Goal: Task Accomplishment & Management: Use online tool/utility

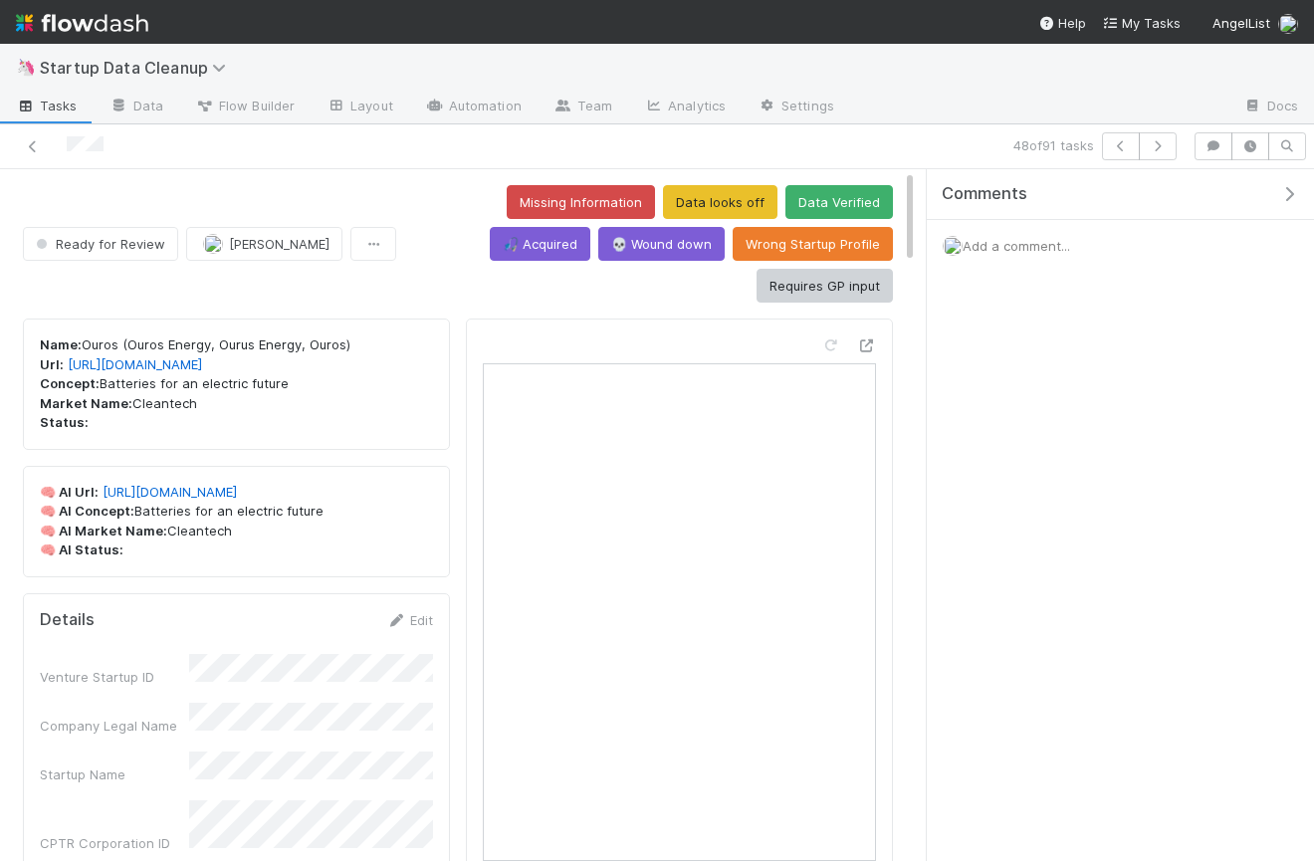
click at [53, 96] on span "Tasks" at bounding box center [47, 106] width 62 height 20
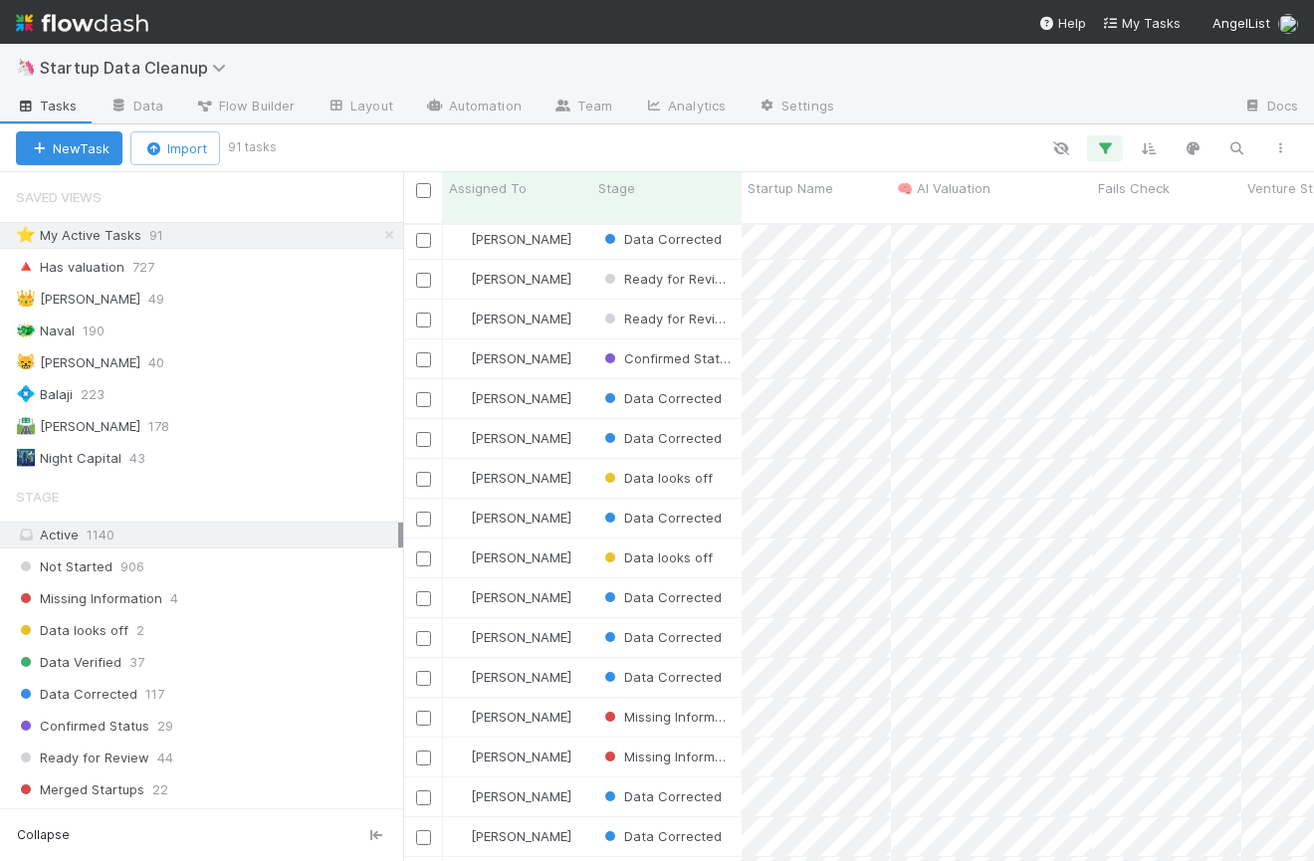
scroll to position [1146, 0]
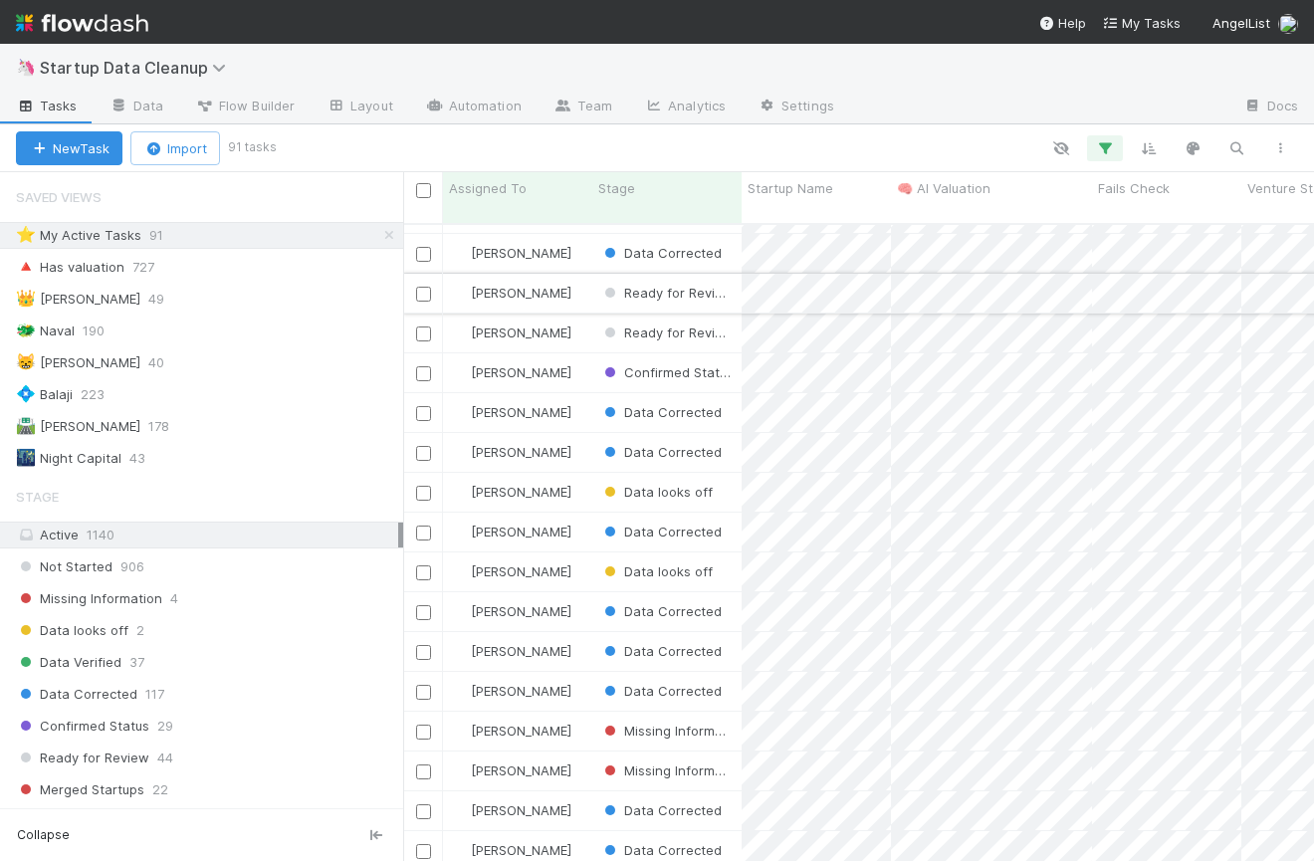
click at [573, 281] on div "[PERSON_NAME]" at bounding box center [517, 293] width 149 height 39
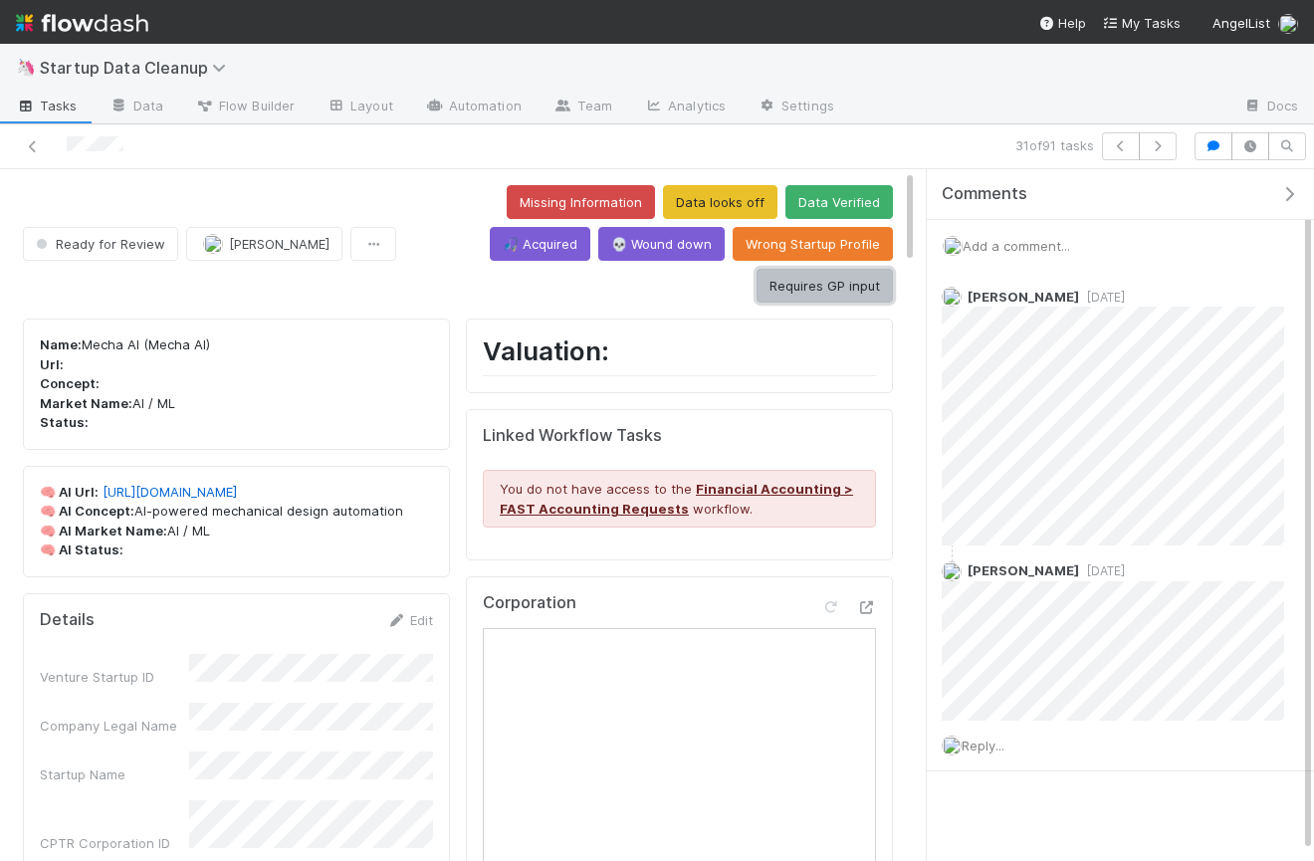
click at [832, 269] on button "Requires GP input" at bounding box center [824, 286] width 136 height 34
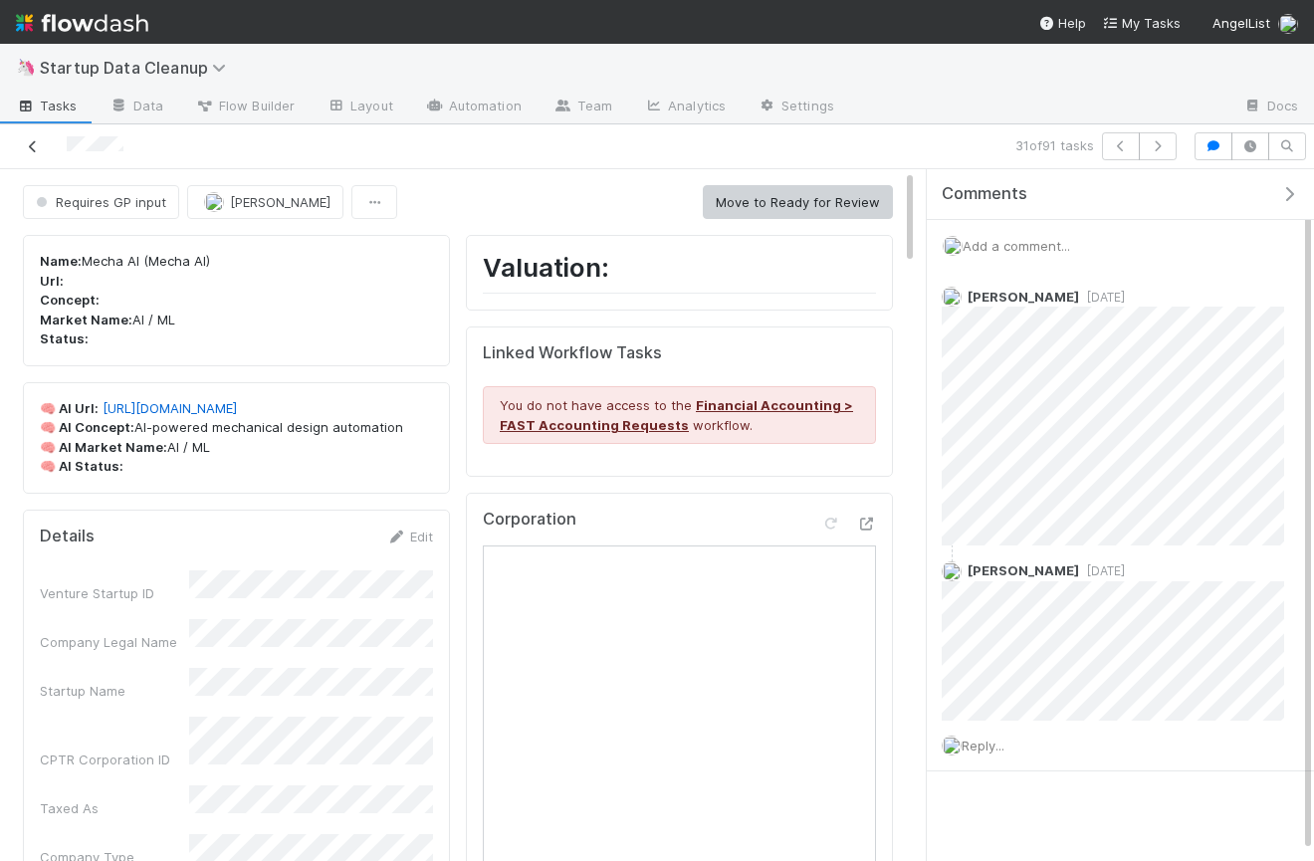
click at [27, 142] on icon at bounding box center [33, 146] width 20 height 13
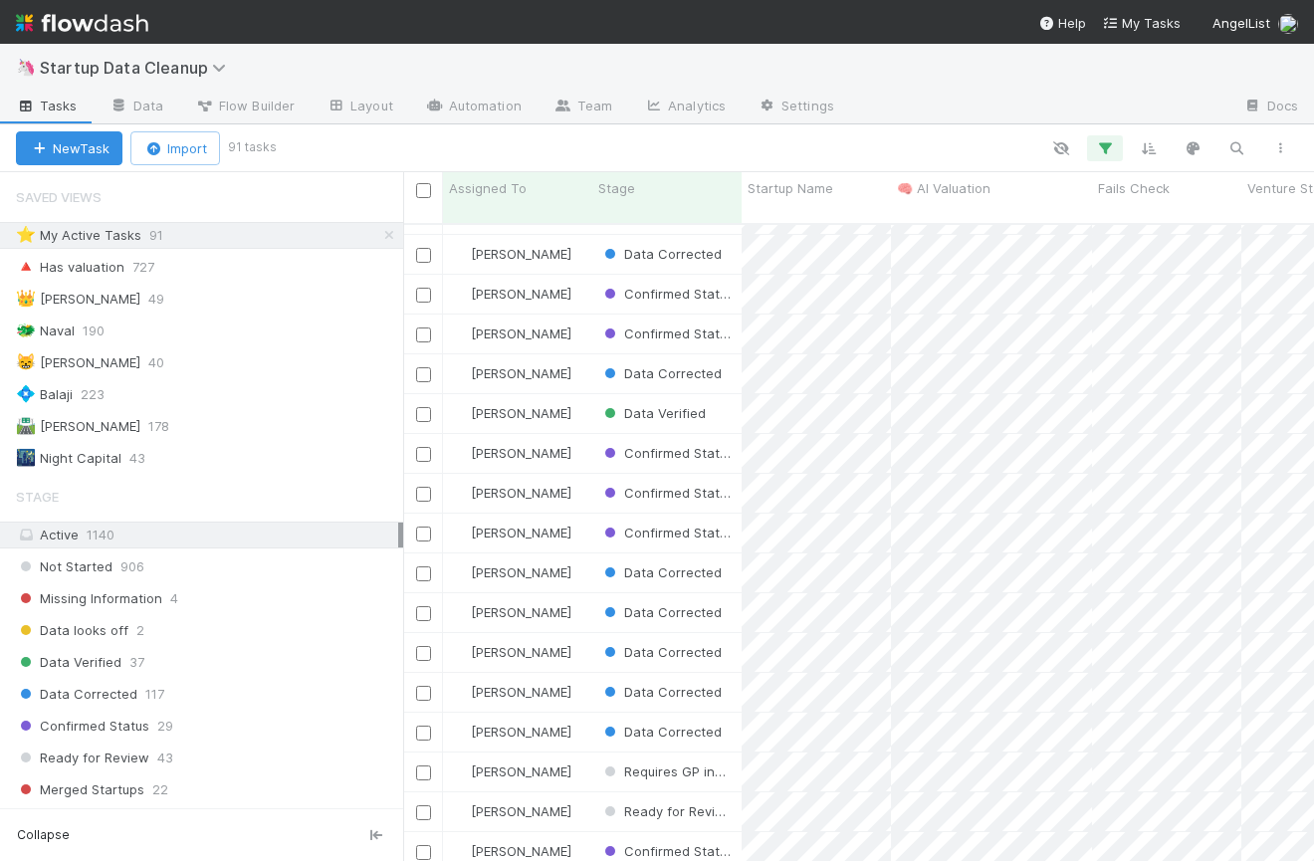
scroll to position [915, 0]
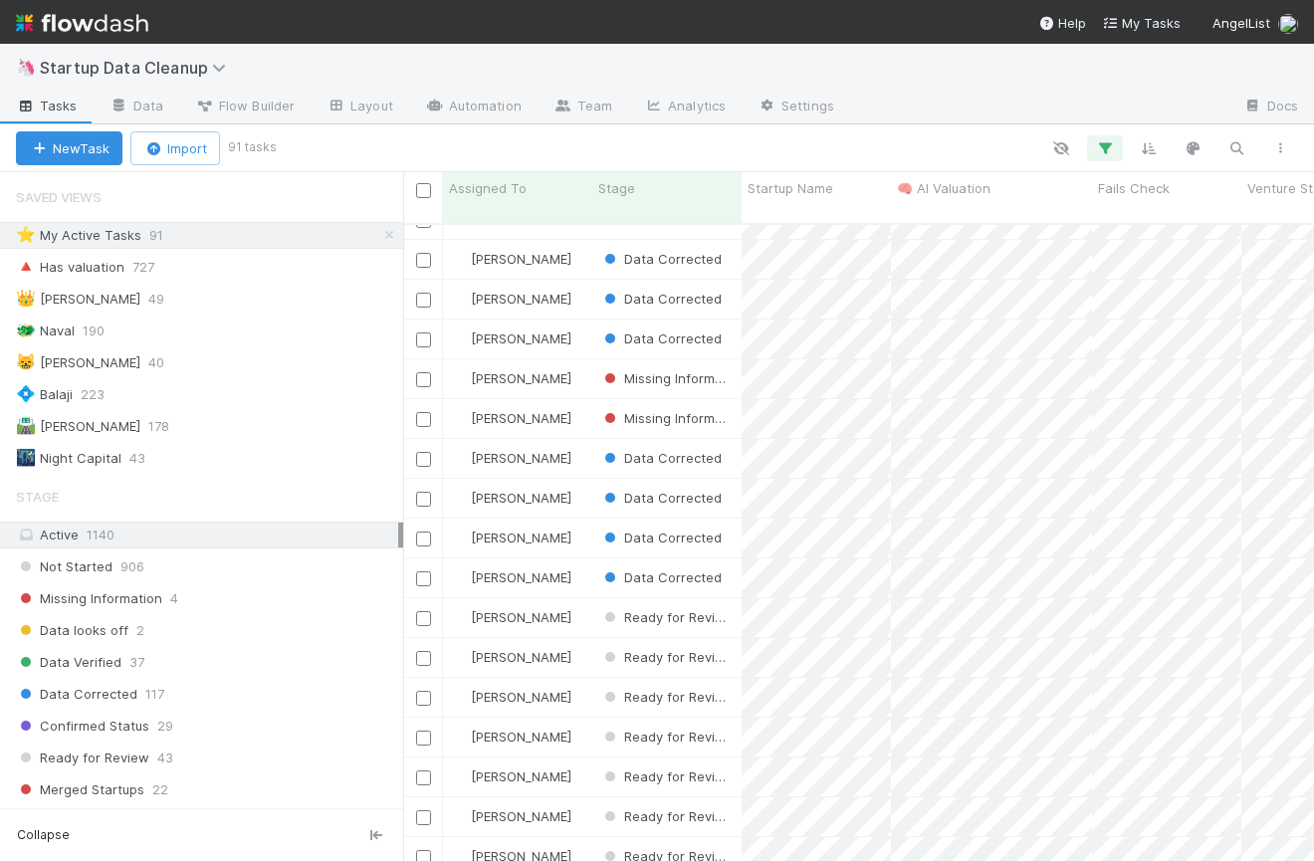
scroll to position [1568, 0]
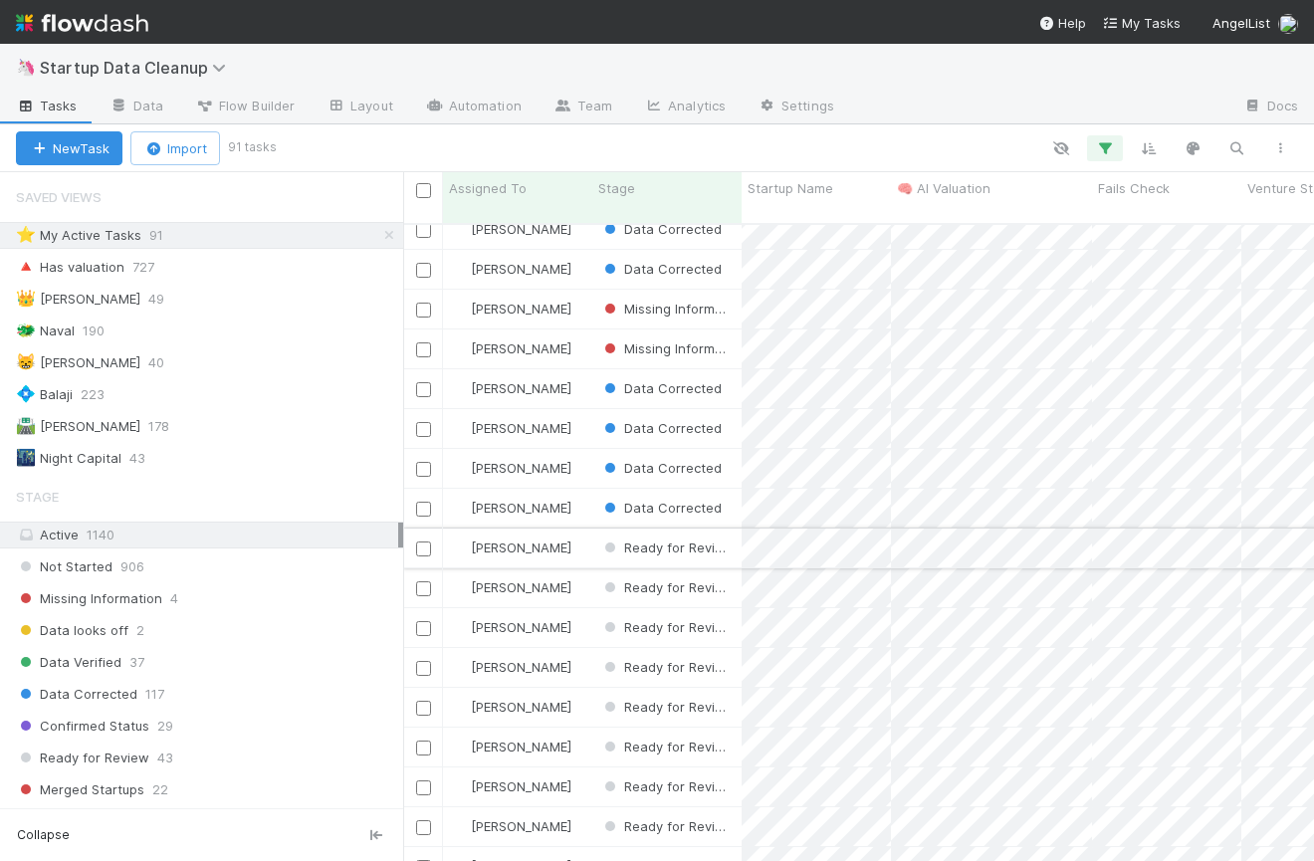
click at [571, 532] on div "[PERSON_NAME]" at bounding box center [517, 548] width 149 height 39
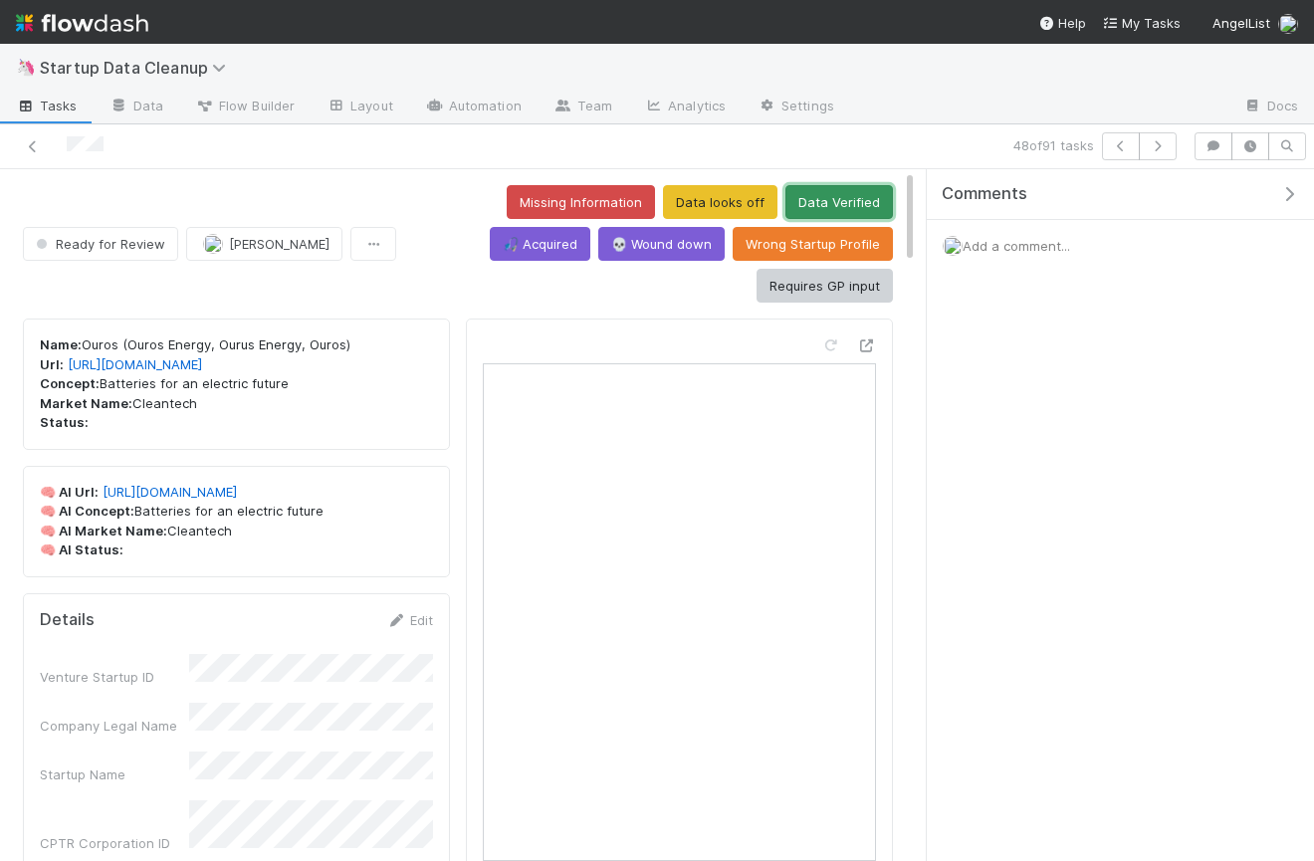
click at [785, 202] on button "Data Verified" at bounding box center [838, 202] width 107 height 34
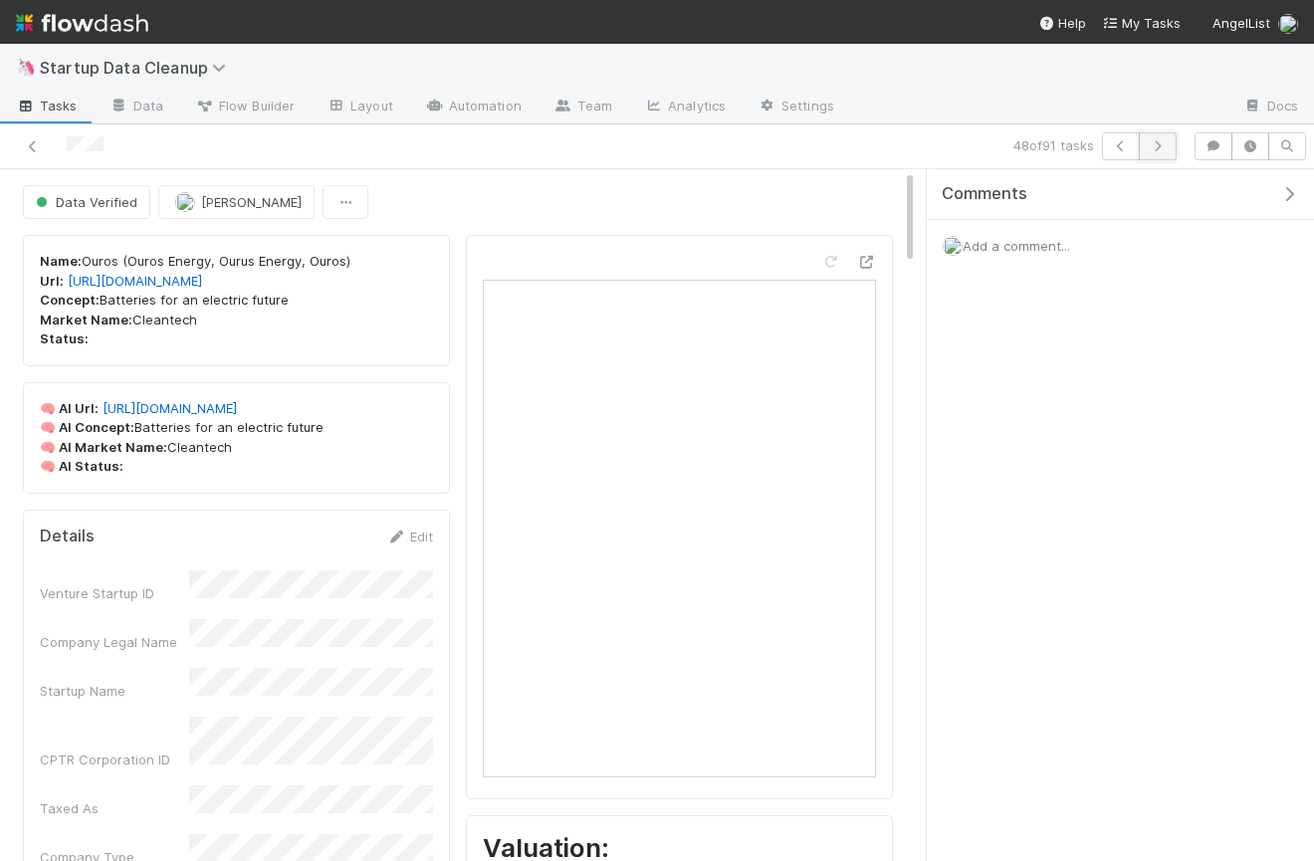
click at [1162, 143] on icon "button" at bounding box center [1158, 146] width 20 height 12
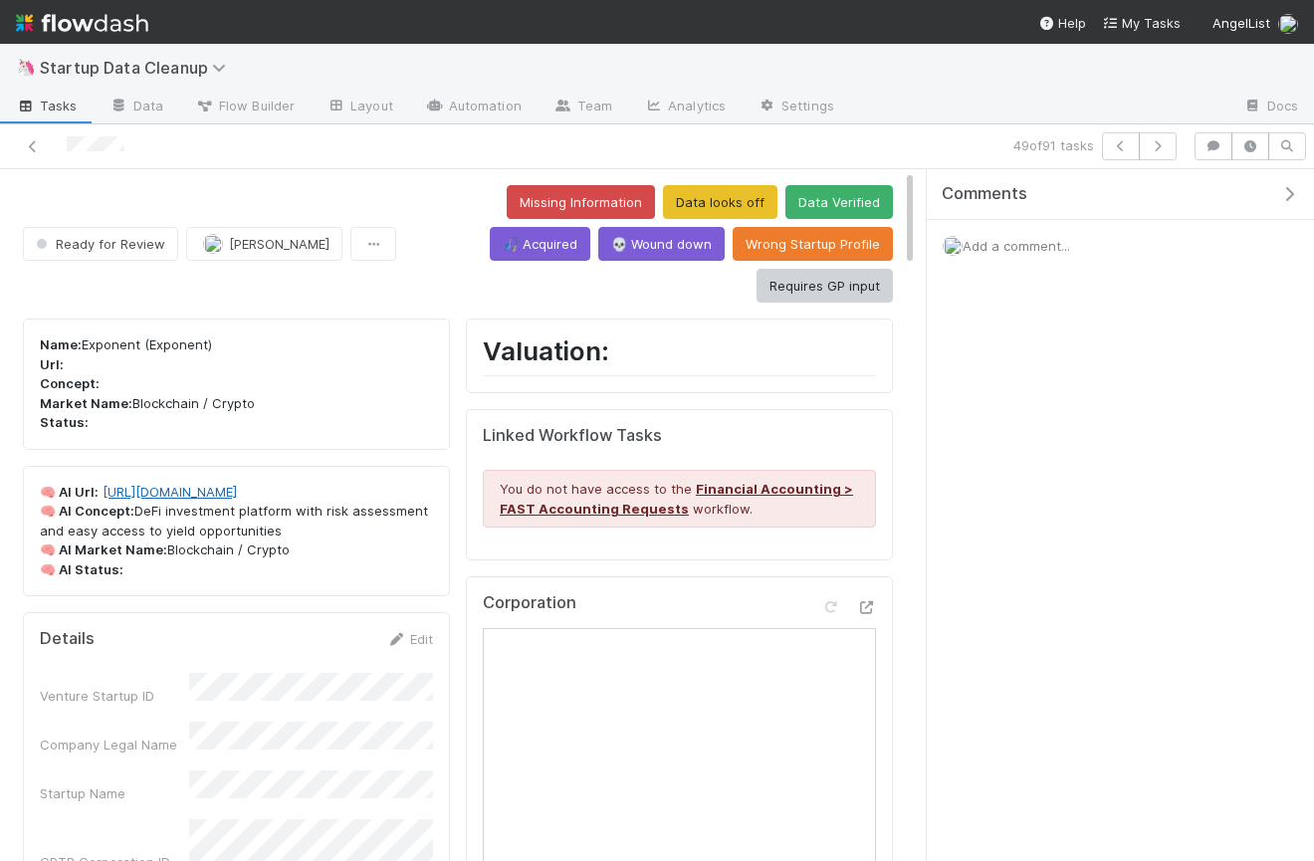
click at [207, 484] on link "https://exponential.fi" at bounding box center [170, 492] width 134 height 16
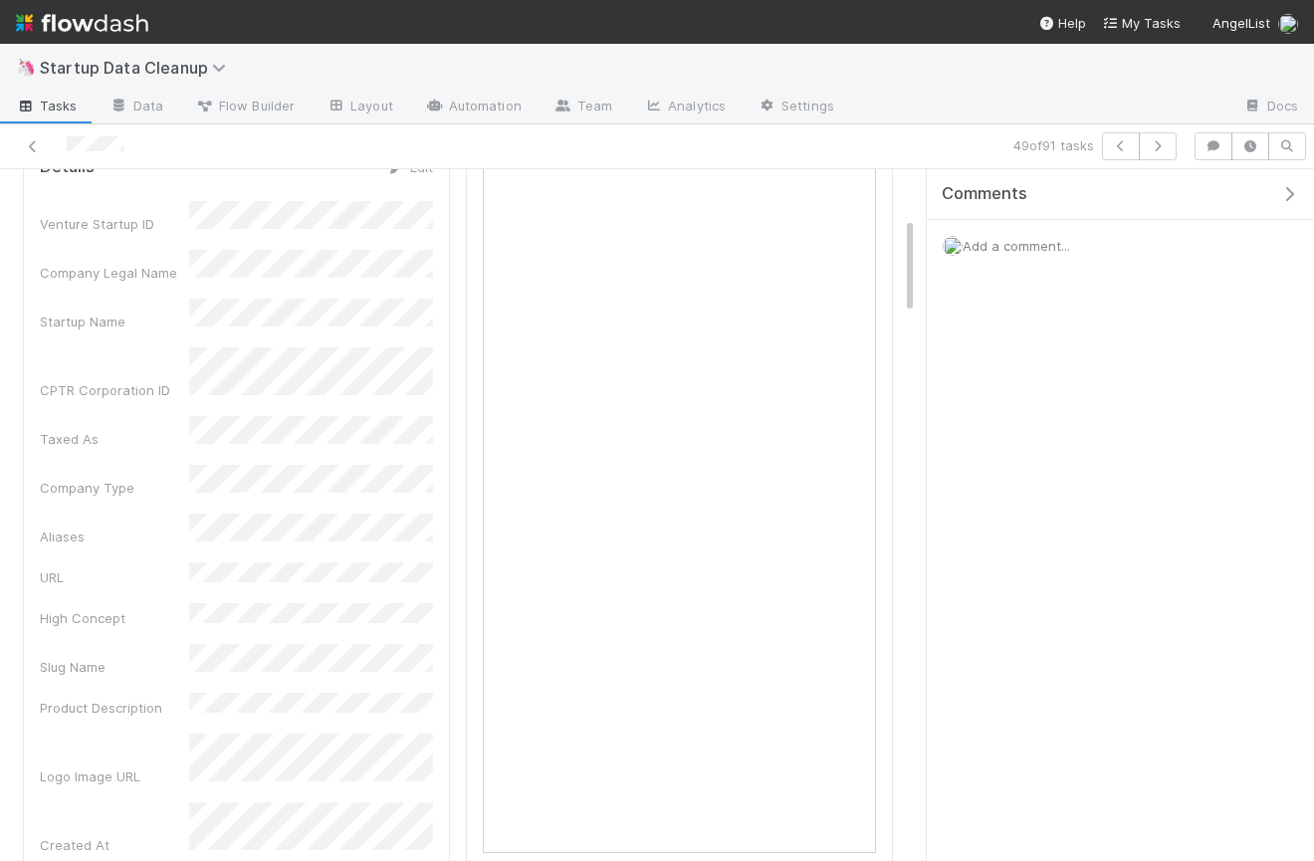
scroll to position [538, 0]
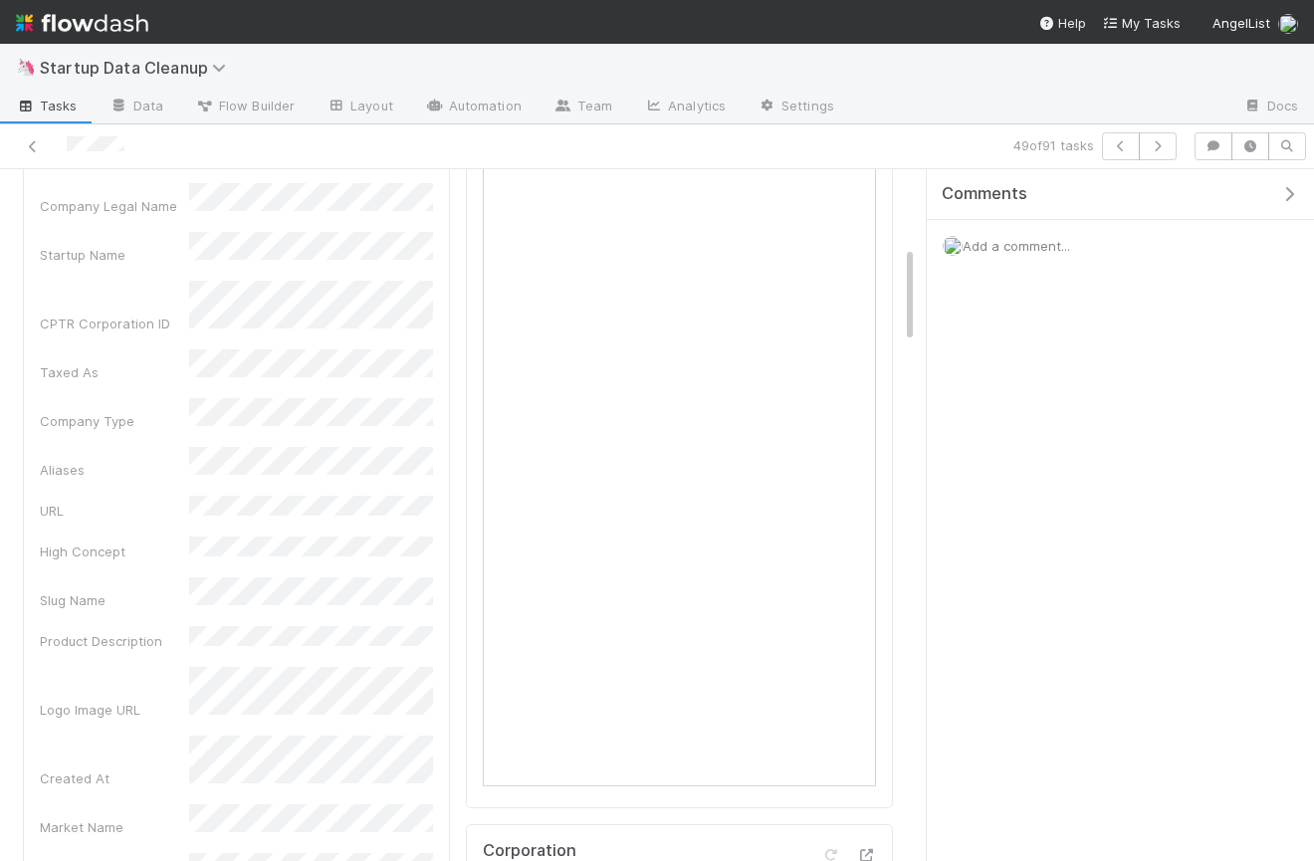
click at [1286, 194] on icon "button" at bounding box center [1289, 194] width 20 height 16
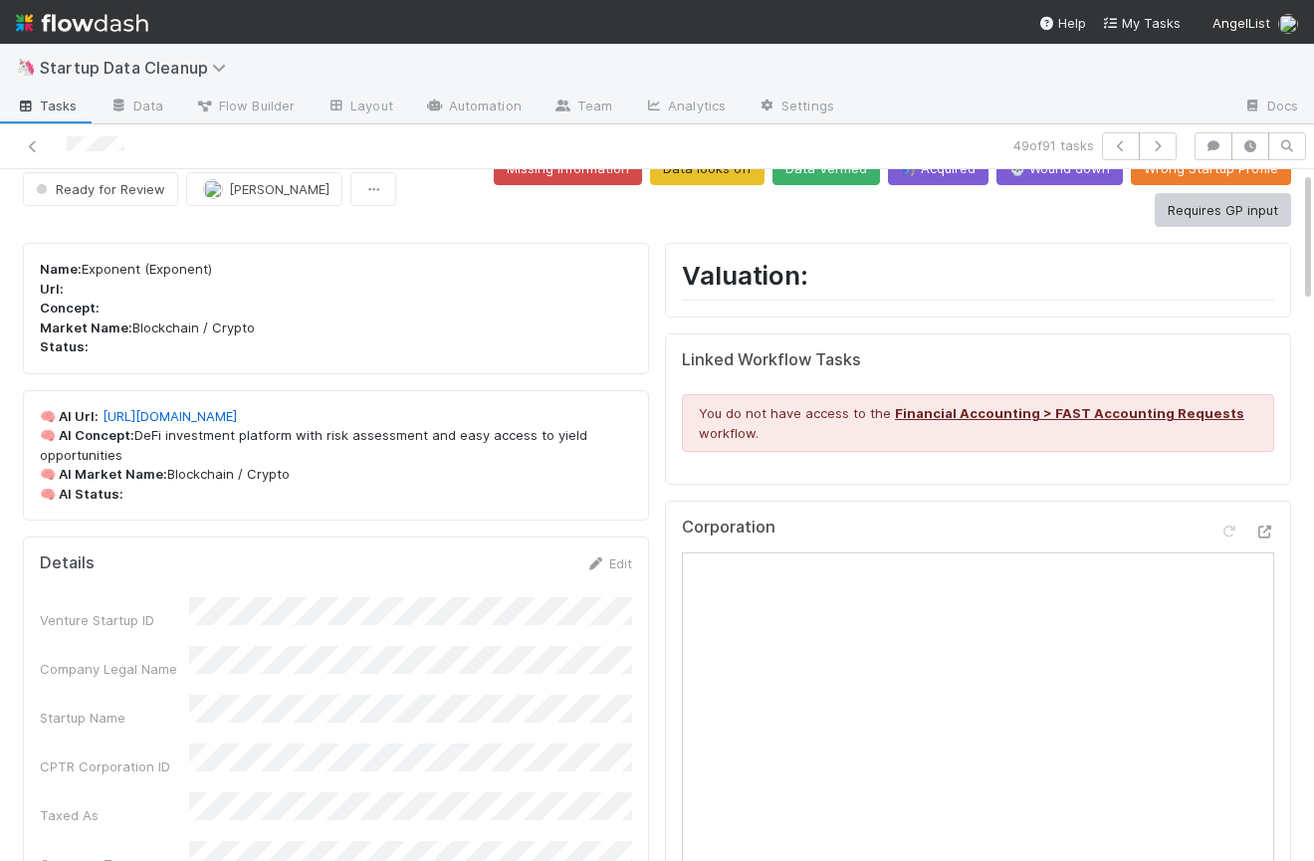
scroll to position [0, 0]
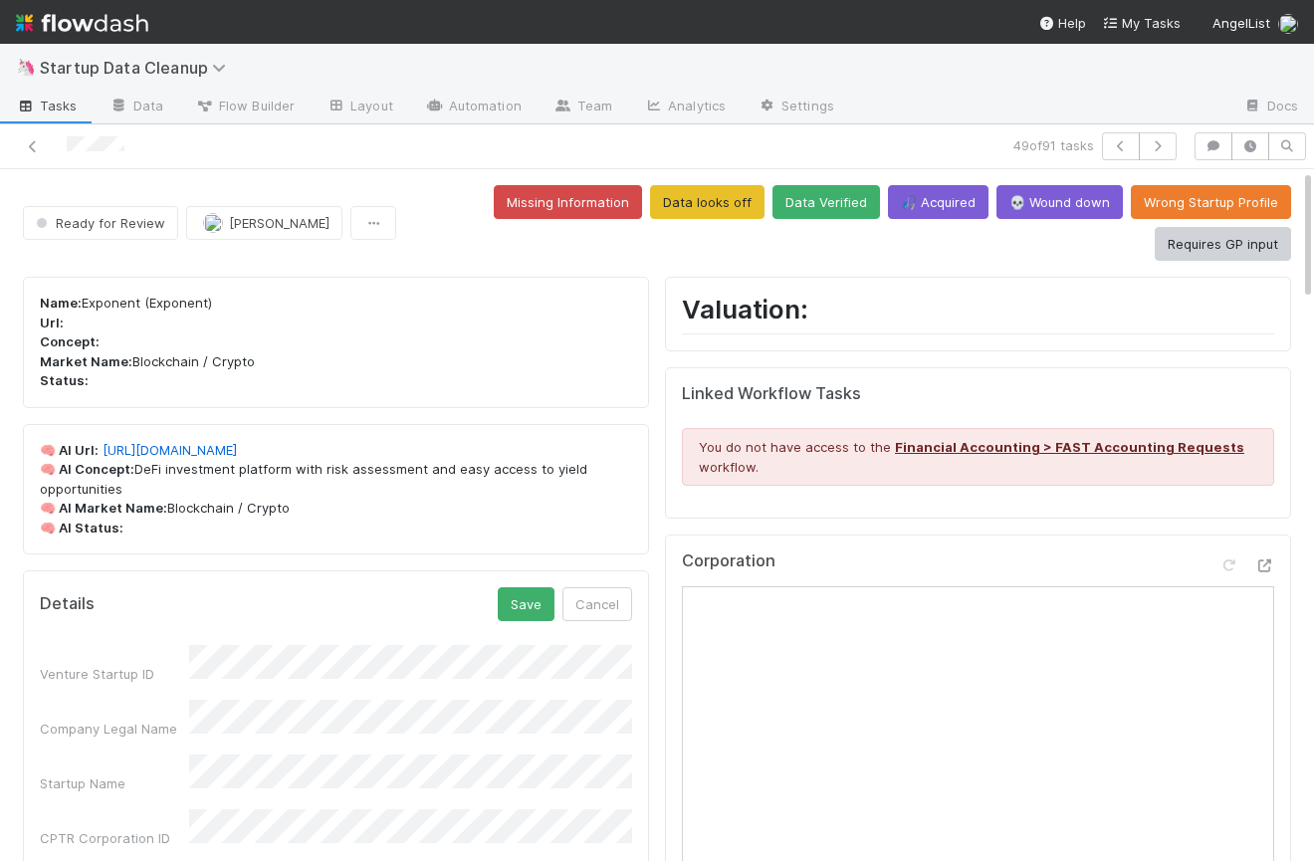
click at [516, 539] on div "🧠 AI Url: https://exponential.fi 🧠 AI Concept: DeFi investment platform with ri…" at bounding box center [336, 489] width 626 height 131
click at [598, 595] on button "Cancel" at bounding box center [597, 604] width 70 height 34
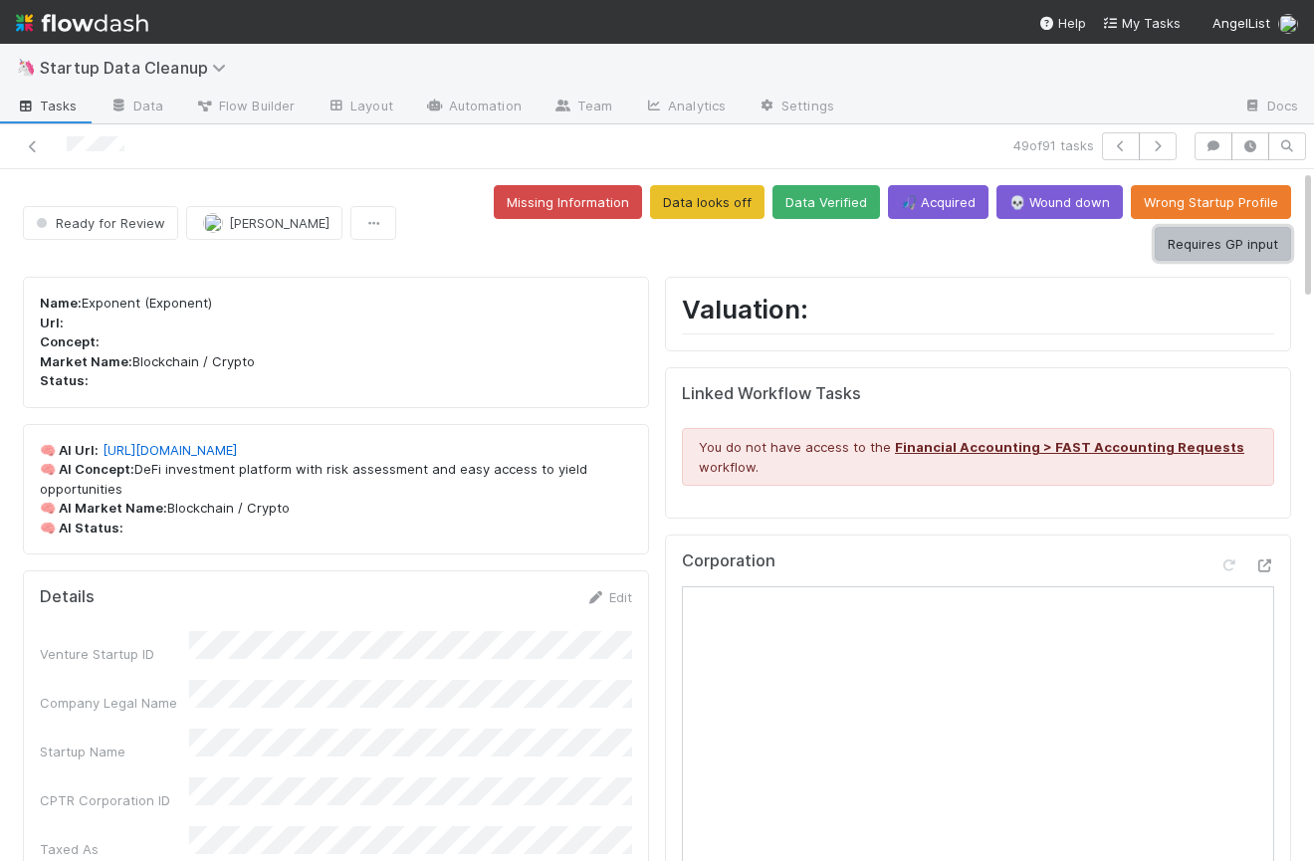
click at [1224, 251] on button "Requires GP input" at bounding box center [1223, 244] width 136 height 34
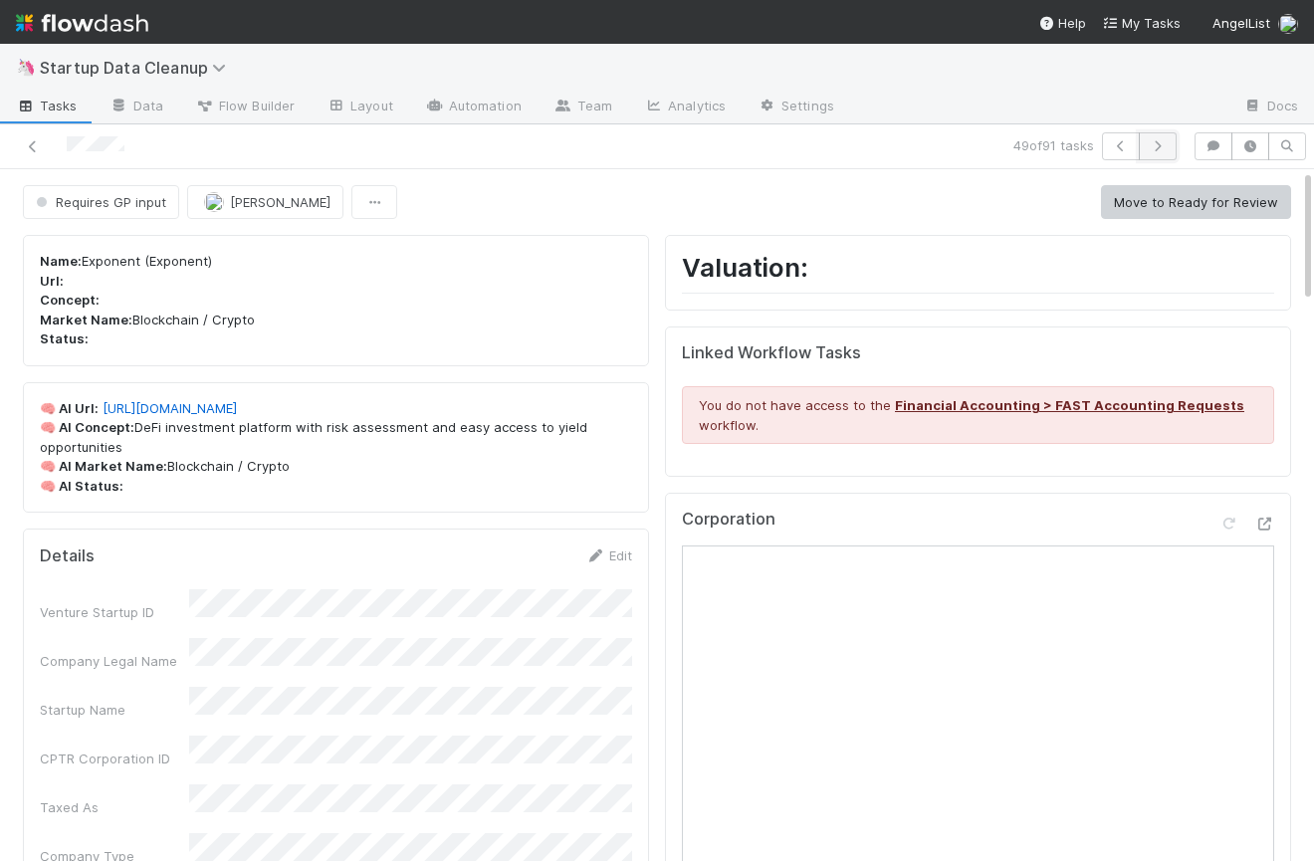
click at [1158, 154] on button "button" at bounding box center [1158, 146] width 38 height 28
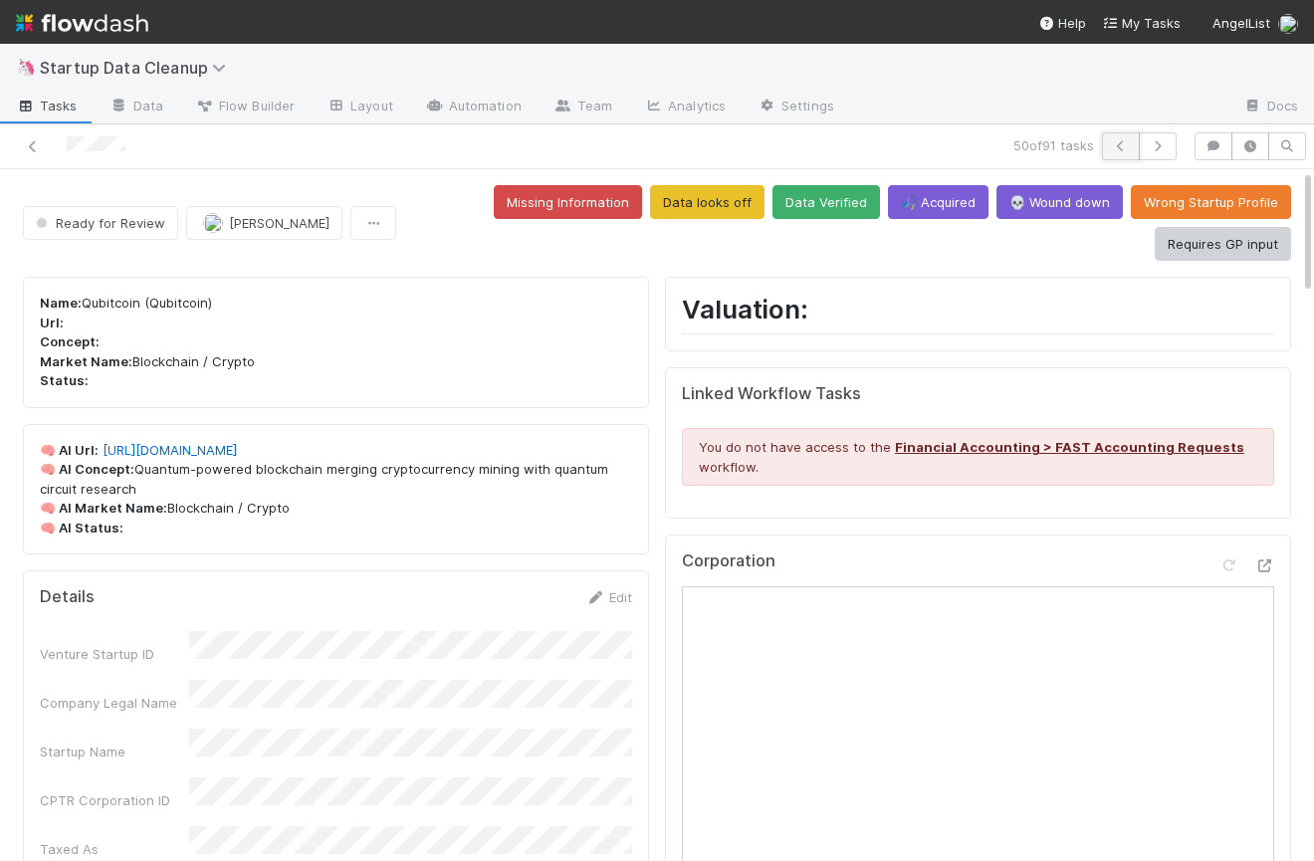
click at [1117, 145] on icon "button" at bounding box center [1121, 146] width 20 height 12
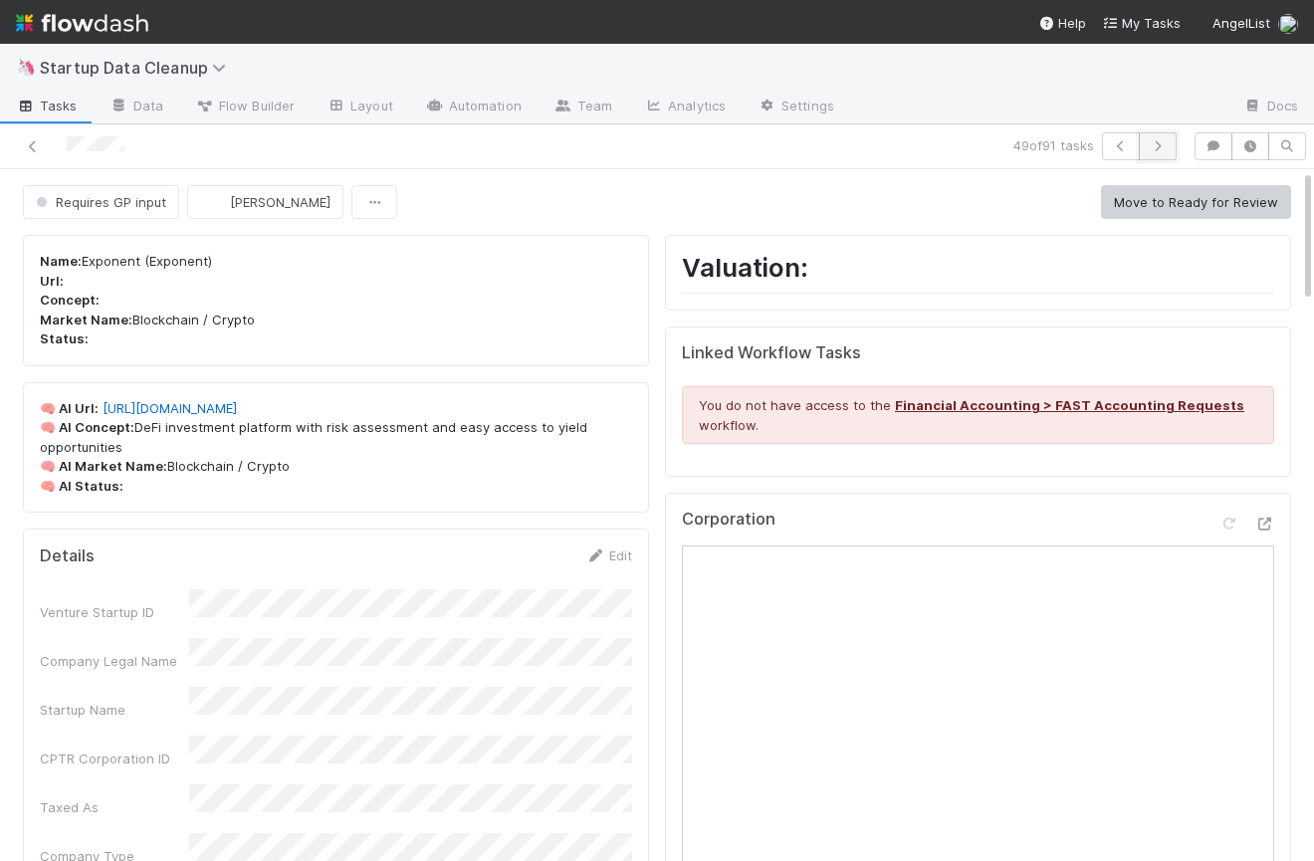
click at [1155, 144] on icon "button" at bounding box center [1158, 146] width 20 height 12
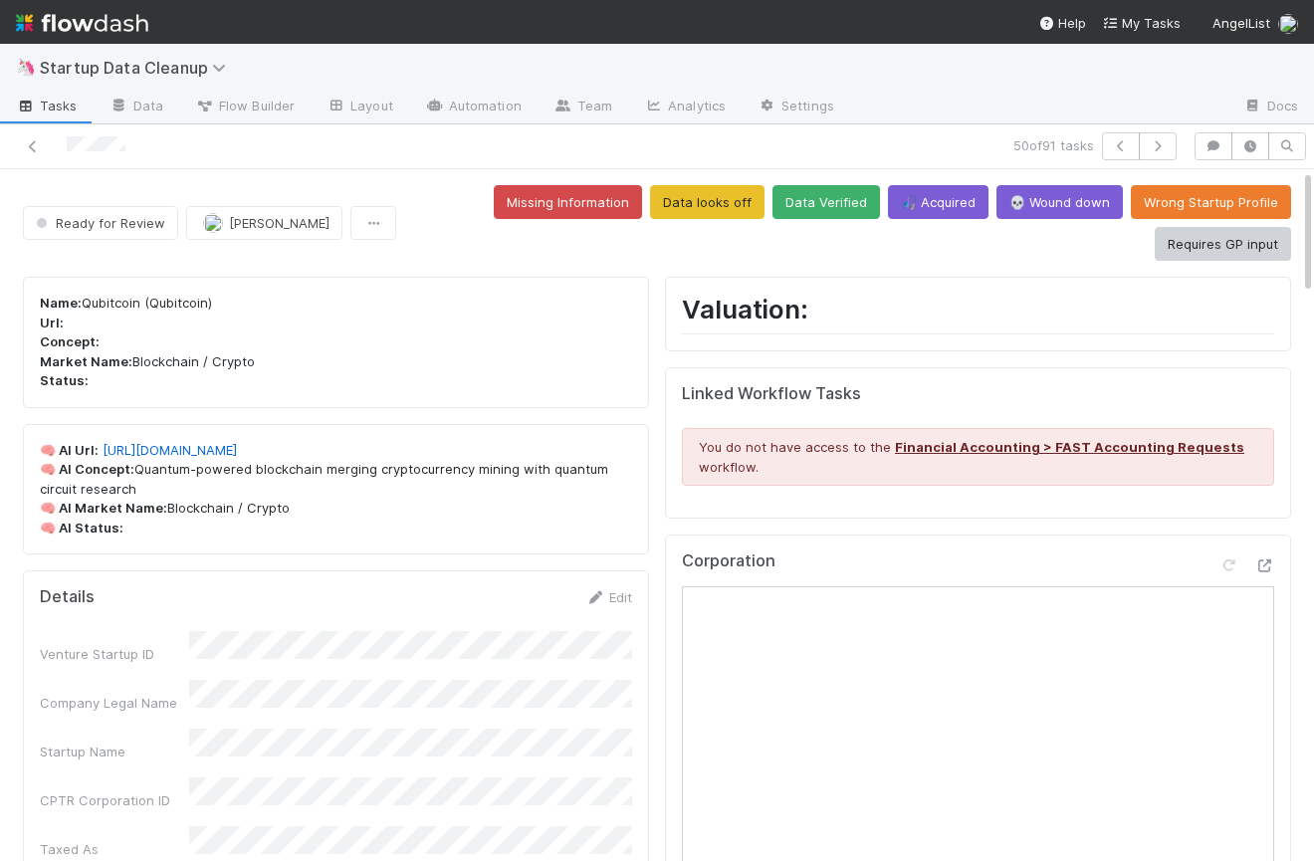
click at [138, 304] on p "Name: Qubitcoin (Qubitcoin) Url: Concept: Market Name: Blockchain / Crypto Stat…" at bounding box center [336, 343] width 592 height 98
click at [124, 304] on p "Name: Qubitcoin (Qubitcoin) Url: Concept: Market Name: Blockchain / Crypto Stat…" at bounding box center [336, 343] width 592 height 98
click at [1240, 251] on button "Requires GP input" at bounding box center [1223, 244] width 136 height 34
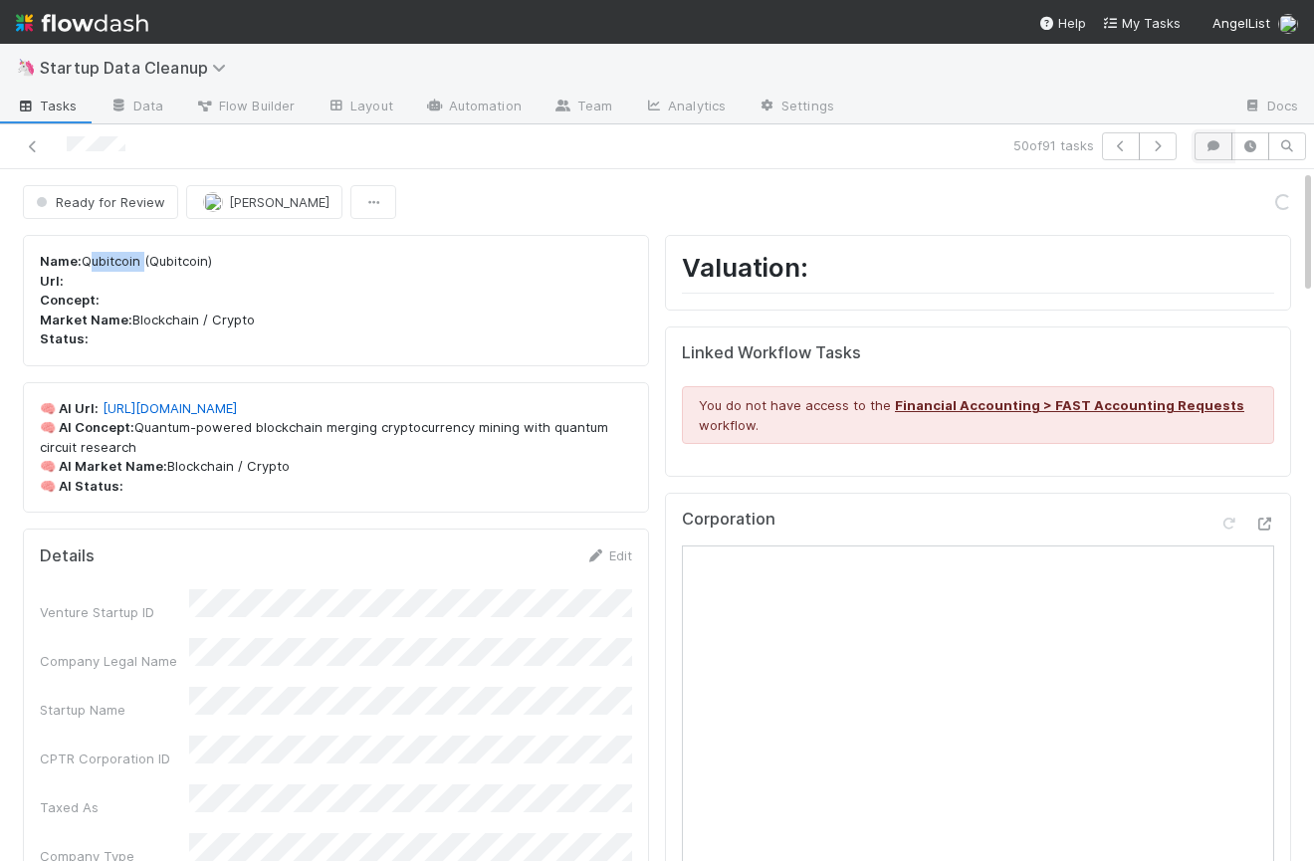
click at [1212, 148] on icon "button" at bounding box center [1213, 146] width 20 height 12
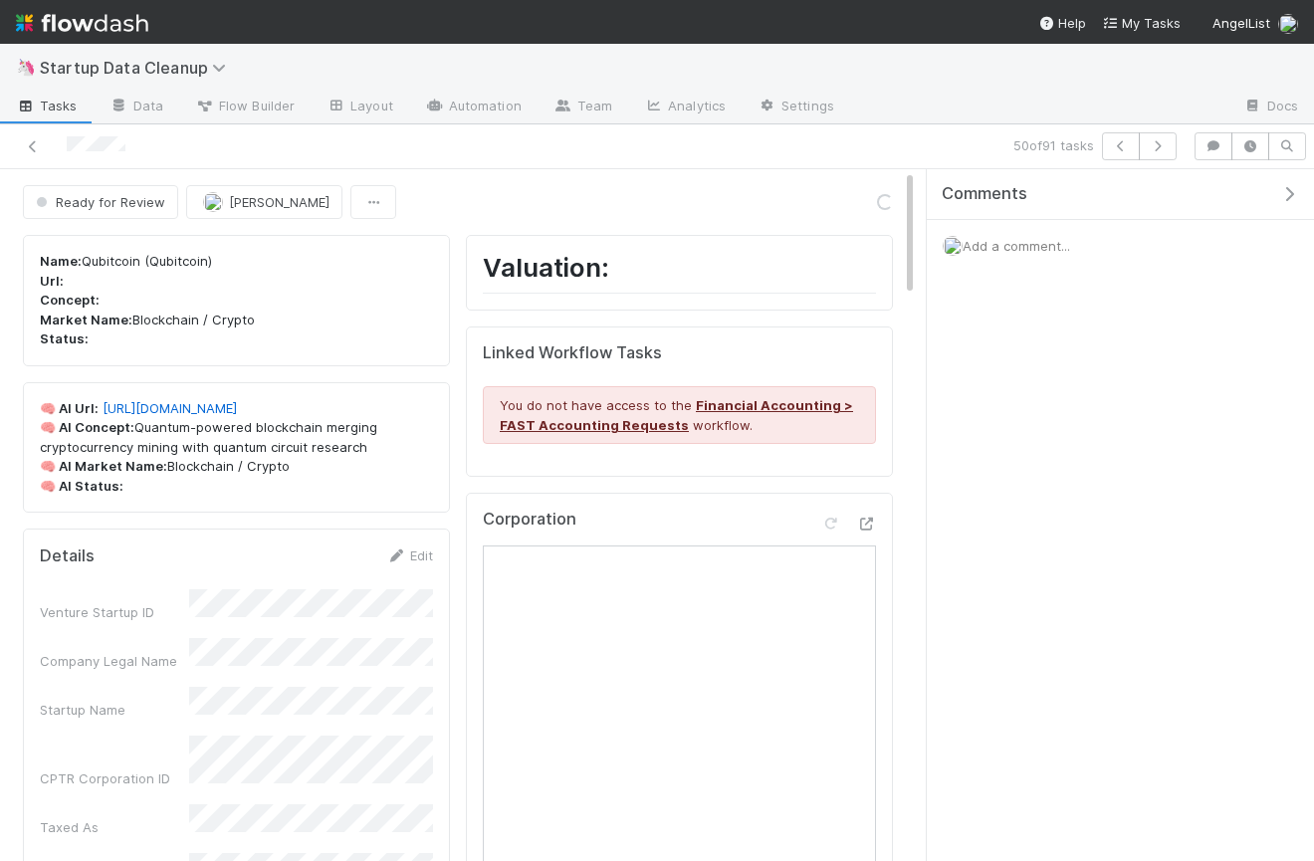
click at [1042, 247] on span "Add a comment..." at bounding box center [1015, 246] width 107 height 16
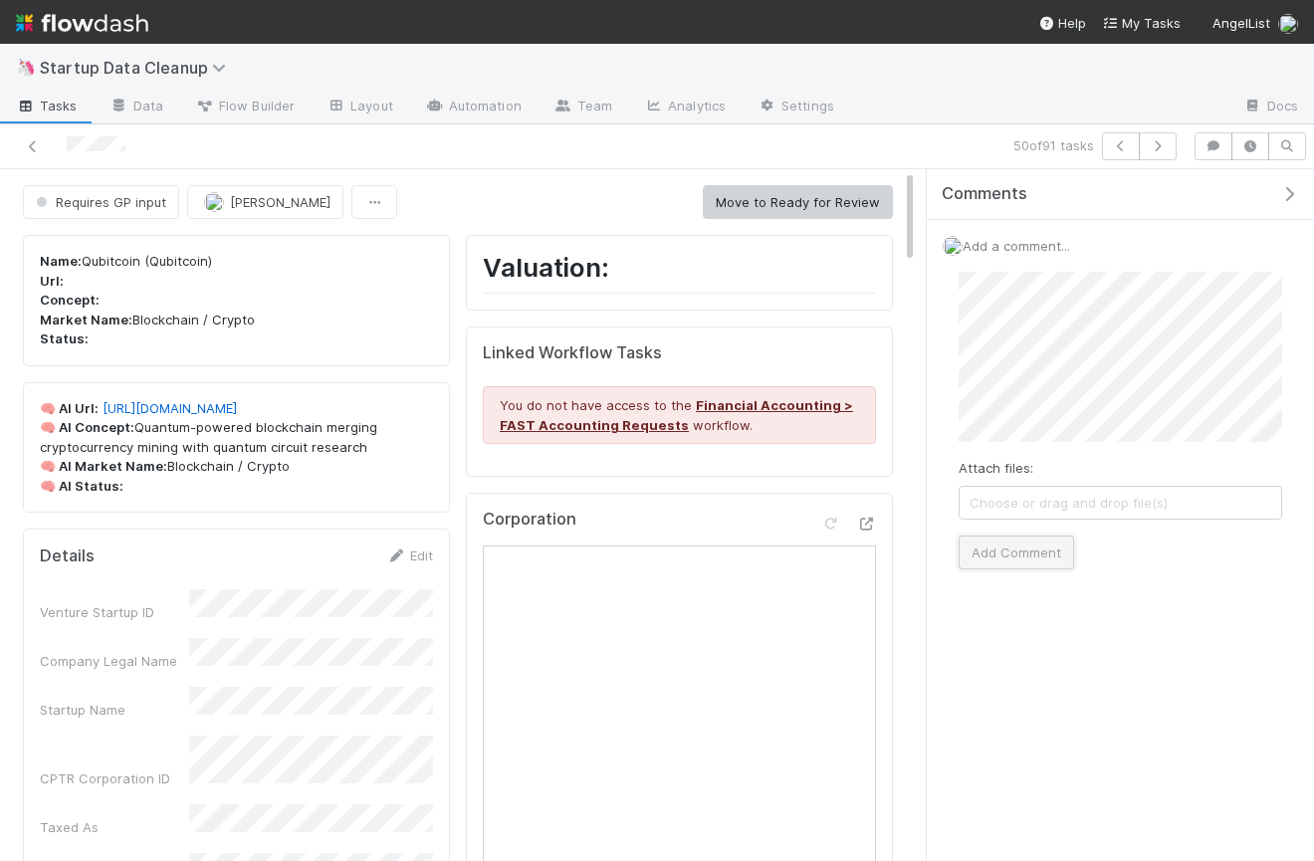
click at [1039, 547] on button "Add Comment" at bounding box center [1015, 552] width 115 height 34
click at [1166, 138] on button "button" at bounding box center [1158, 146] width 38 height 28
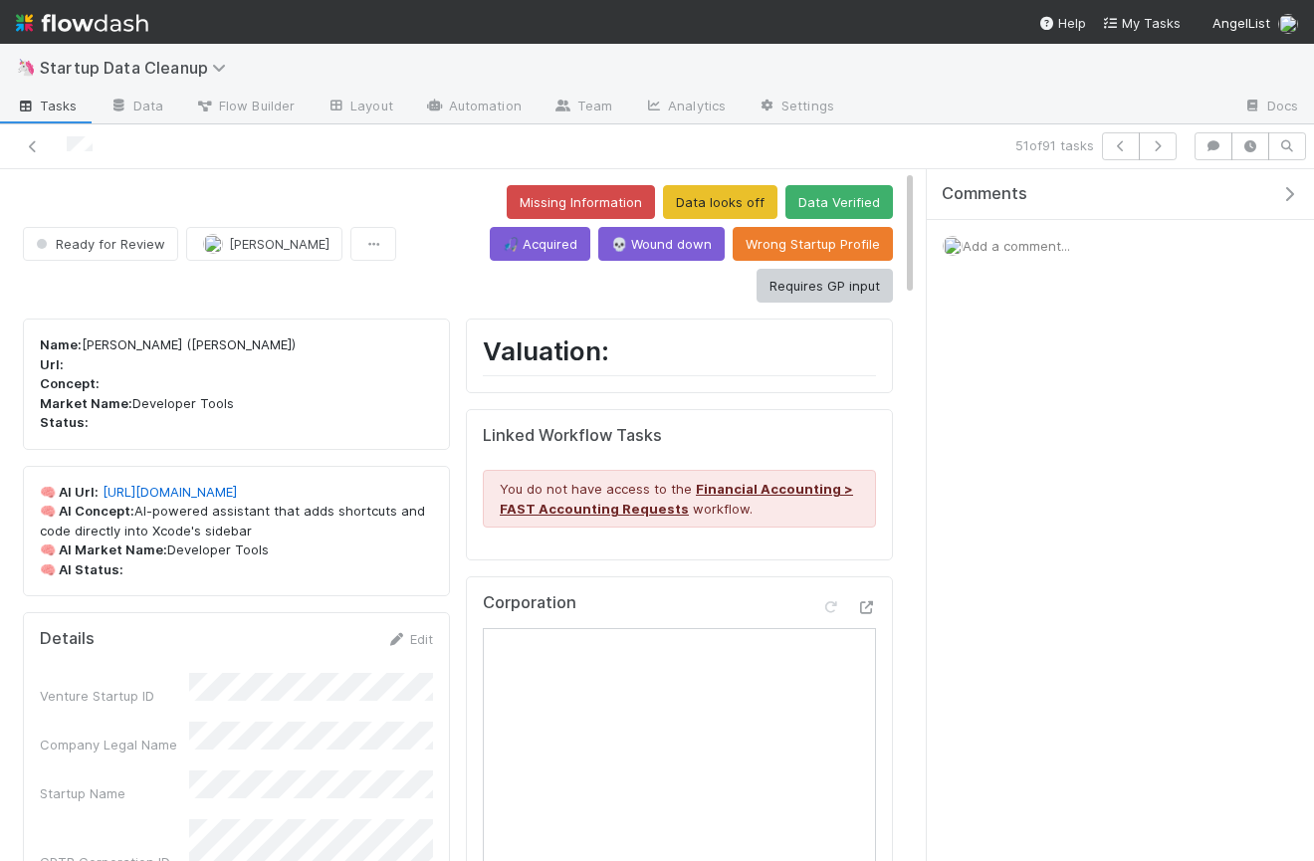
click at [1294, 193] on icon "button" at bounding box center [1289, 194] width 20 height 16
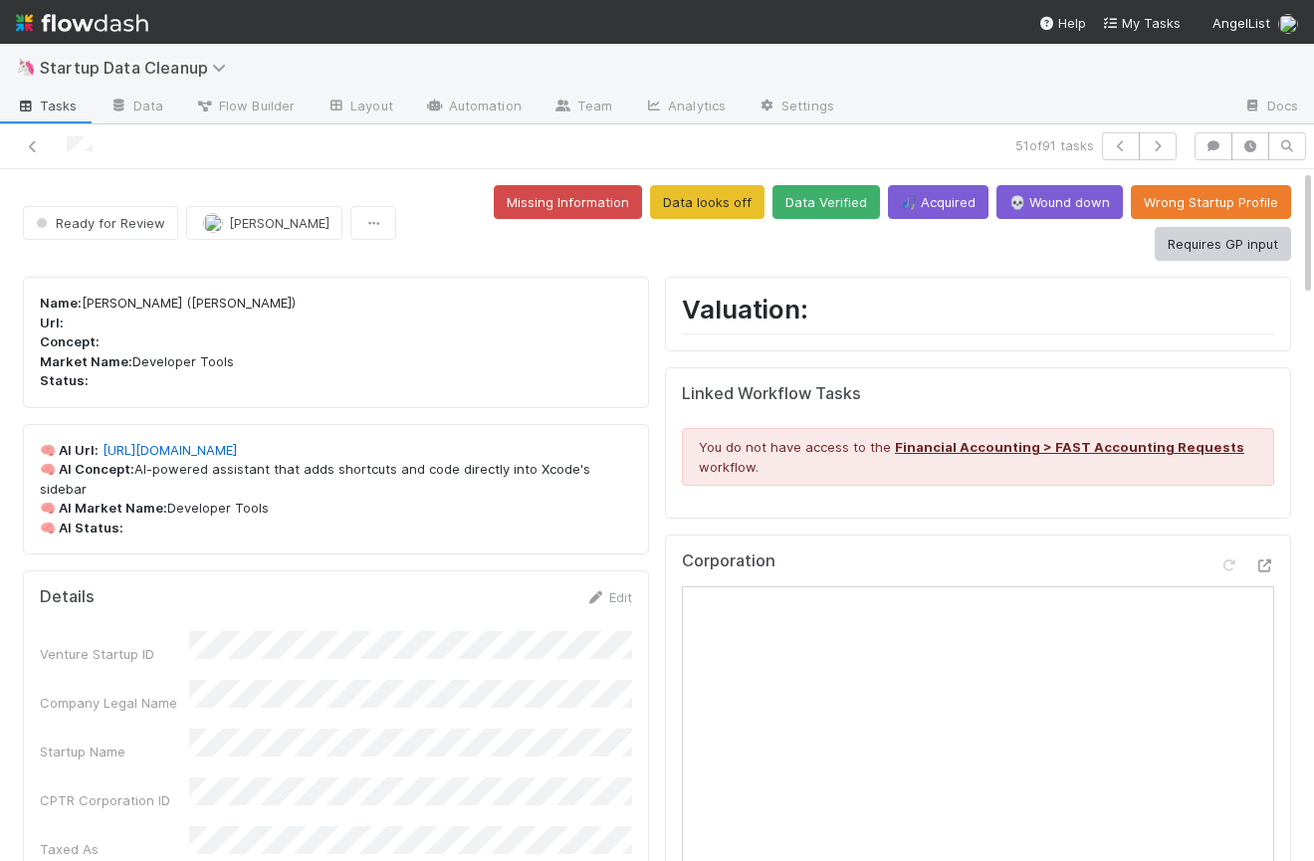
drag, startPoint x: 631, startPoint y: 469, endPoint x: 408, endPoint y: 467, distance: 223.0
click at [408, 467] on p "🧠 AI Url: https://alexcodes.app 🧠 AI Concept: AI-powered assistant that adds sh…" at bounding box center [336, 490] width 592 height 98
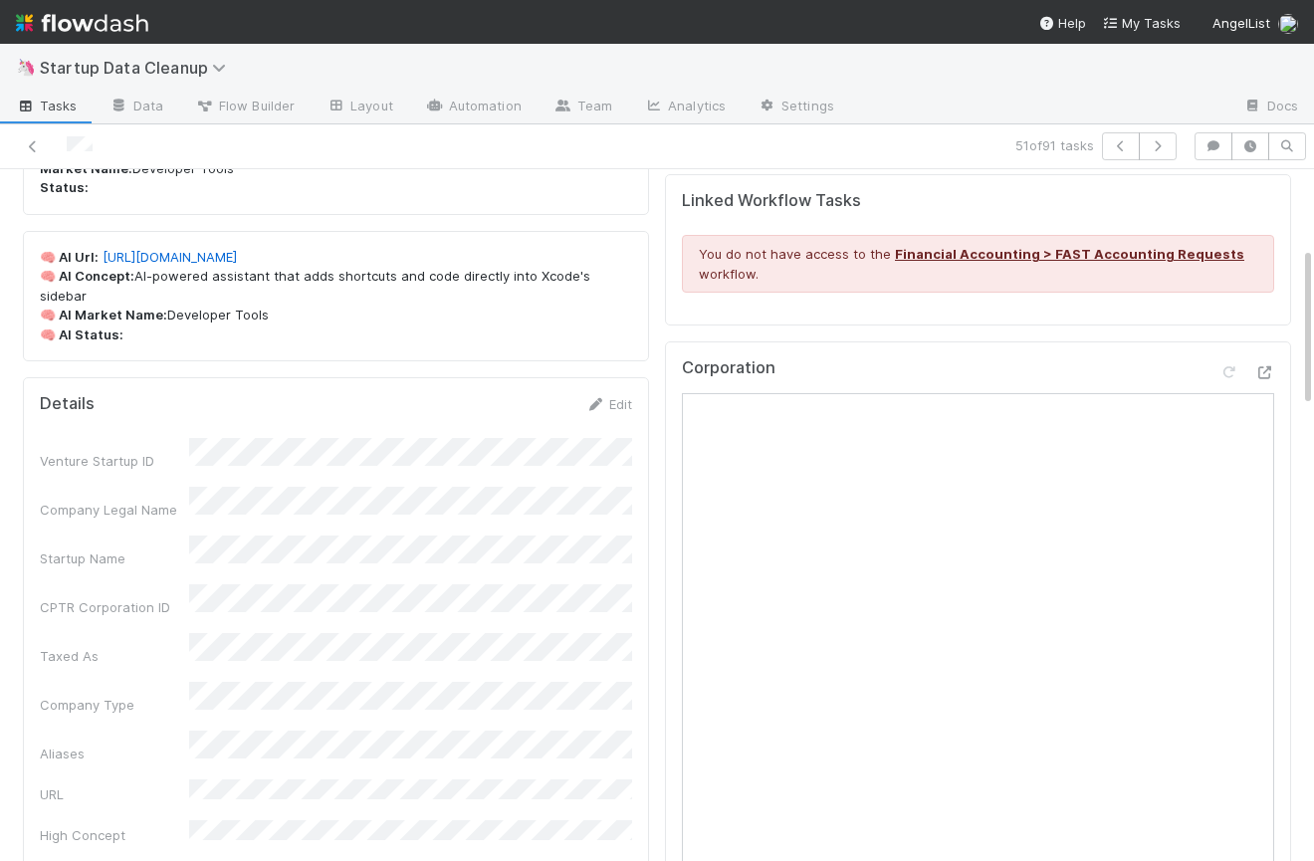
scroll to position [108, 0]
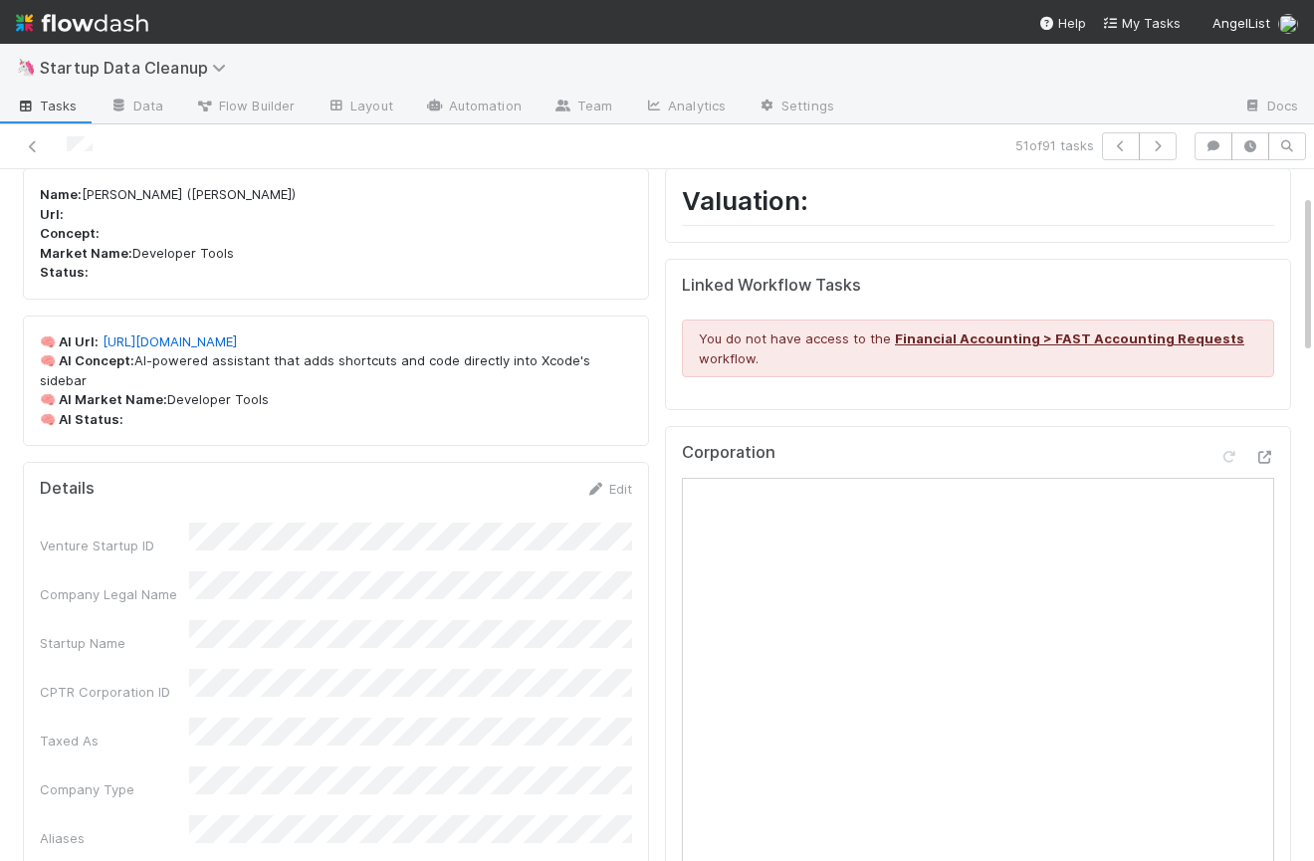
click at [287, 365] on p "🧠 AI Url: https://alexcodes.app 🧠 AI Concept: AI-powered assistant that adds sh…" at bounding box center [336, 381] width 592 height 98
click at [180, 343] on link "https://alexcodes.app" at bounding box center [170, 341] width 134 height 16
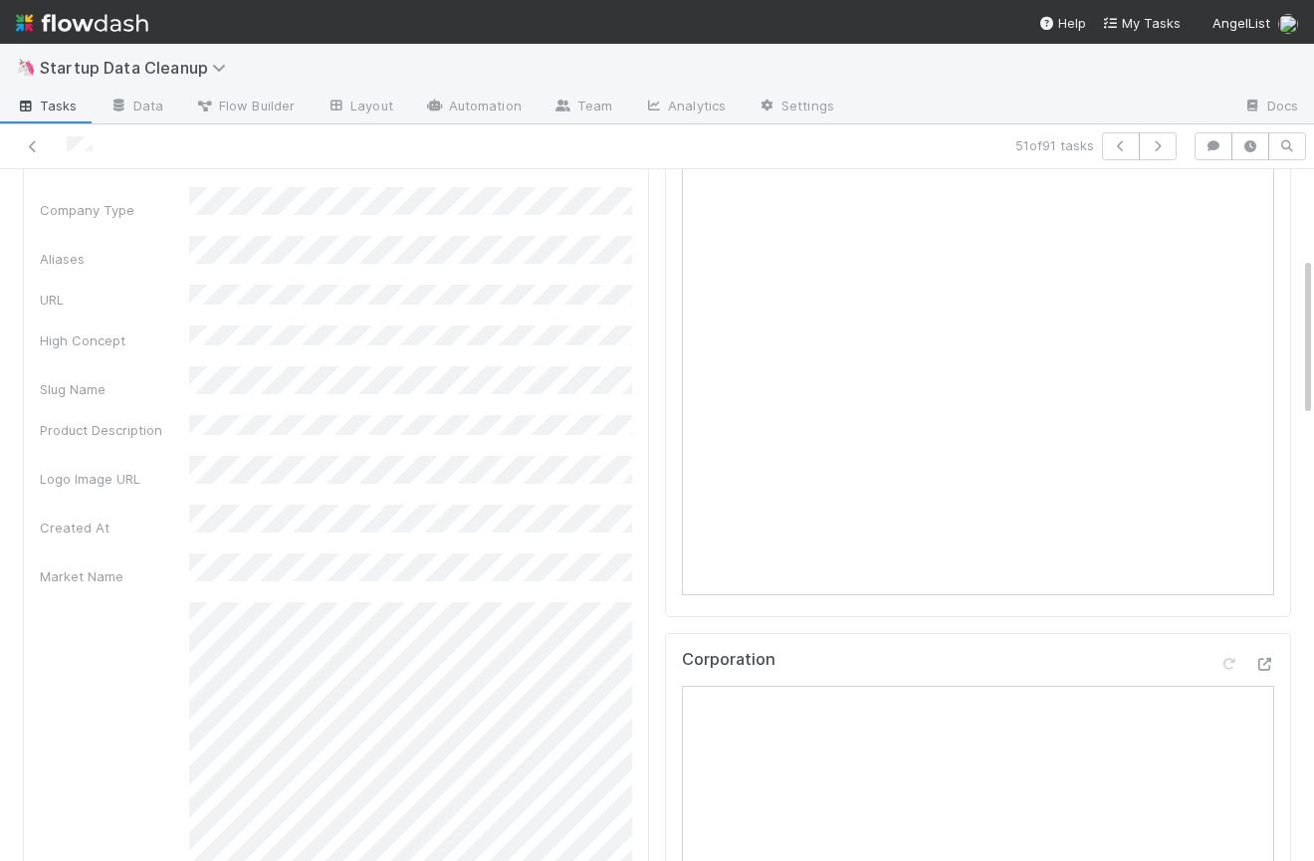
scroll to position [0, 0]
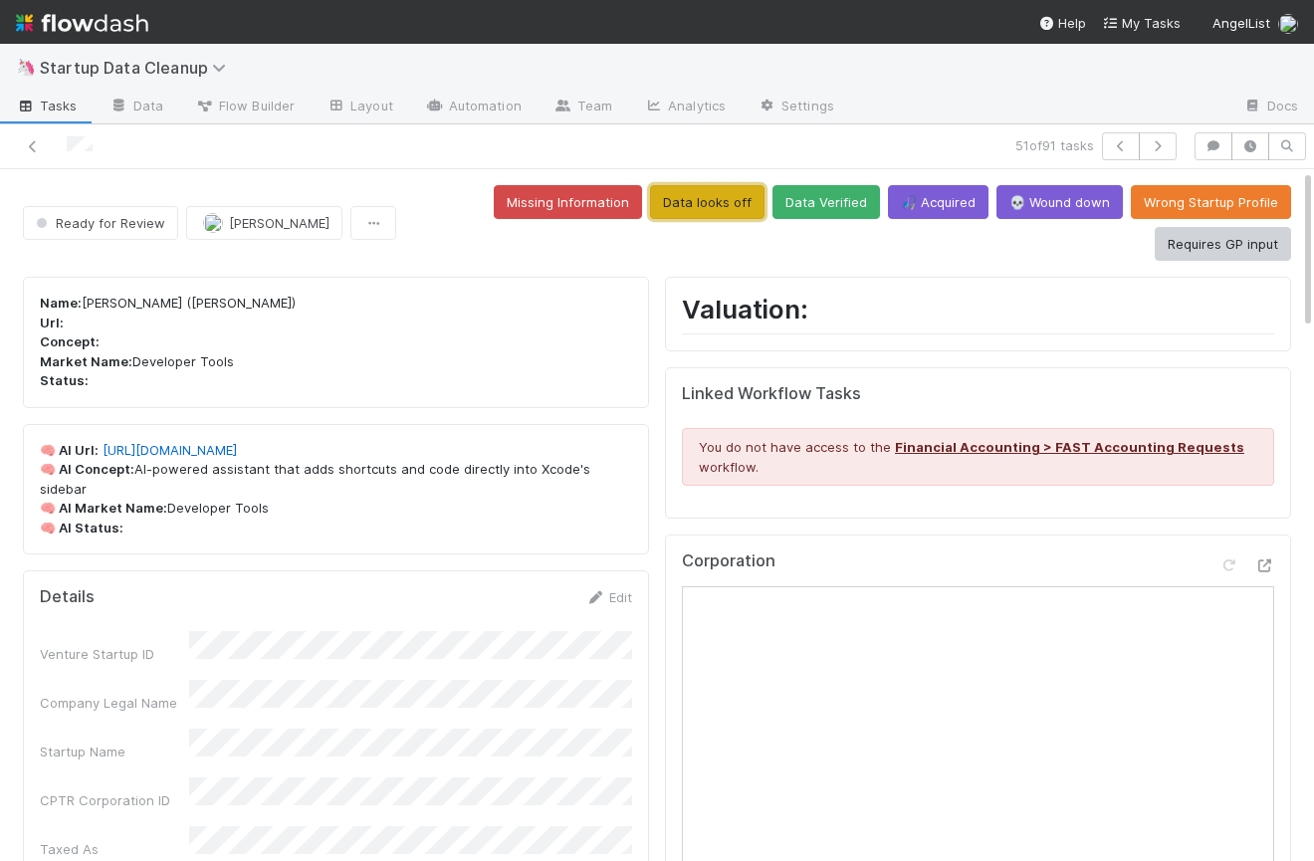
click at [698, 186] on button "Data looks off" at bounding box center [707, 202] width 114 height 34
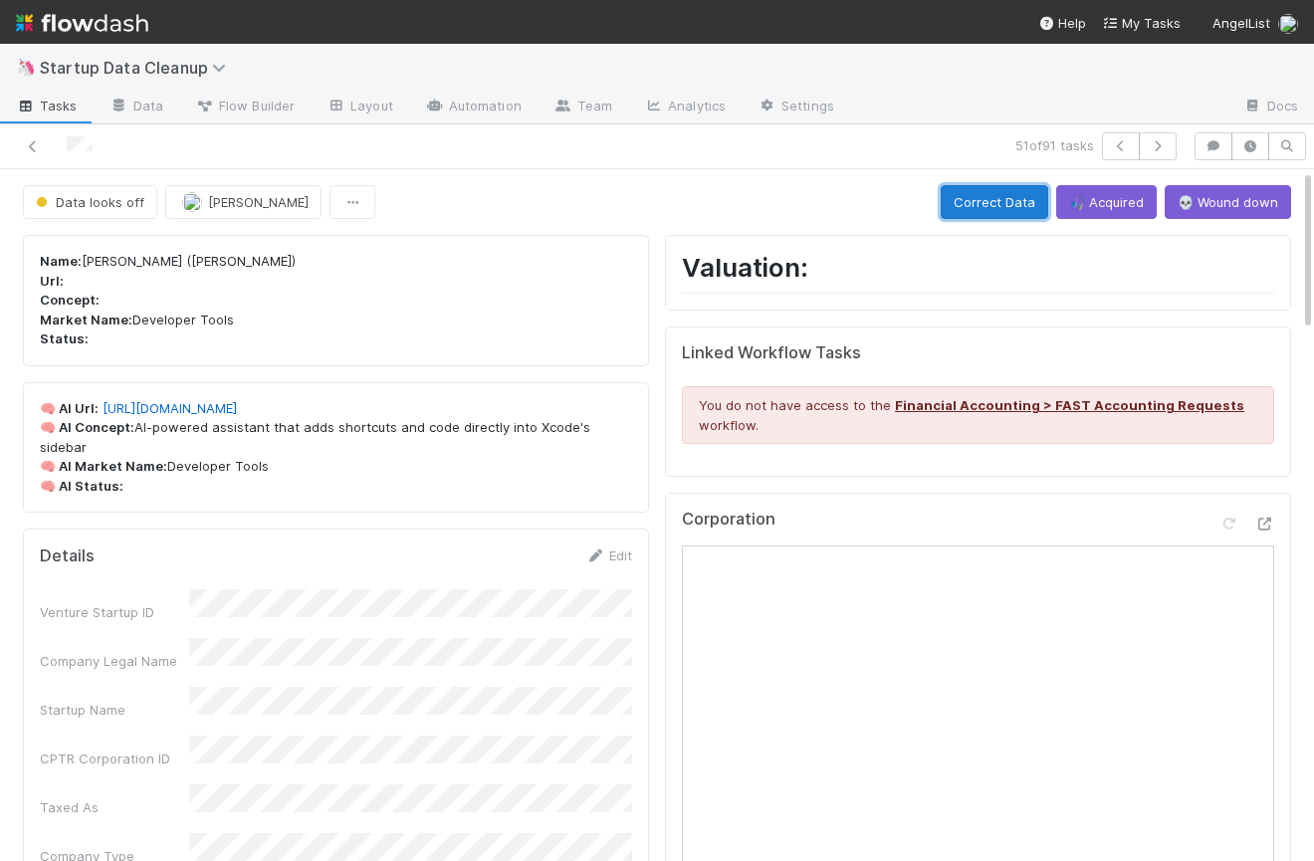
click at [988, 201] on button "Correct Data" at bounding box center [994, 202] width 107 height 34
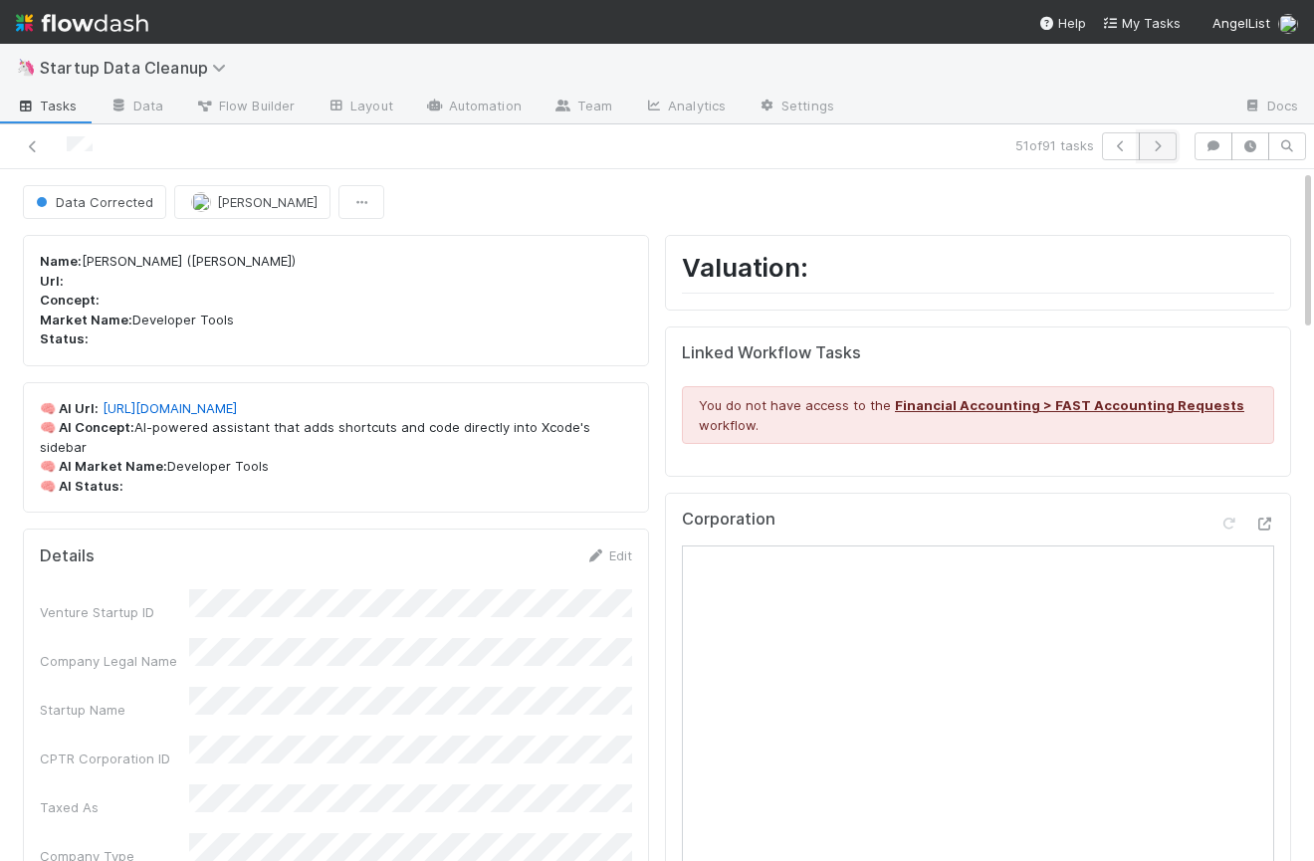
click at [1159, 147] on icon "button" at bounding box center [1158, 146] width 20 height 12
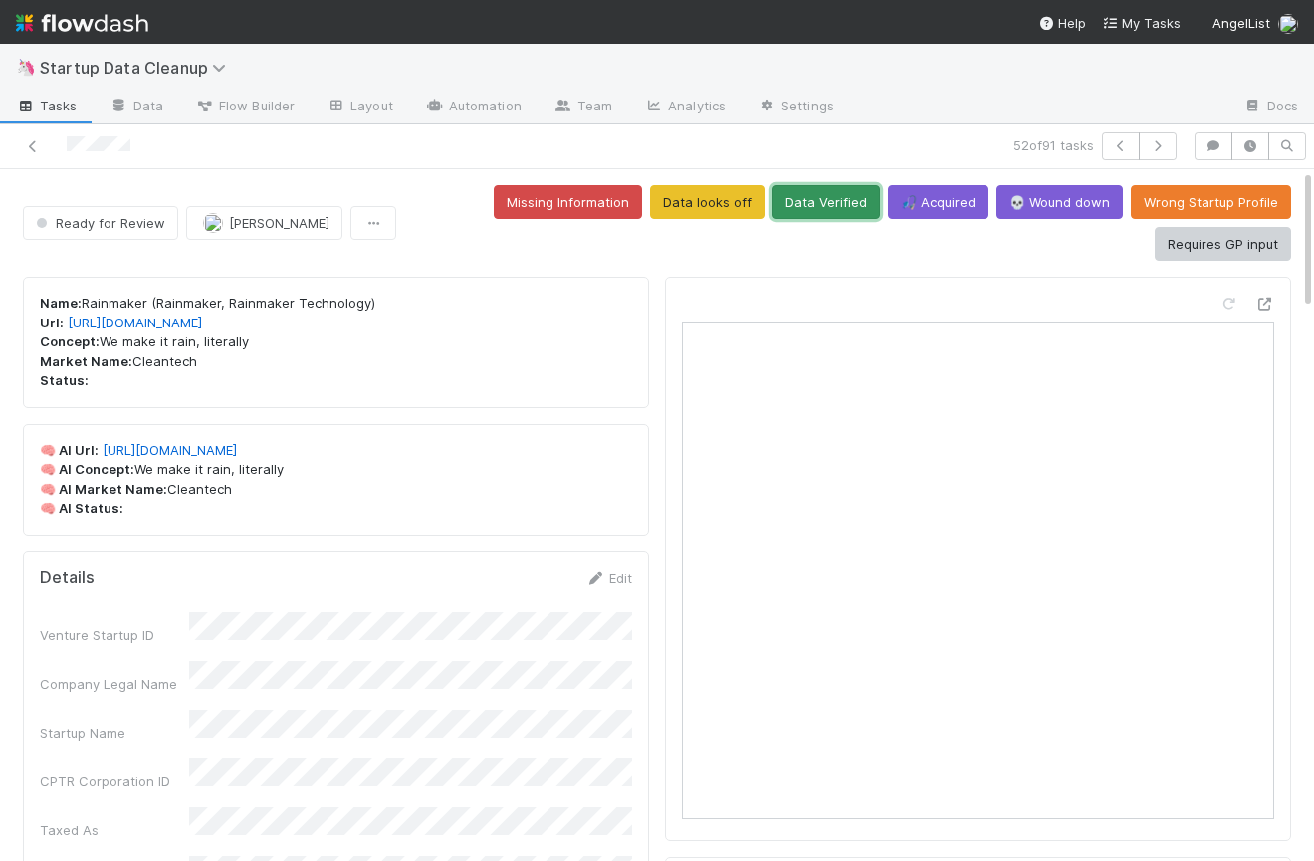
click at [811, 205] on button "Data Verified" at bounding box center [825, 202] width 107 height 34
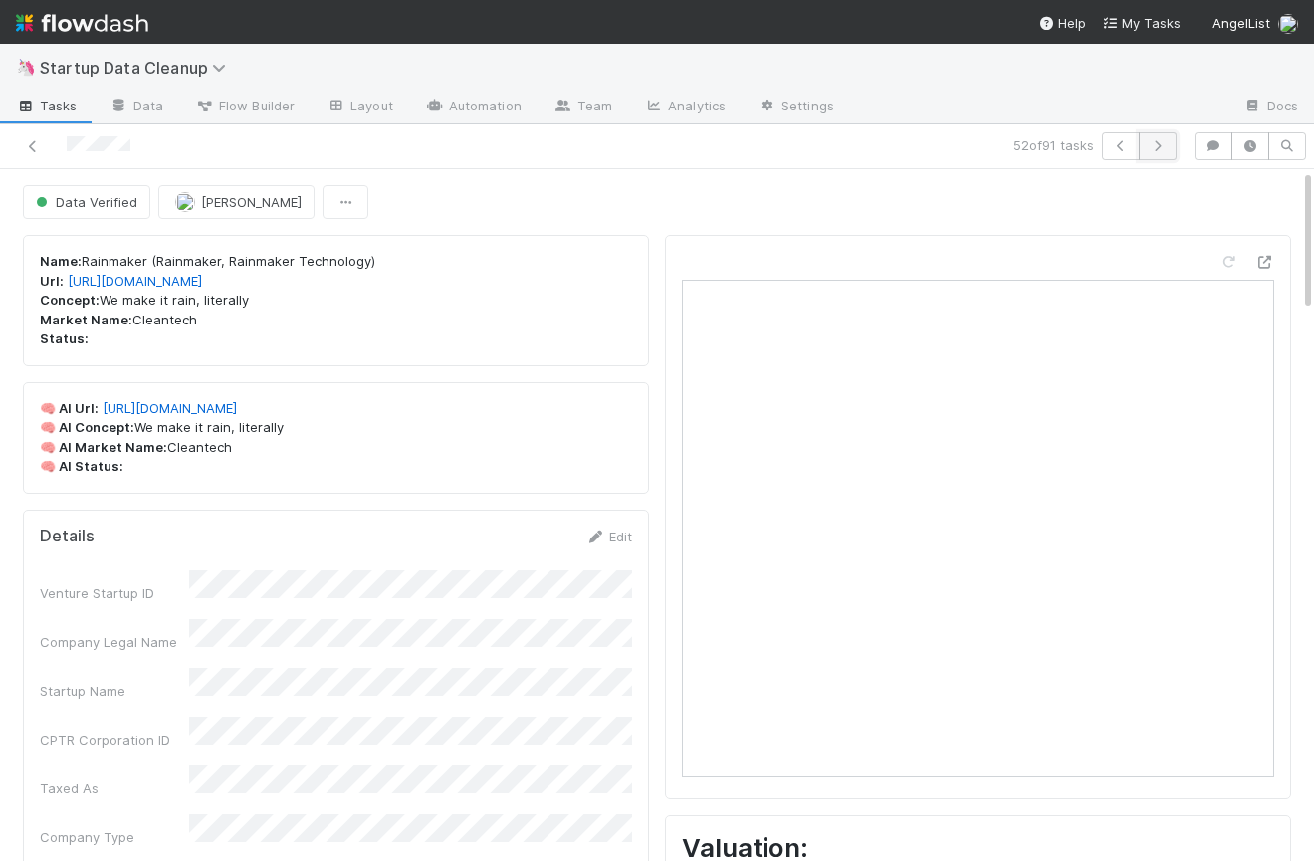
click at [1162, 141] on icon "button" at bounding box center [1158, 146] width 20 height 12
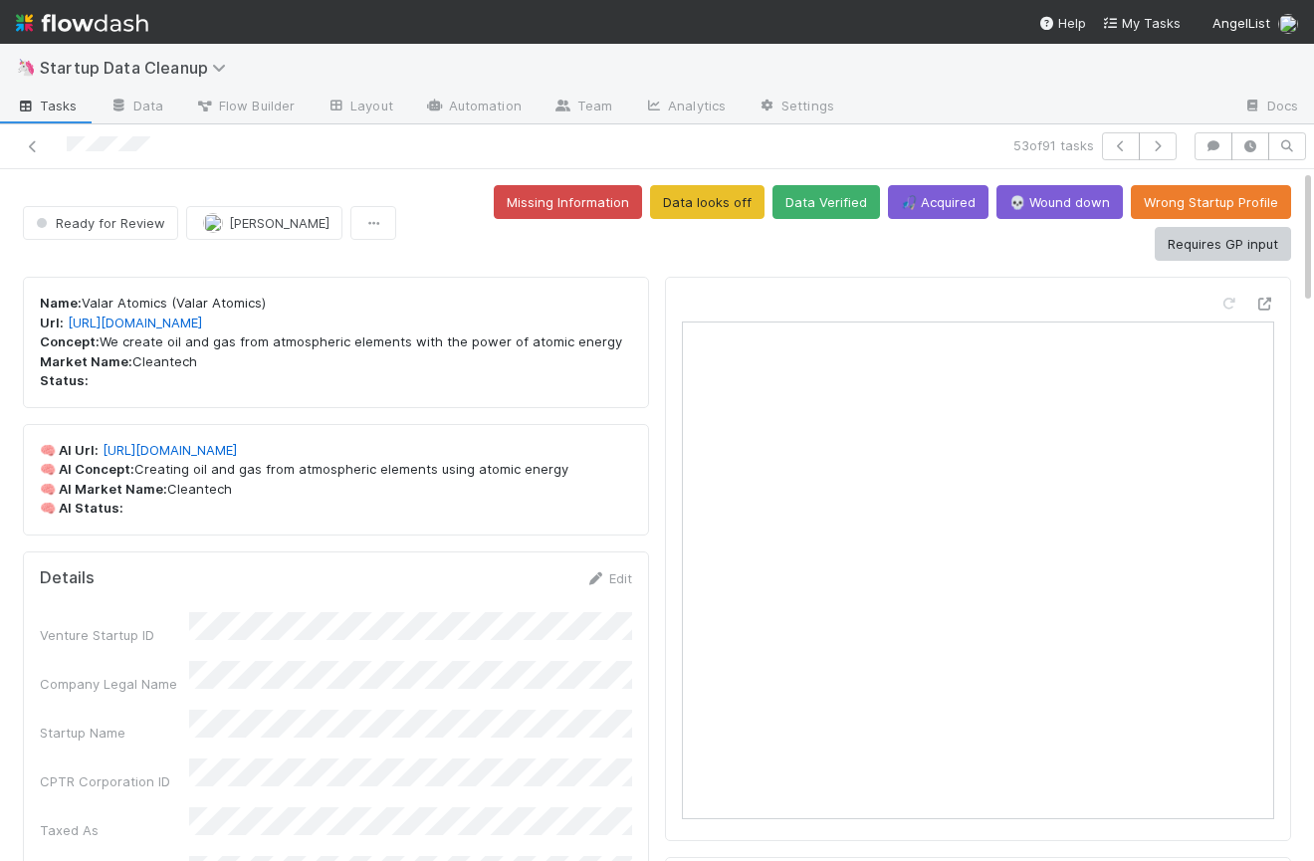
scroll to position [29, 0]
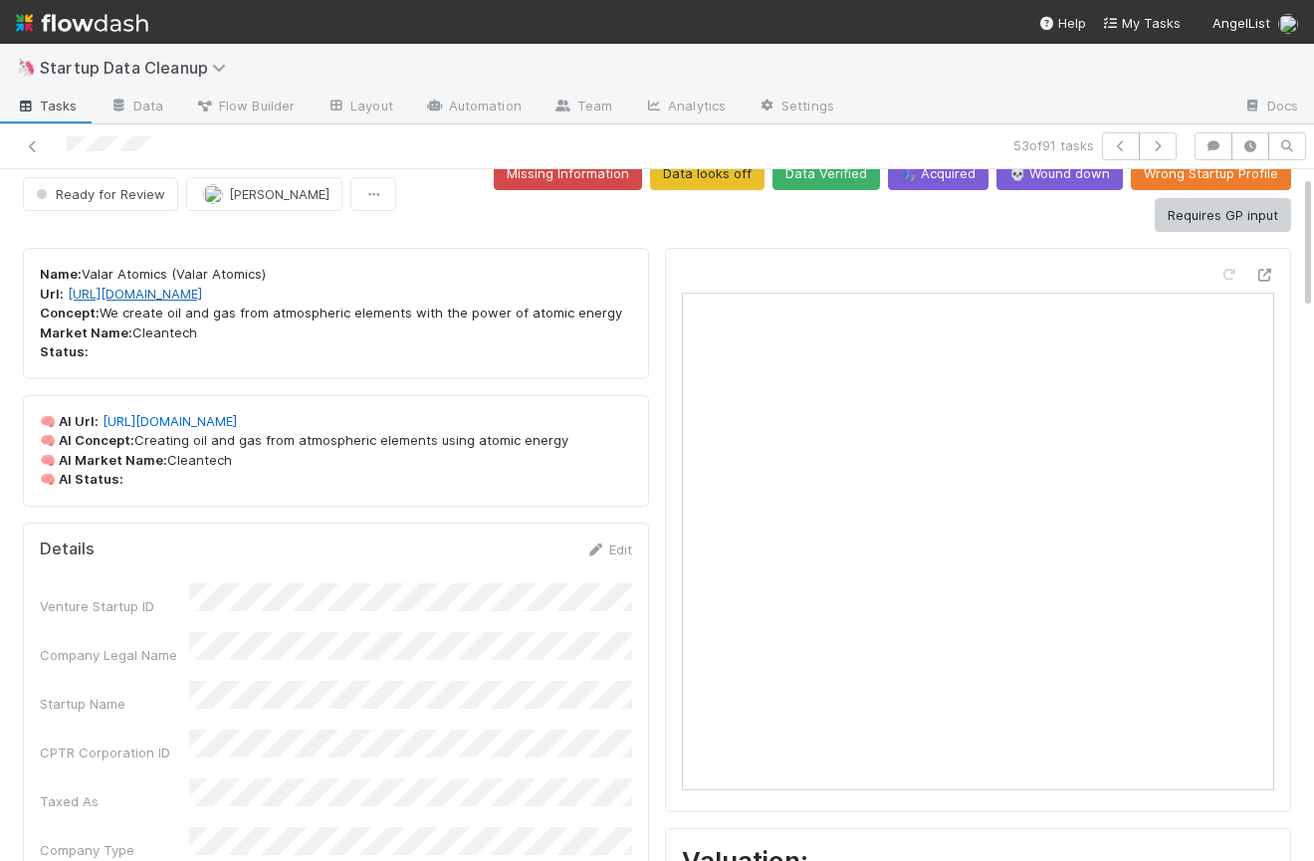
click at [186, 297] on link "https://valaratomics.com" at bounding box center [135, 294] width 134 height 16
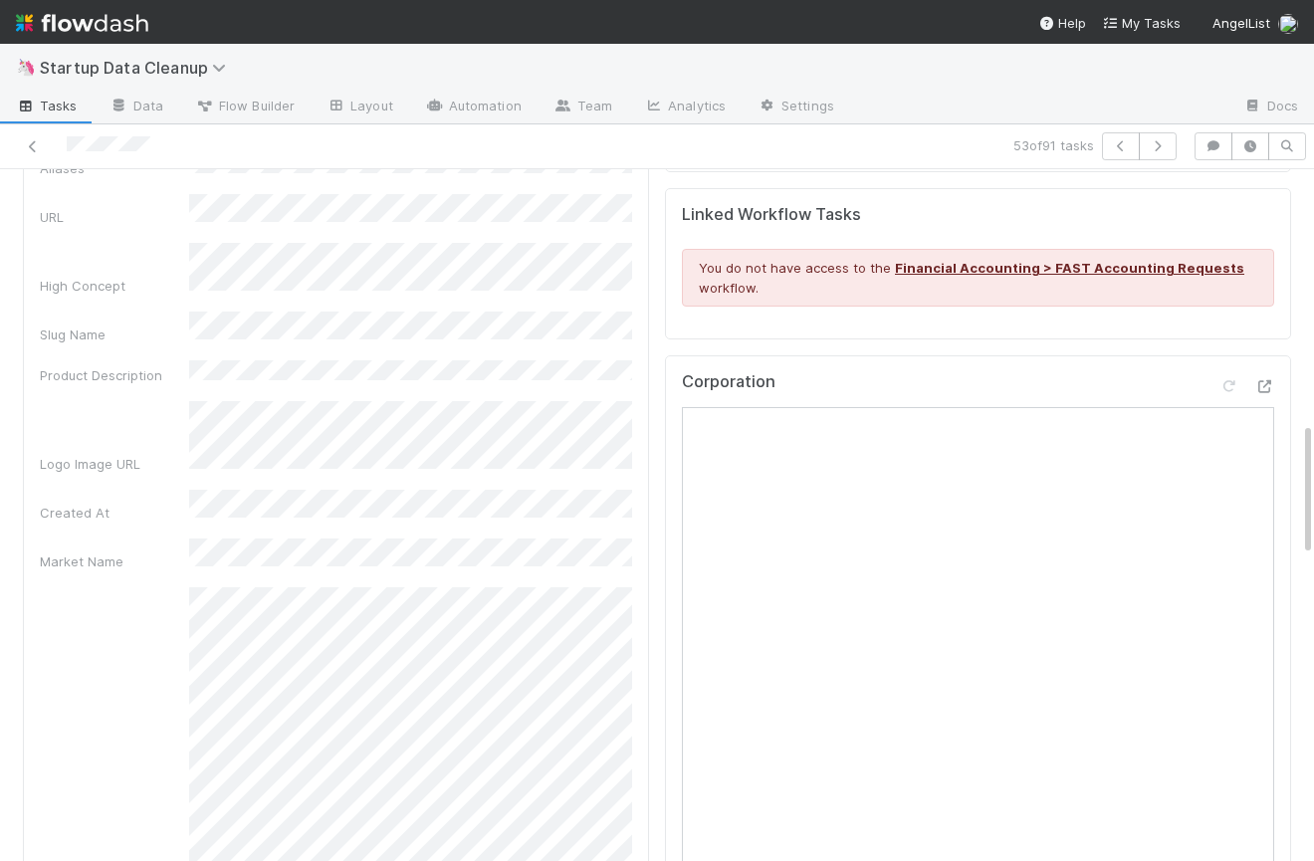
scroll to position [0, 0]
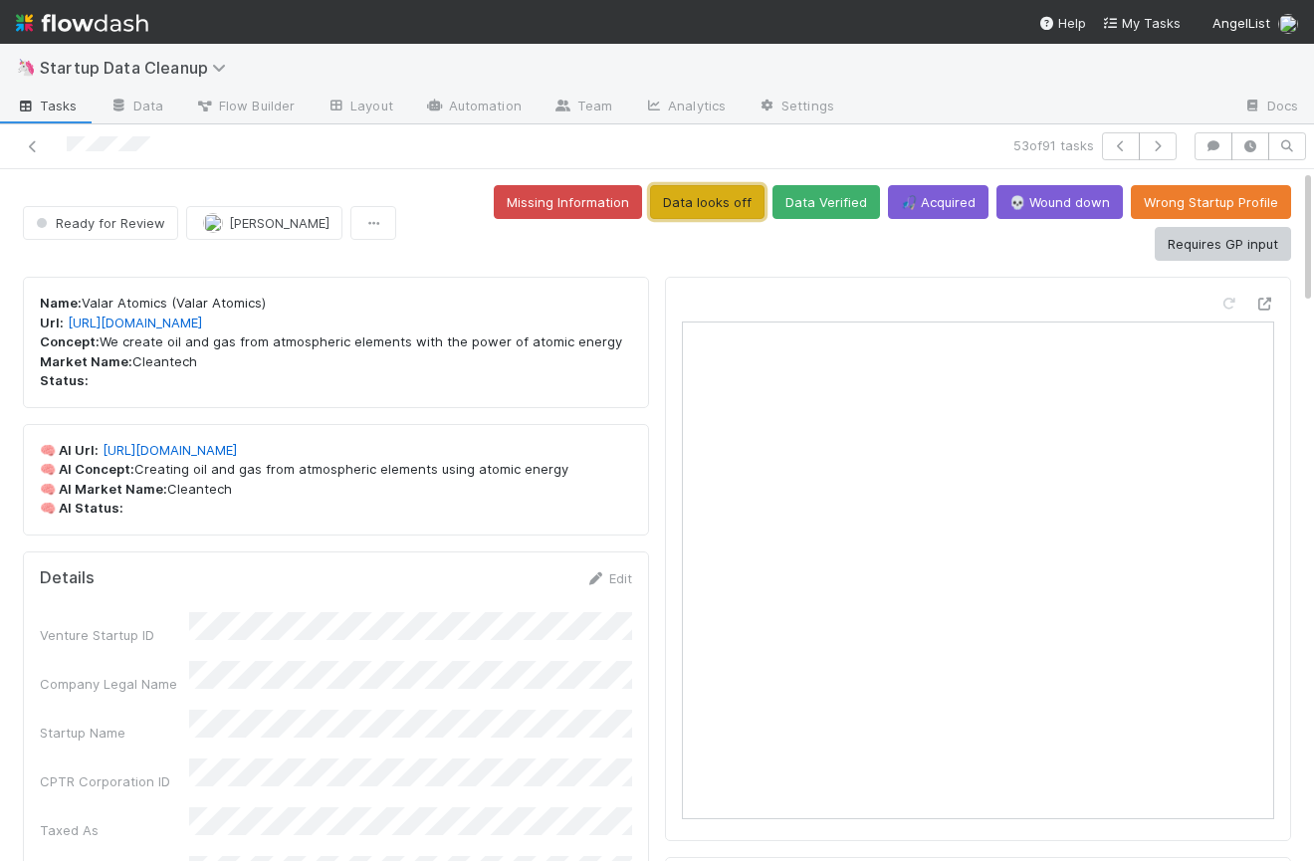
click at [740, 202] on button "Data looks off" at bounding box center [707, 202] width 114 height 34
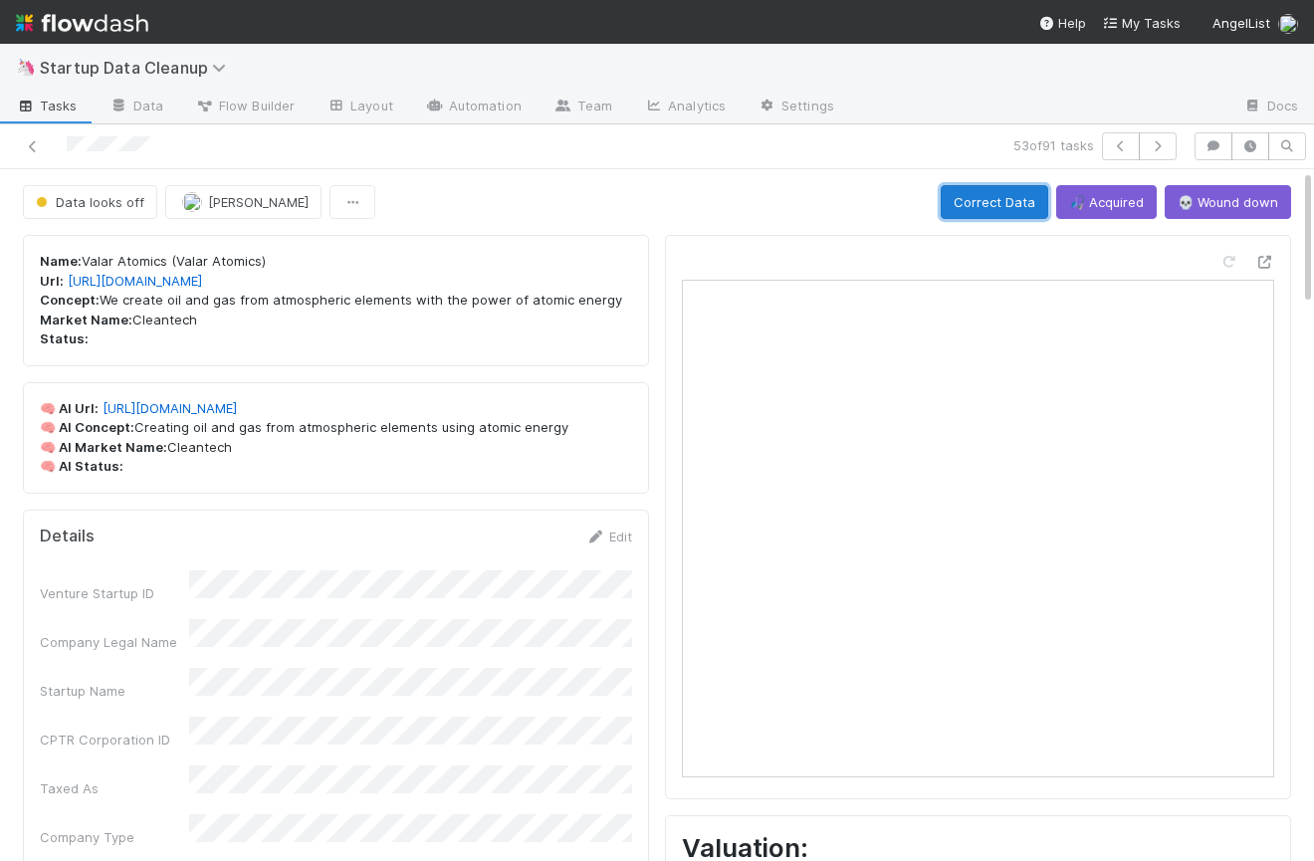
click at [998, 195] on button "Correct Data" at bounding box center [994, 202] width 107 height 34
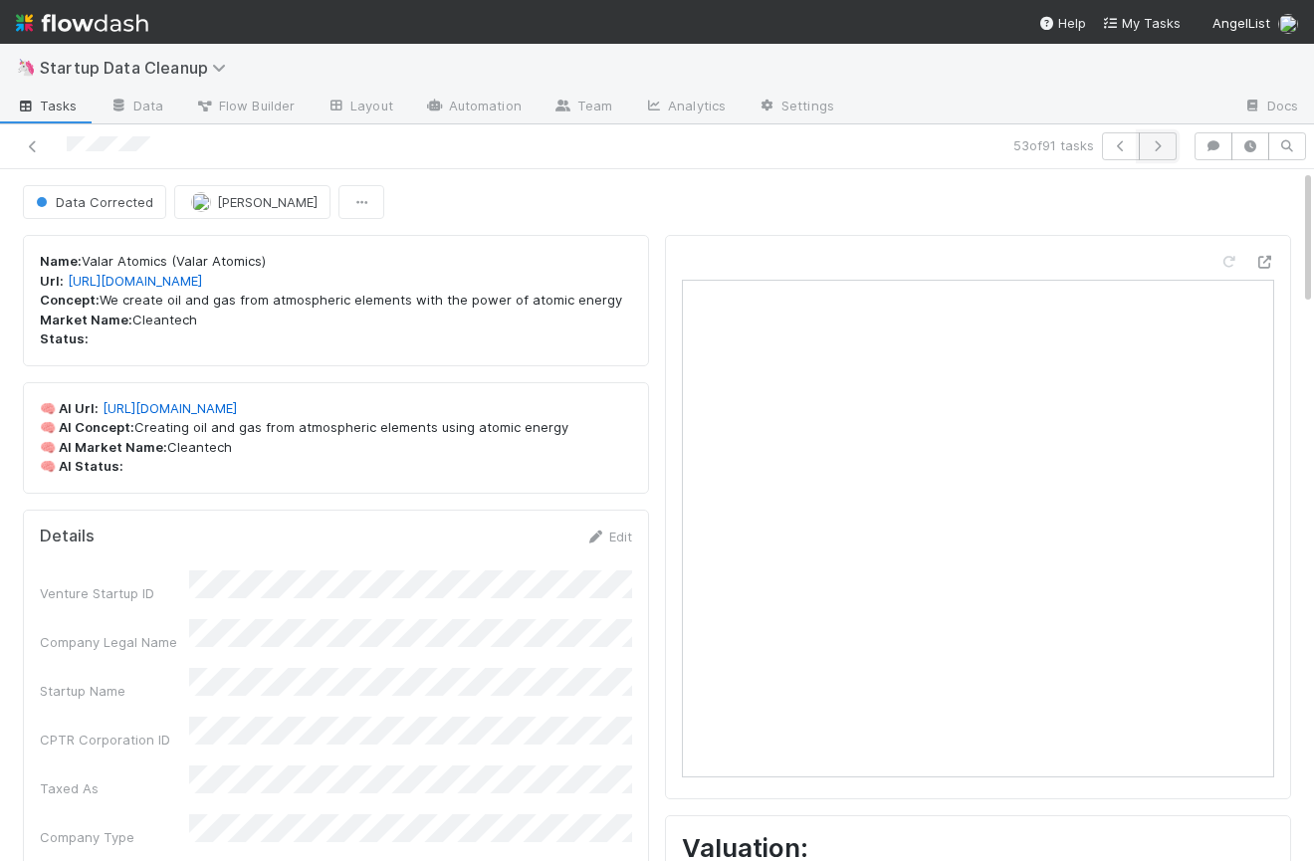
click at [1163, 145] on icon "button" at bounding box center [1158, 146] width 20 height 12
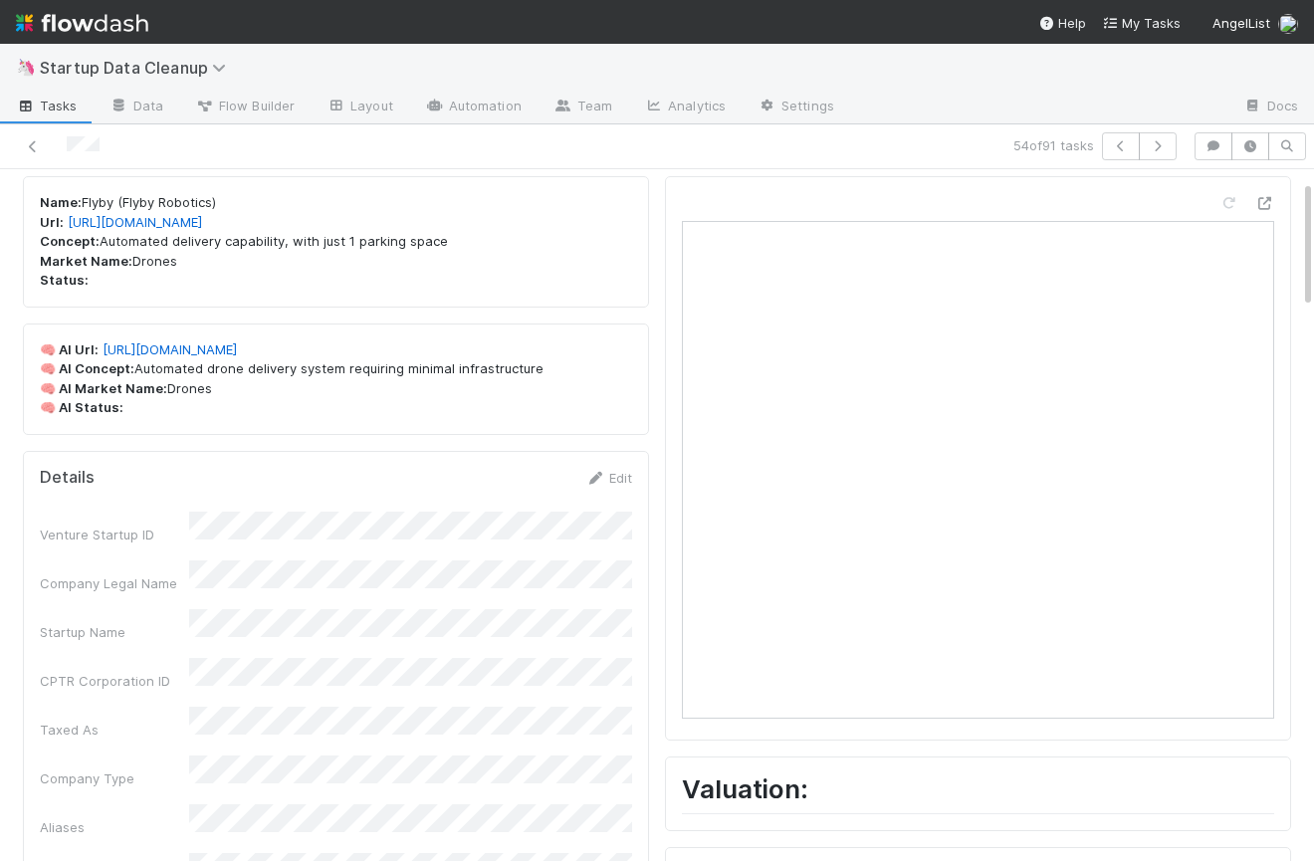
scroll to position [106, 0]
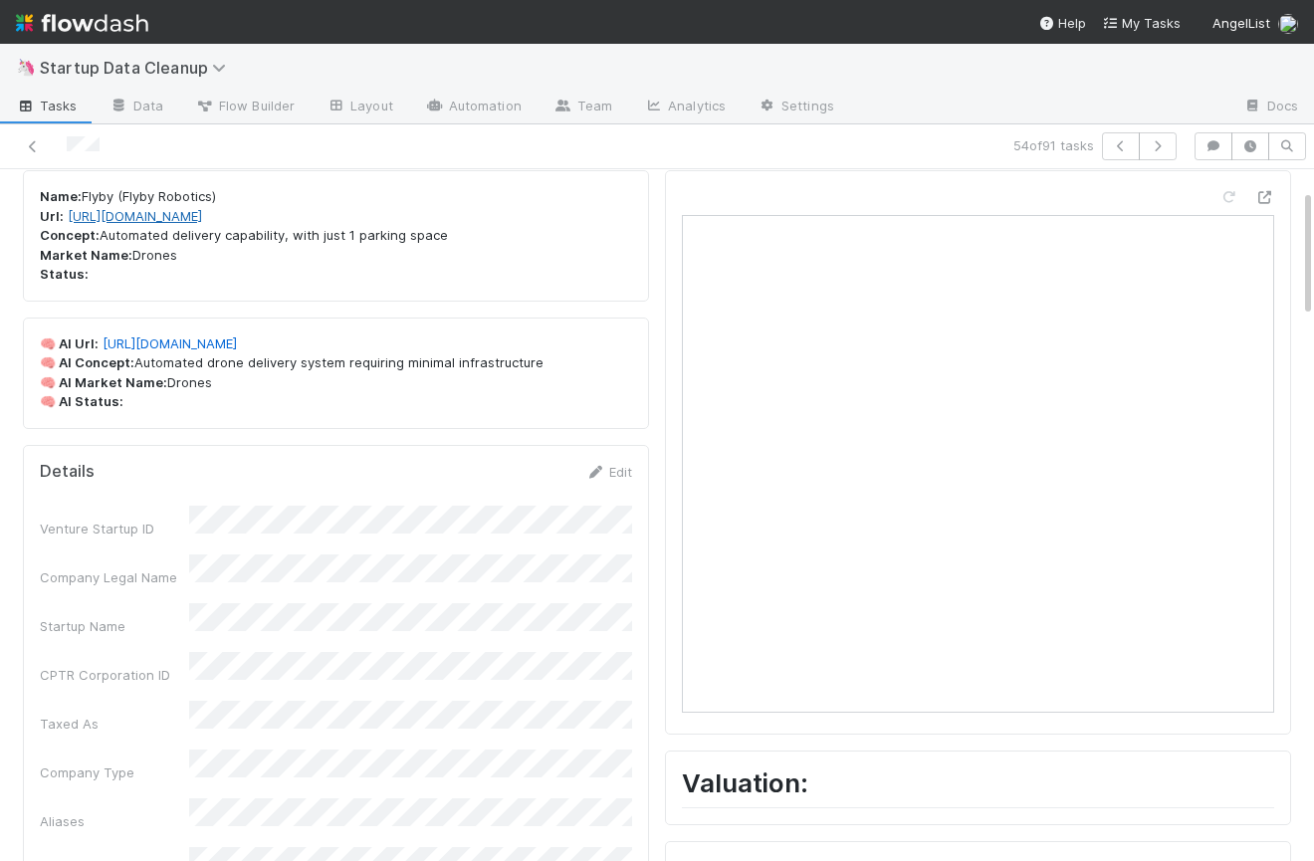
click at [202, 221] on link "https://www.flybydev.com/" at bounding box center [135, 216] width 134 height 16
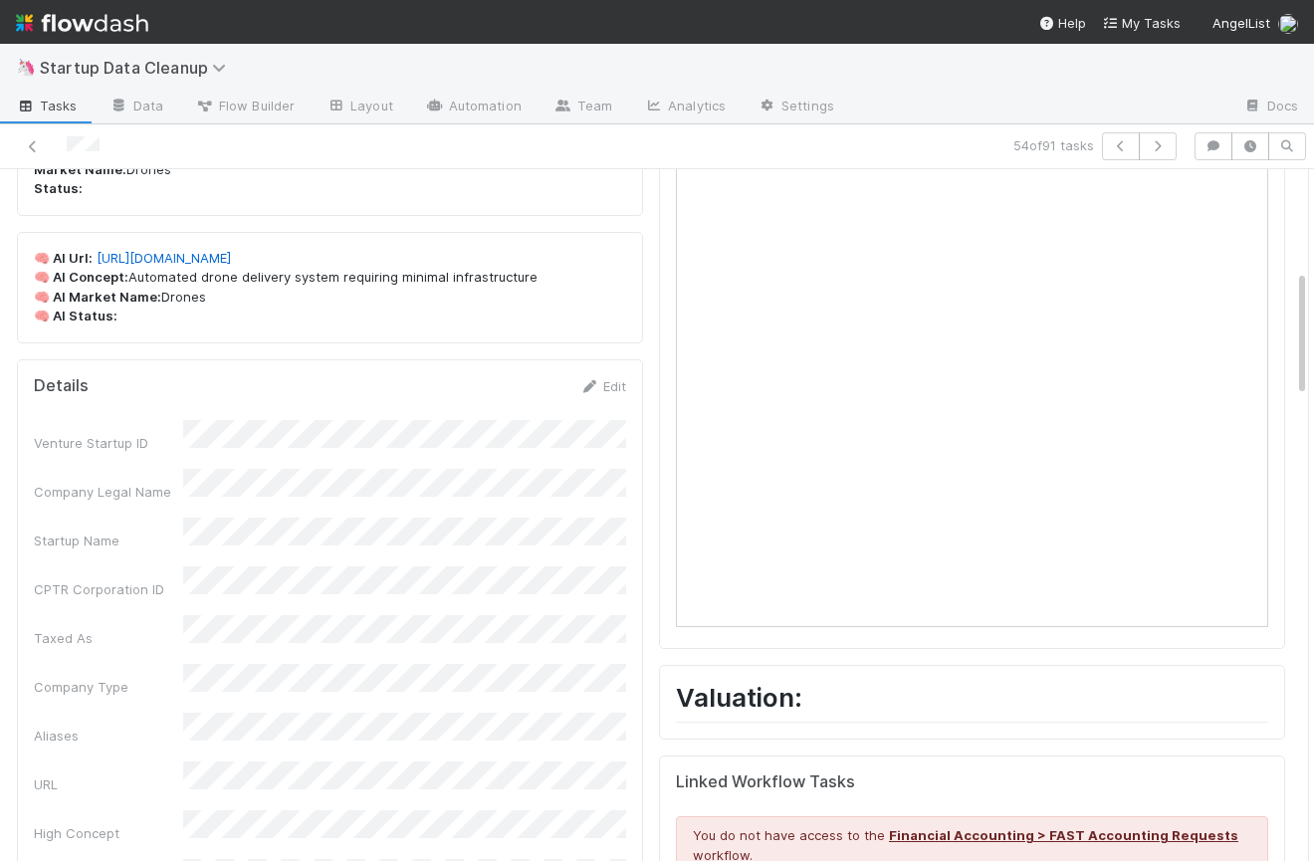
scroll to position [0, 0]
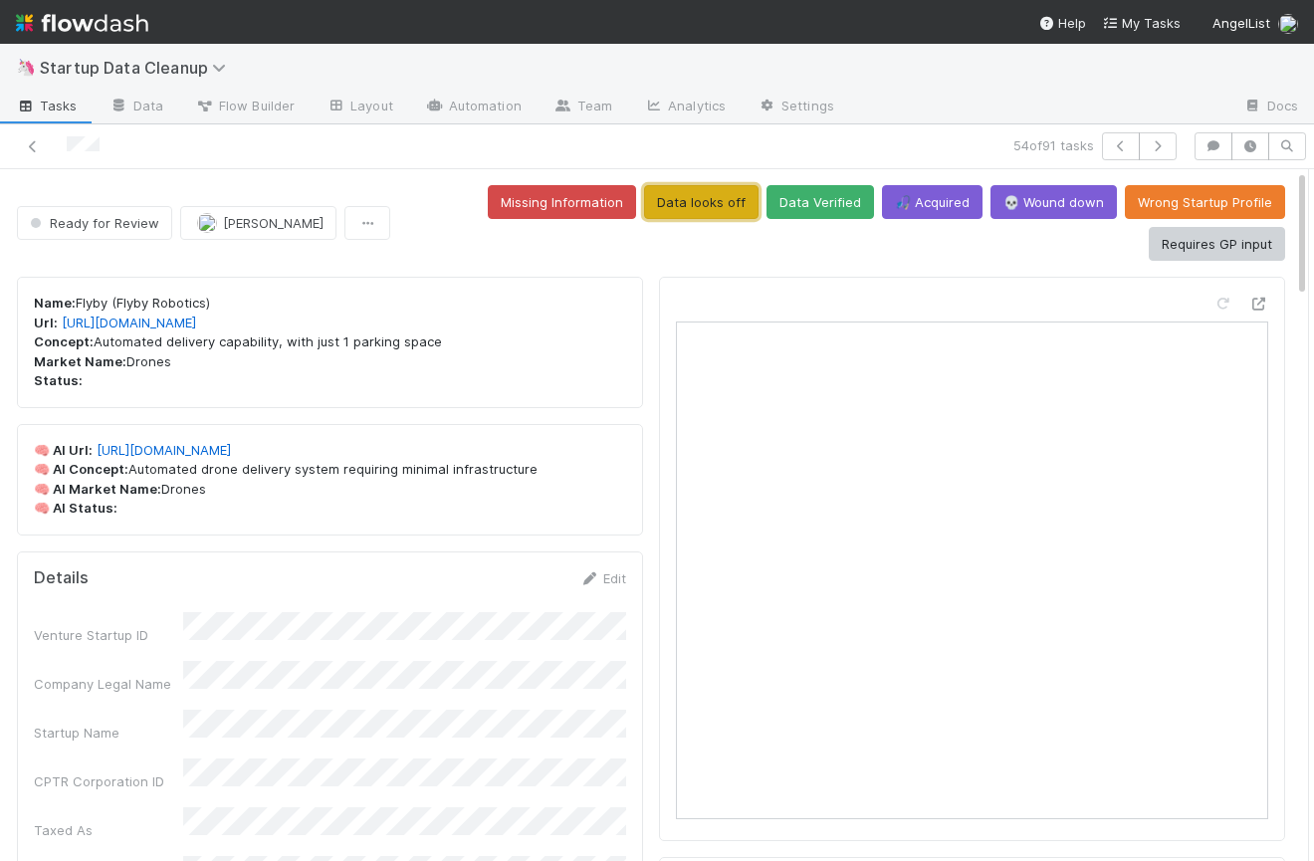
click at [710, 206] on button "Data looks off" at bounding box center [701, 202] width 114 height 34
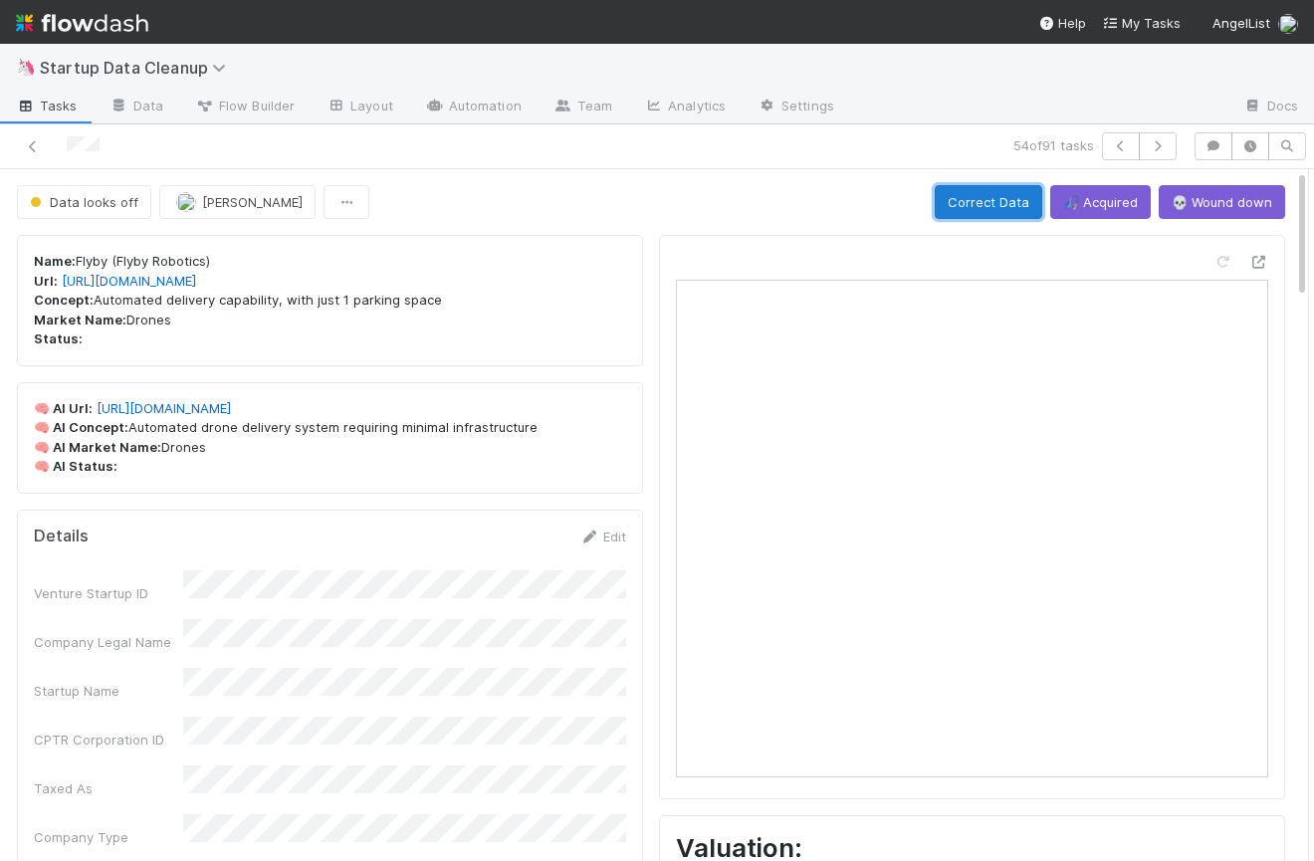
click at [966, 216] on button "Correct Data" at bounding box center [988, 202] width 107 height 34
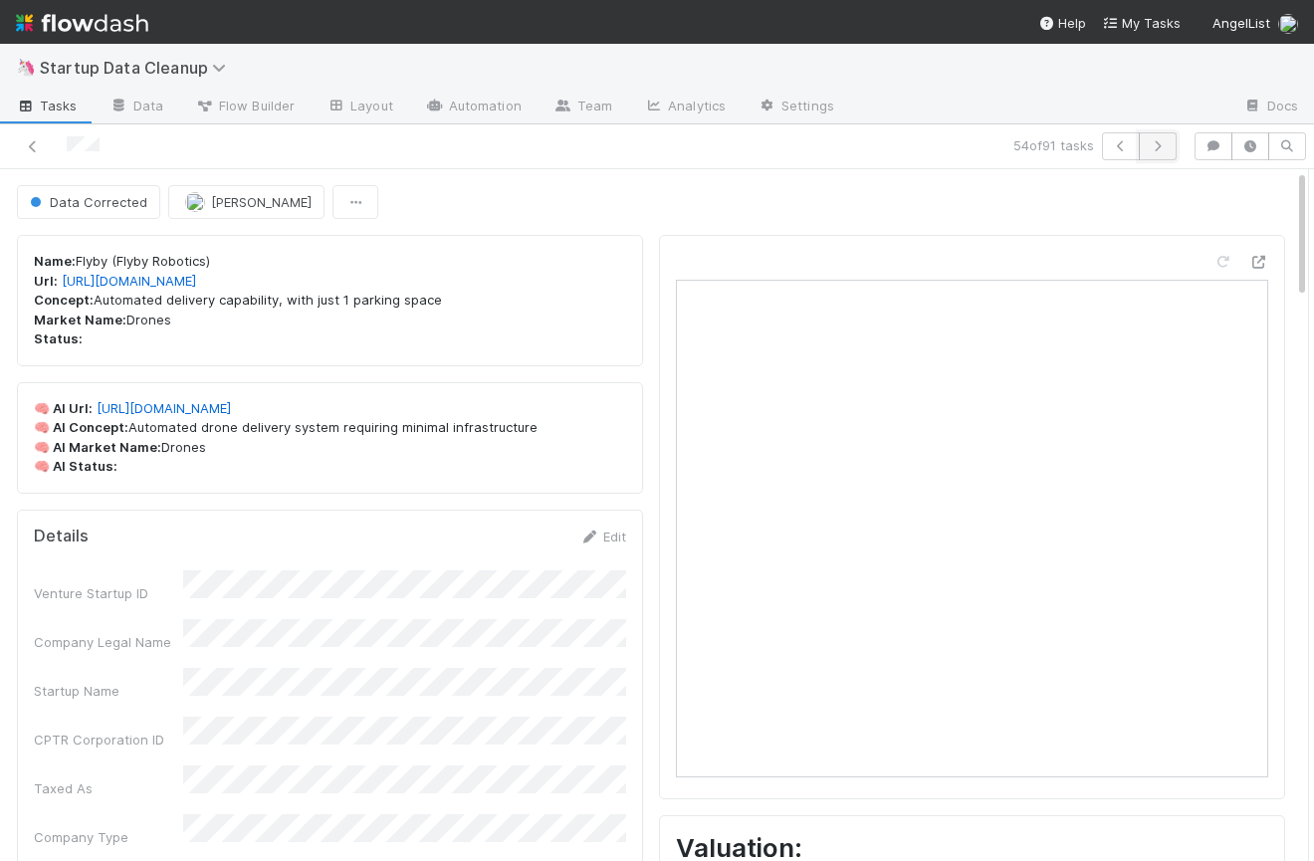
click at [1167, 146] on icon "button" at bounding box center [1158, 146] width 20 height 12
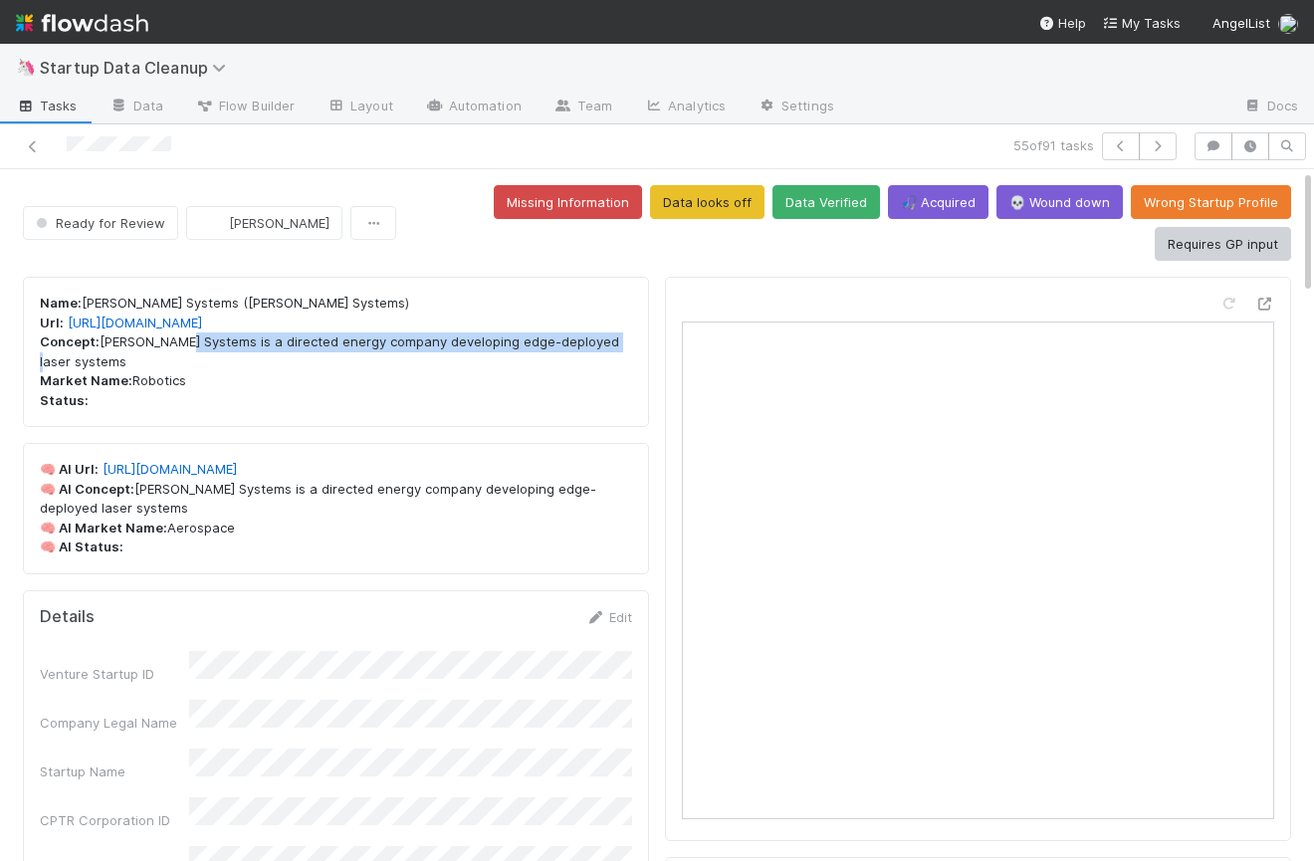
drag, startPoint x: 596, startPoint y: 348, endPoint x: 169, endPoint y: 341, distance: 427.0
click at [169, 341] on p "Name: Aurelius Systems (Aurelius, Aurelius Systems) Url: http://aureliussystems…" at bounding box center [336, 352] width 592 height 116
click at [173, 343] on p "Name: Aurelius Systems (Aurelius, Aurelius Systems) Url: http://aureliussystems…" at bounding box center [336, 352] width 592 height 116
drag, startPoint x: 206, startPoint y: 343, endPoint x: 100, endPoint y: 342, distance: 106.5
click at [100, 342] on p "Name: Aurelius Systems (Aurelius, Aurelius Systems) Url: http://aureliussystems…" at bounding box center [336, 352] width 592 height 116
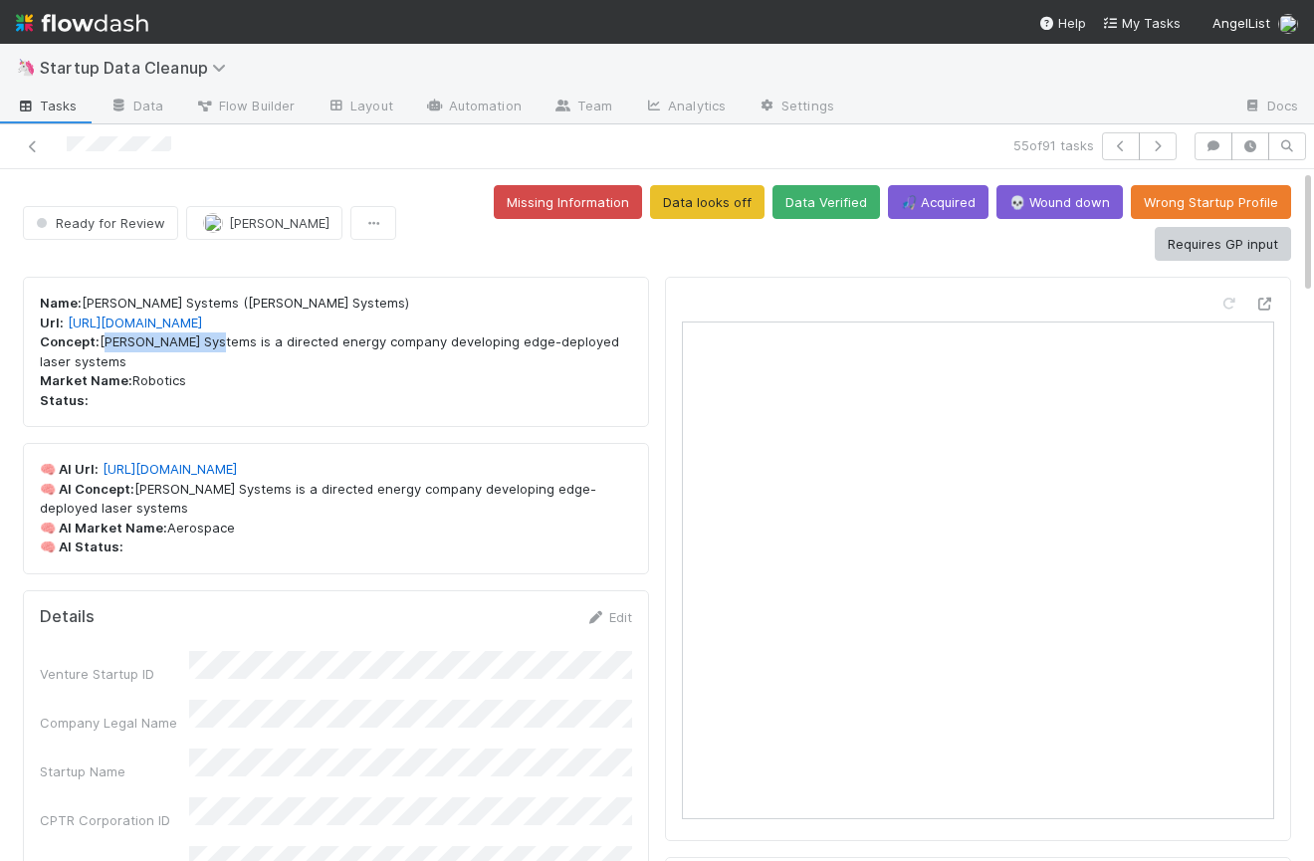
copy p "Aurelius Systems"
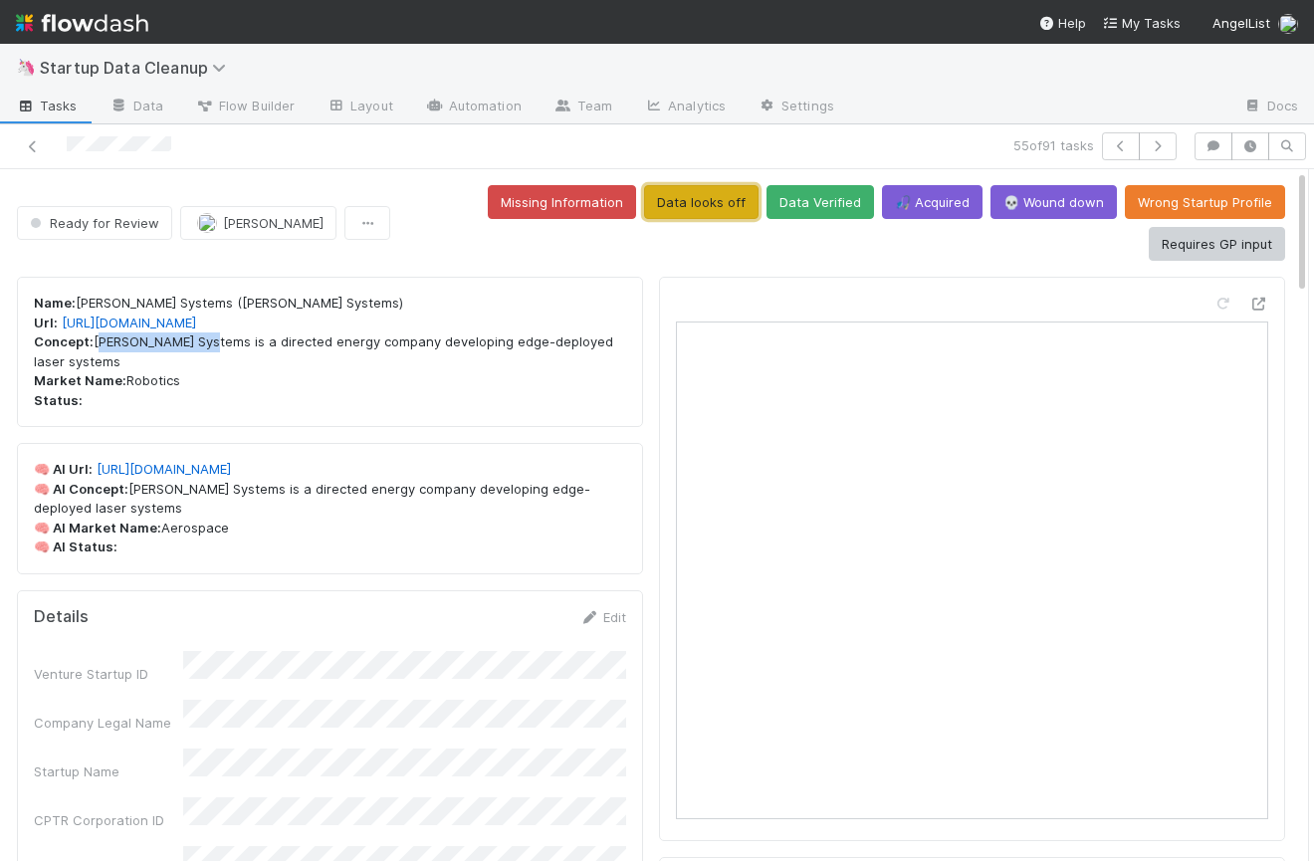
click at [715, 194] on button "Data looks off" at bounding box center [701, 202] width 114 height 34
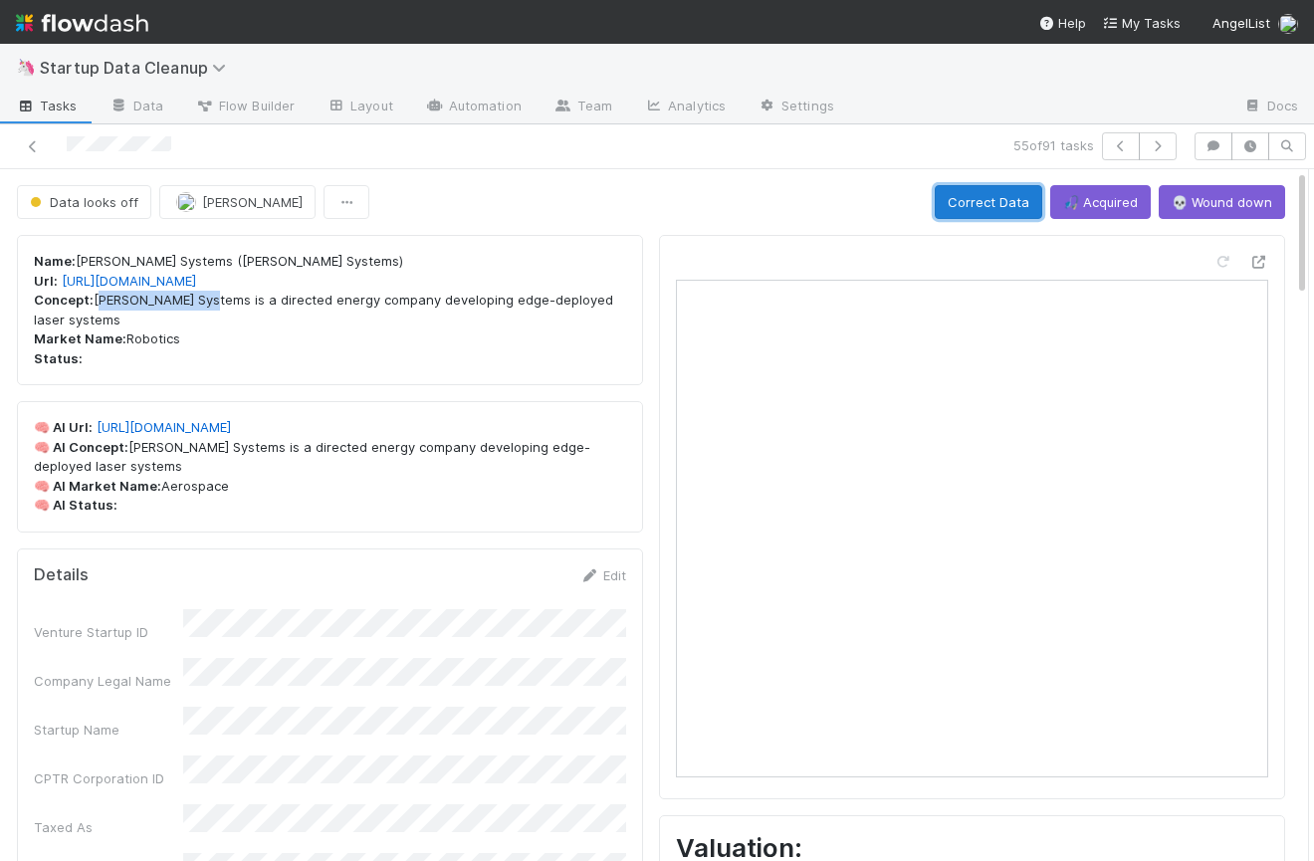
click at [1004, 200] on button "Correct Data" at bounding box center [988, 202] width 107 height 34
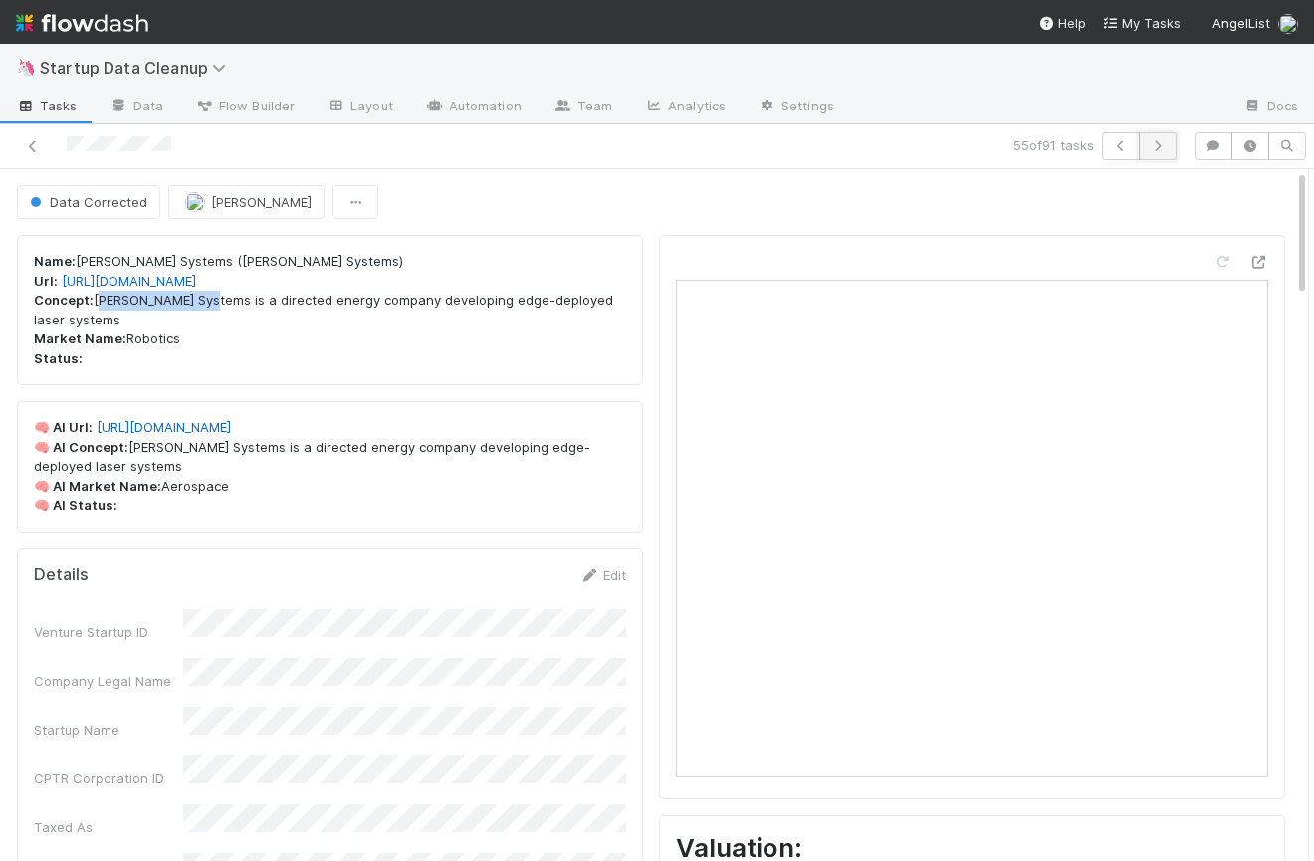
click at [1155, 147] on icon "button" at bounding box center [1158, 146] width 20 height 12
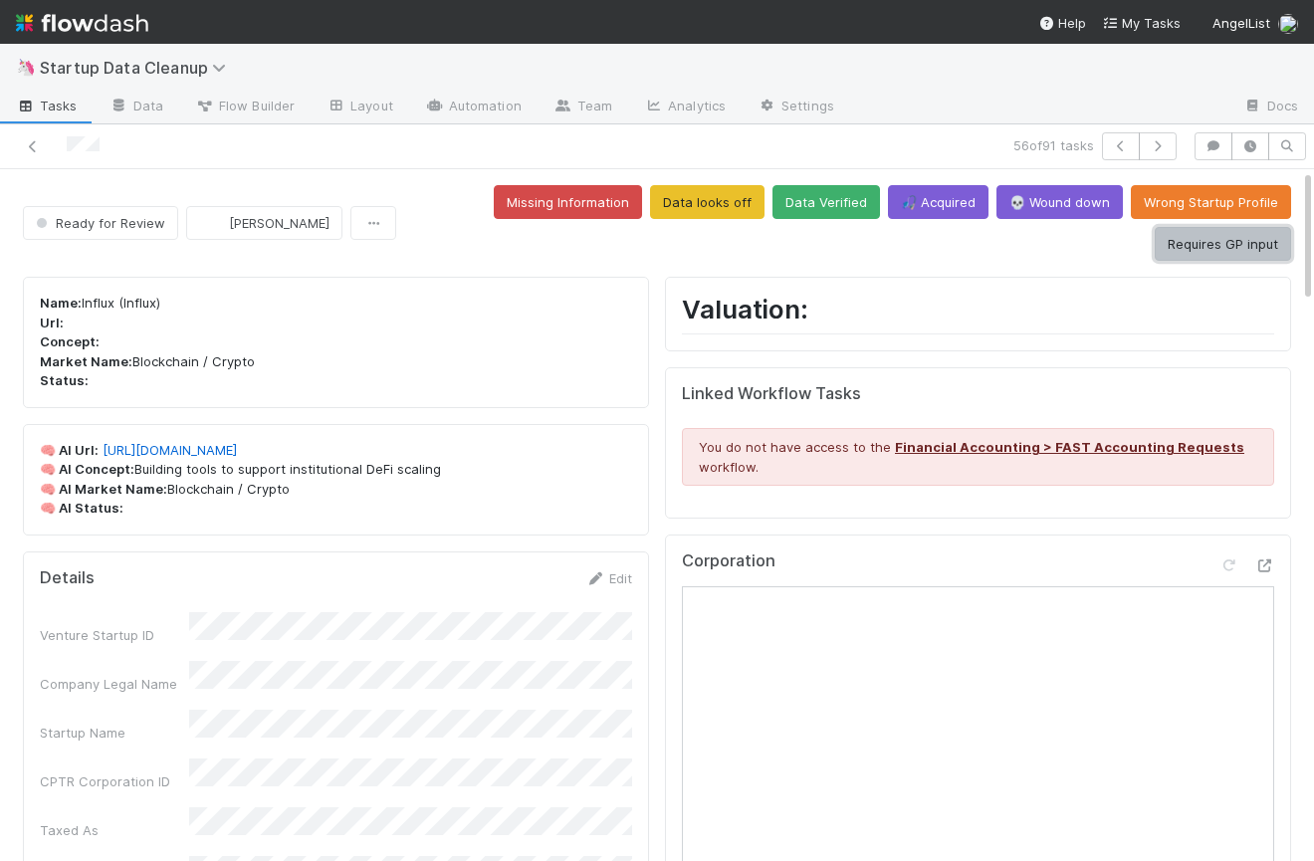
click at [1253, 244] on button "Requires GP input" at bounding box center [1223, 244] width 136 height 34
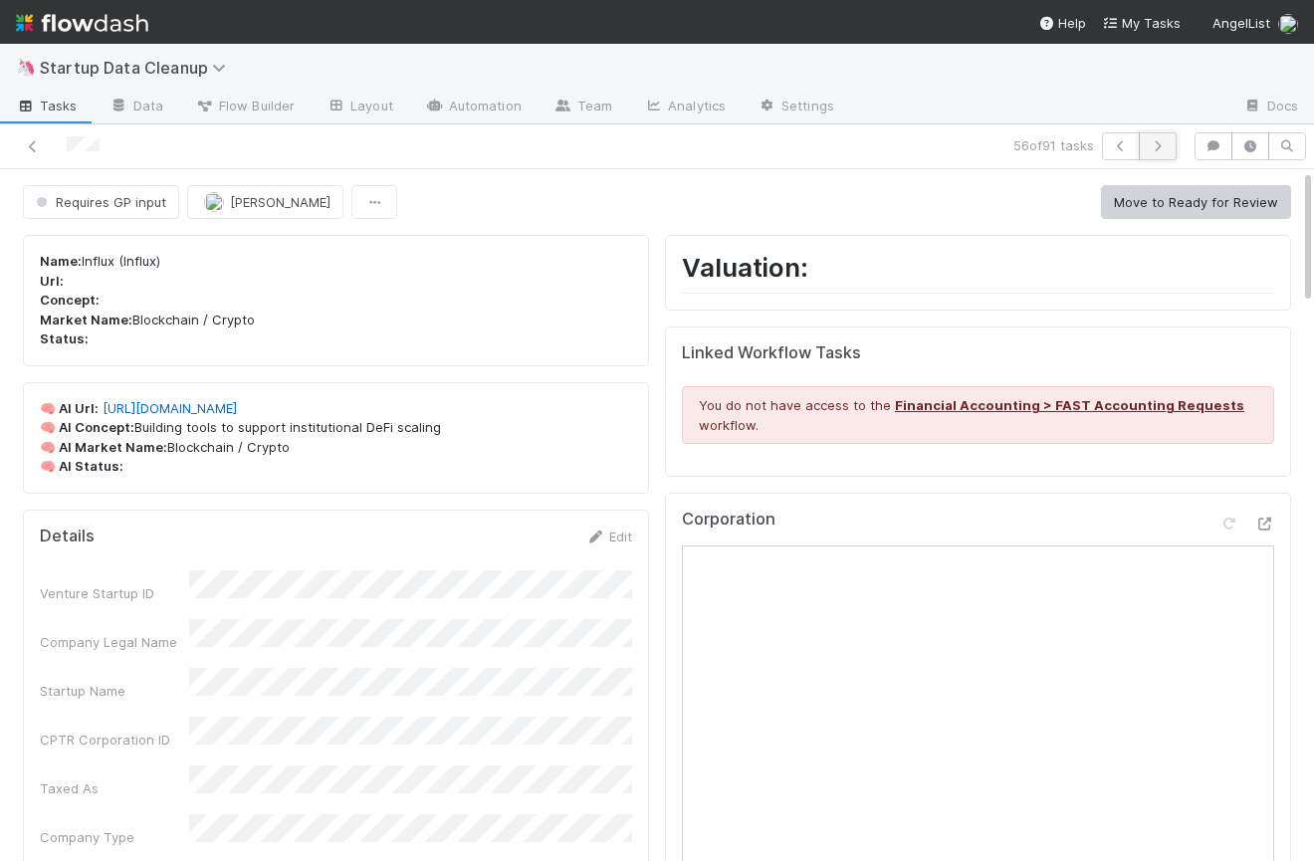
click at [1164, 149] on icon "button" at bounding box center [1158, 146] width 20 height 12
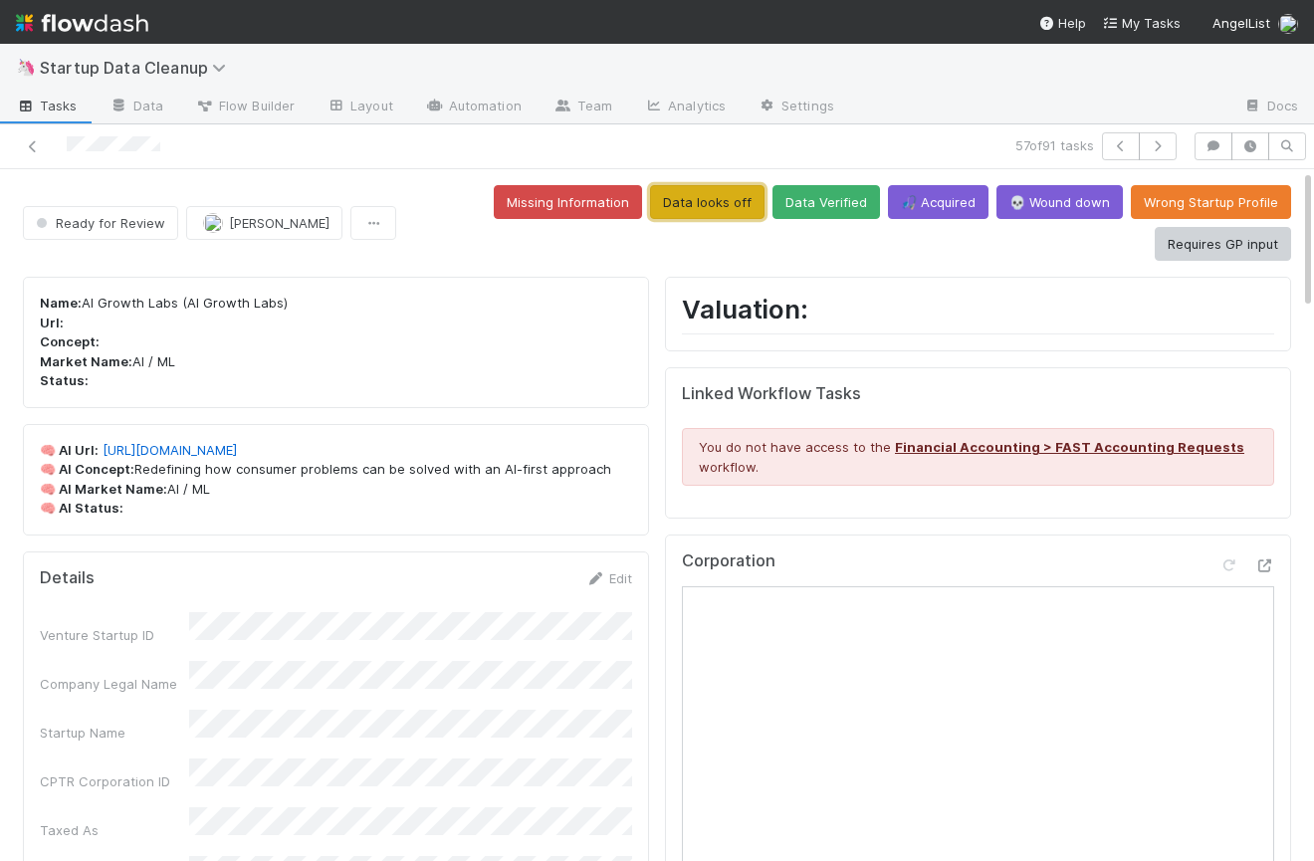
click at [722, 201] on button "Data looks off" at bounding box center [707, 202] width 114 height 34
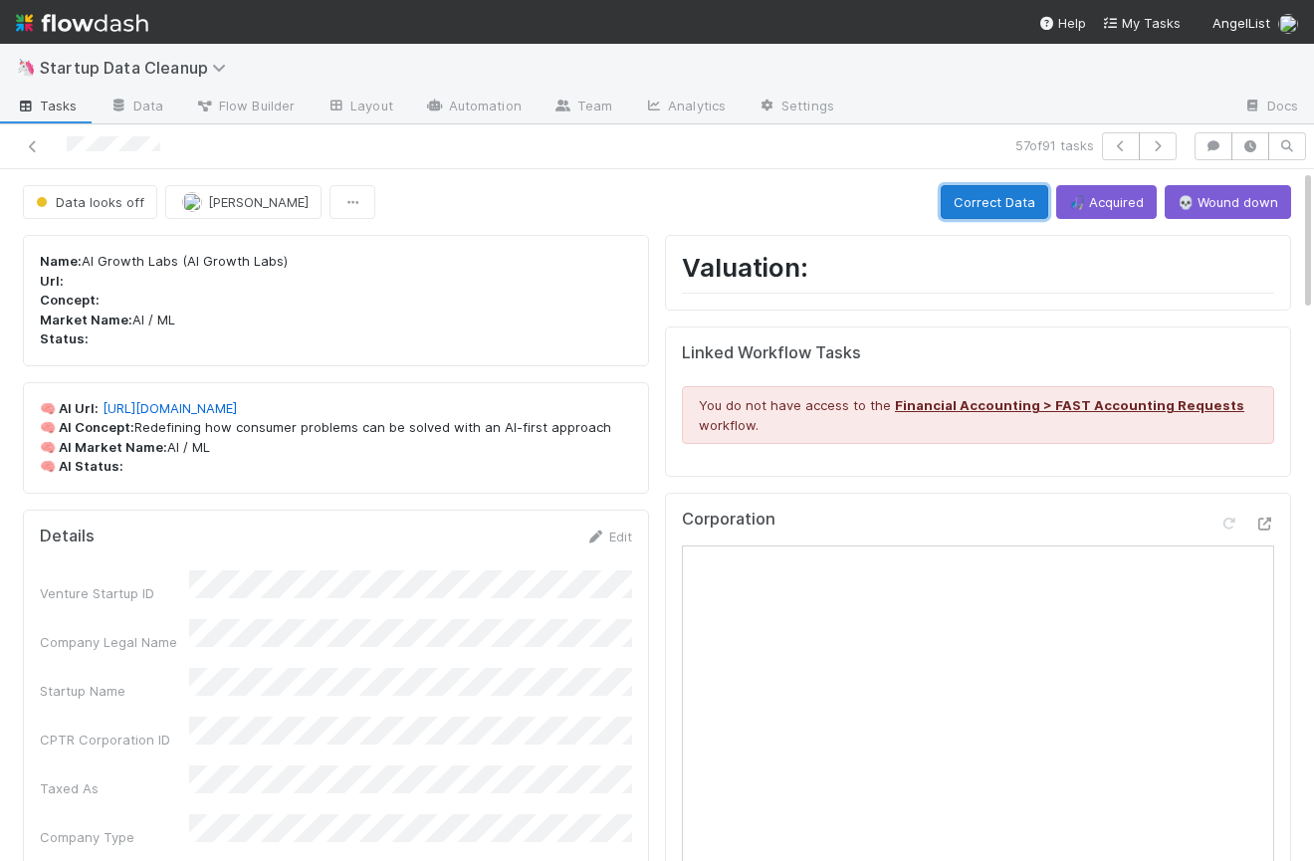
click at [1001, 194] on button "Correct Data" at bounding box center [994, 202] width 107 height 34
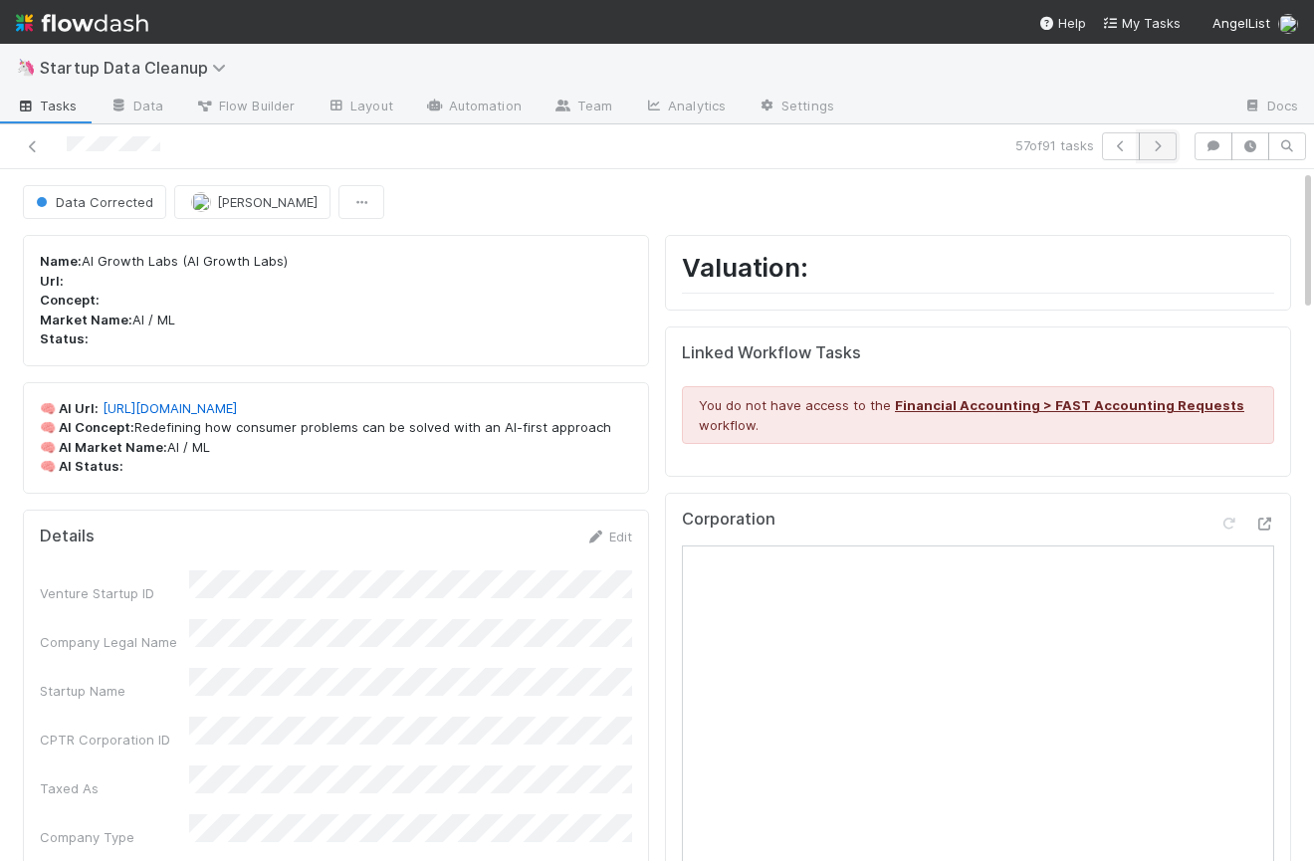
click at [1159, 145] on icon "button" at bounding box center [1158, 146] width 20 height 12
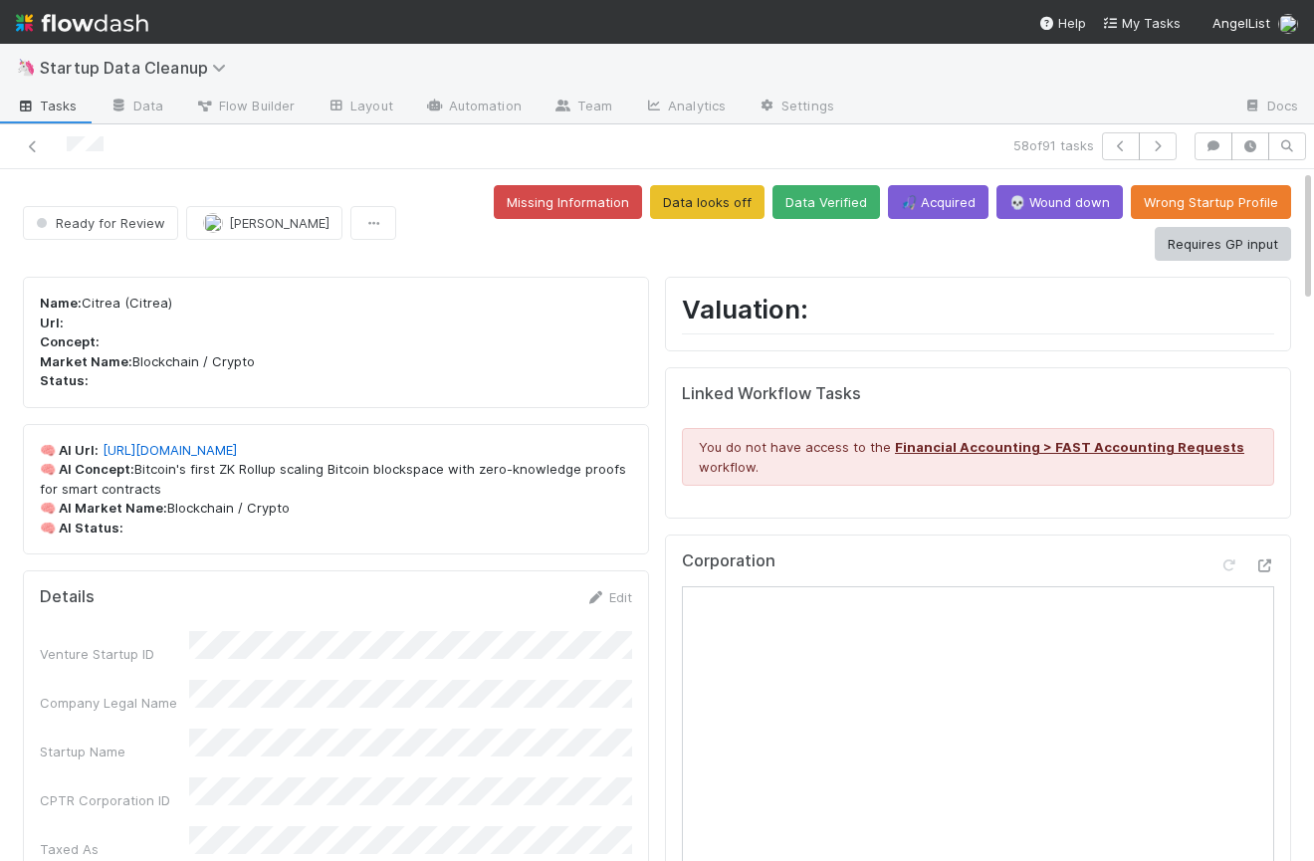
click at [101, 304] on p "Name: Citrea (Citrea) Url: Concept: Market Name: Blockchain / Crypto Status:" at bounding box center [336, 343] width 592 height 98
copy p "Citrea"
click at [719, 197] on button "Data looks off" at bounding box center [707, 202] width 114 height 34
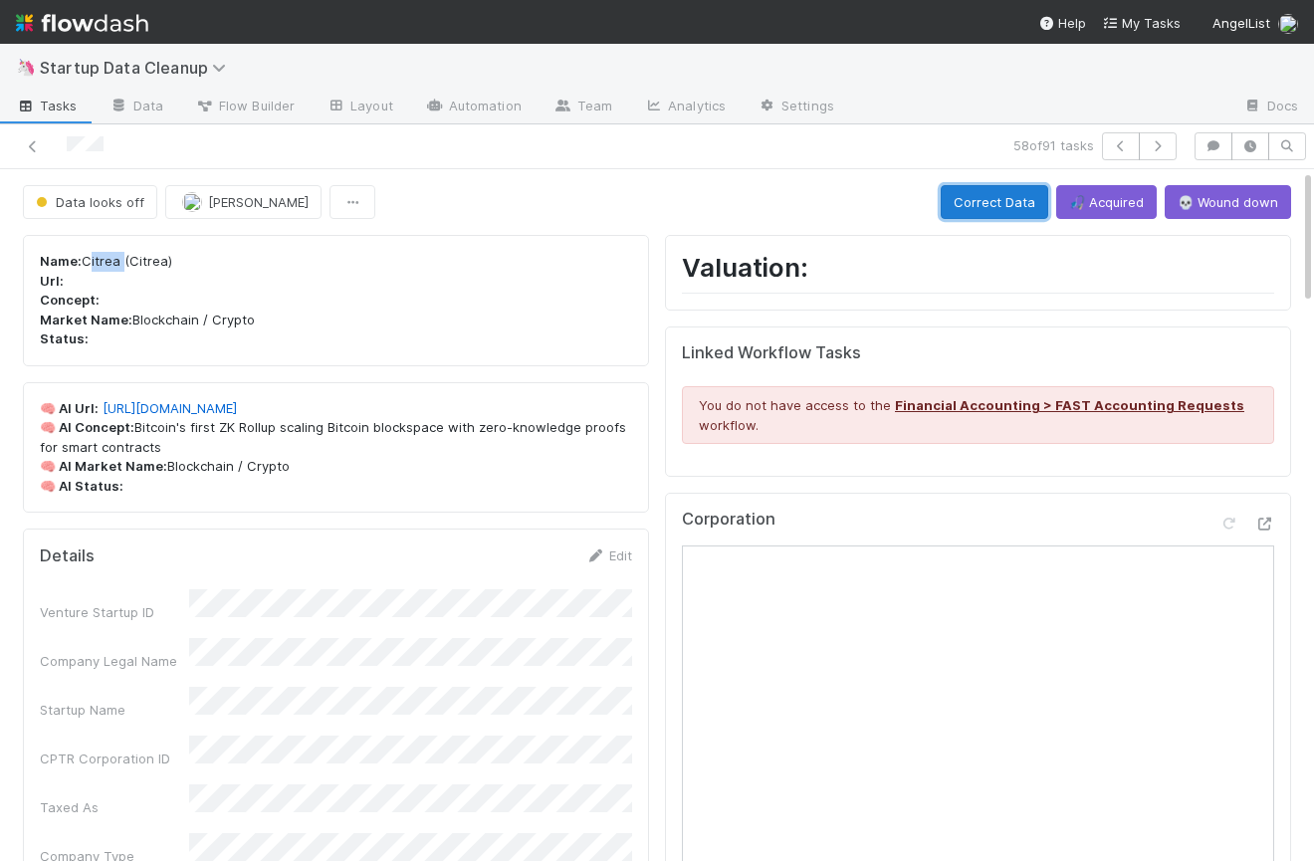
click at [1010, 201] on button "Correct Data" at bounding box center [994, 202] width 107 height 34
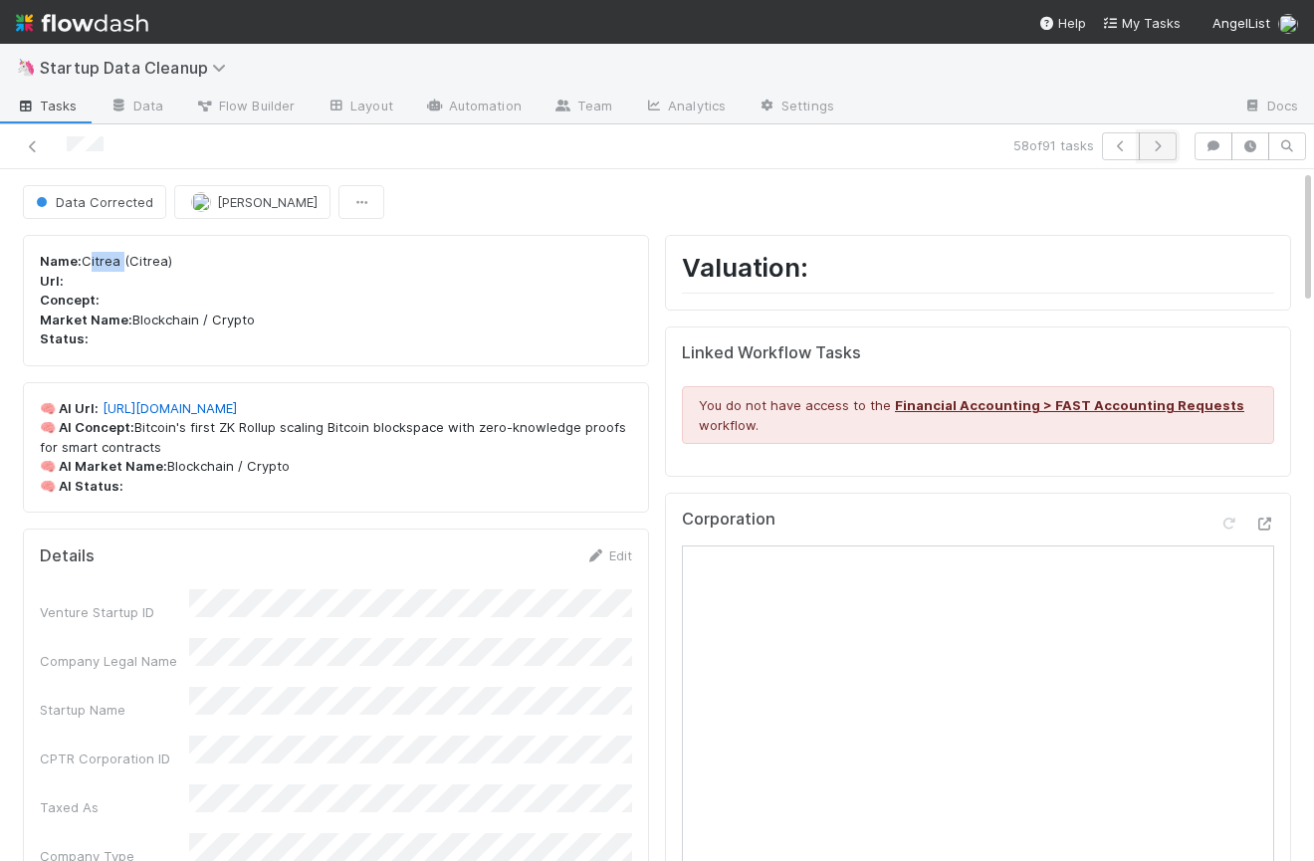
click at [1156, 144] on icon "button" at bounding box center [1158, 146] width 20 height 12
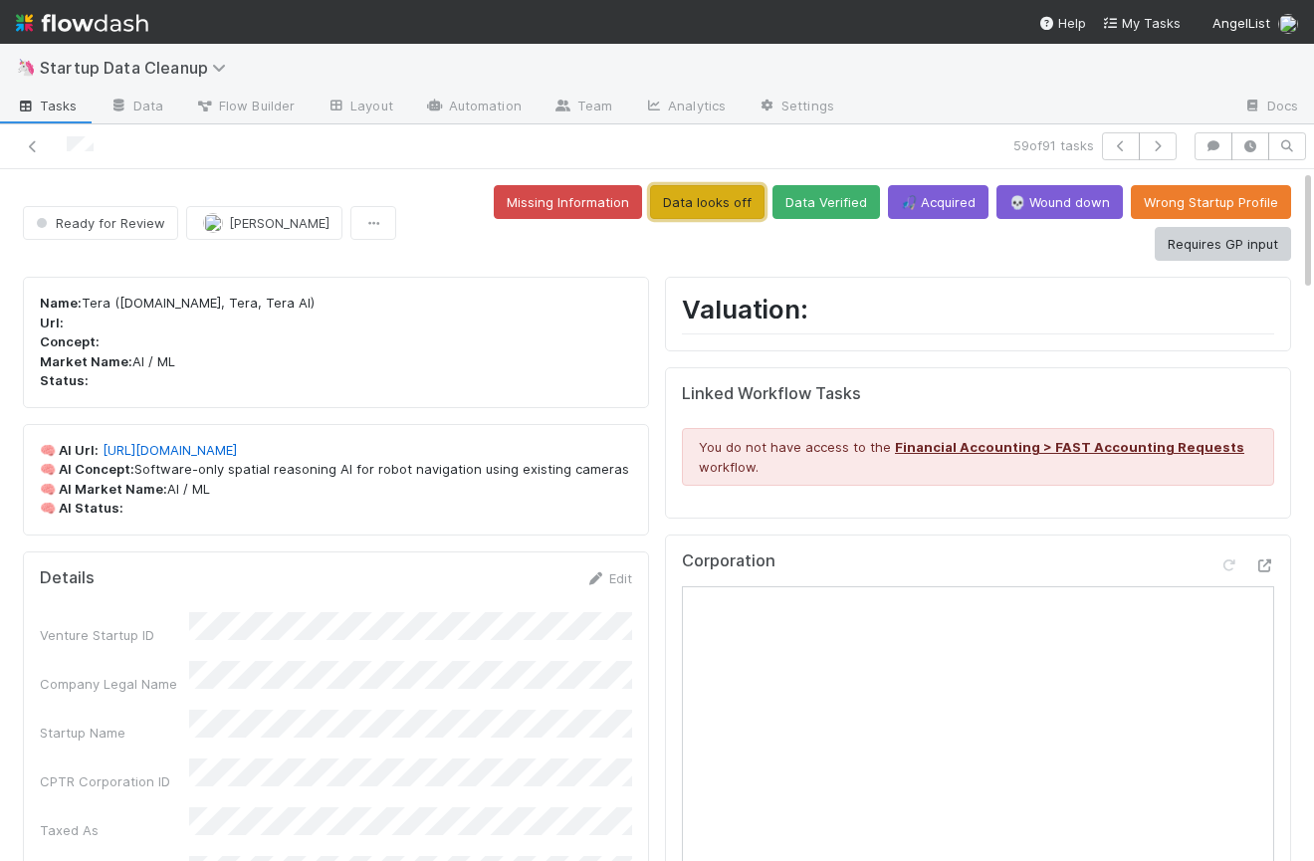
click at [724, 194] on button "Data looks off" at bounding box center [707, 202] width 114 height 34
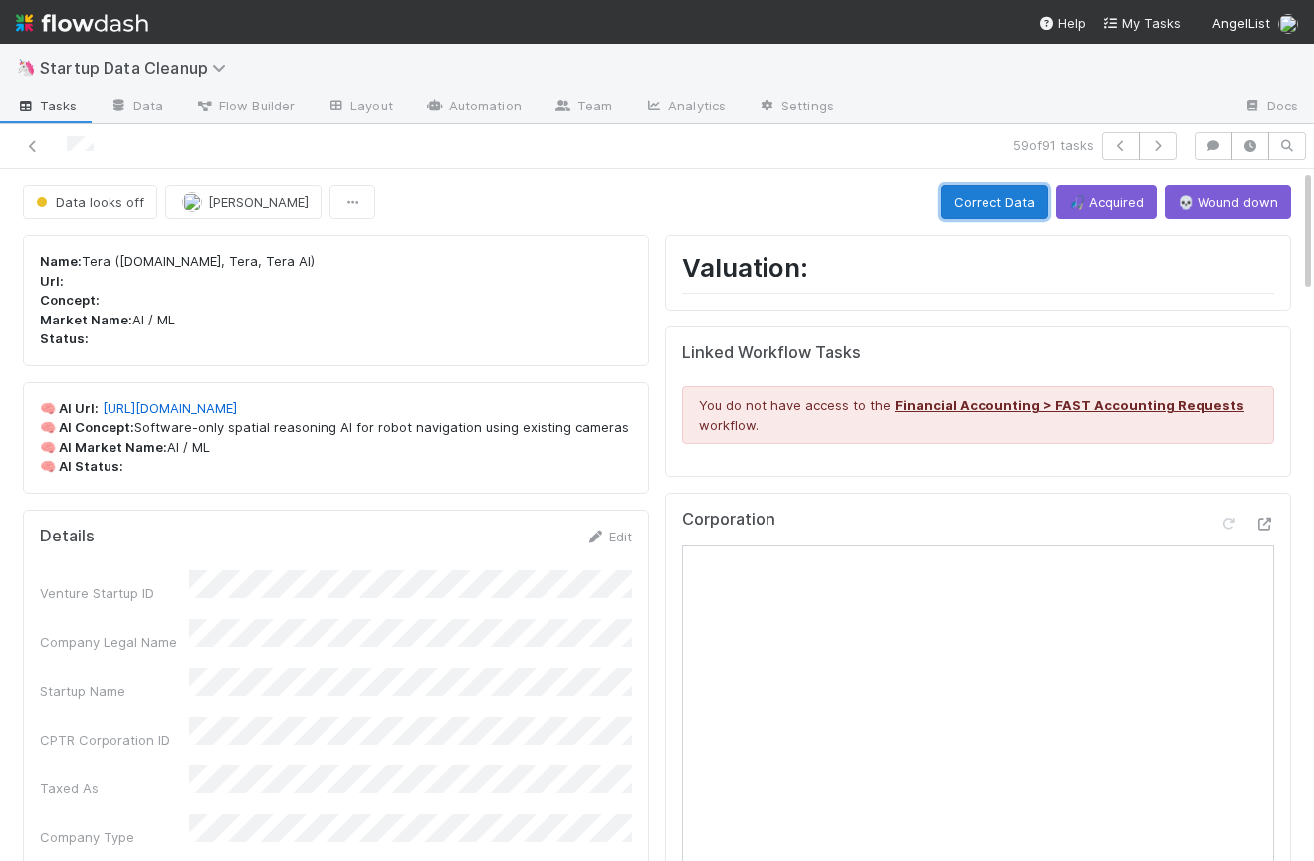
click at [1002, 210] on button "Correct Data" at bounding box center [994, 202] width 107 height 34
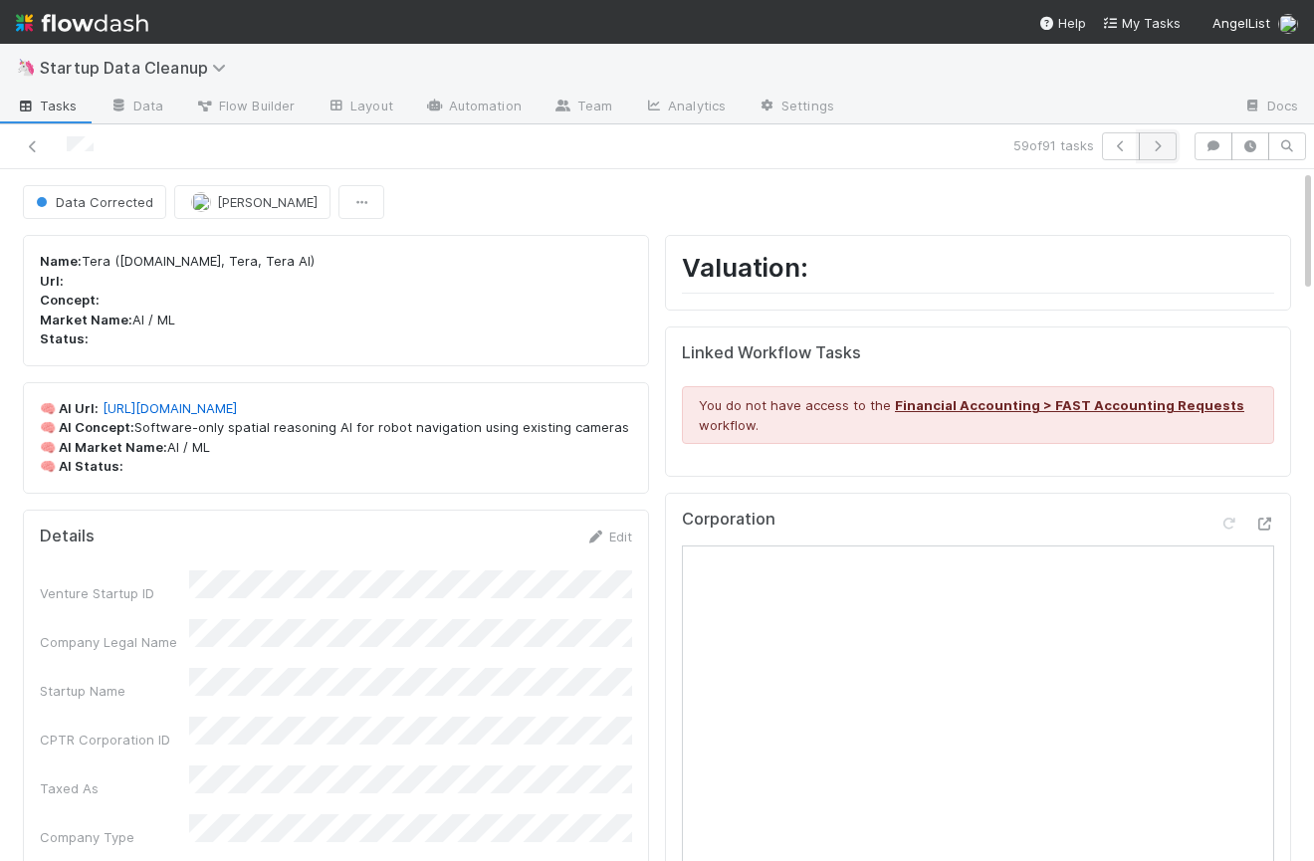
click at [1160, 149] on icon "button" at bounding box center [1158, 146] width 20 height 12
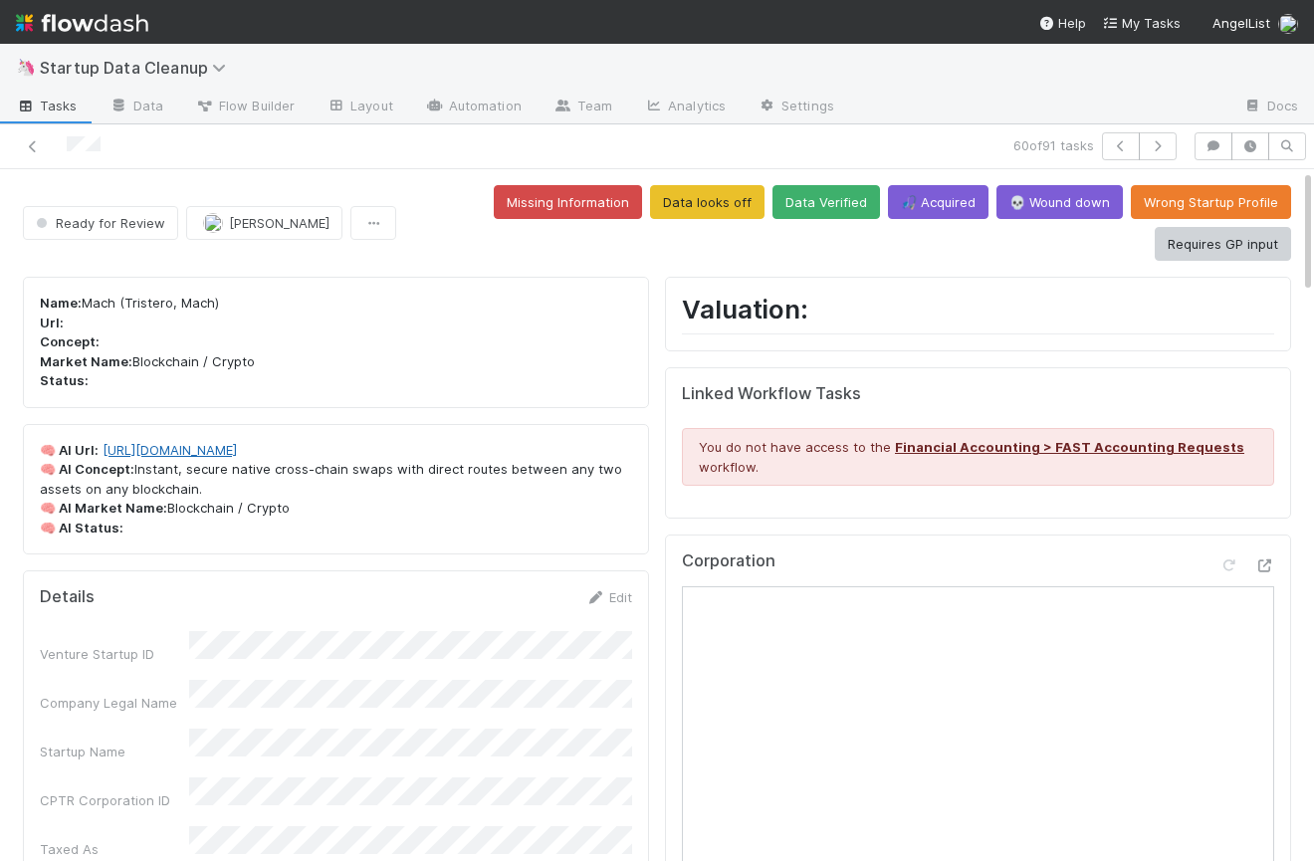
click at [192, 449] on link "https://mach.exchange" at bounding box center [170, 450] width 134 height 16
click at [708, 208] on button "Data looks off" at bounding box center [707, 202] width 114 height 34
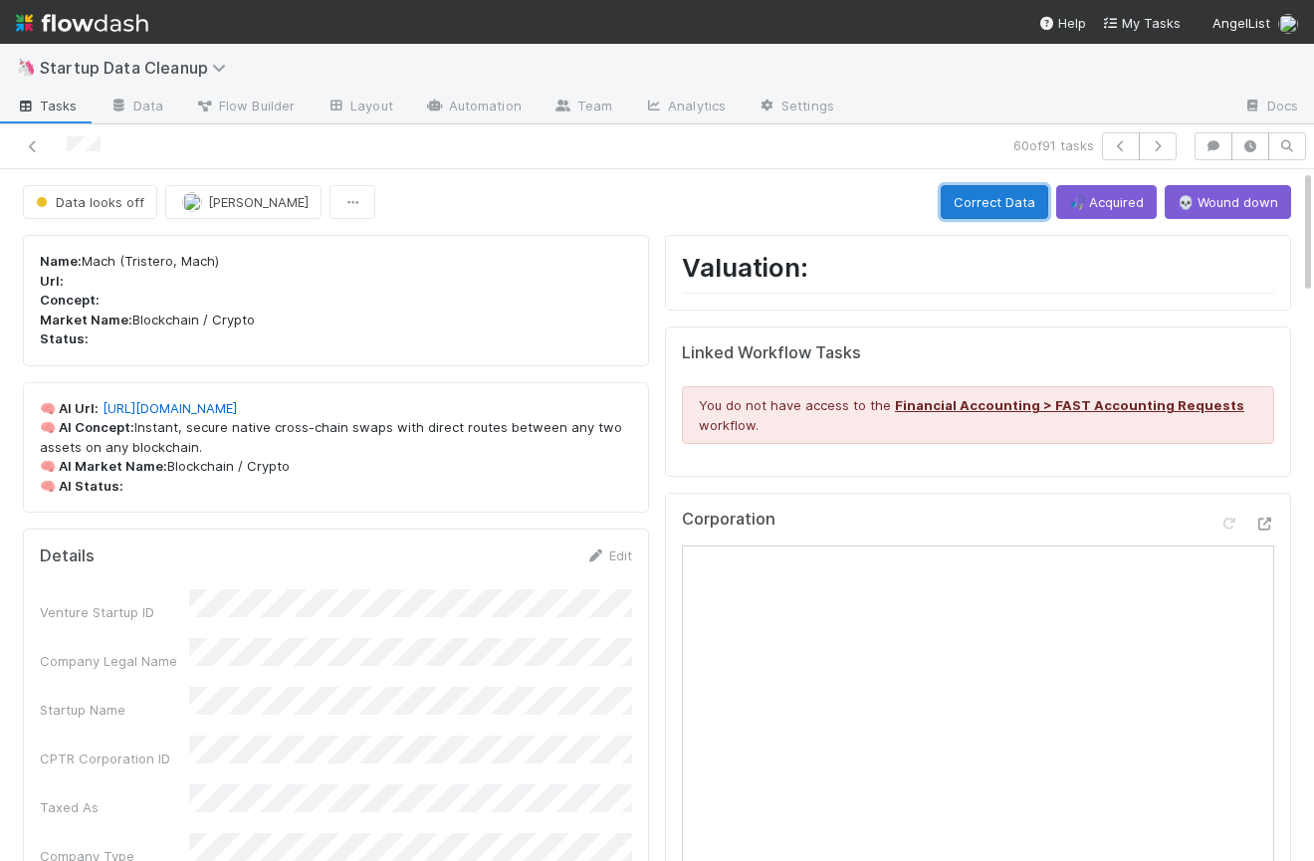
click at [974, 185] on button "Correct Data" at bounding box center [994, 202] width 107 height 34
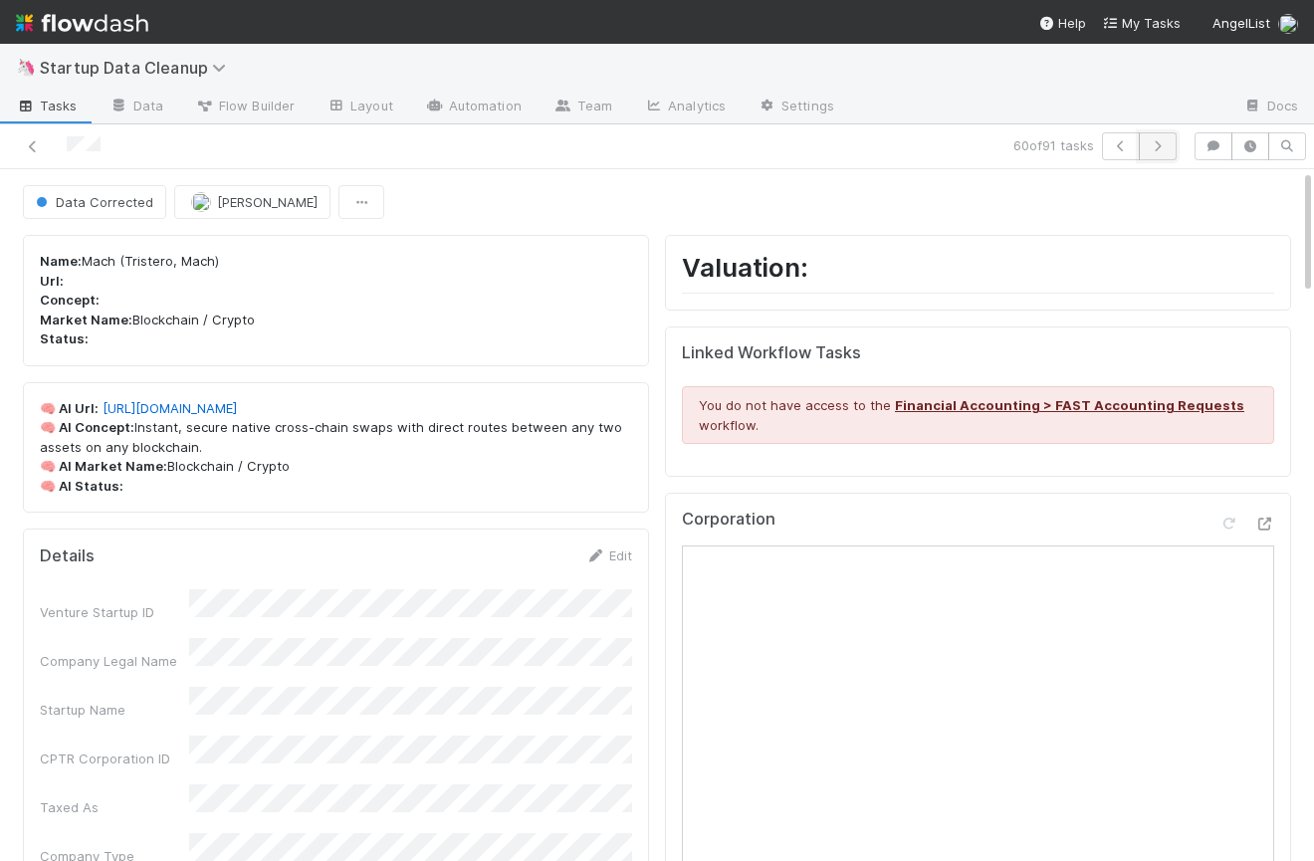
click at [1163, 148] on icon "button" at bounding box center [1158, 146] width 20 height 12
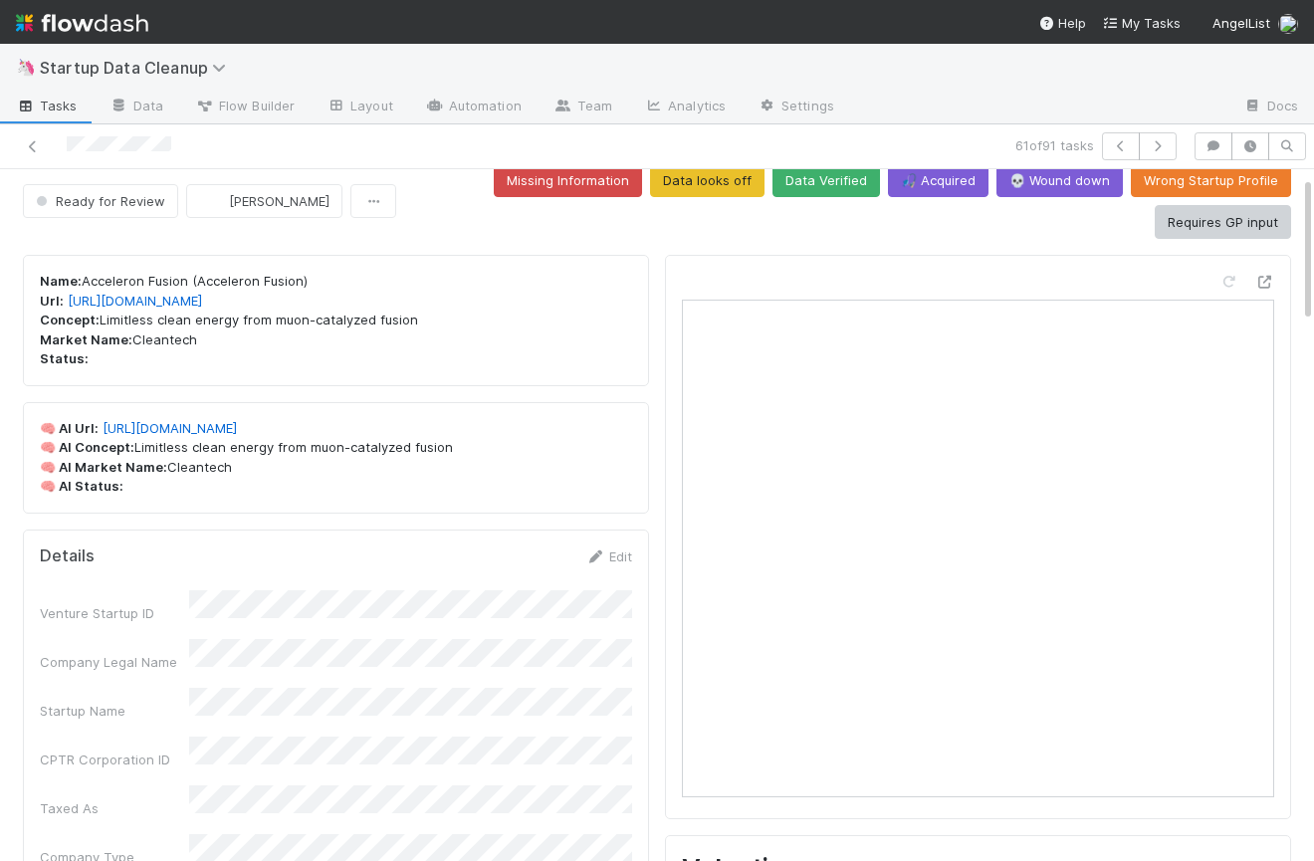
scroll to position [32, 0]
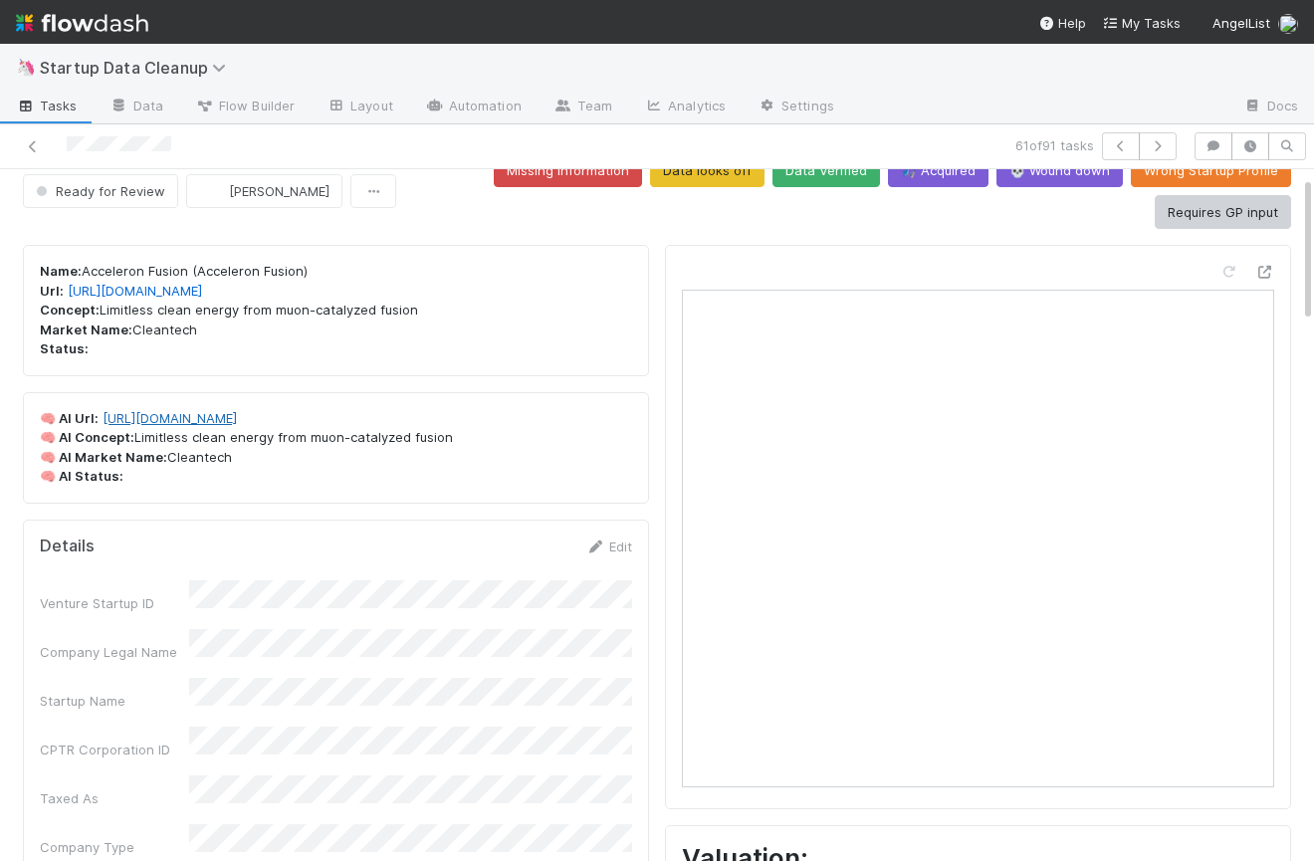
click at [237, 423] on link "https://www.acceleron.energy/" at bounding box center [170, 418] width 134 height 16
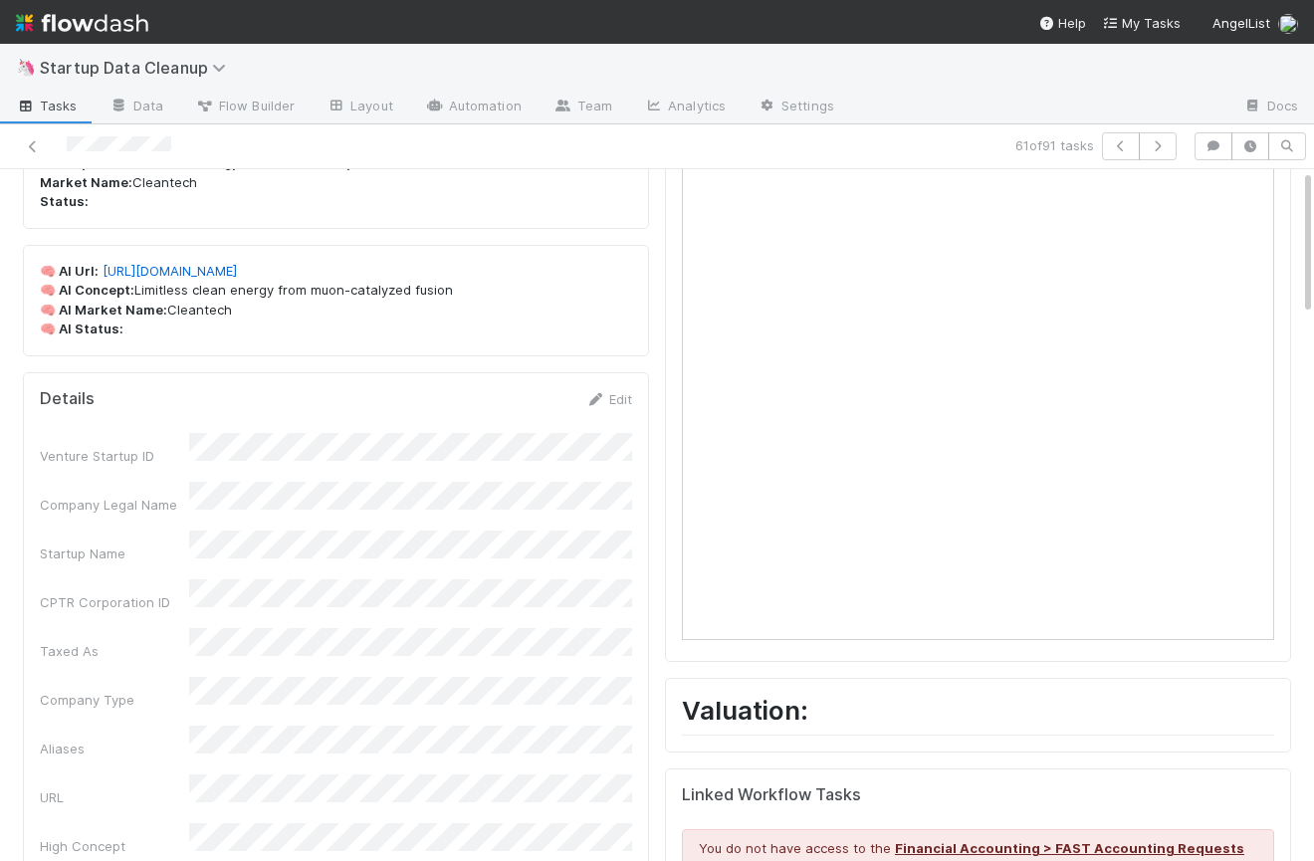
scroll to position [0, 0]
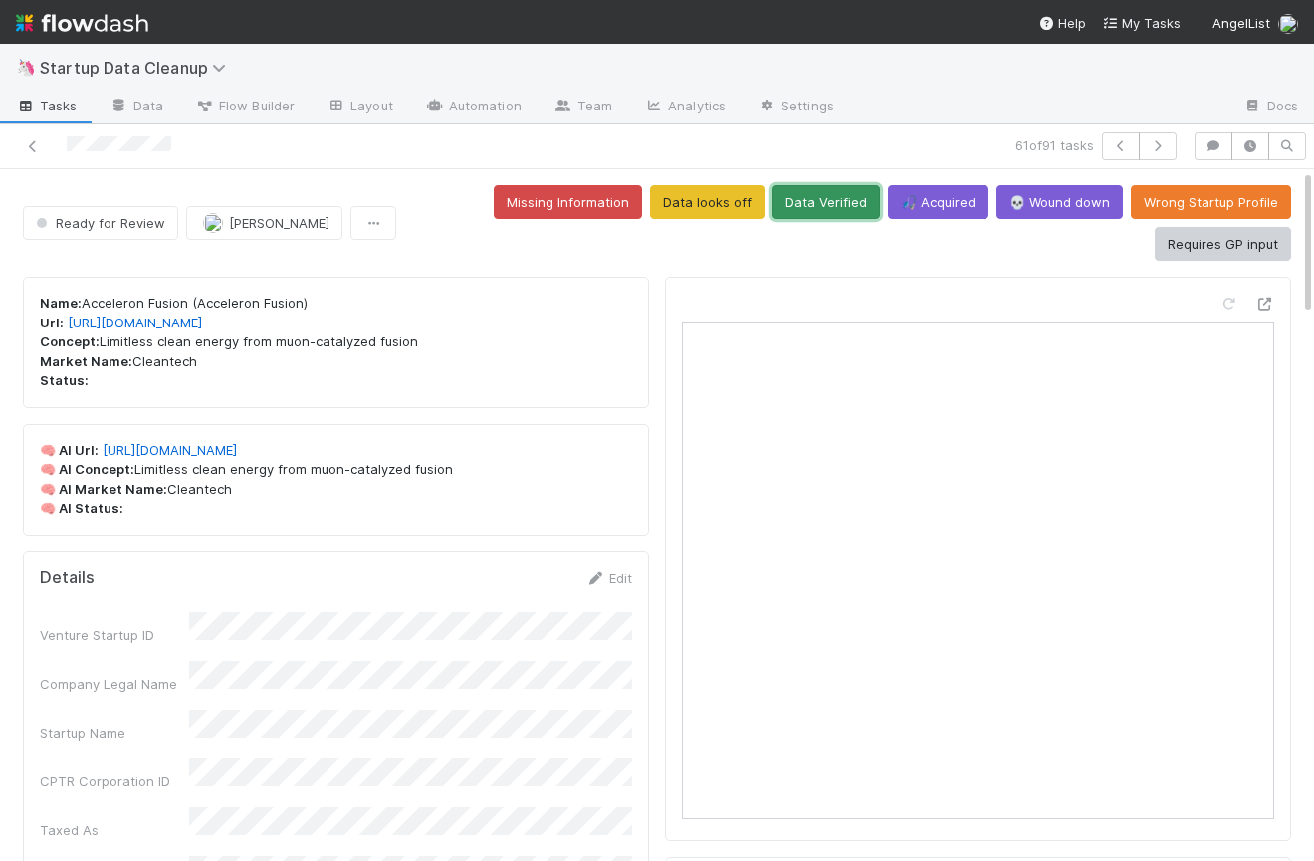
click at [834, 199] on button "Data Verified" at bounding box center [825, 202] width 107 height 34
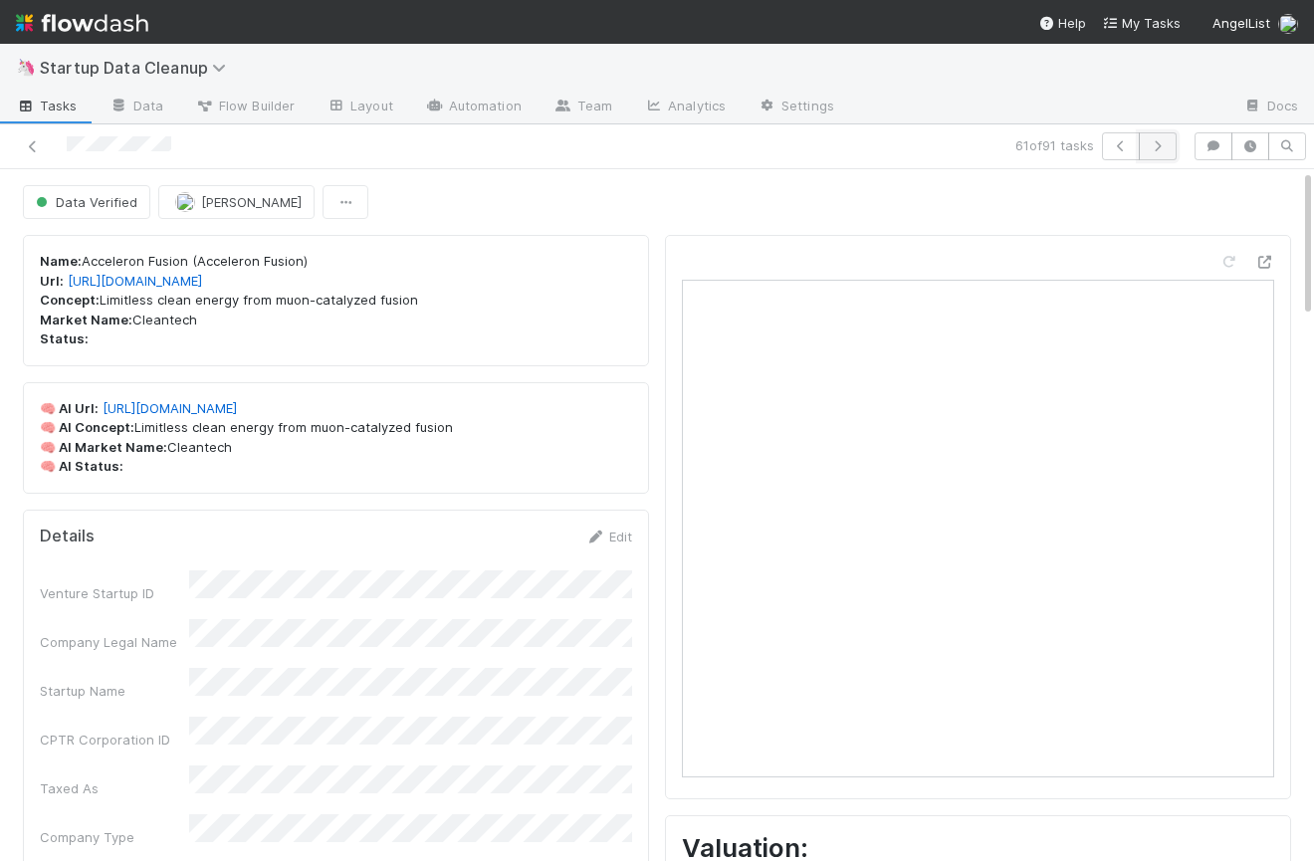
click at [1153, 147] on icon "button" at bounding box center [1158, 146] width 20 height 12
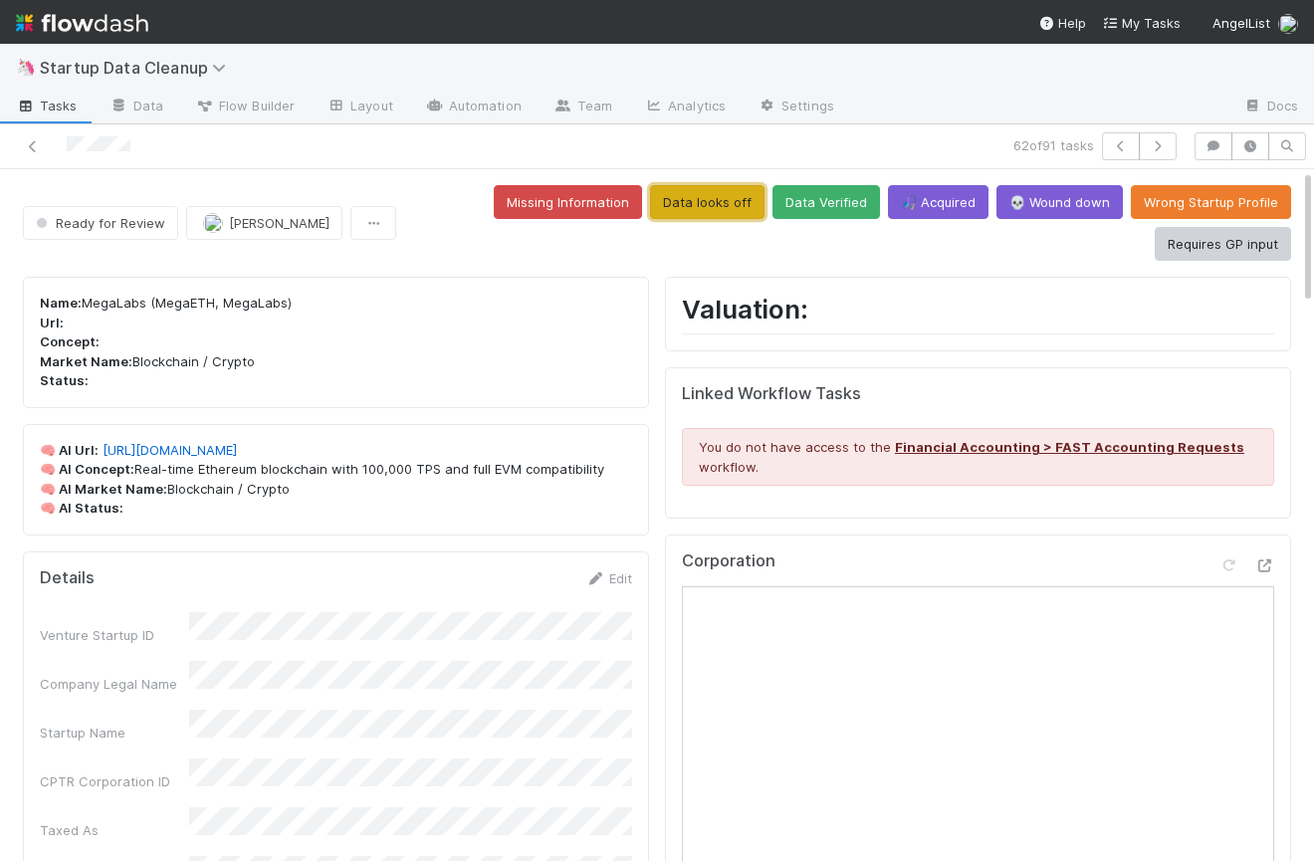
click at [734, 192] on button "Data looks off" at bounding box center [707, 202] width 114 height 34
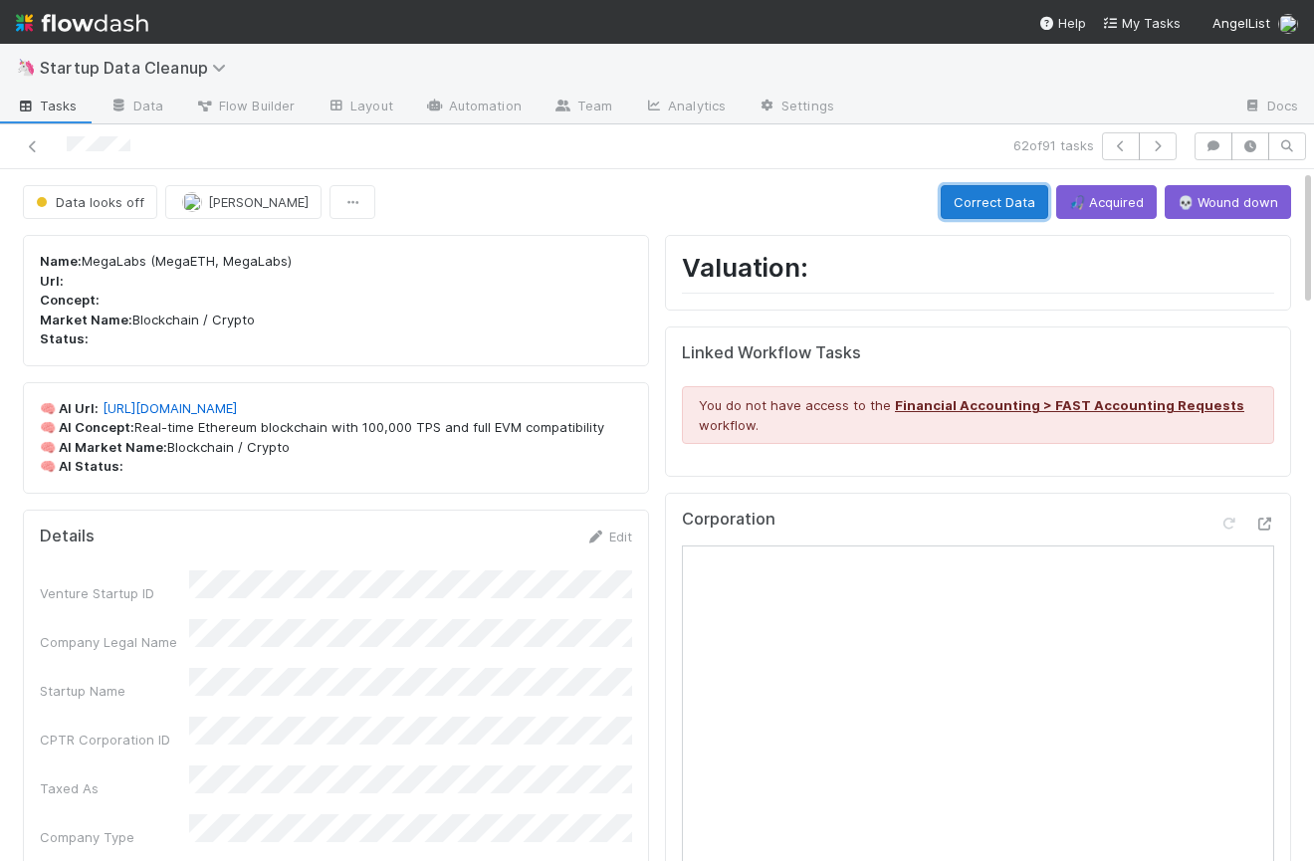
click at [1009, 202] on button "Correct Data" at bounding box center [994, 202] width 107 height 34
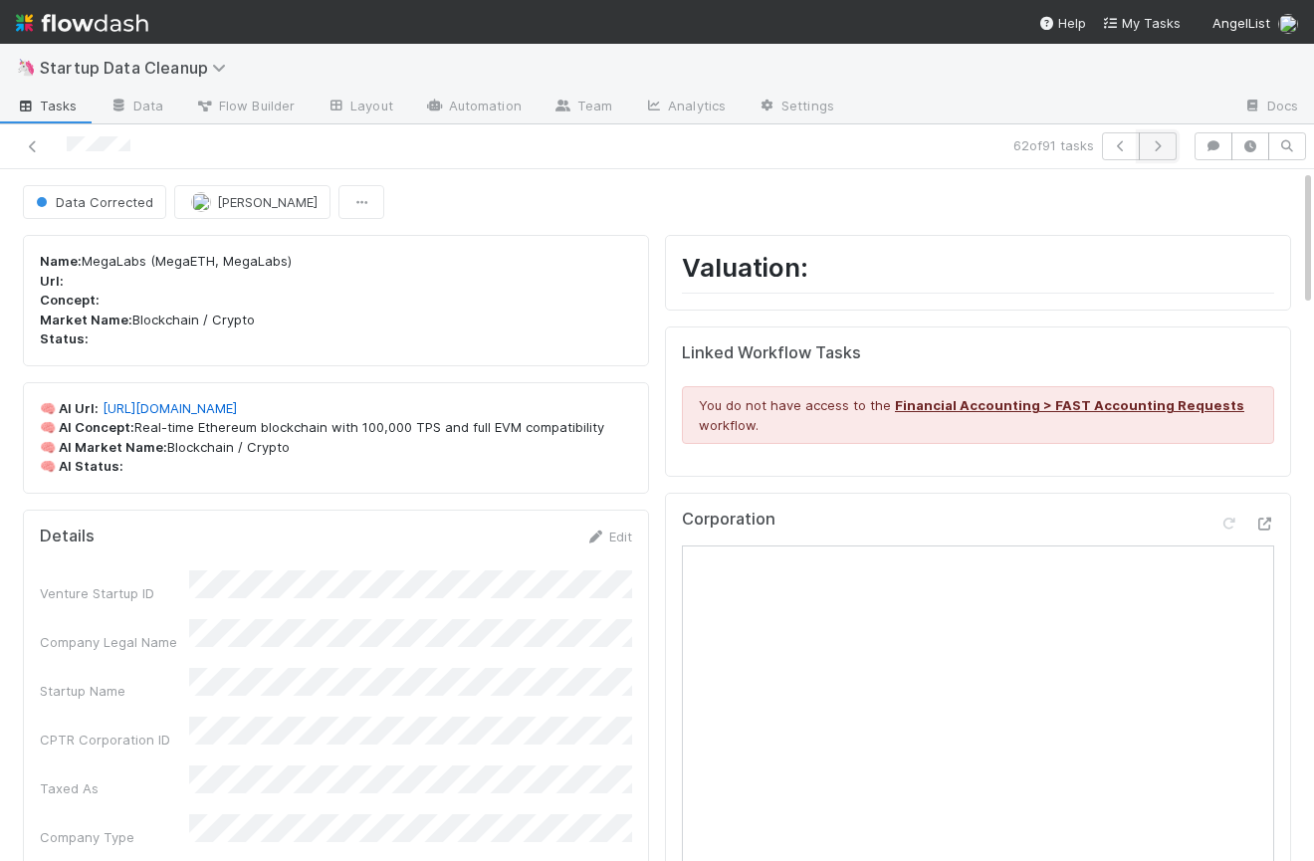
click at [1162, 149] on icon "button" at bounding box center [1158, 146] width 20 height 12
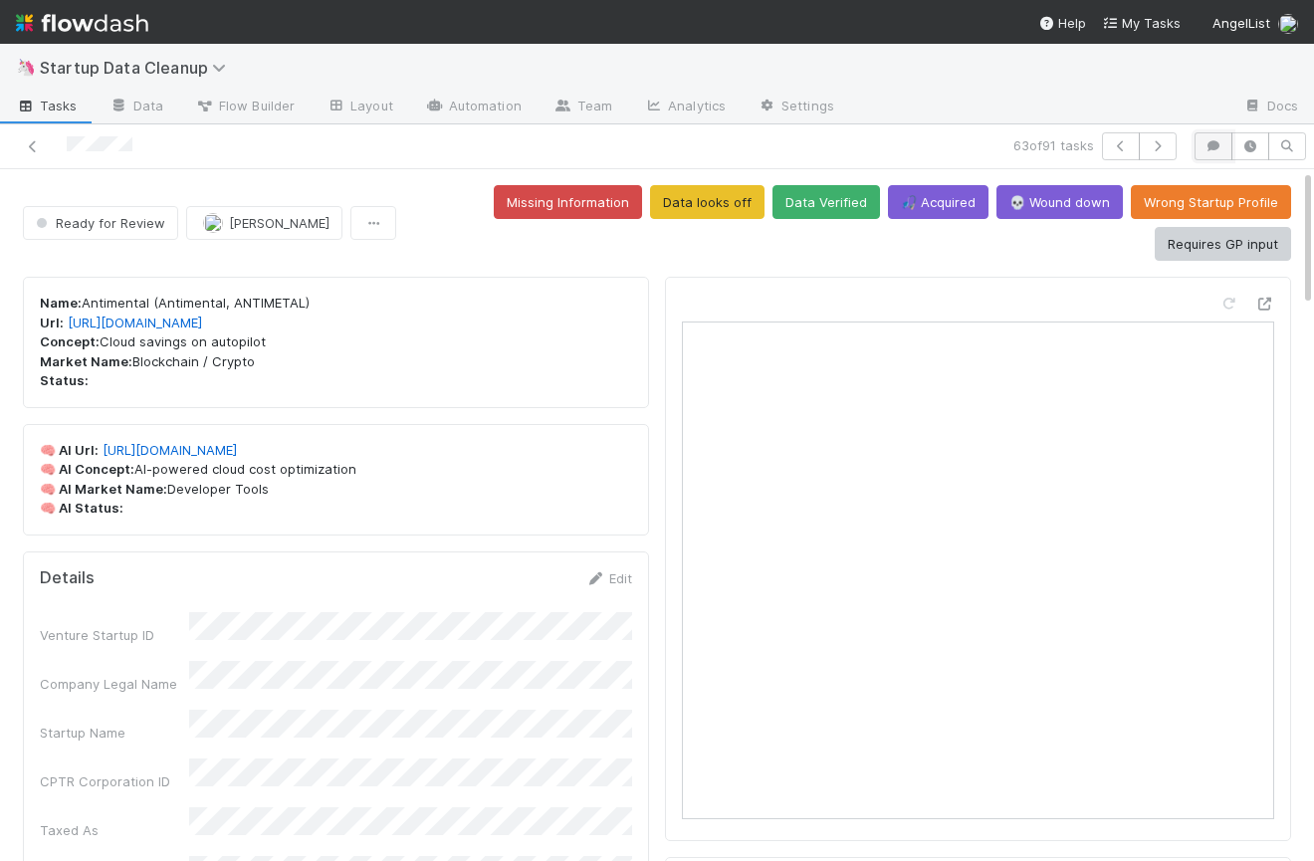
click at [1203, 144] on icon "button" at bounding box center [1213, 146] width 20 height 12
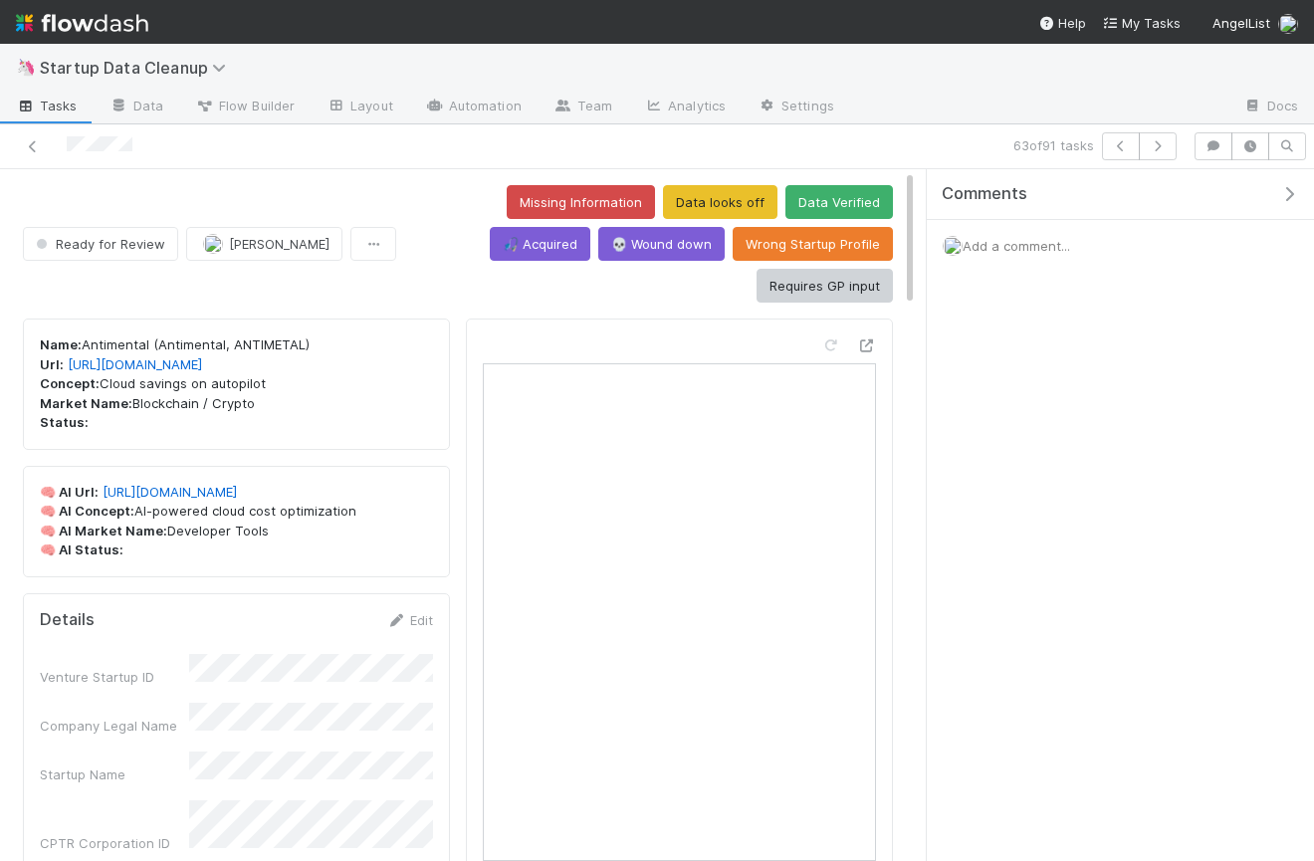
click at [1012, 260] on div "Add a comment..." at bounding box center [1120, 246] width 387 height 52
click at [1013, 246] on span "Add a comment..." at bounding box center [1015, 246] width 107 height 16
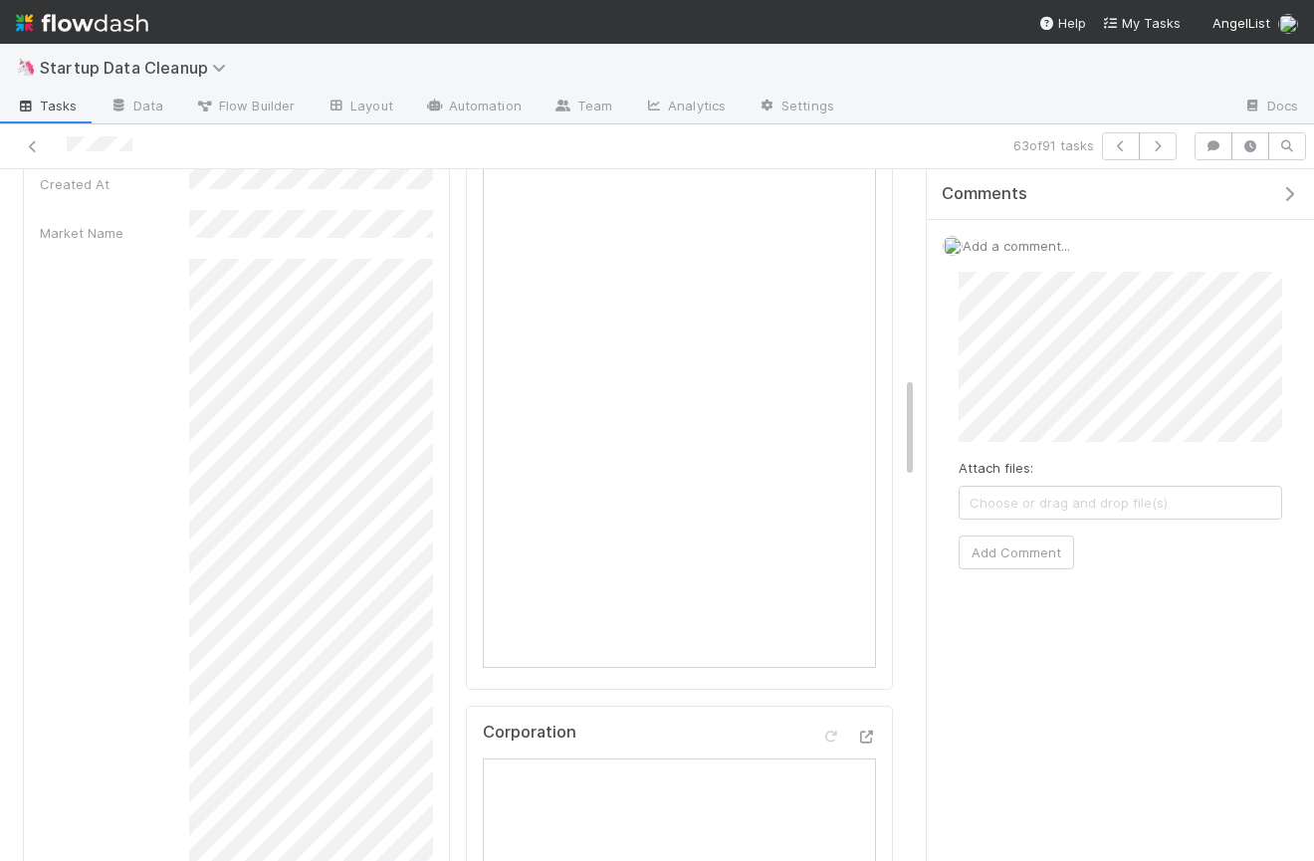
scroll to position [1465, 0]
click at [1041, 554] on button "Add Comment" at bounding box center [1015, 552] width 115 height 34
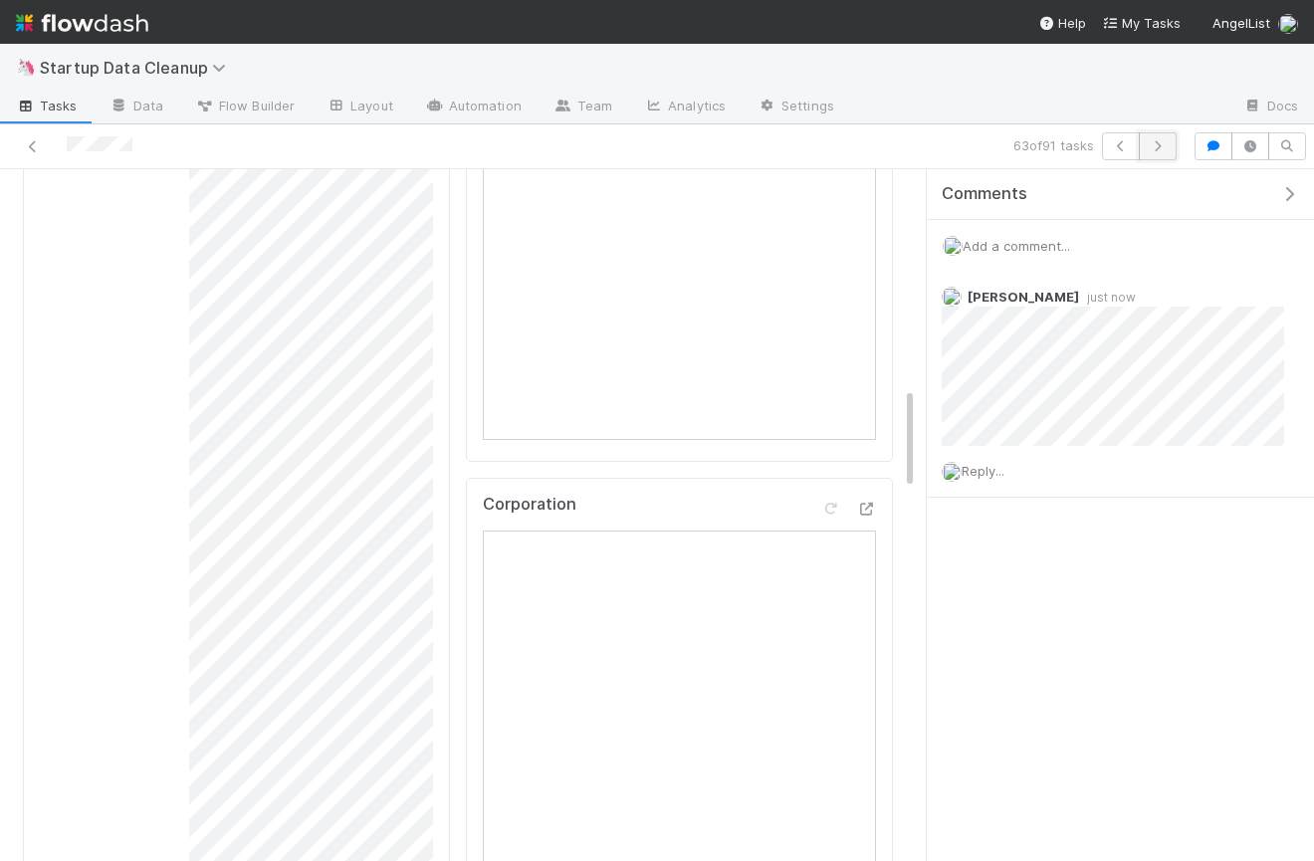
click at [1155, 144] on icon "button" at bounding box center [1158, 146] width 20 height 12
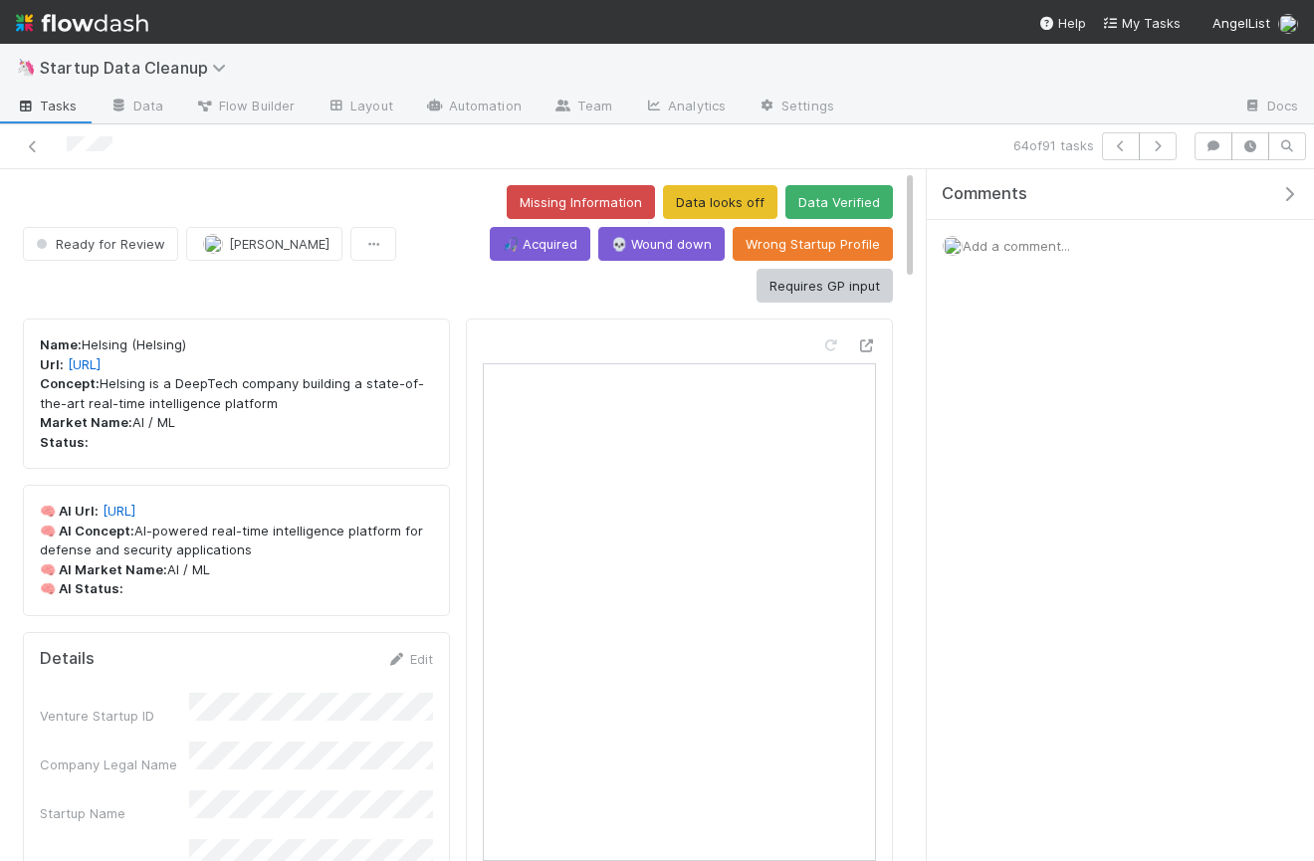
click at [1299, 190] on button "button" at bounding box center [1293, 194] width 41 height 18
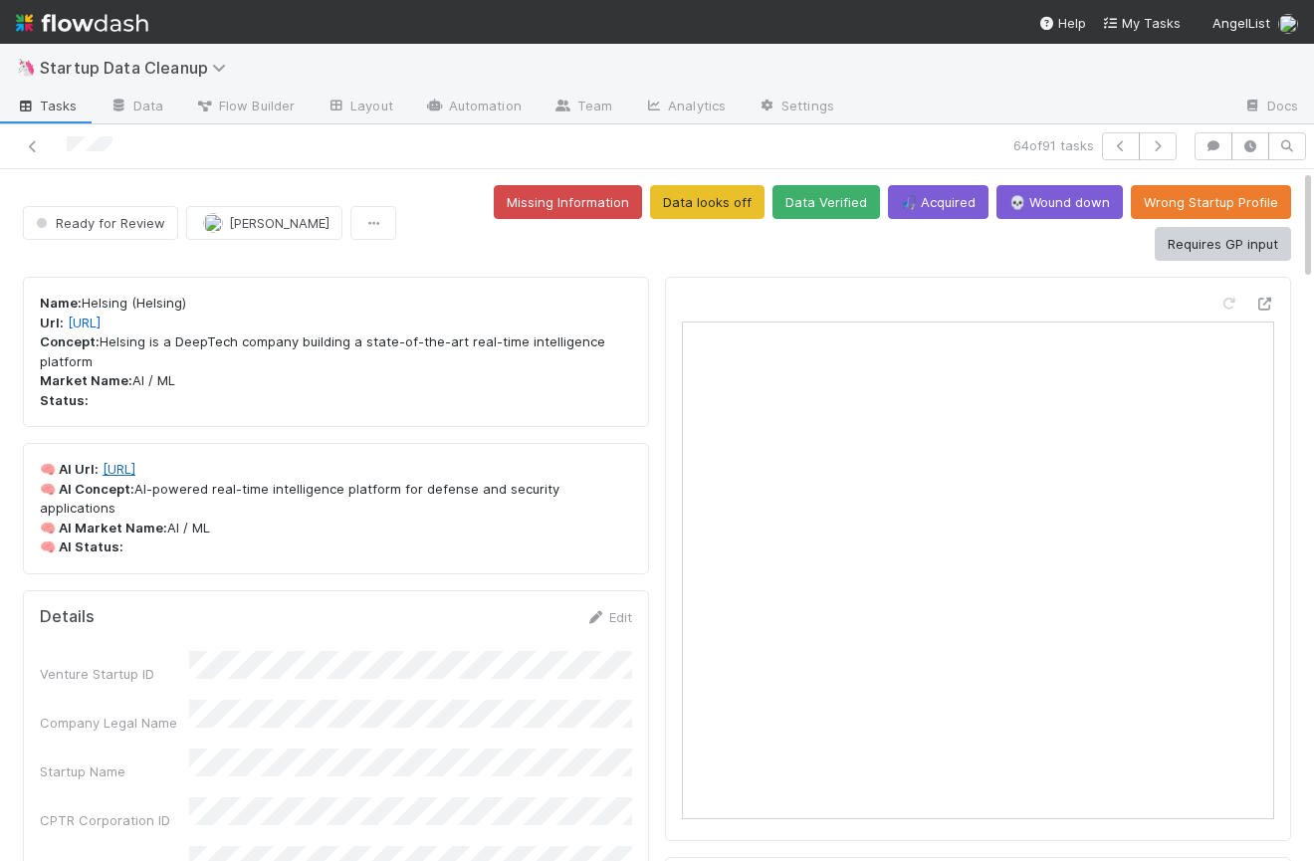
click at [135, 469] on link "https://helsing.ai/" at bounding box center [119, 469] width 33 height 16
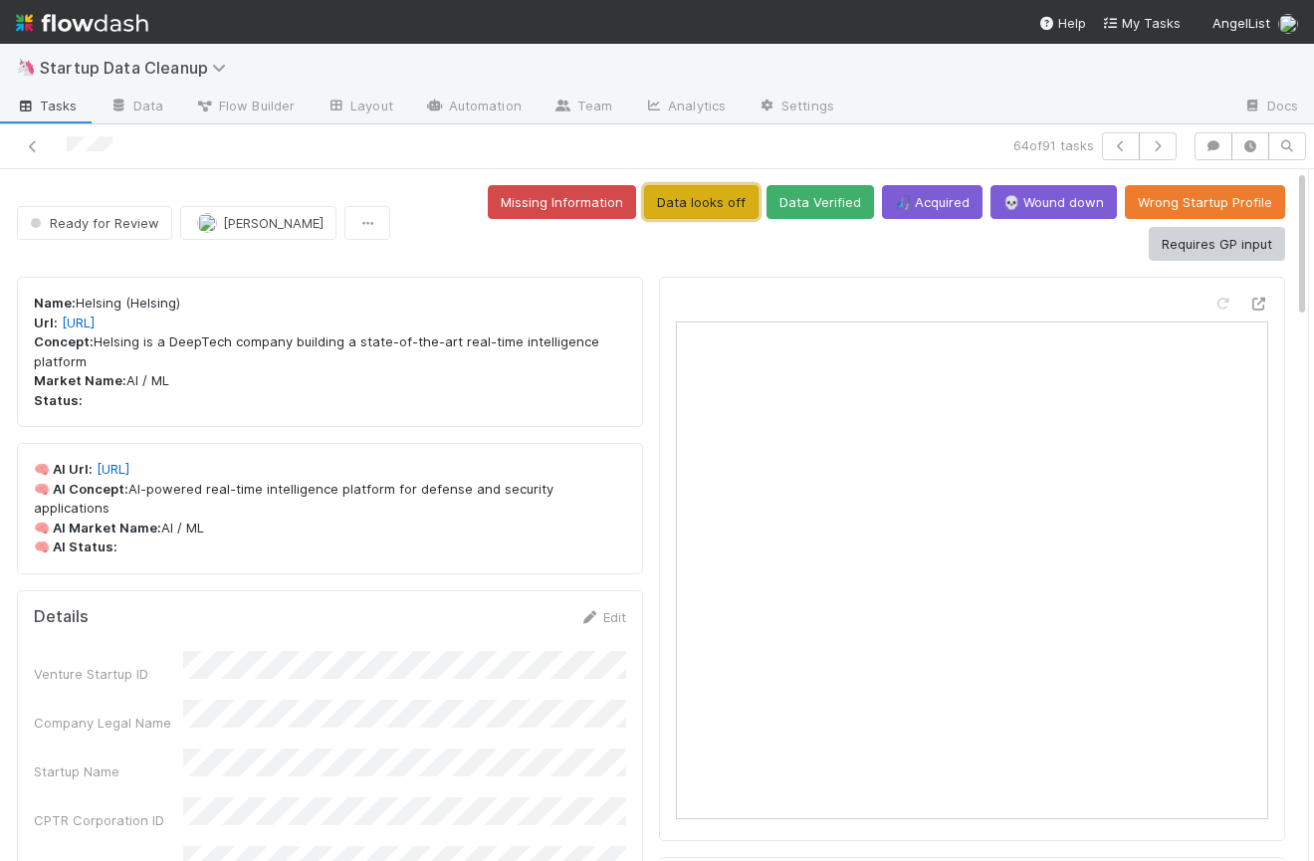
click at [738, 193] on button "Data looks off" at bounding box center [701, 202] width 114 height 34
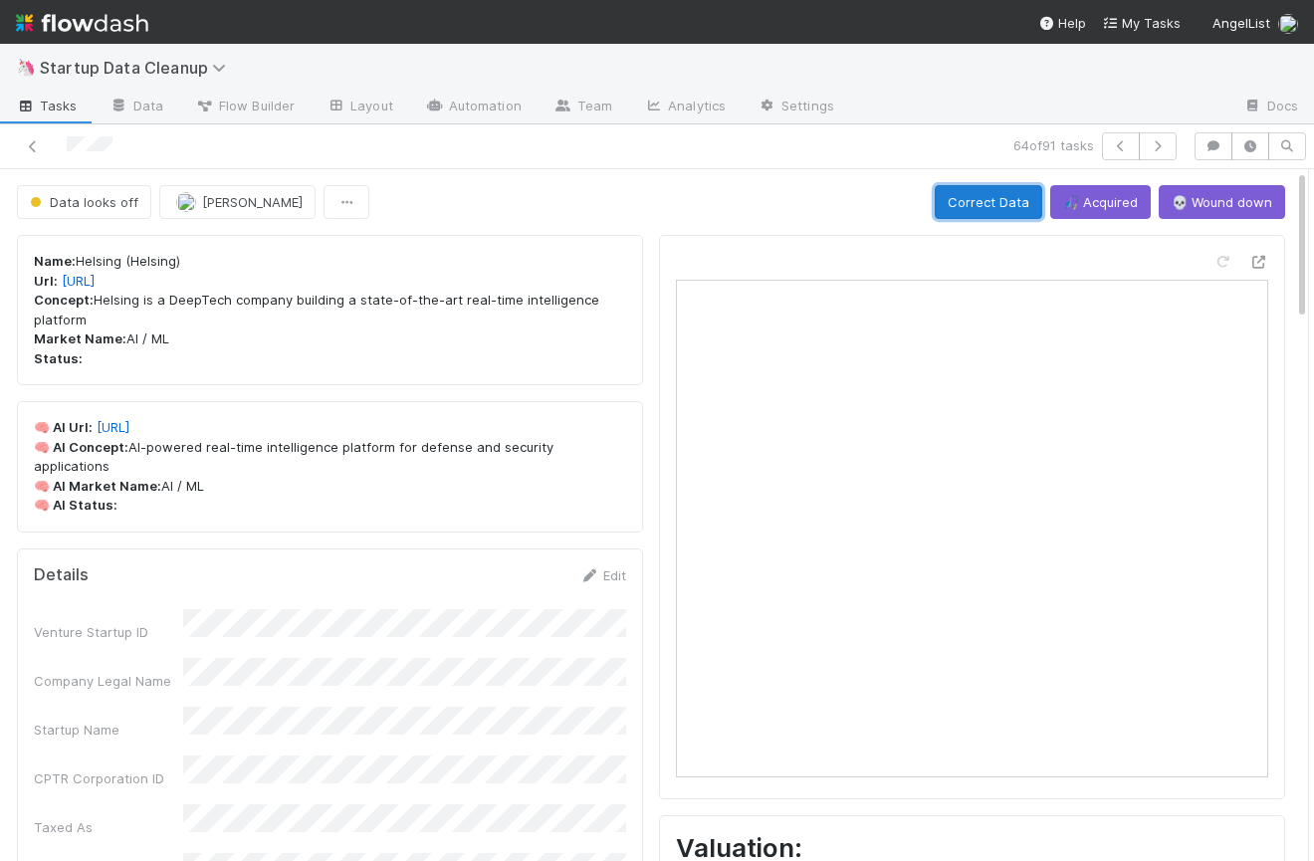
click at [984, 193] on button "Correct Data" at bounding box center [988, 202] width 107 height 34
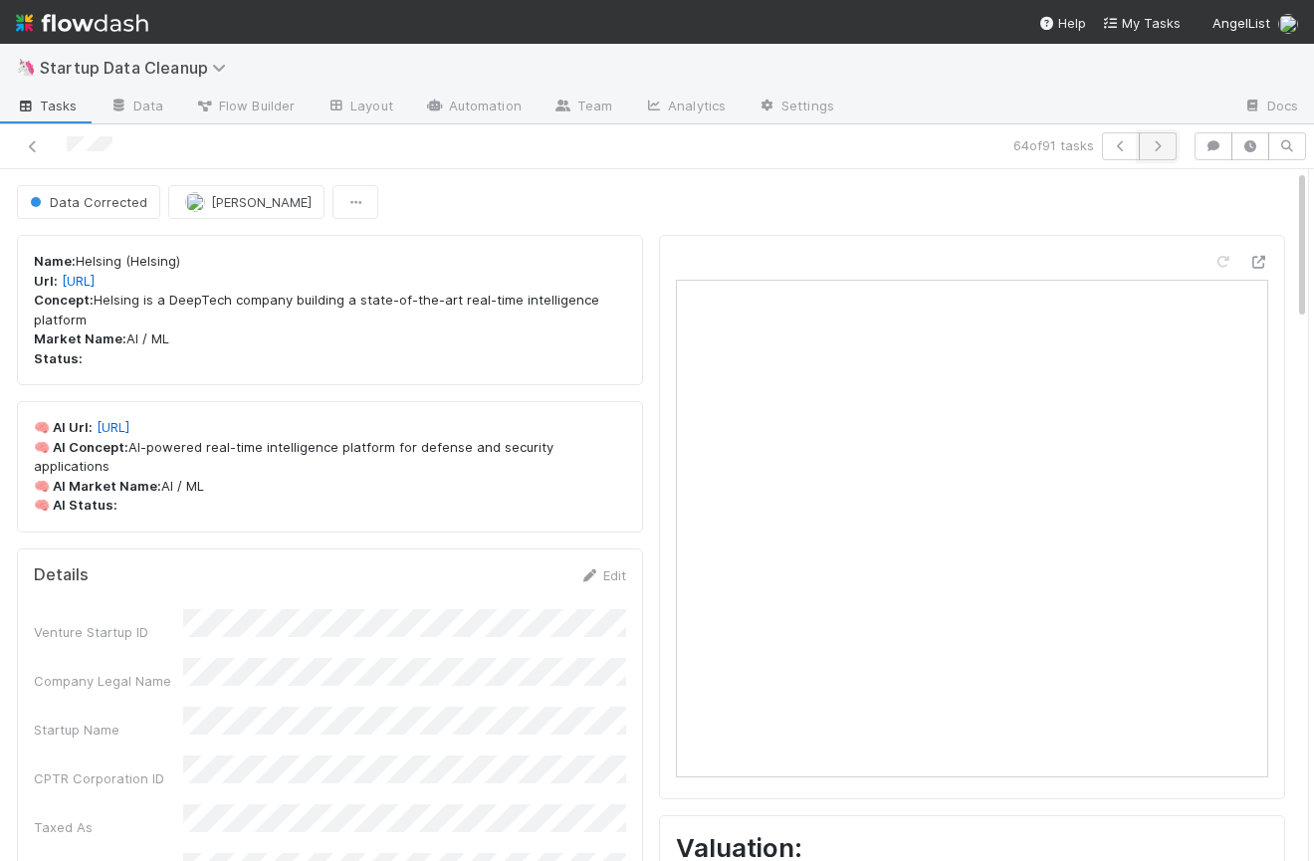
click at [1162, 147] on icon "button" at bounding box center [1158, 146] width 20 height 12
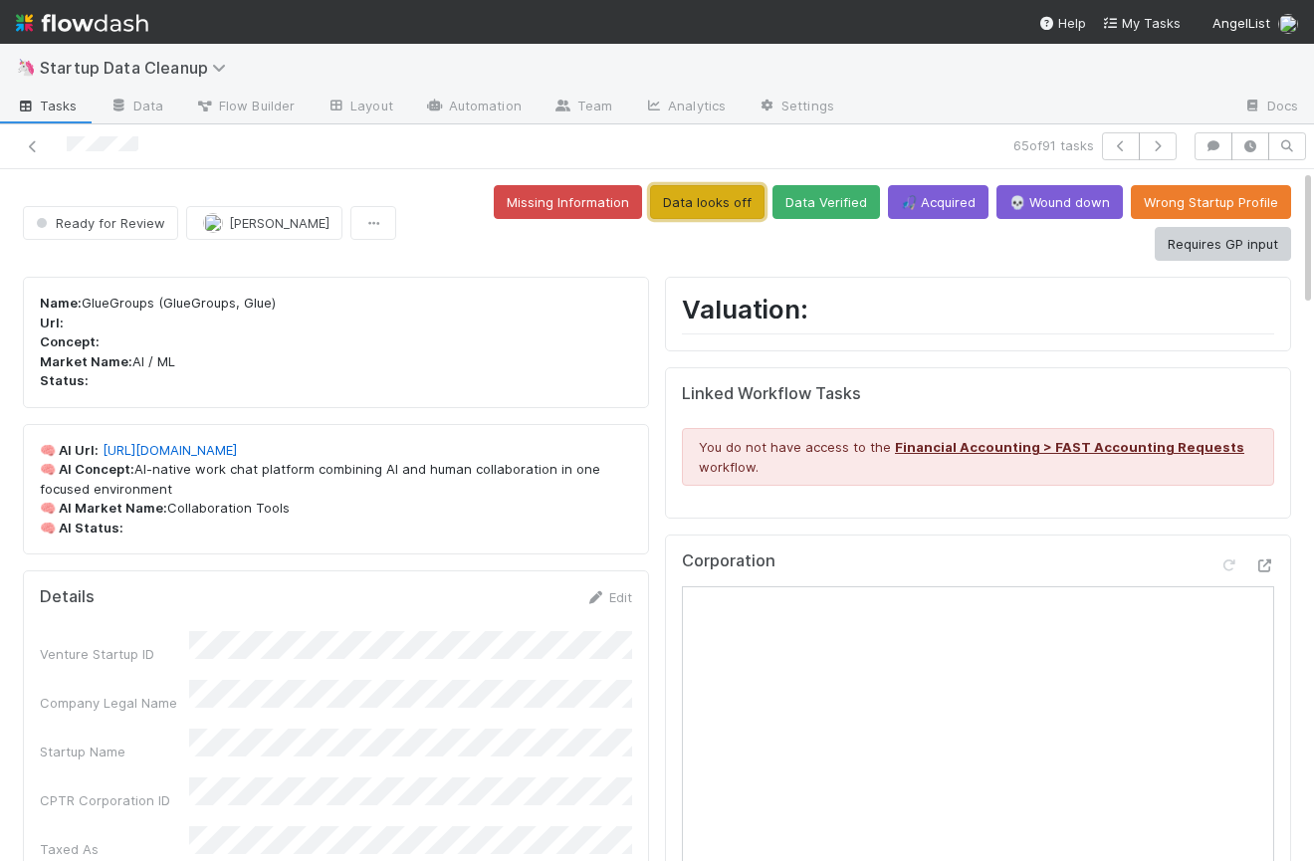
click at [709, 203] on button "Data looks off" at bounding box center [707, 202] width 114 height 34
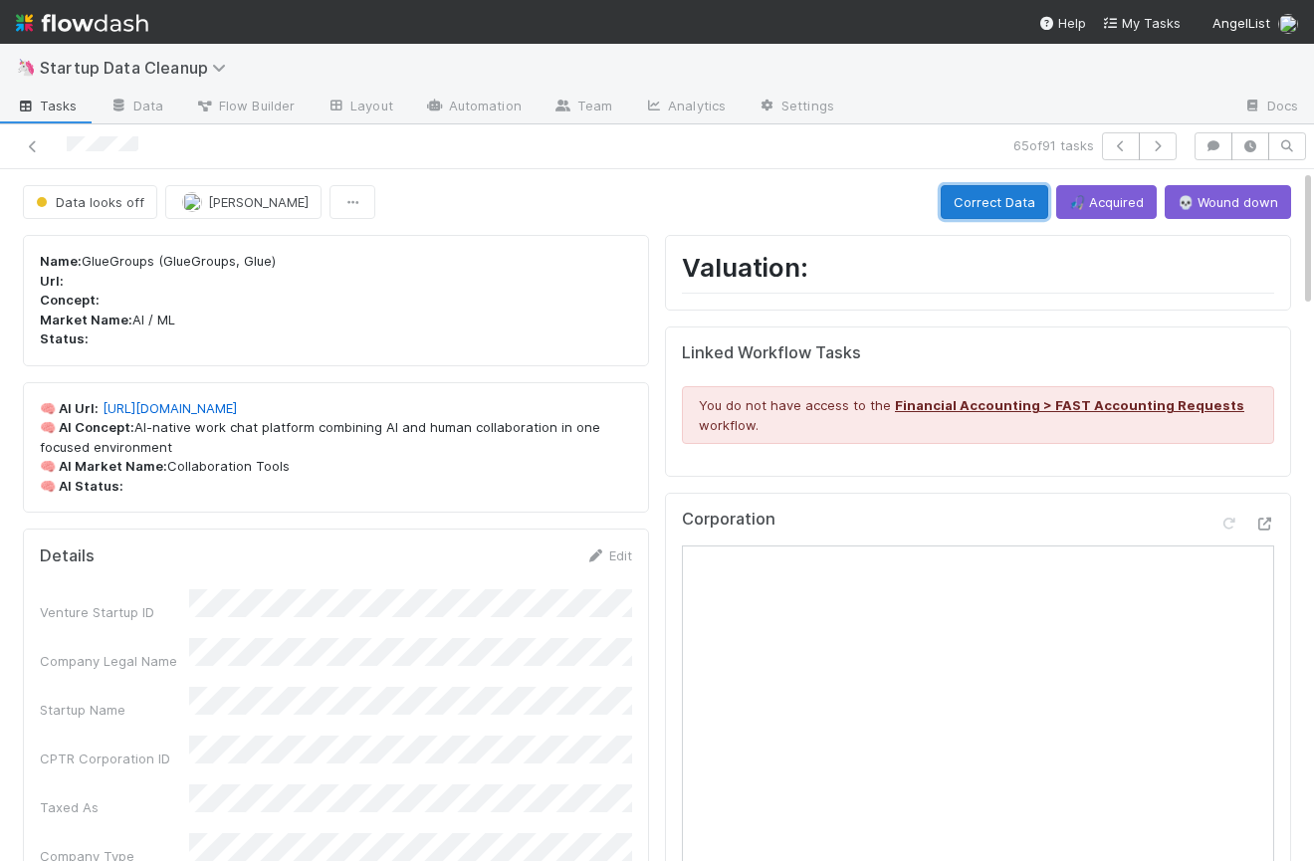
click at [983, 202] on button "Correct Data" at bounding box center [994, 202] width 107 height 34
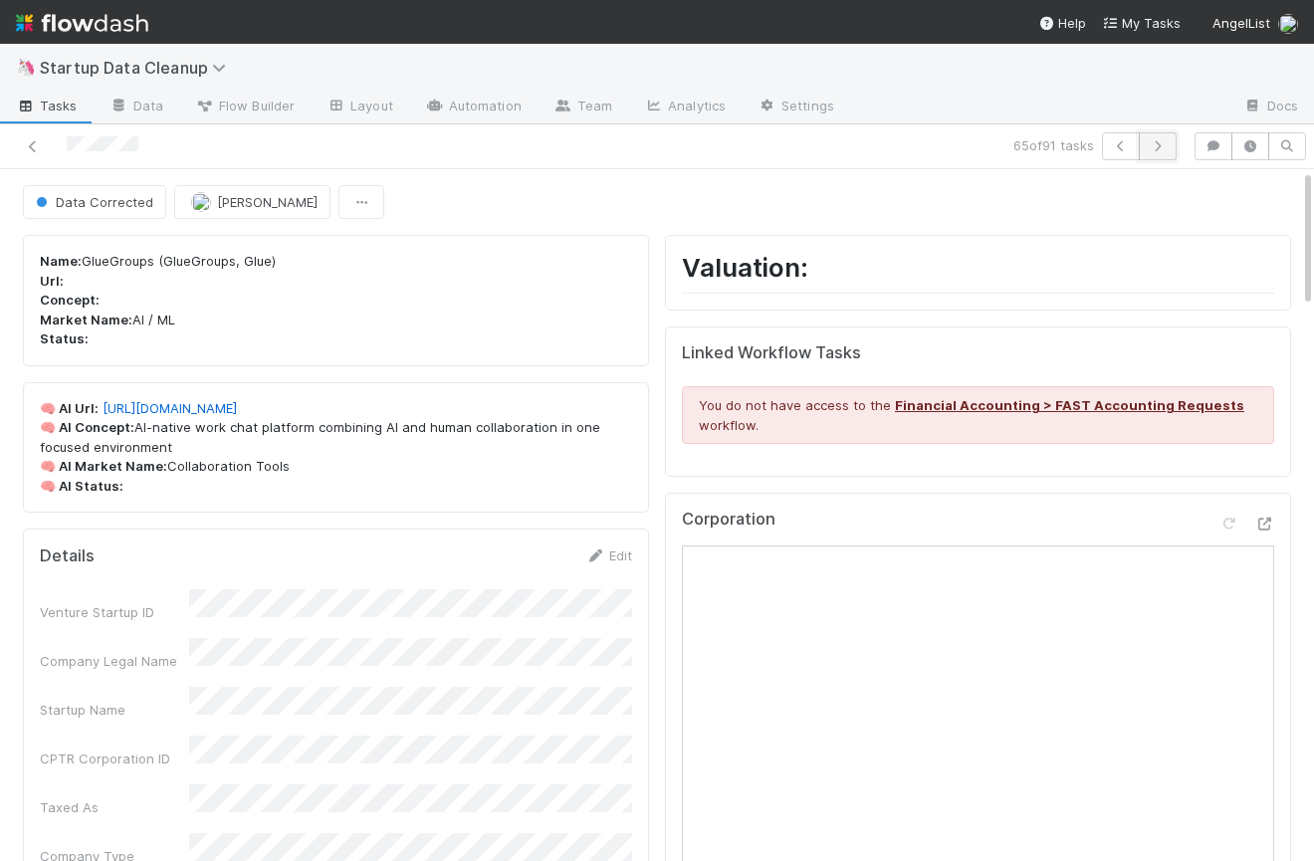
click at [1159, 149] on icon "button" at bounding box center [1158, 146] width 20 height 12
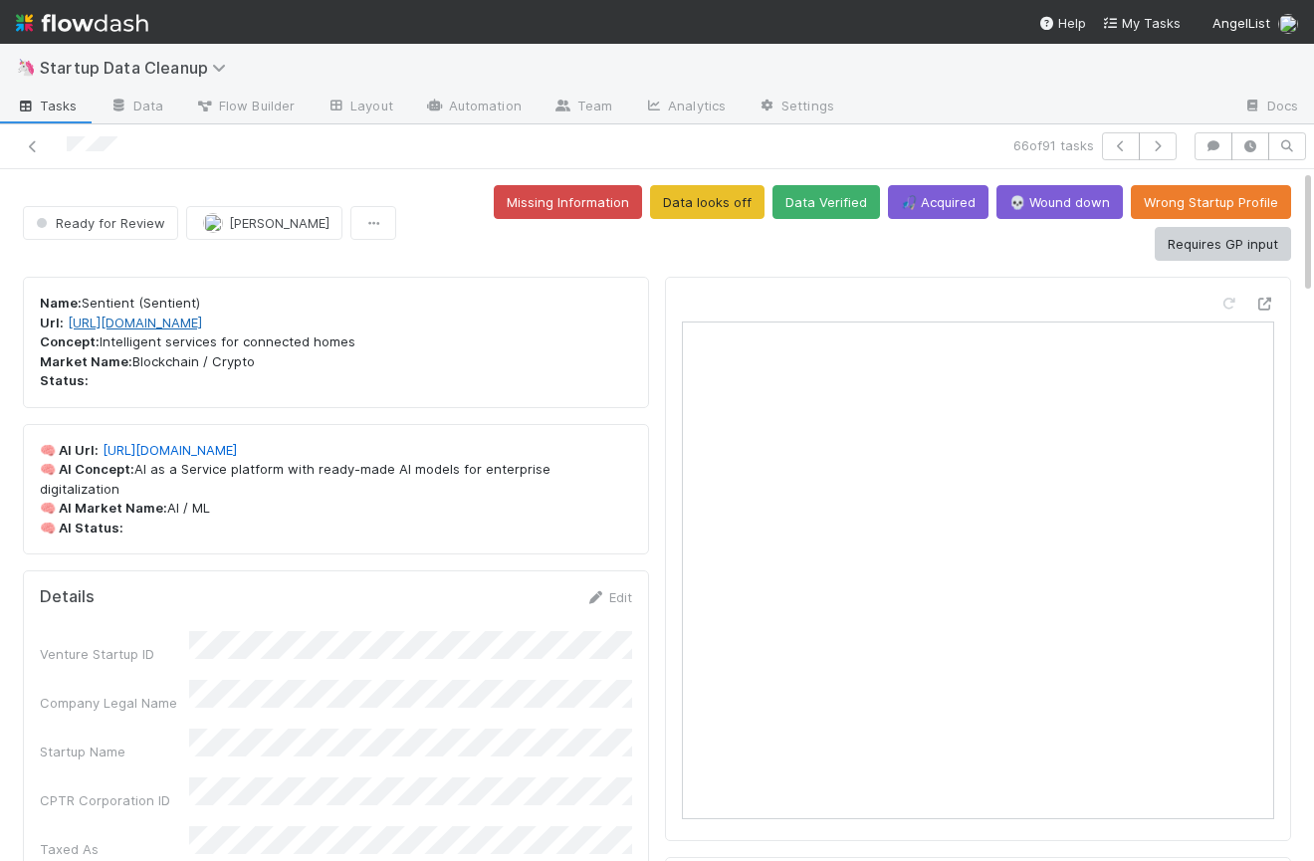
click at [183, 327] on link "http://www.sentient.io" at bounding box center [135, 323] width 134 height 16
click at [1219, 252] on button "Requires GP input" at bounding box center [1223, 244] width 136 height 34
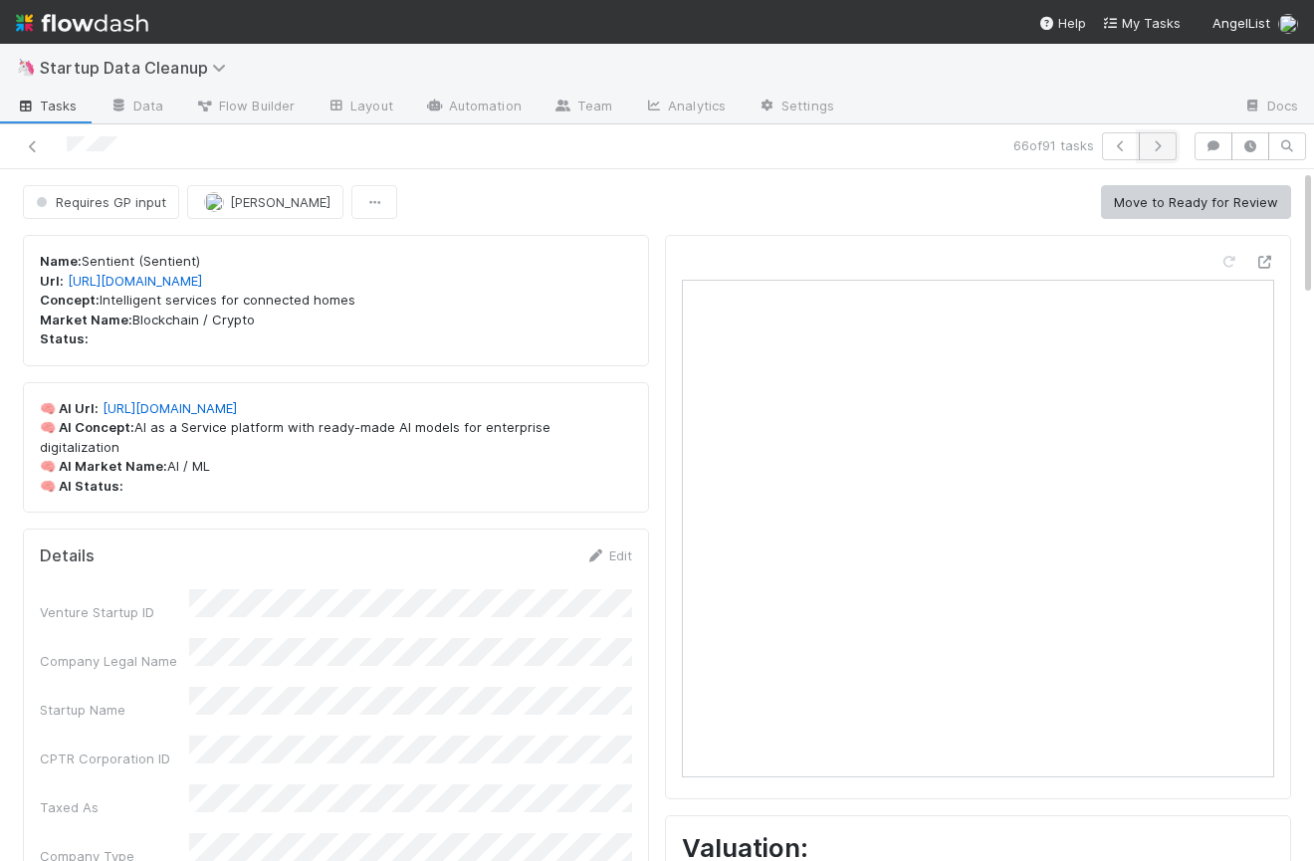
click at [1164, 147] on icon "button" at bounding box center [1158, 146] width 20 height 12
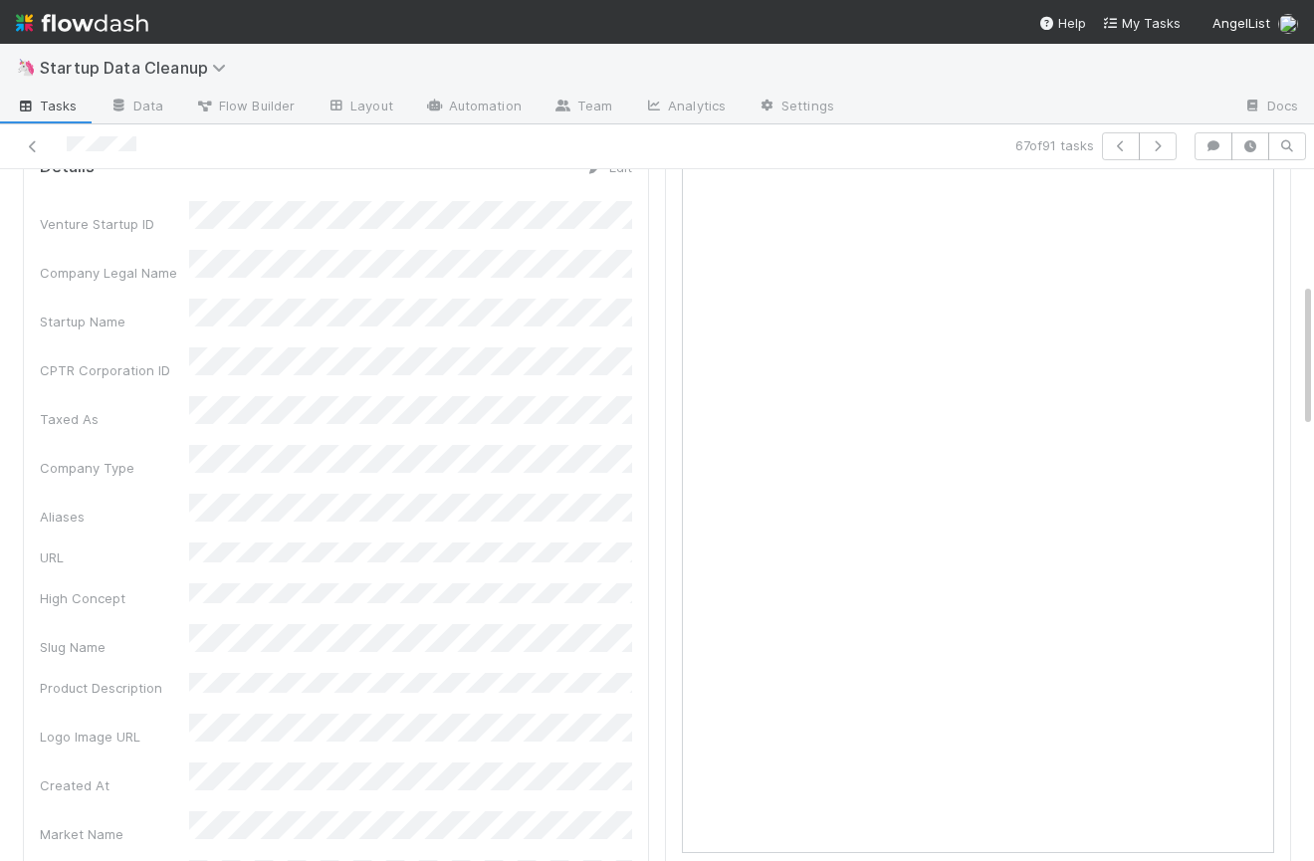
scroll to position [323, 0]
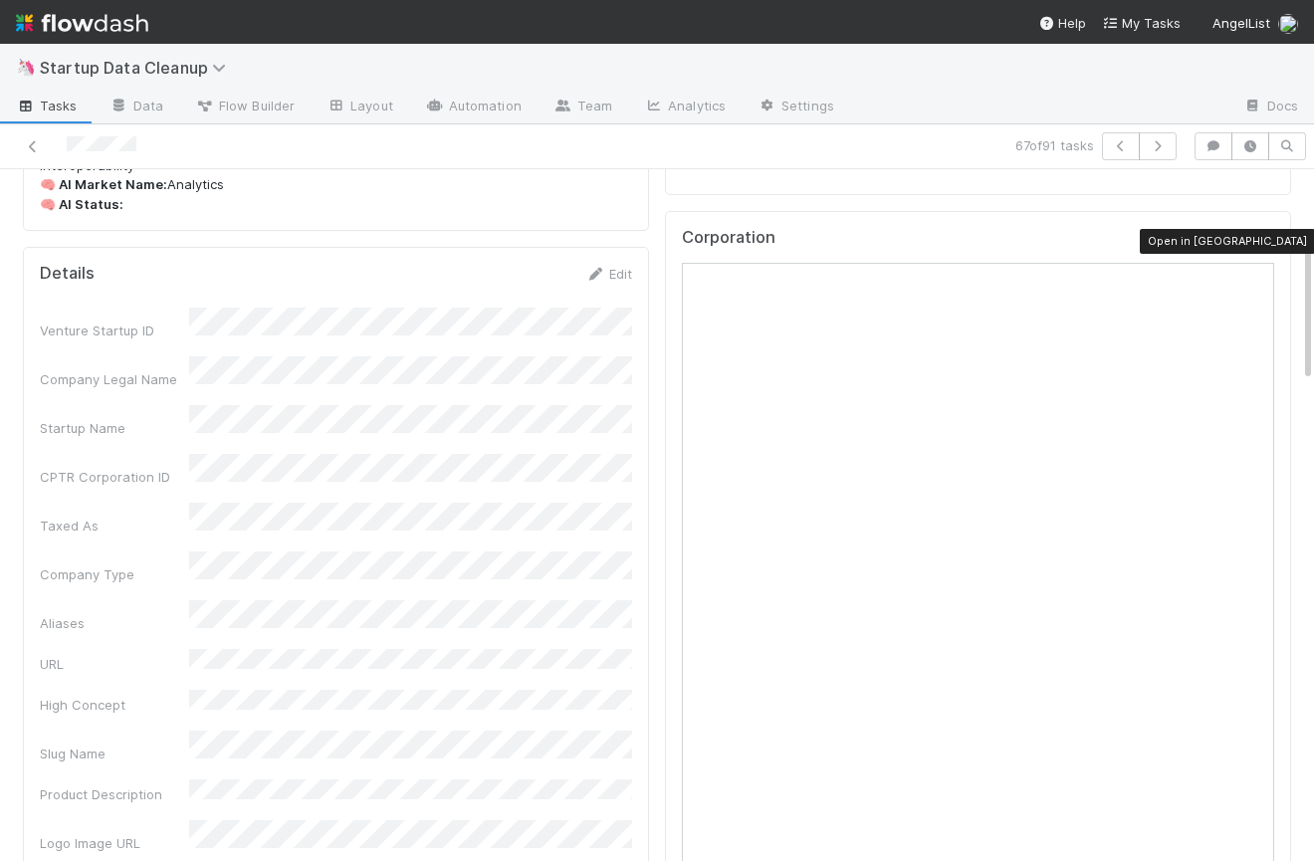
click at [1265, 242] on icon at bounding box center [1264, 242] width 20 height 13
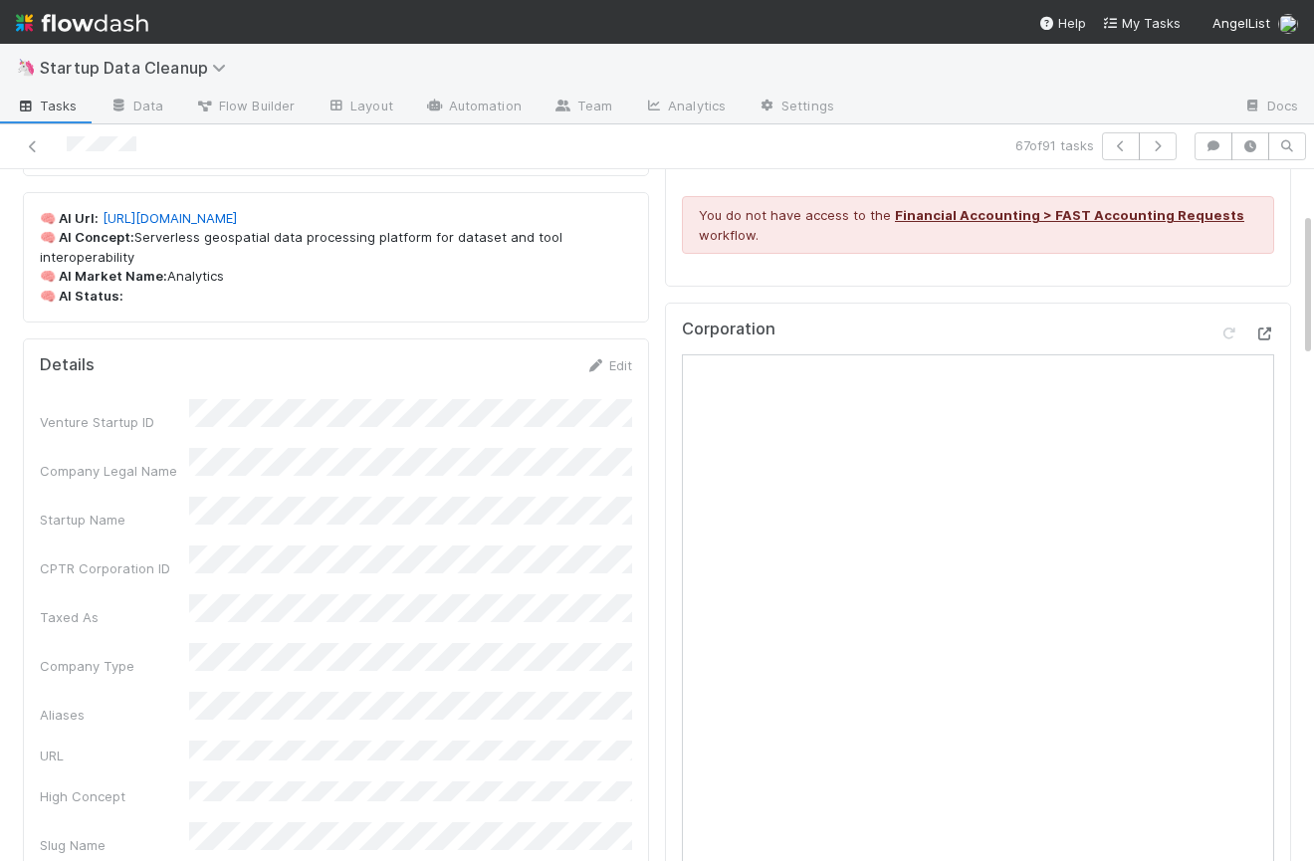
scroll to position [0, 0]
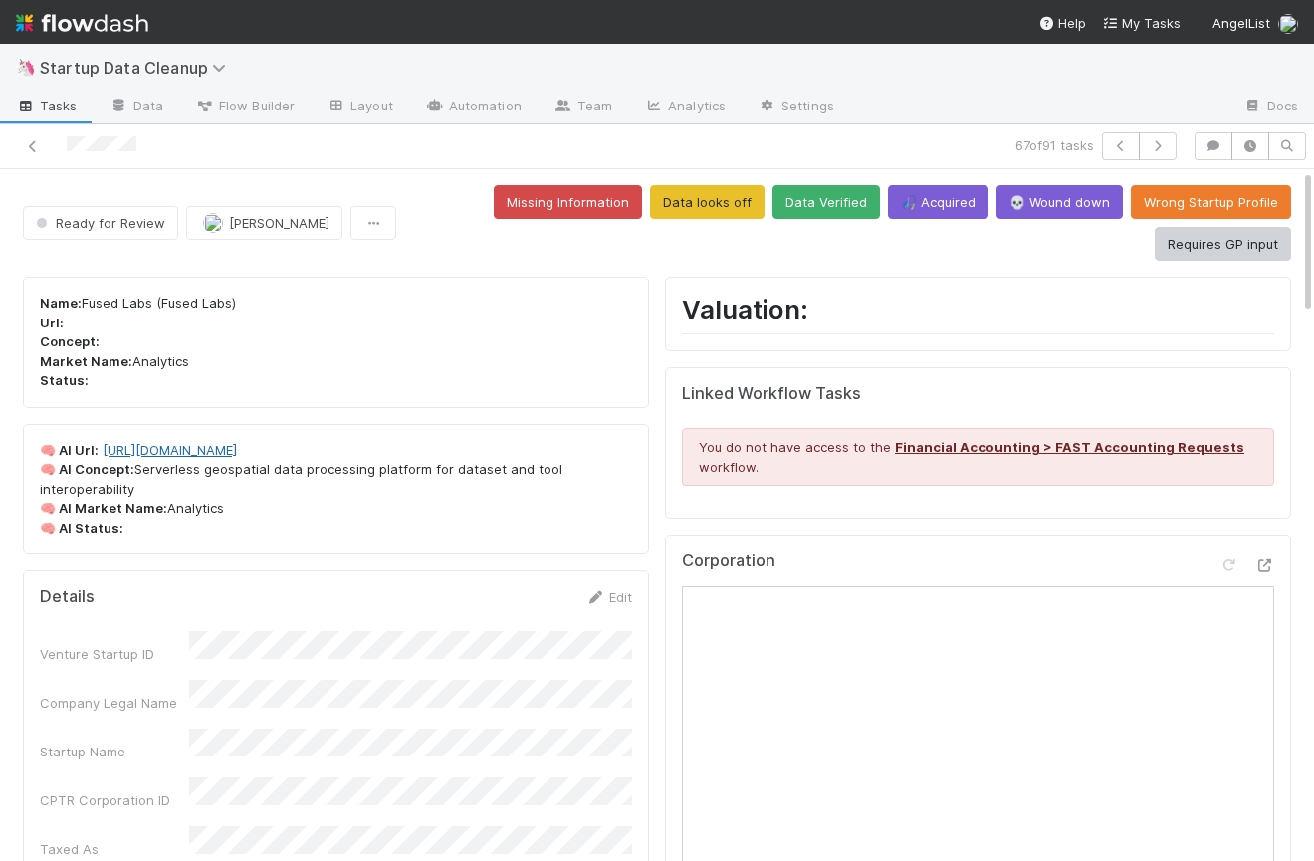
click at [213, 453] on link "https://www.fused.io/" at bounding box center [170, 450] width 134 height 16
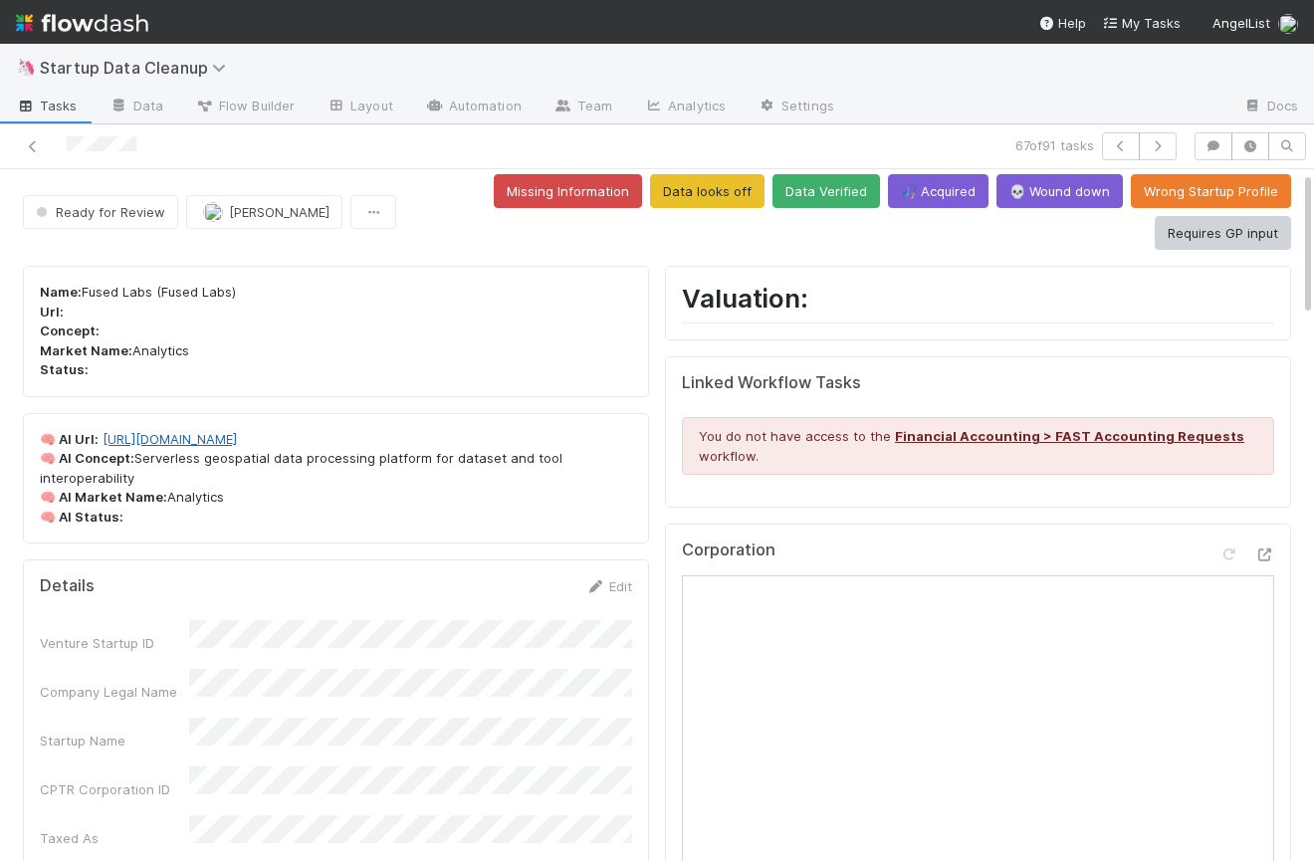
click at [161, 440] on link "https://www.fused.io/" at bounding box center [170, 439] width 134 height 16
click at [718, 184] on button "Data looks off" at bounding box center [707, 191] width 114 height 34
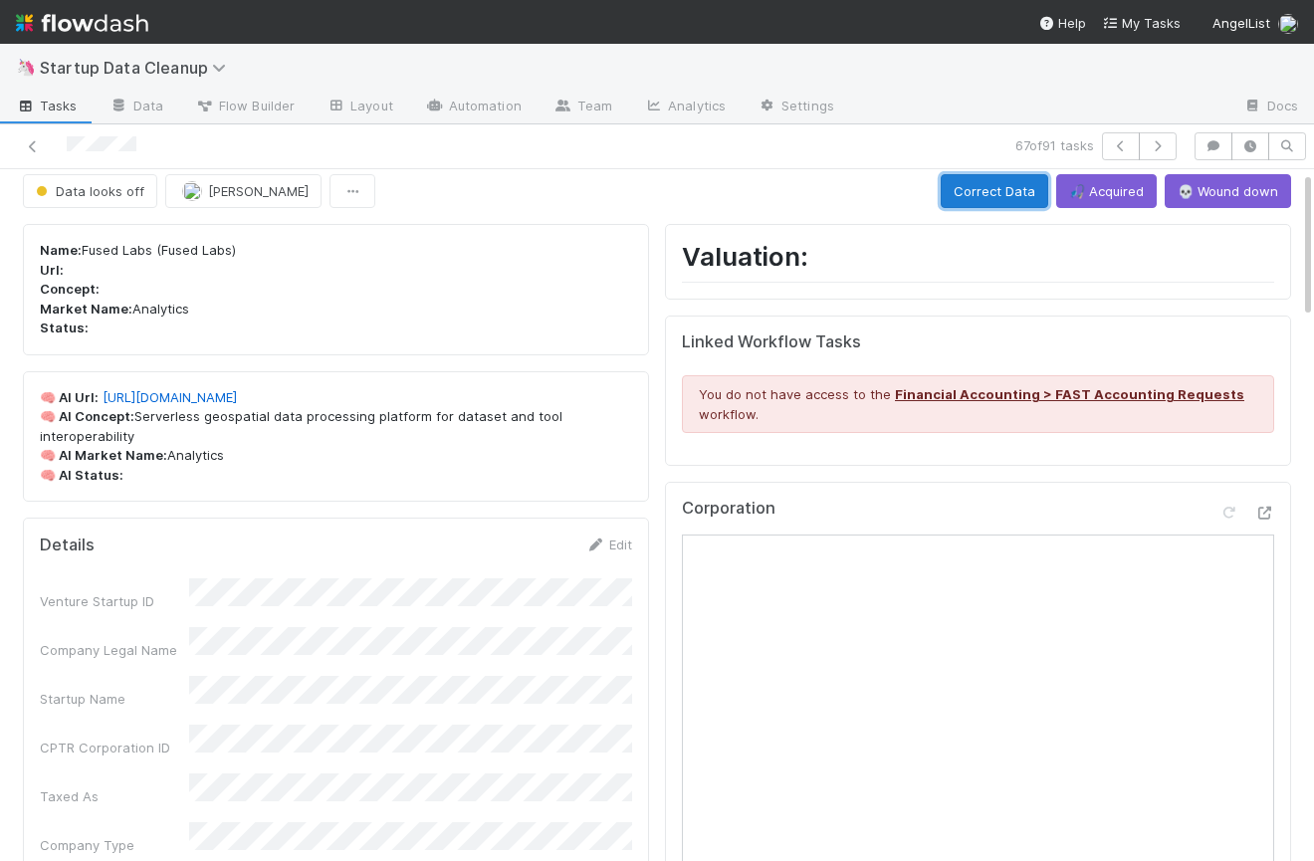
click at [1003, 185] on button "Correct Data" at bounding box center [994, 191] width 107 height 34
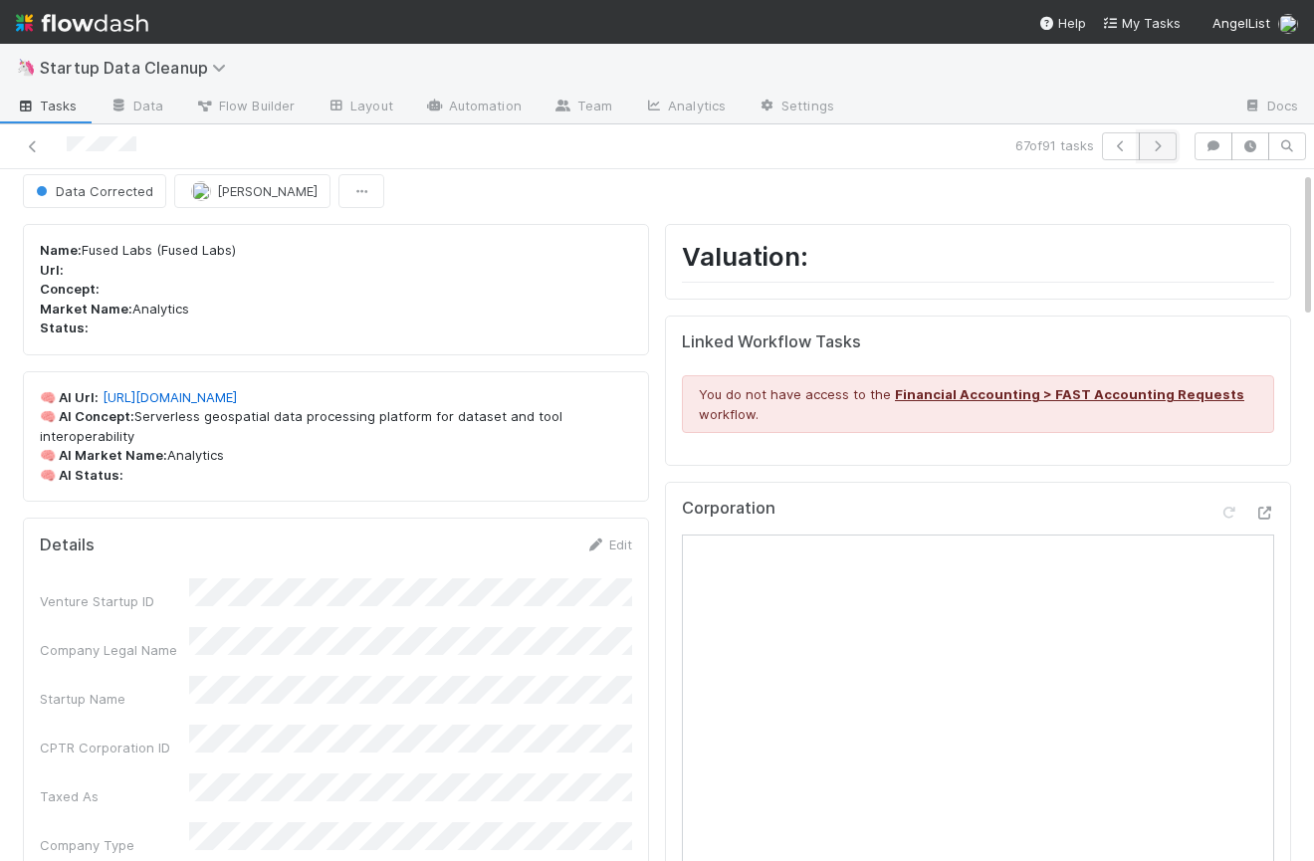
click at [1163, 144] on icon "button" at bounding box center [1158, 146] width 20 height 12
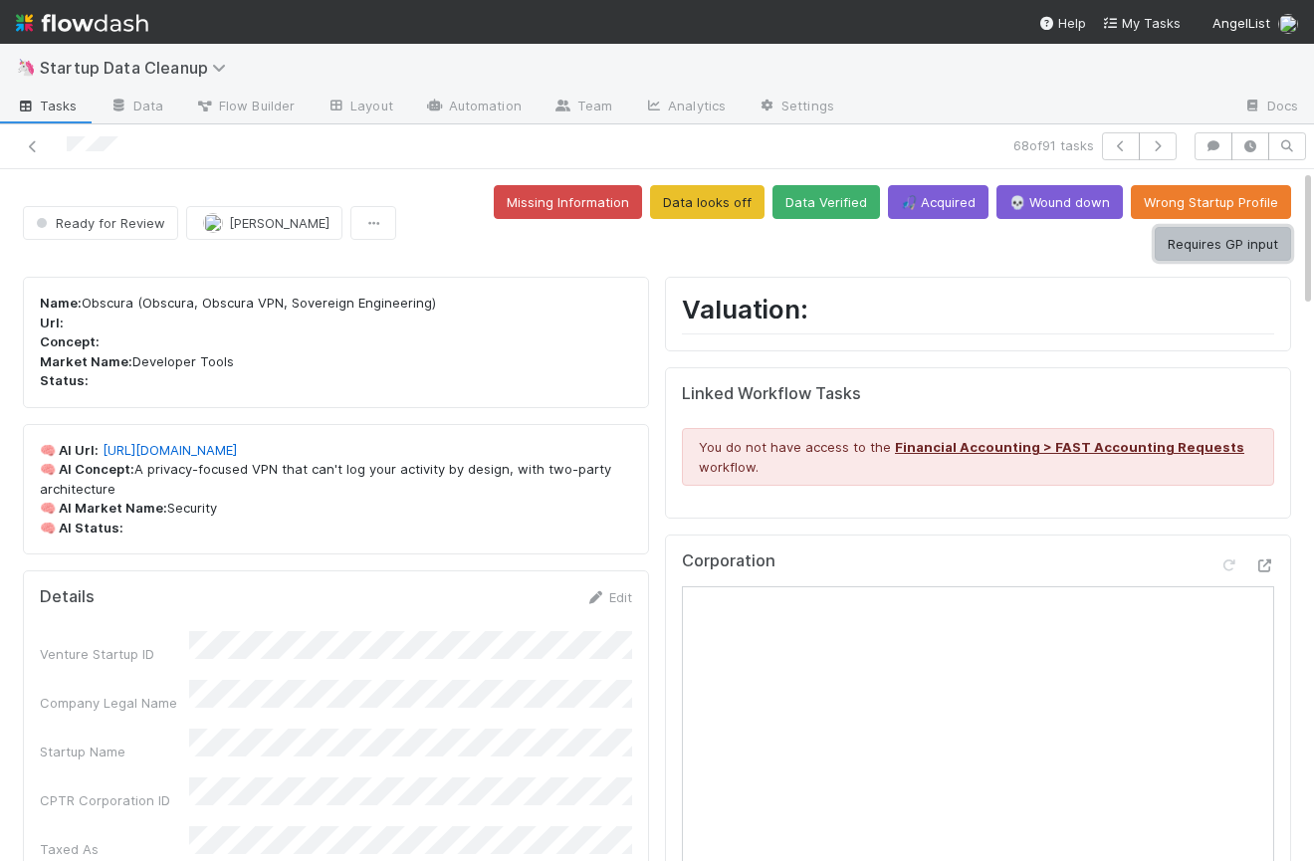
click at [1186, 241] on button "Requires GP input" at bounding box center [1223, 244] width 136 height 34
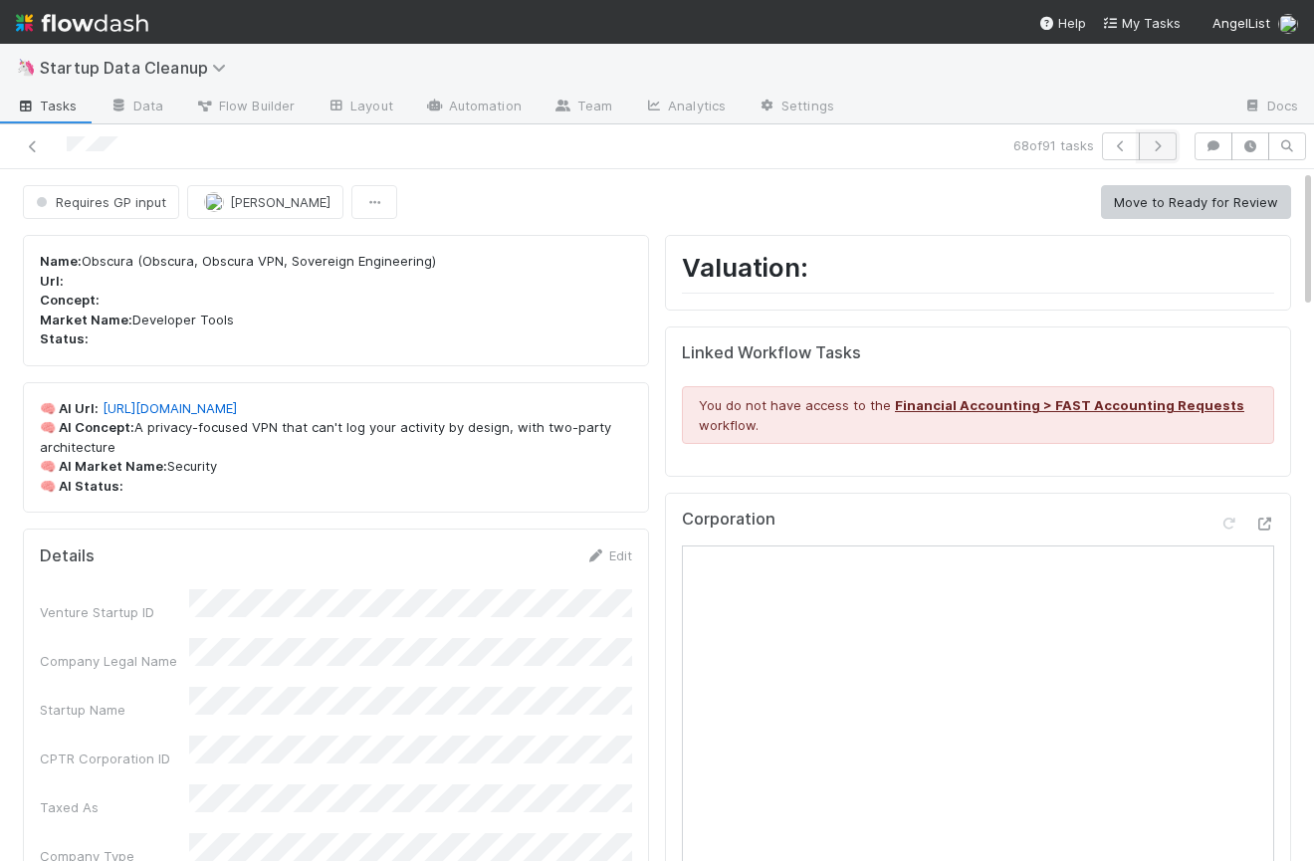
click at [1164, 153] on button "button" at bounding box center [1158, 146] width 38 height 28
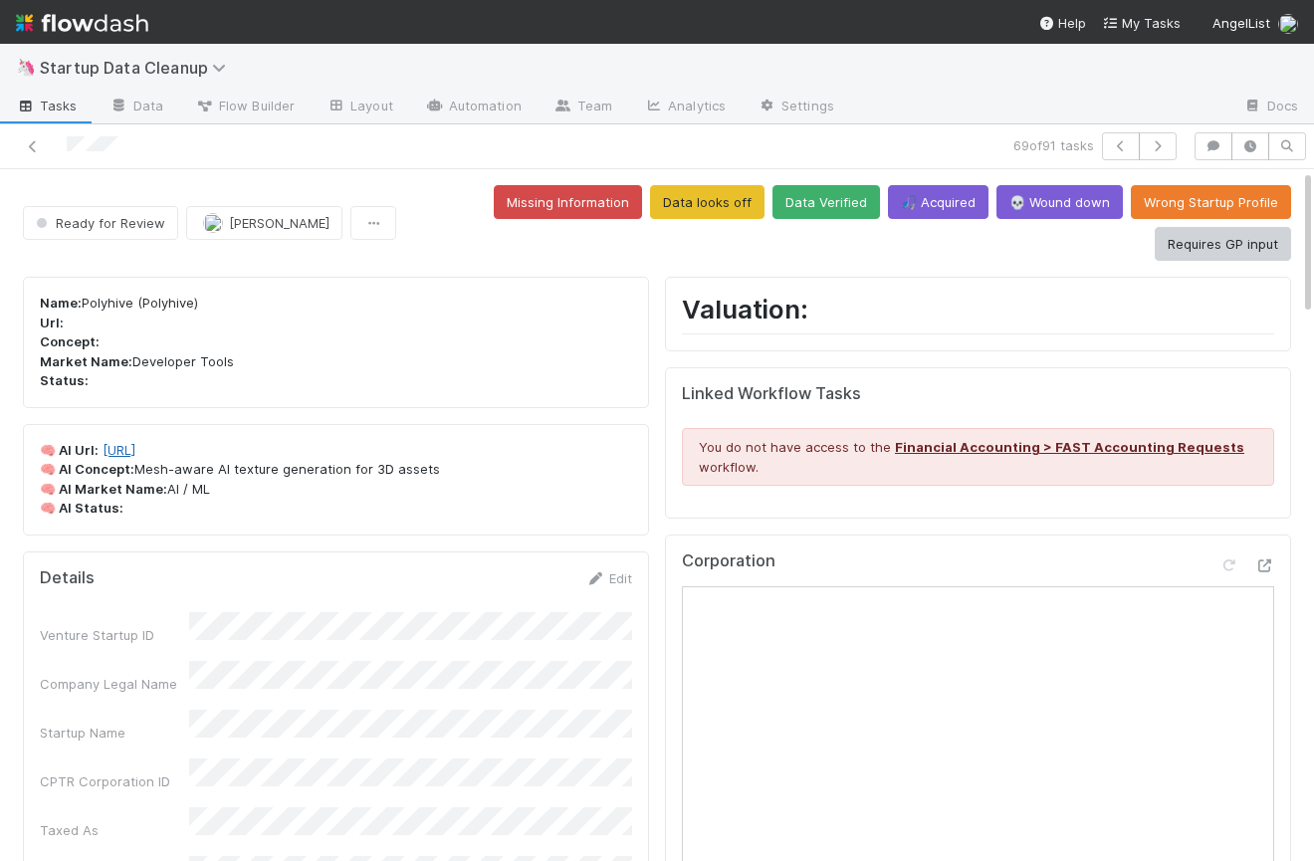
click at [135, 453] on link "https://polyhive.ai" at bounding box center [119, 450] width 33 height 16
click at [135, 448] on link "https://polyhive.ai" at bounding box center [119, 450] width 33 height 16
click at [1213, 146] on icon "button" at bounding box center [1213, 146] width 20 height 12
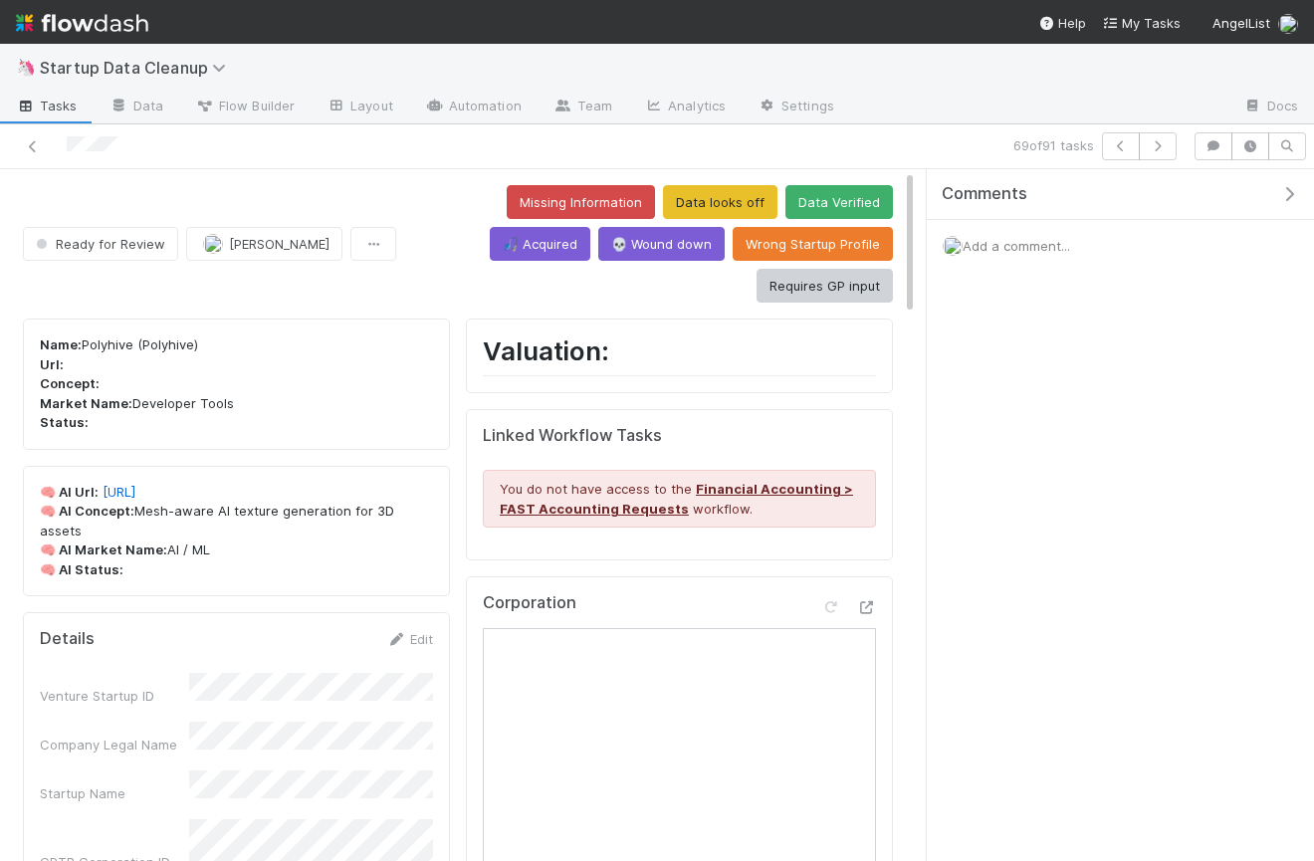
click at [1138, 245] on div "Add a comment..." at bounding box center [1120, 246] width 387 height 52
click at [1010, 259] on div "Add a comment..." at bounding box center [1120, 246] width 387 height 52
click at [1008, 245] on span "Add a comment..." at bounding box center [1015, 246] width 107 height 16
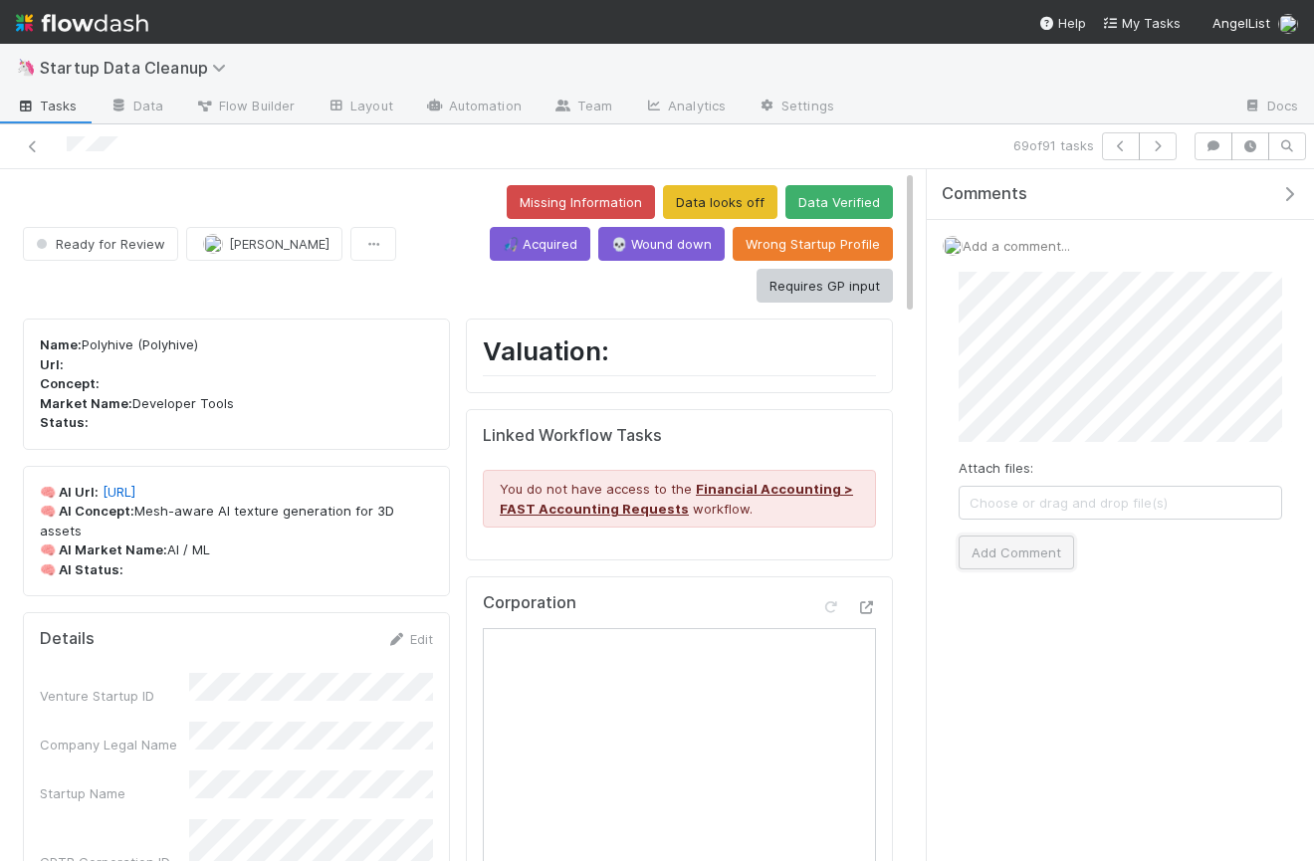
click at [1009, 556] on button "Add Comment" at bounding box center [1015, 552] width 115 height 34
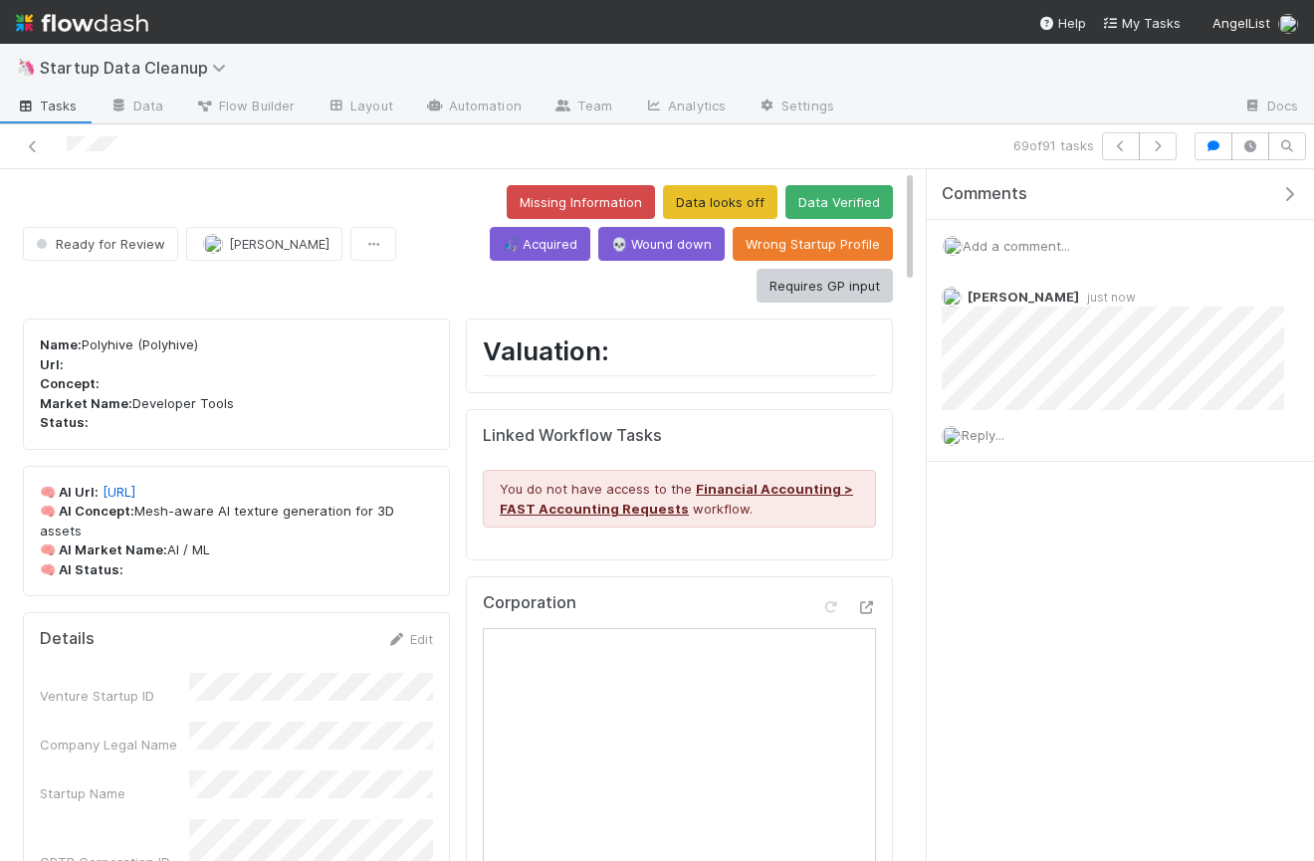
click at [1287, 191] on icon "button" at bounding box center [1289, 194] width 20 height 16
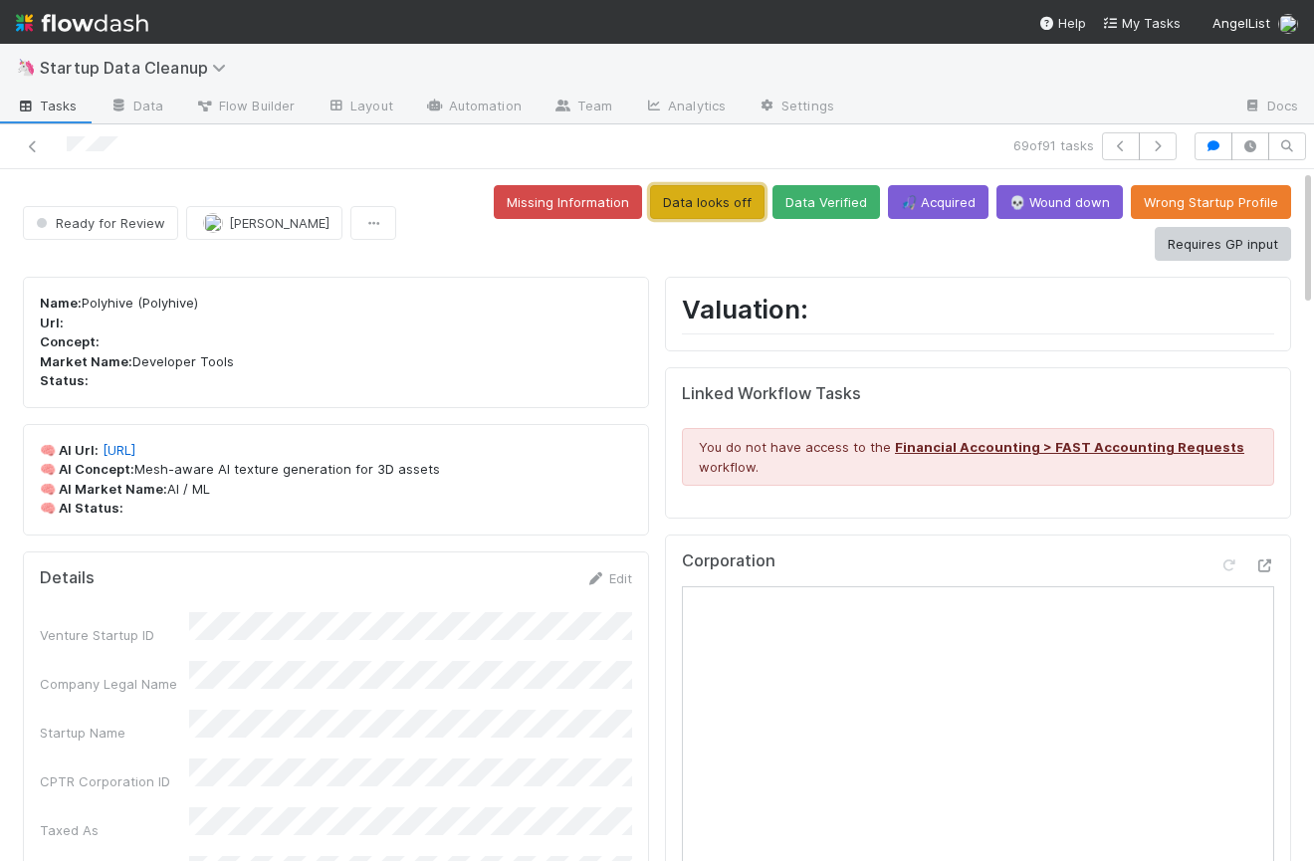
click at [728, 209] on button "Data looks off" at bounding box center [707, 202] width 114 height 34
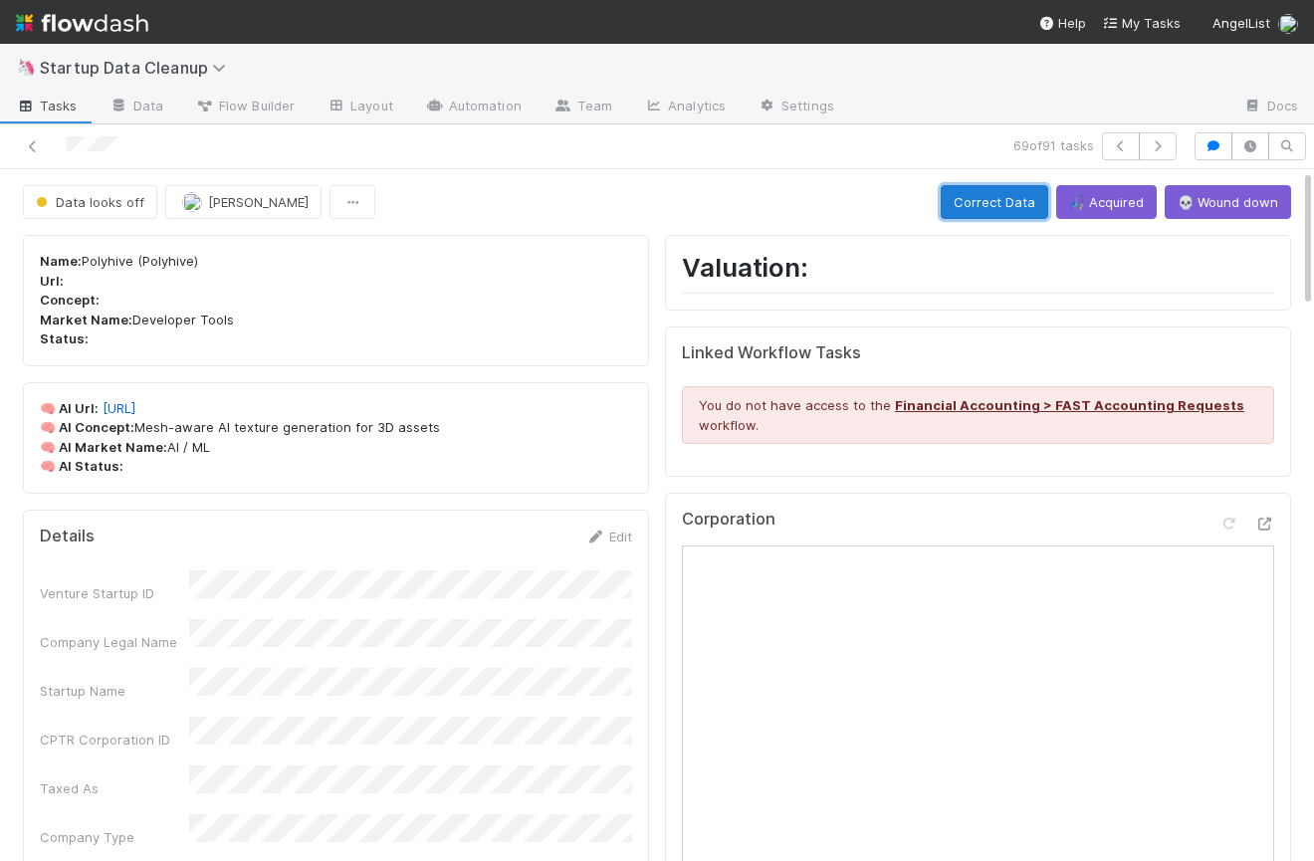
click at [1008, 204] on button "Correct Data" at bounding box center [994, 202] width 107 height 34
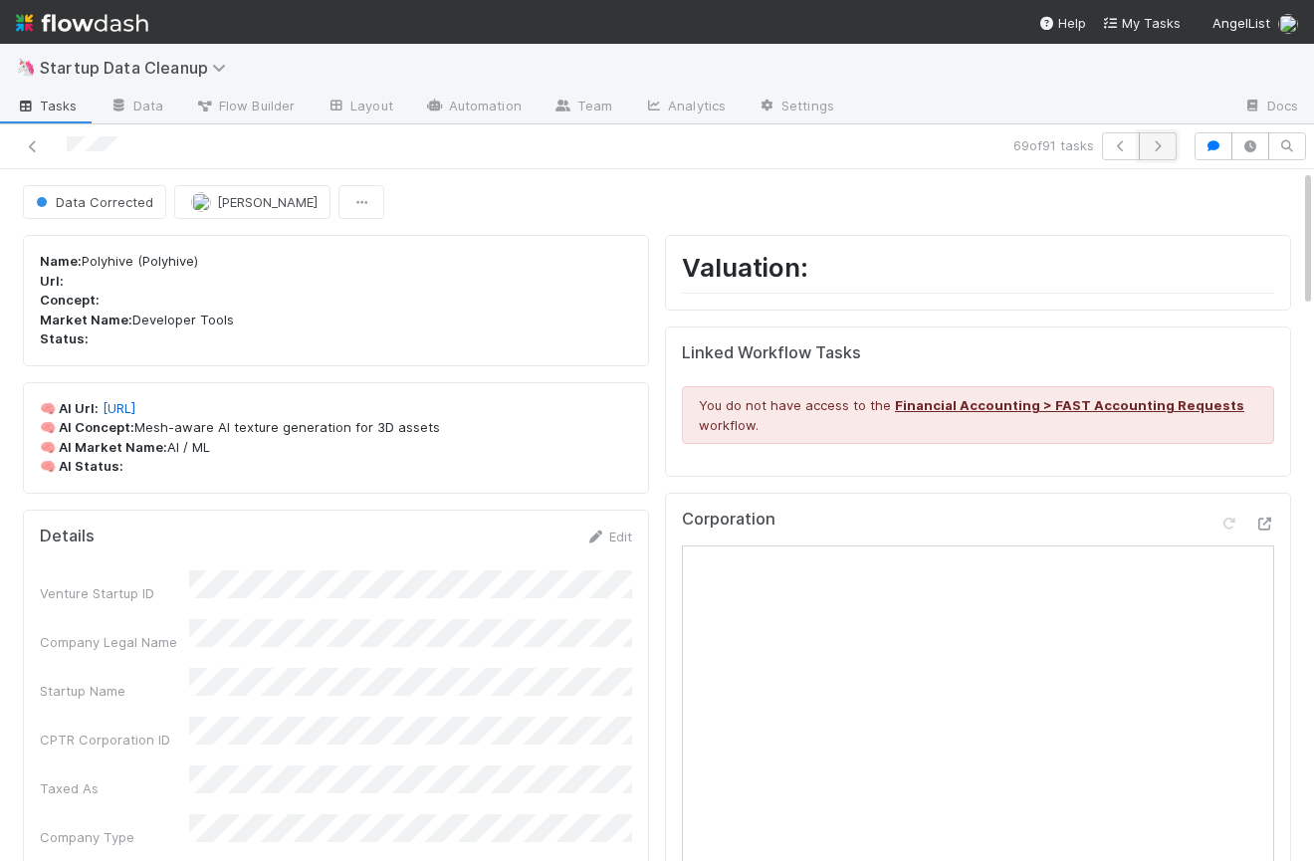
click at [1160, 145] on icon "button" at bounding box center [1158, 146] width 20 height 12
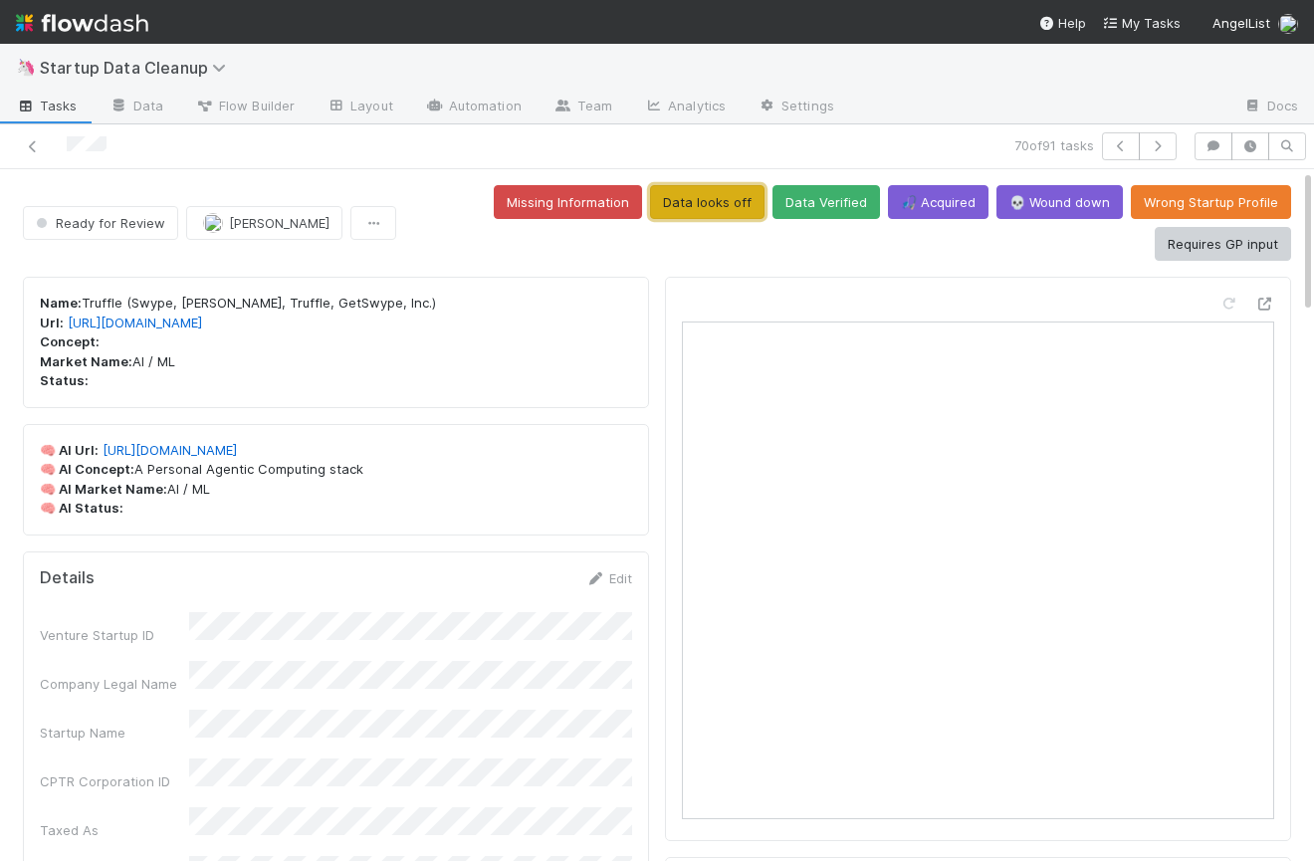
click at [723, 191] on button "Data looks off" at bounding box center [707, 202] width 114 height 34
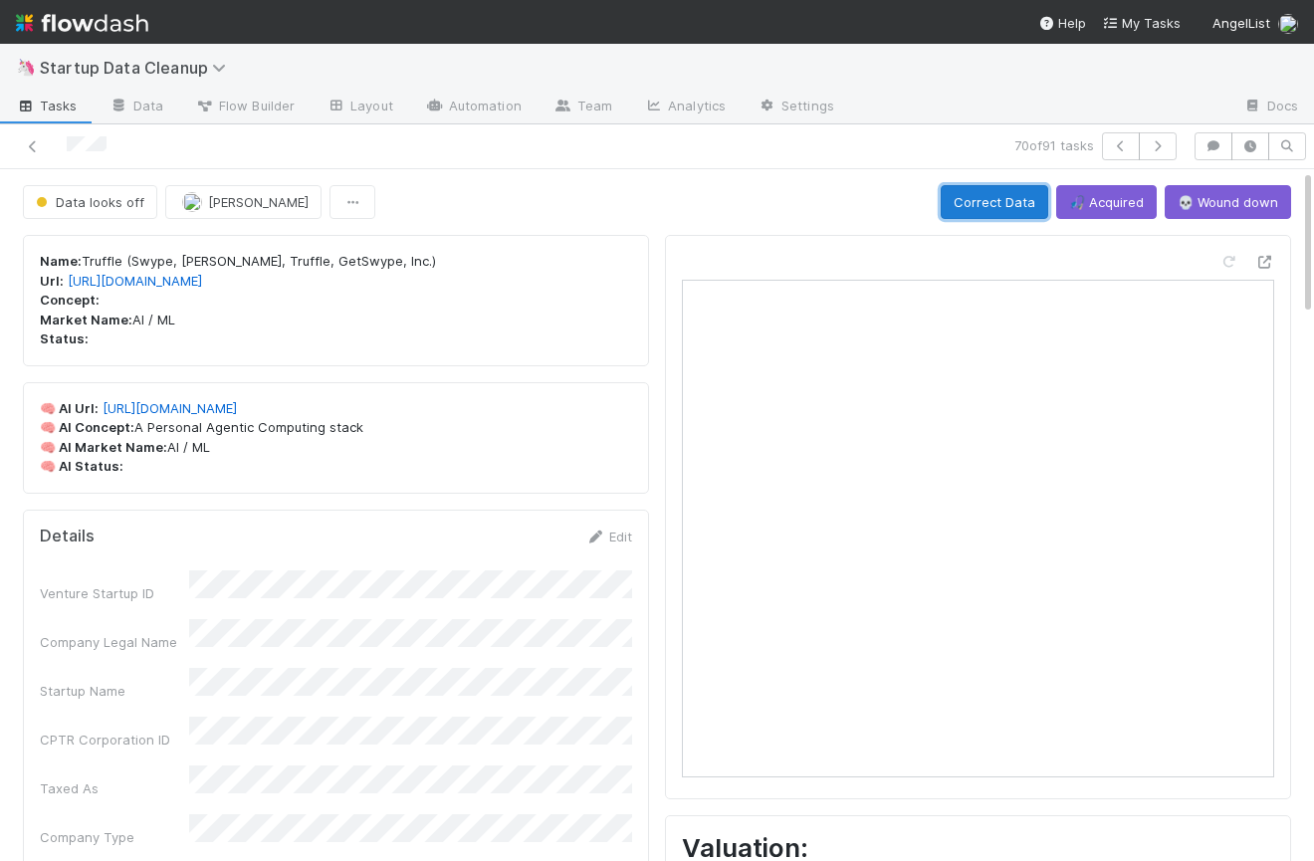
click at [981, 206] on button "Correct Data" at bounding box center [994, 202] width 107 height 34
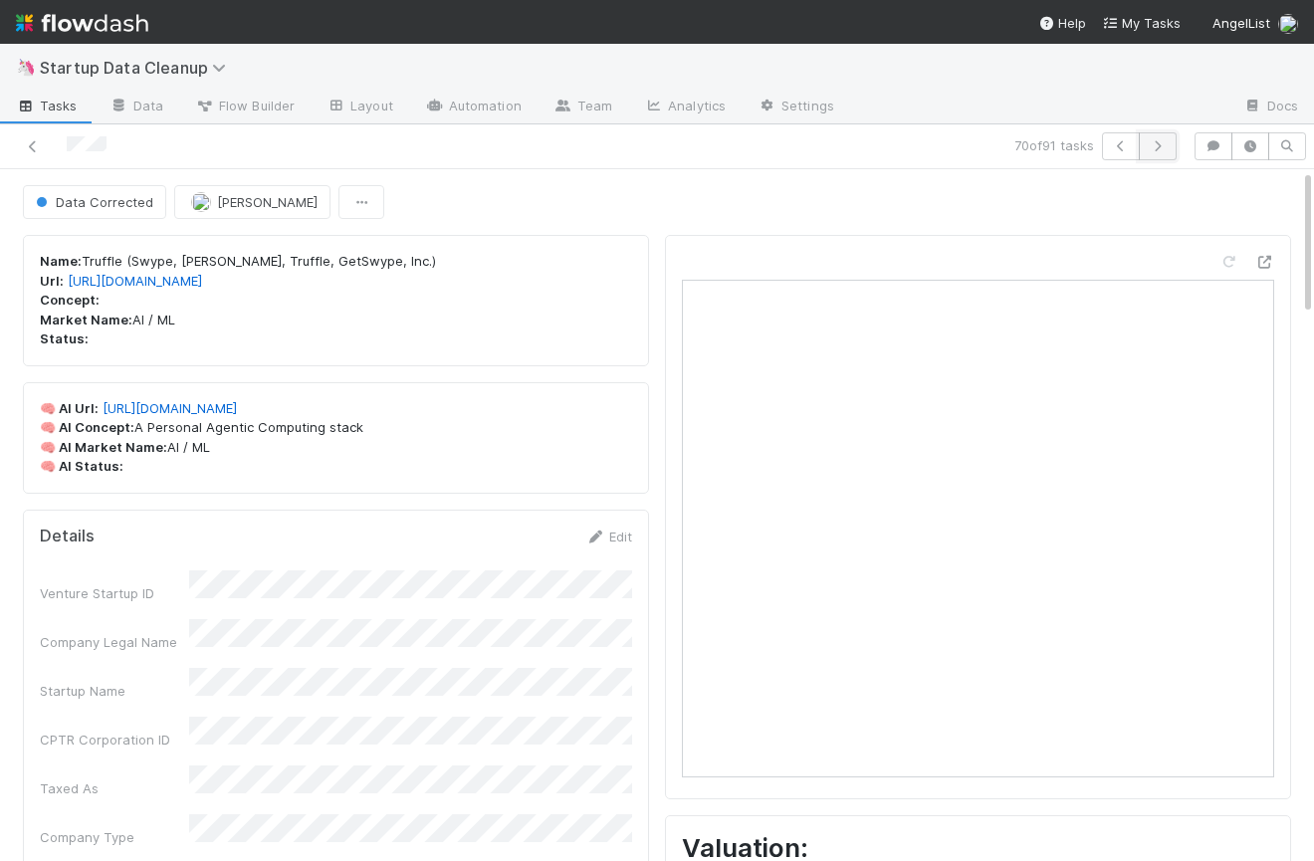
click at [1164, 147] on icon "button" at bounding box center [1158, 146] width 20 height 12
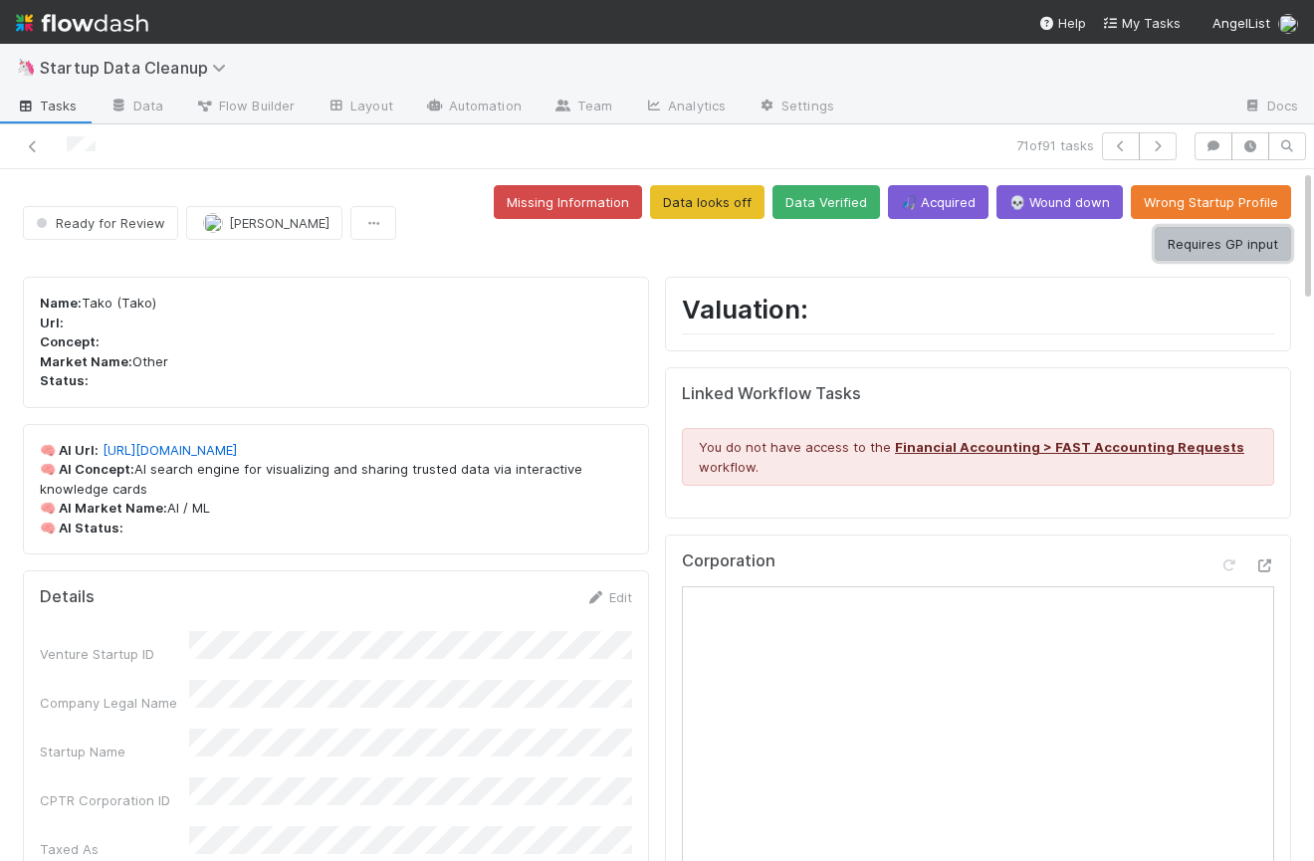
click at [1226, 241] on button "Requires GP input" at bounding box center [1223, 244] width 136 height 34
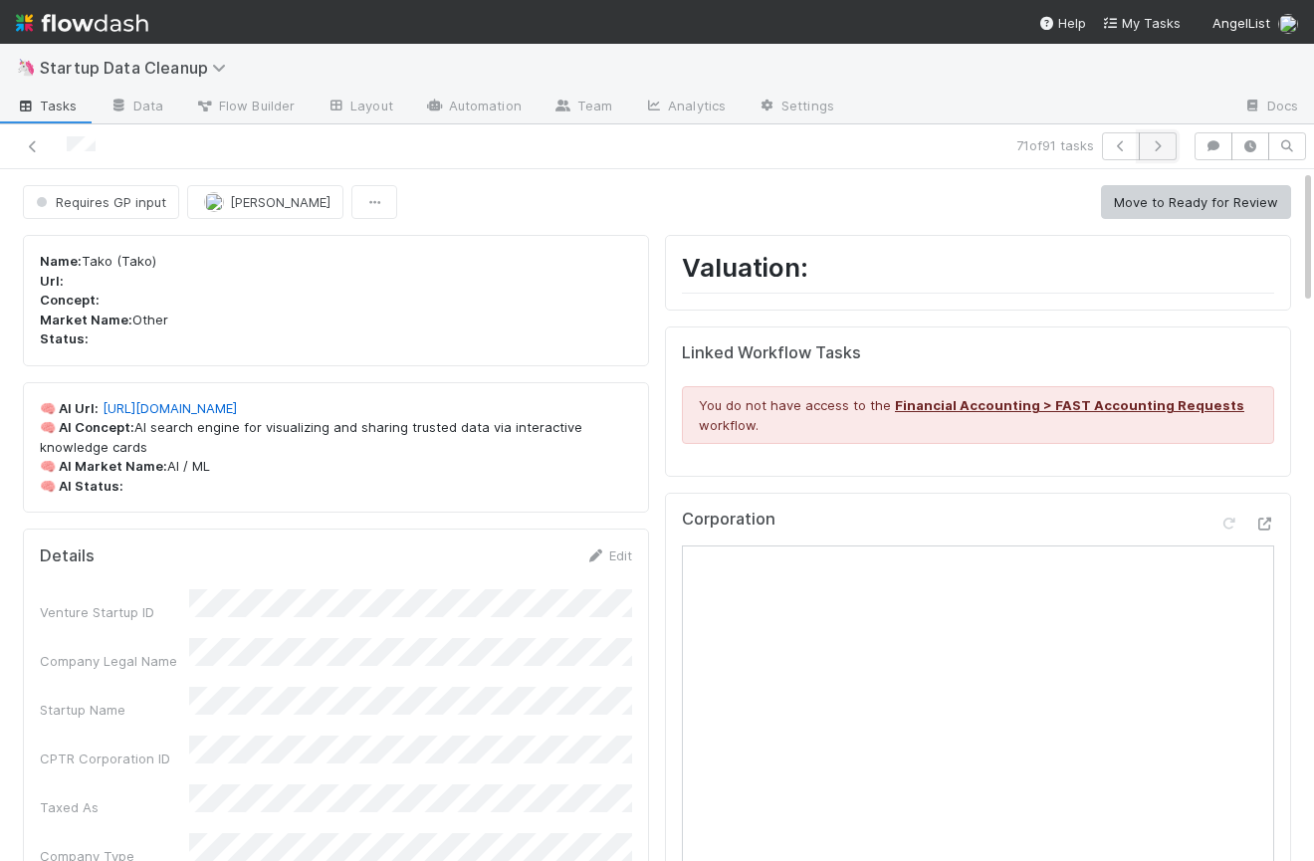
click at [1157, 146] on icon "button" at bounding box center [1158, 146] width 20 height 12
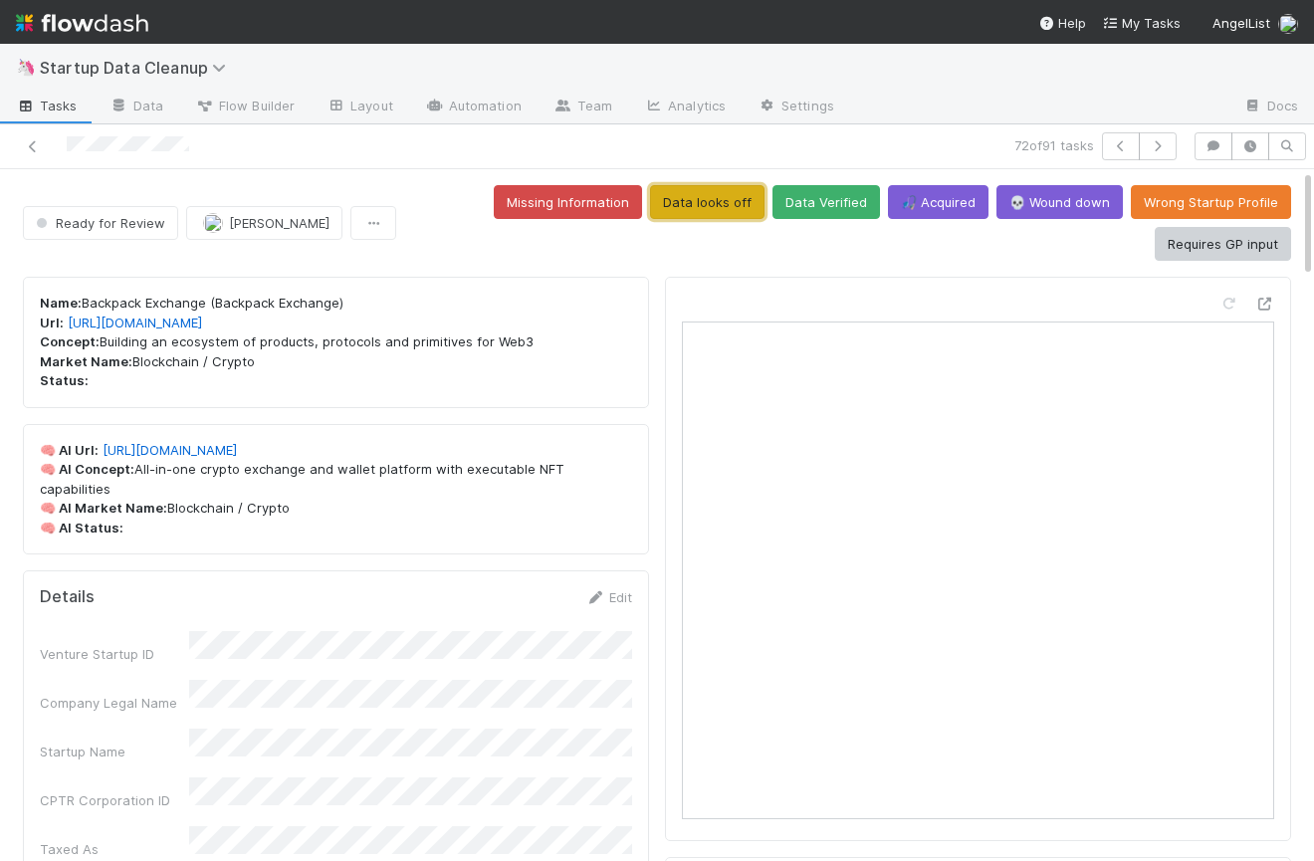
click at [723, 207] on button "Data looks off" at bounding box center [707, 202] width 114 height 34
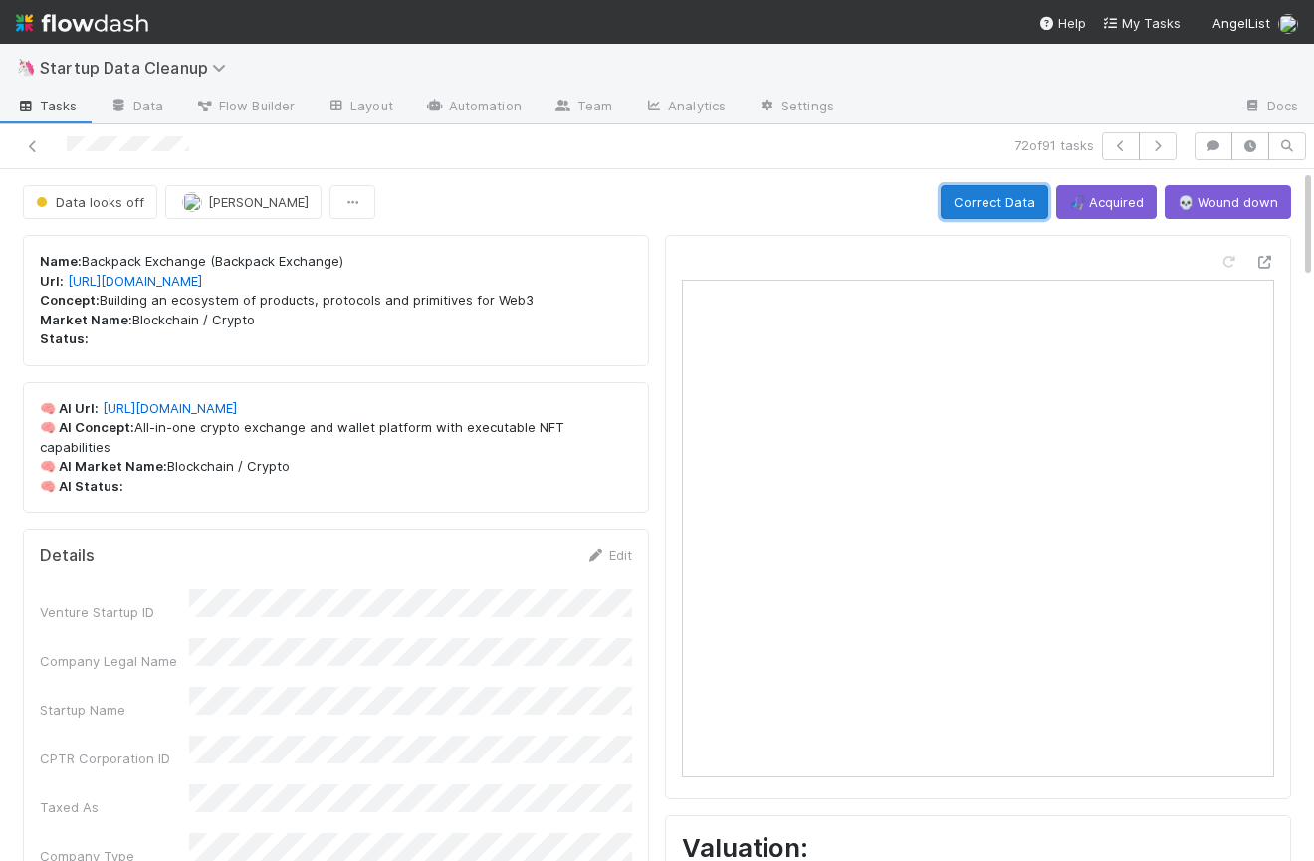
click at [1005, 203] on button "Correct Data" at bounding box center [994, 202] width 107 height 34
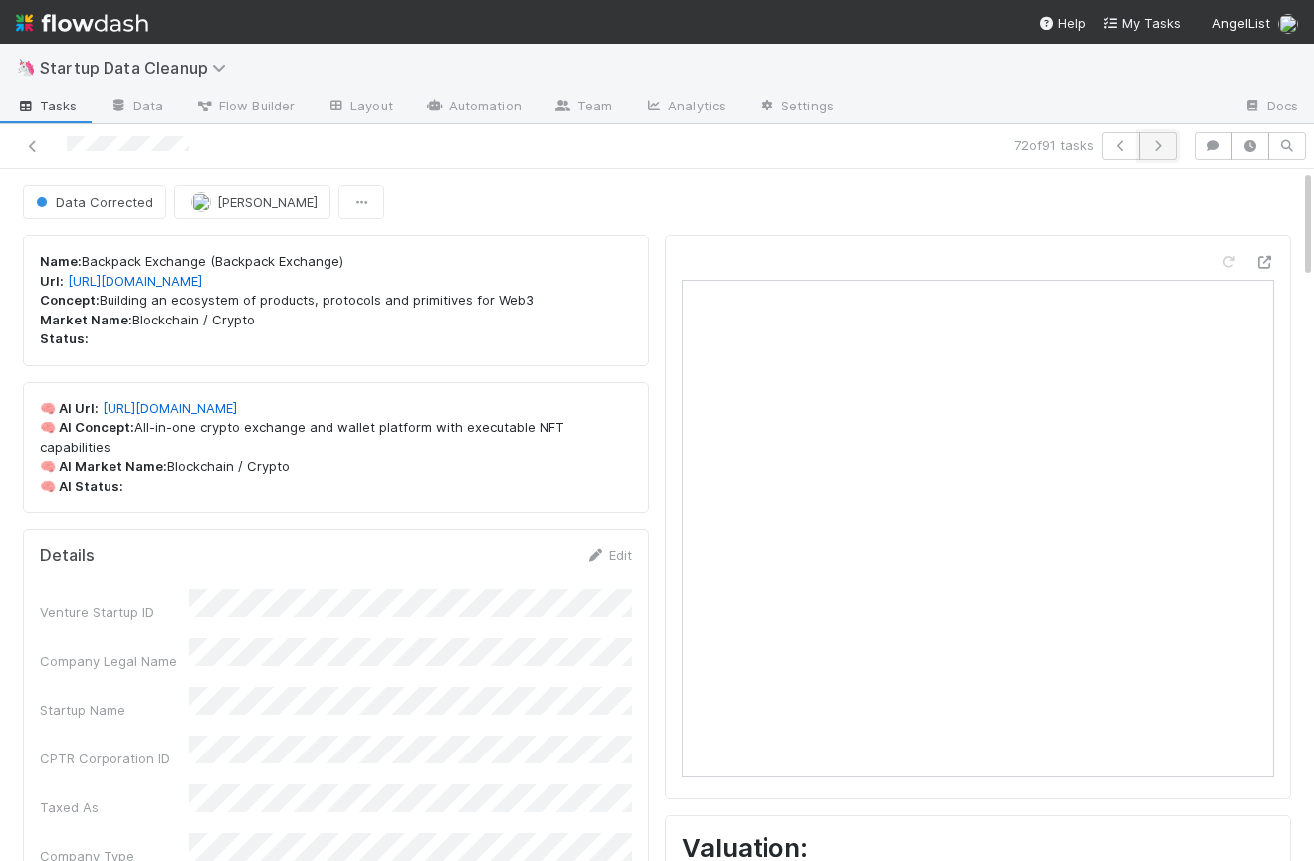
click at [1169, 145] on button "button" at bounding box center [1158, 146] width 38 height 28
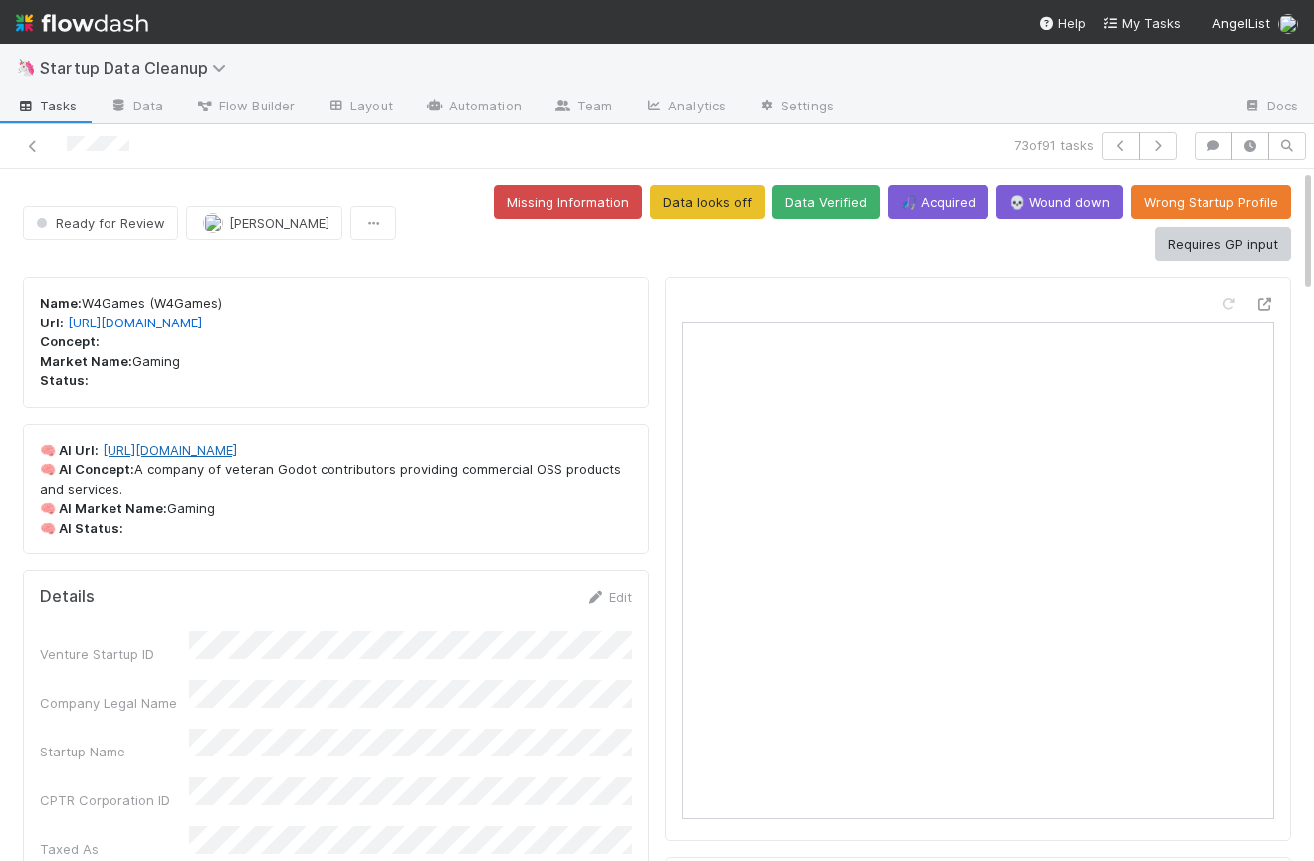
click at [190, 452] on link "https://www.w4games.com/" at bounding box center [170, 450] width 134 height 16
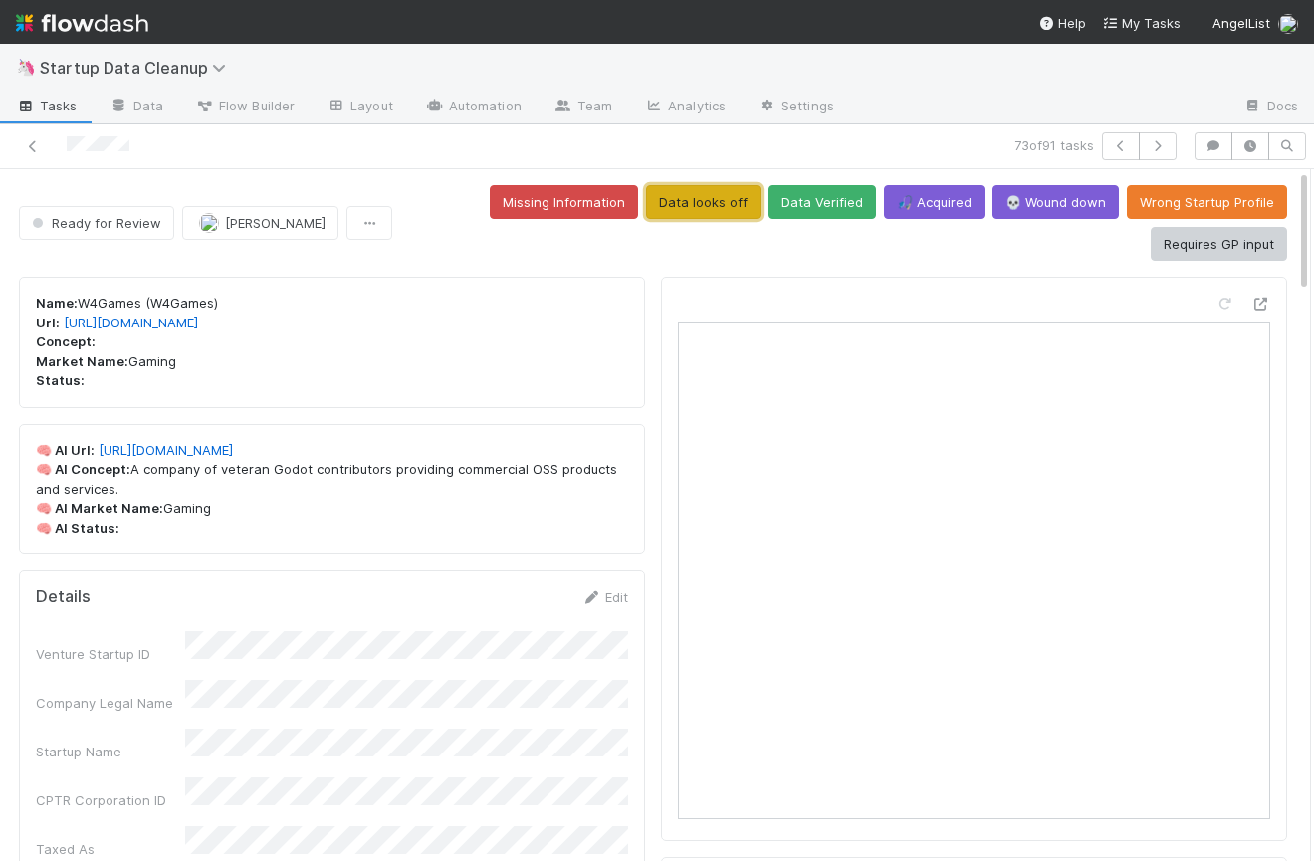
click at [701, 201] on button "Data looks off" at bounding box center [703, 202] width 114 height 34
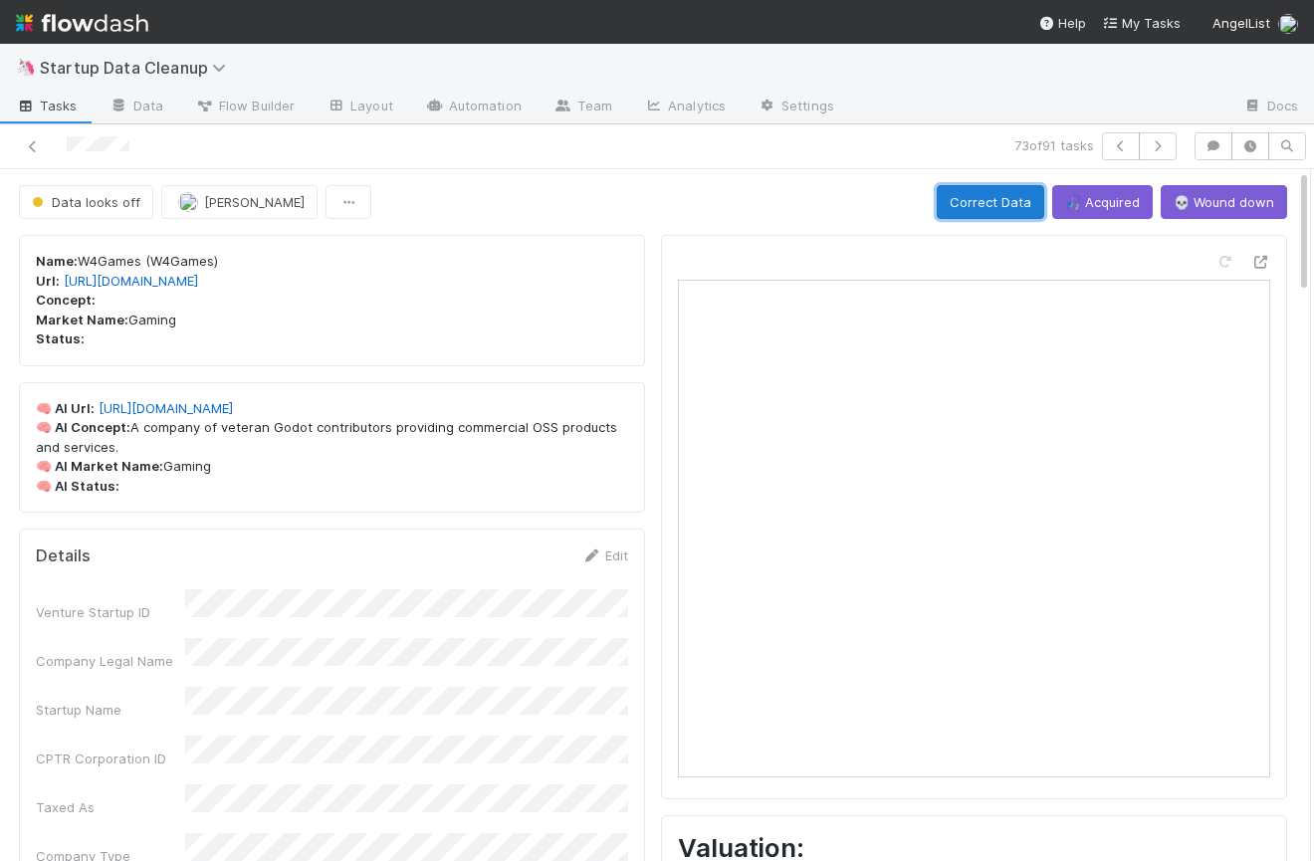
click at [1007, 209] on button "Correct Data" at bounding box center [990, 202] width 107 height 34
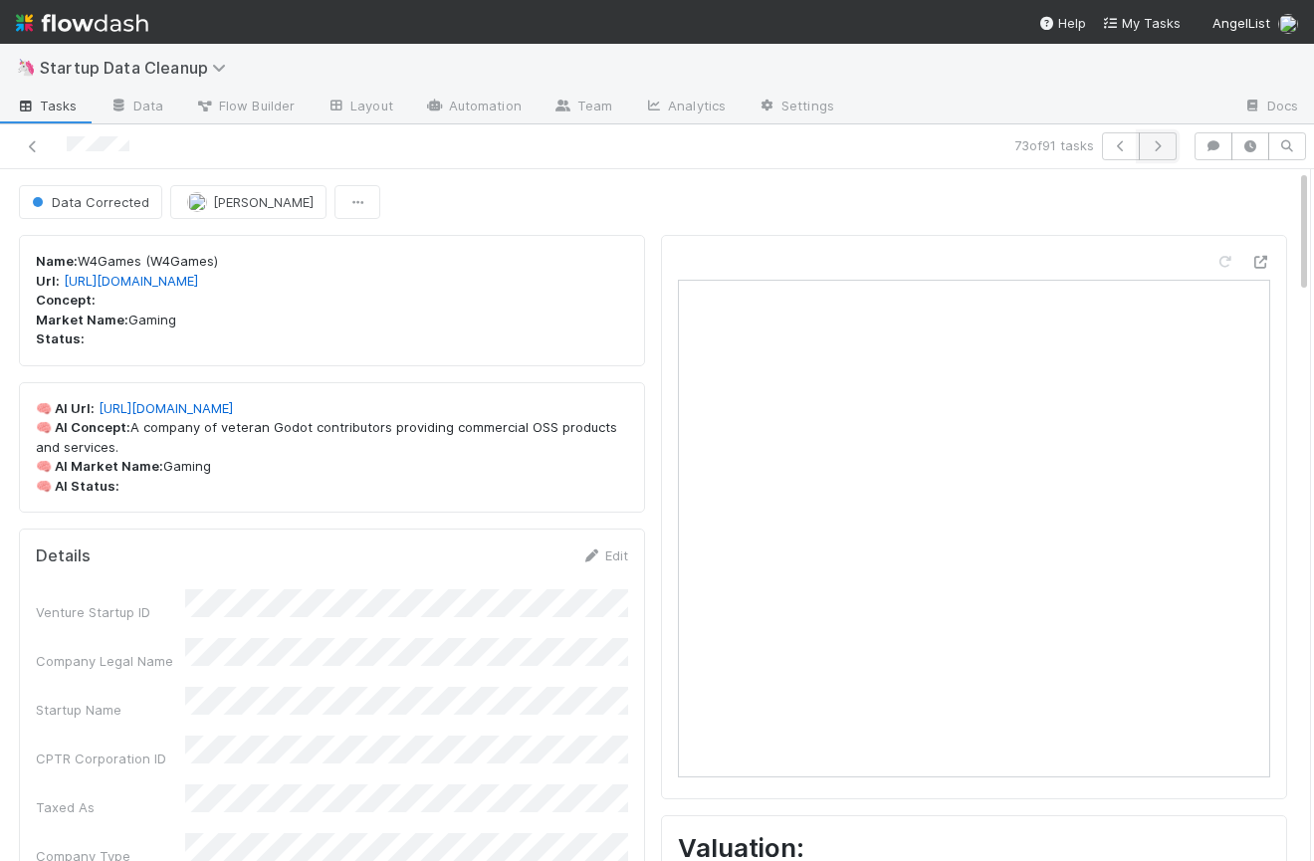
click at [1159, 141] on icon "button" at bounding box center [1158, 146] width 20 height 12
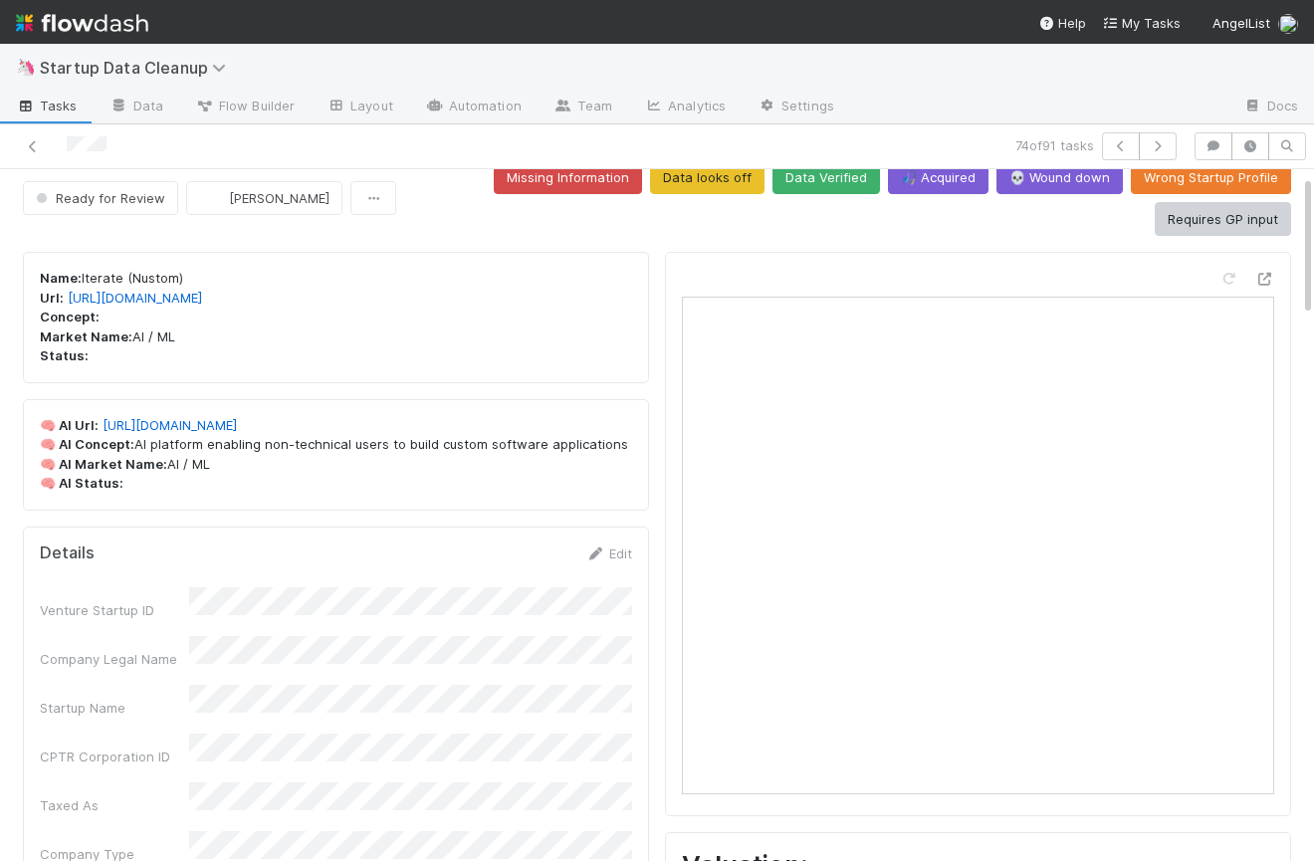
scroll to position [34, 0]
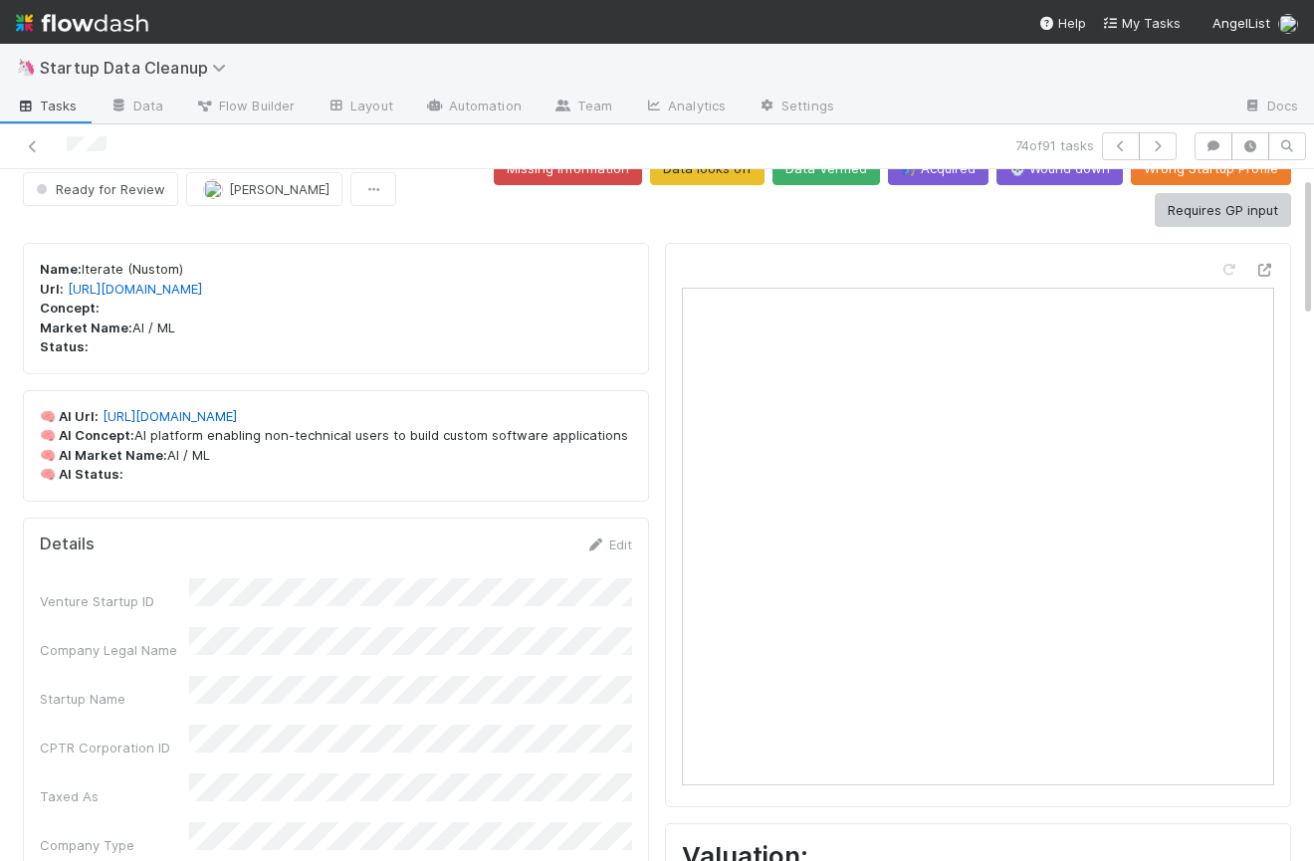
drag, startPoint x: 191, startPoint y: 267, endPoint x: 82, endPoint y: 272, distance: 109.6
click at [82, 272] on p "Name: Iterate (Nustom) Url: https://lispwoso.com/ Concept: Market Name: AI / ML…" at bounding box center [336, 309] width 592 height 98
copy p "Iterate (Nustom)"
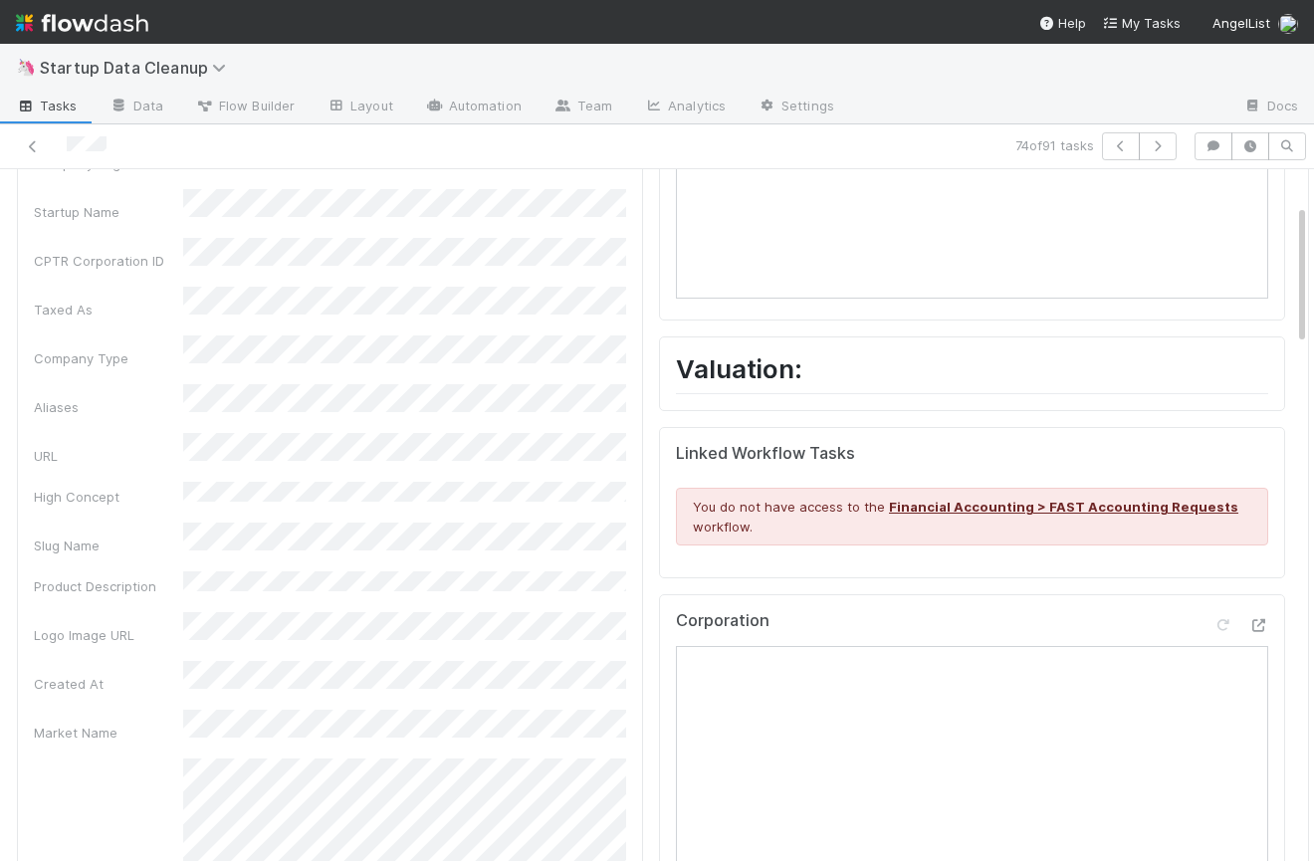
scroll to position [0, 0]
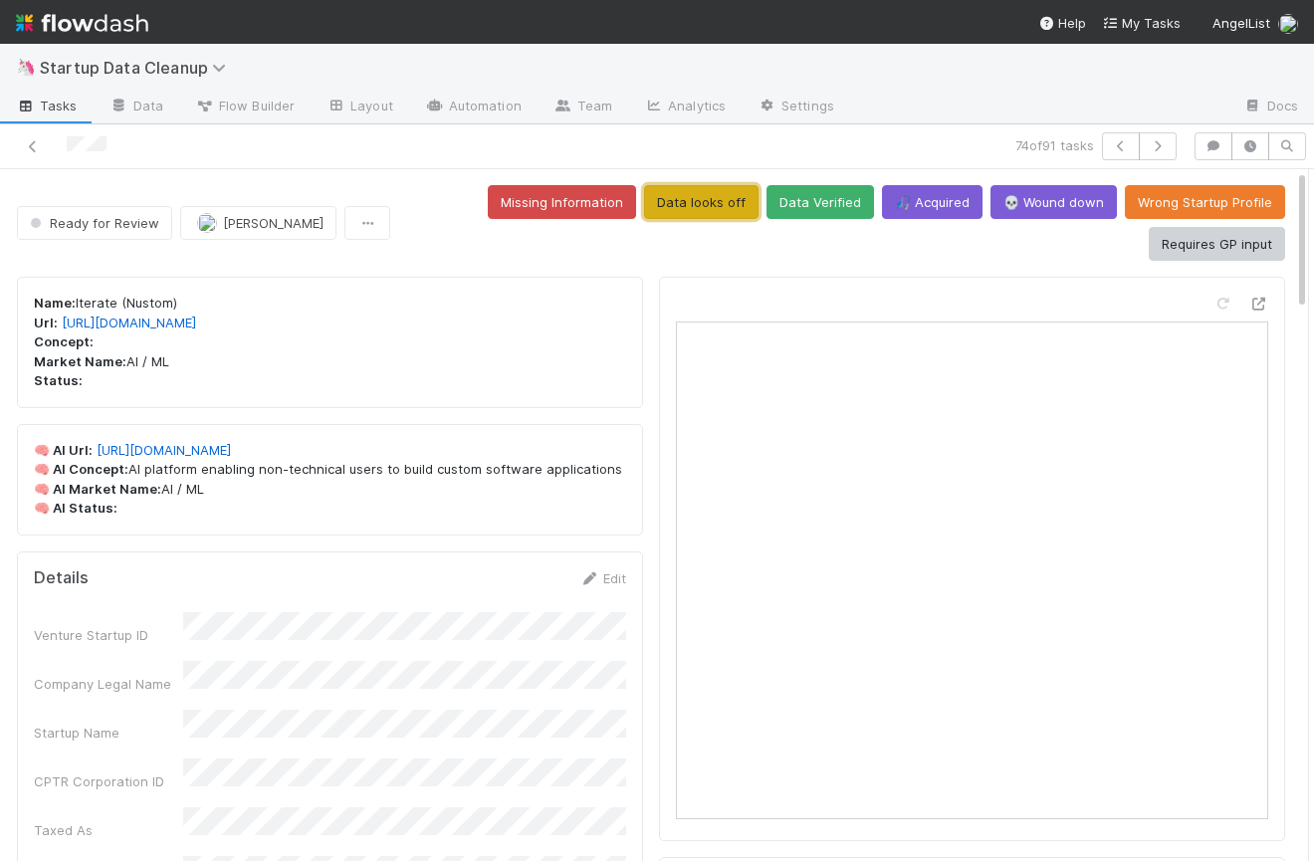
click at [718, 206] on button "Data looks off" at bounding box center [701, 202] width 114 height 34
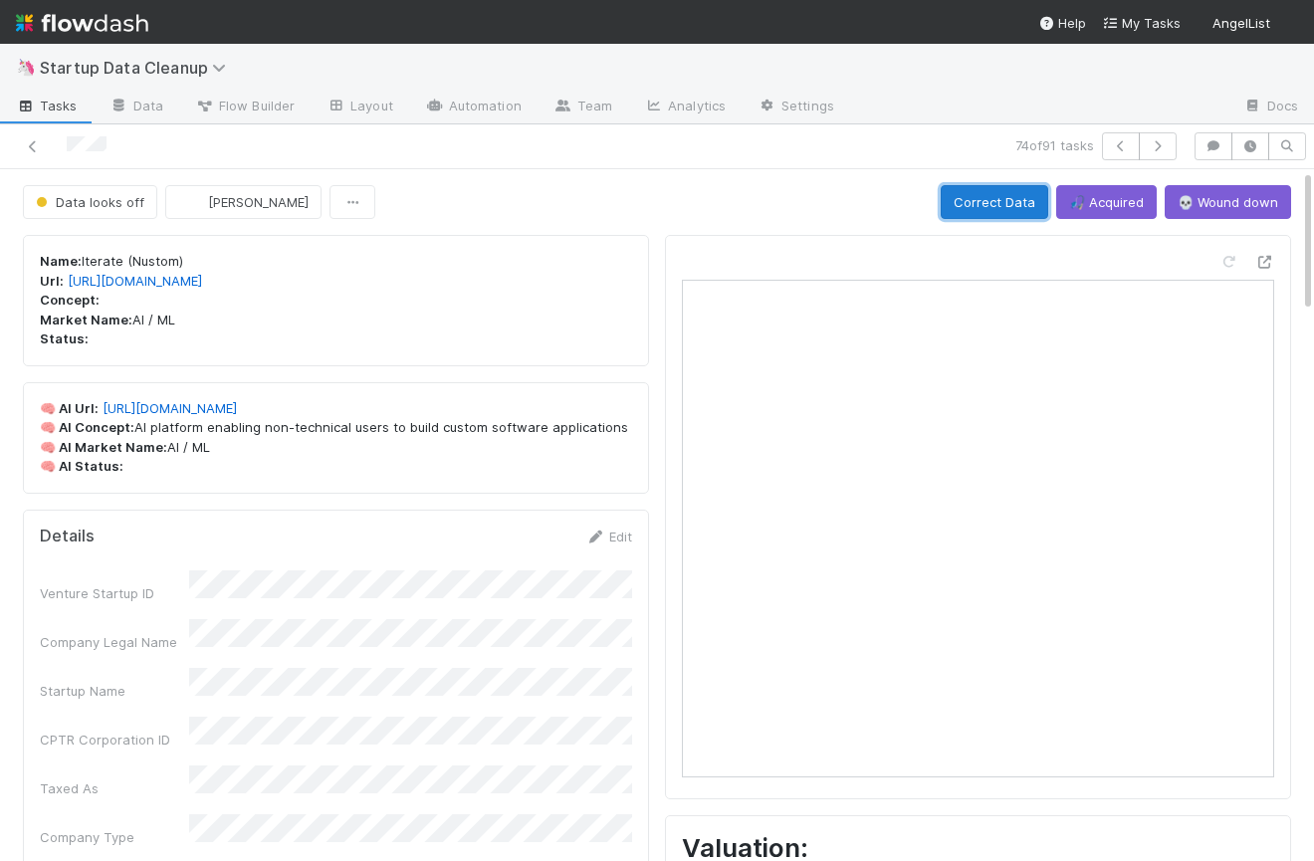
click at [979, 205] on button "Correct Data" at bounding box center [994, 202] width 107 height 34
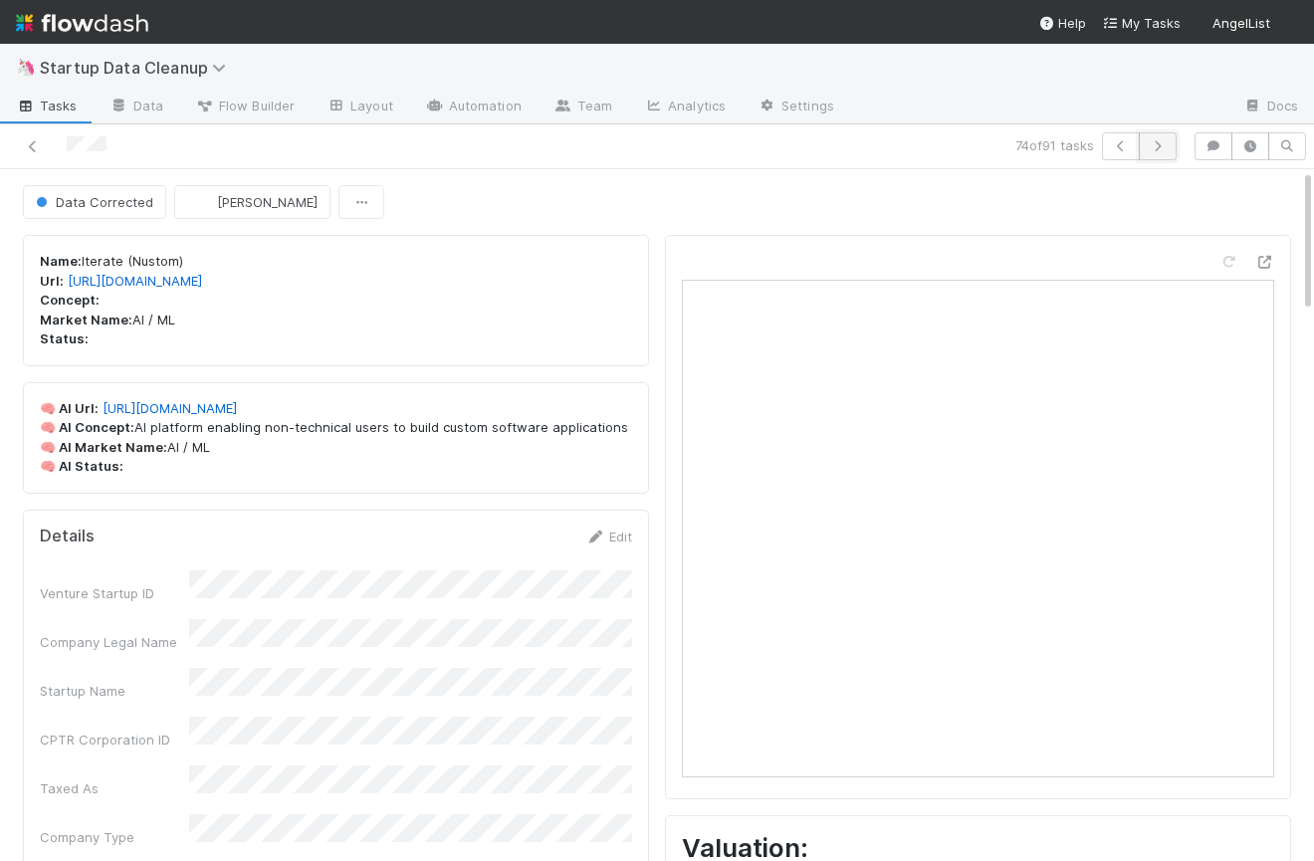
click at [1150, 142] on icon "button" at bounding box center [1158, 146] width 20 height 12
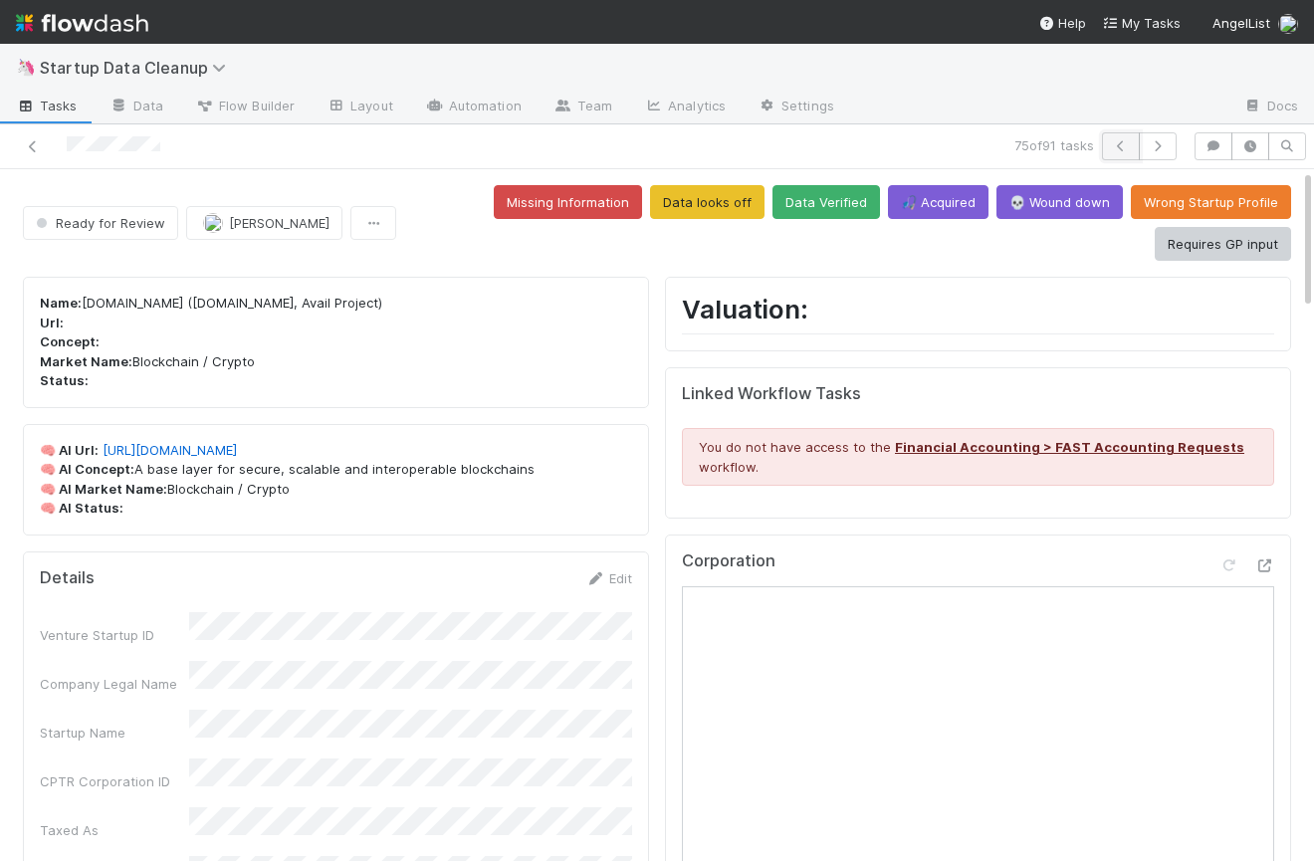
click at [1113, 144] on icon "button" at bounding box center [1121, 146] width 20 height 12
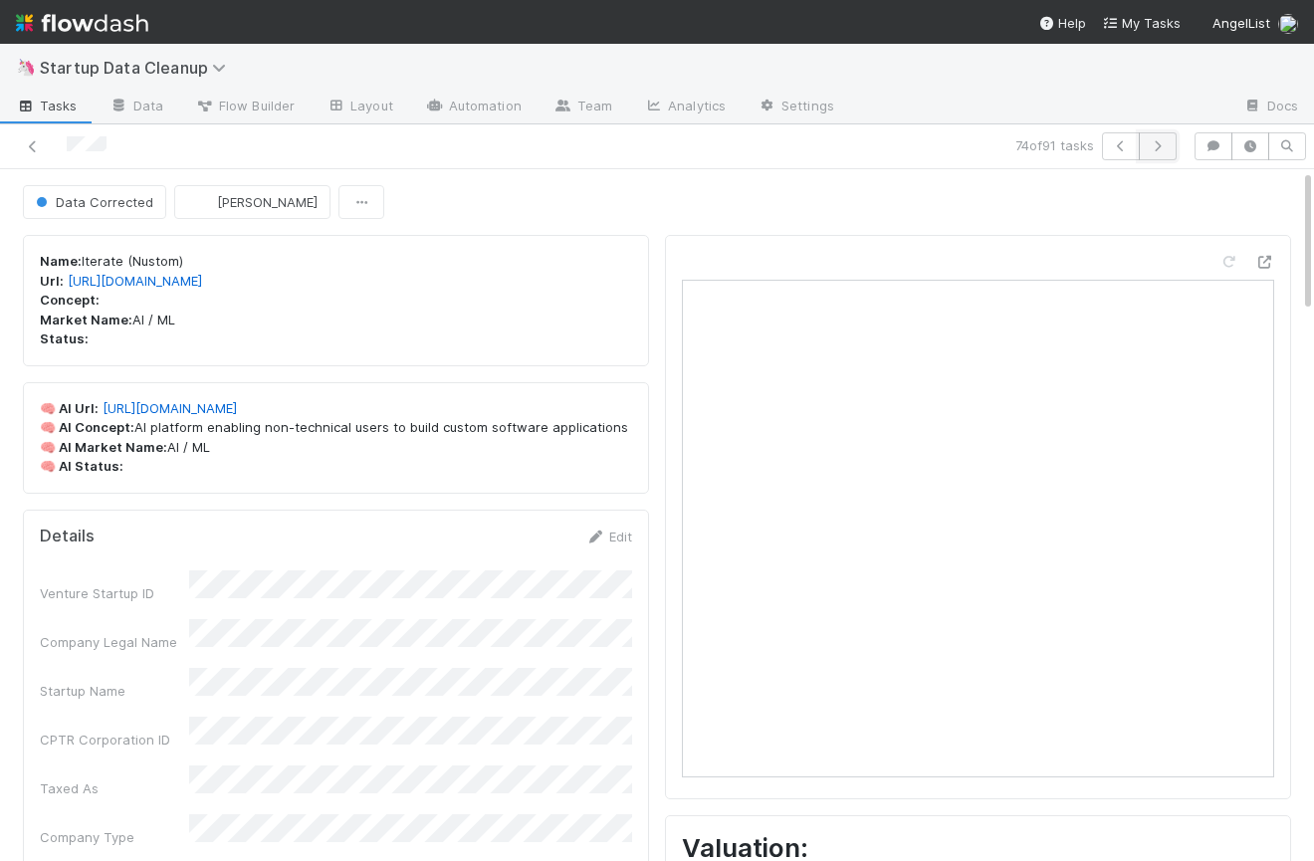
click at [1157, 142] on icon "button" at bounding box center [1158, 146] width 20 height 12
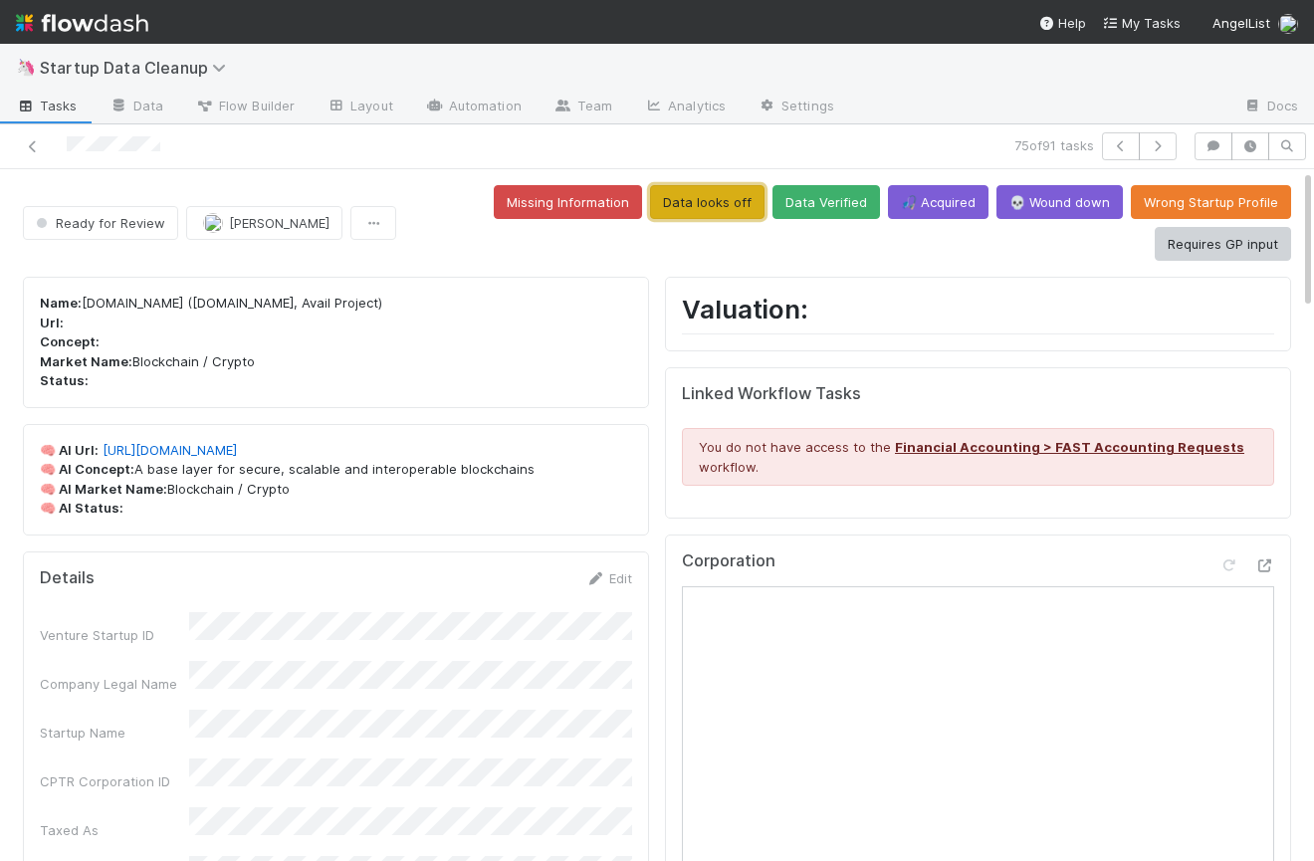
click at [735, 205] on button "Data looks off" at bounding box center [707, 202] width 114 height 34
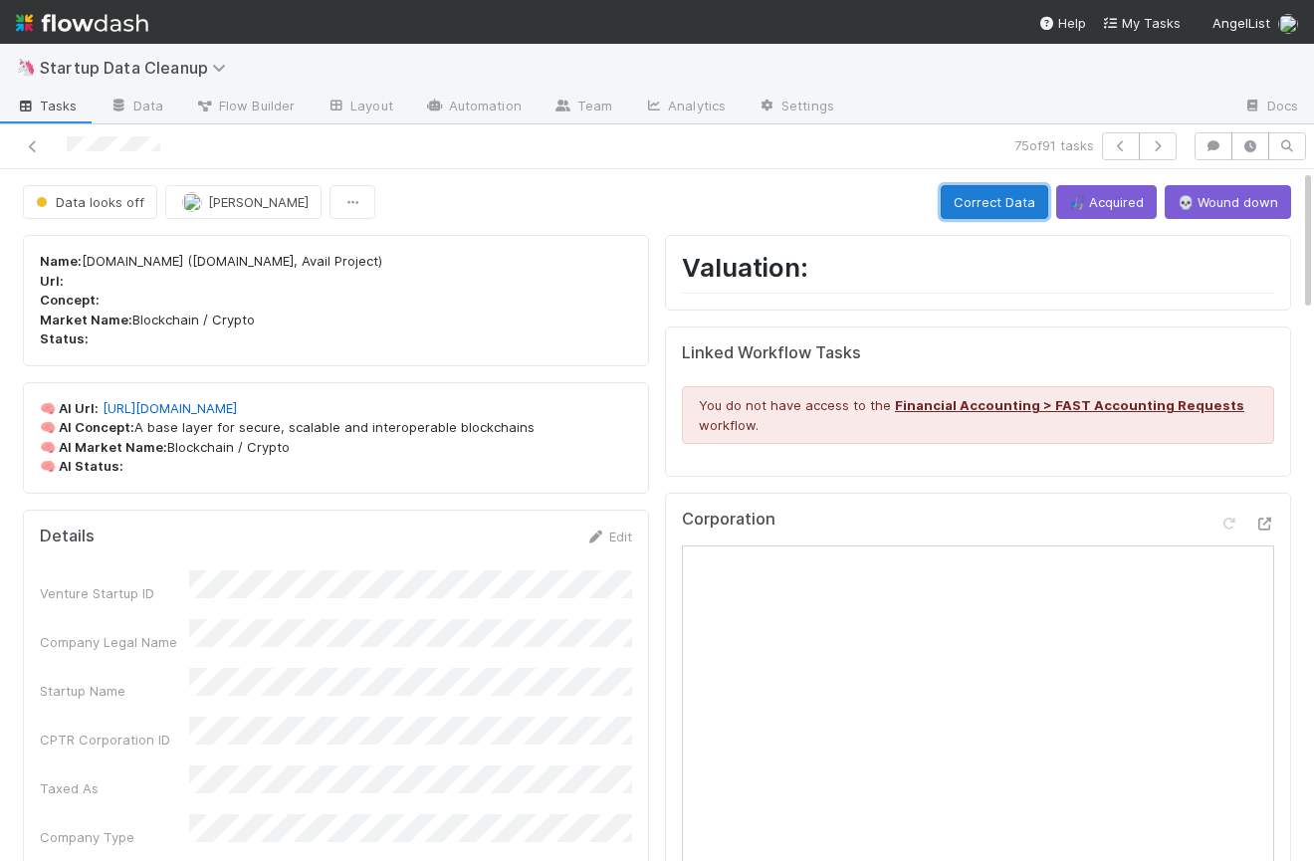
click at [1008, 190] on button "Correct Data" at bounding box center [994, 202] width 107 height 34
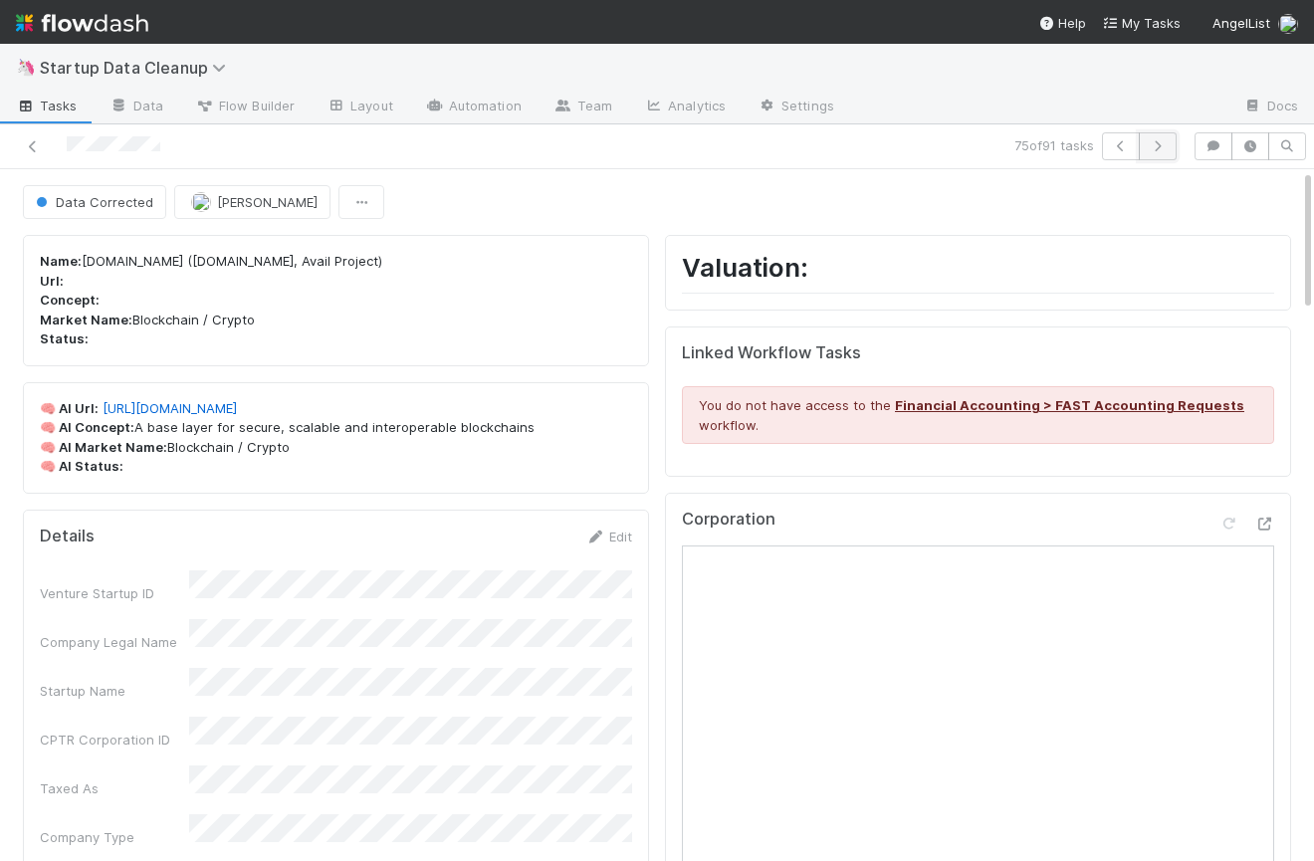
click at [1162, 138] on button "button" at bounding box center [1158, 146] width 38 height 28
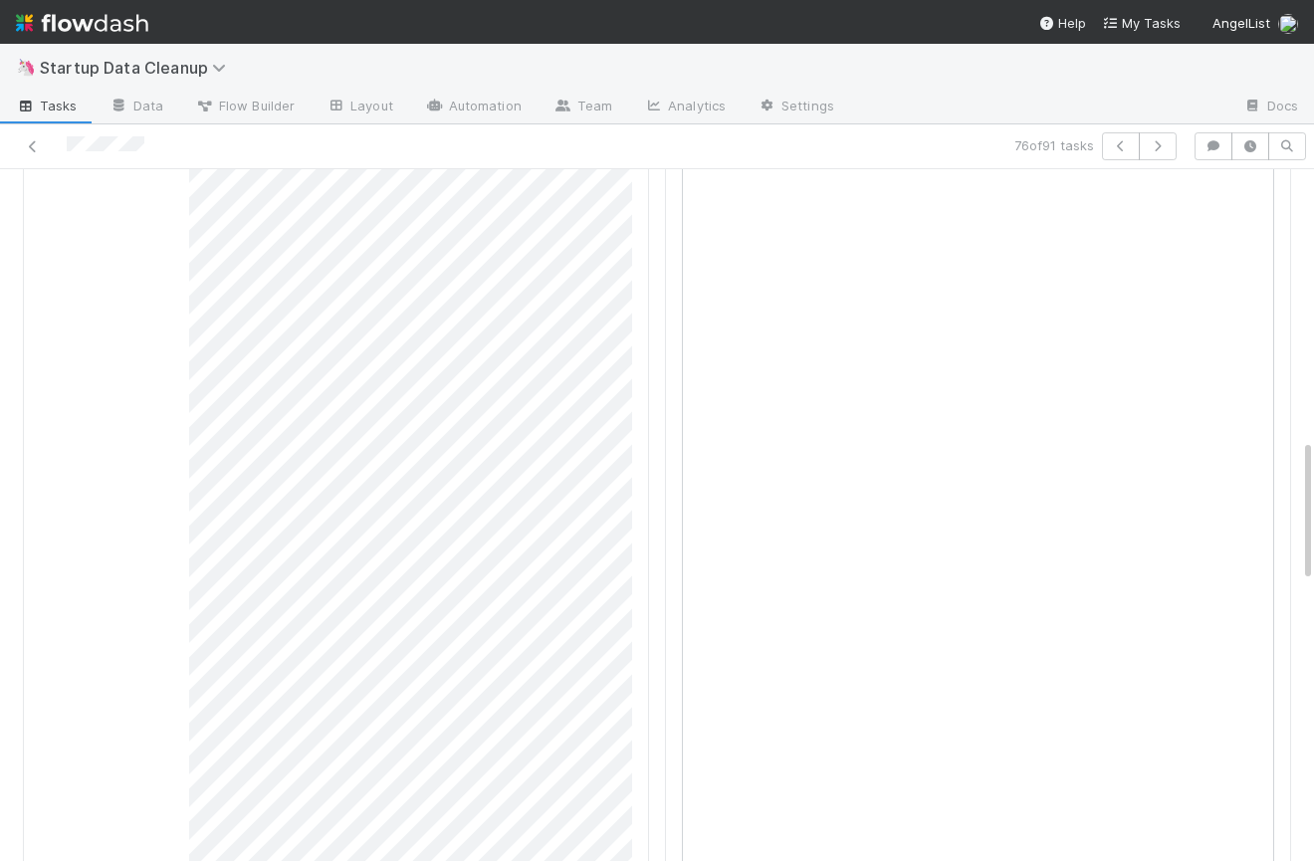
scroll to position [1375, 0]
click at [1205, 138] on button "button" at bounding box center [1213, 146] width 38 height 28
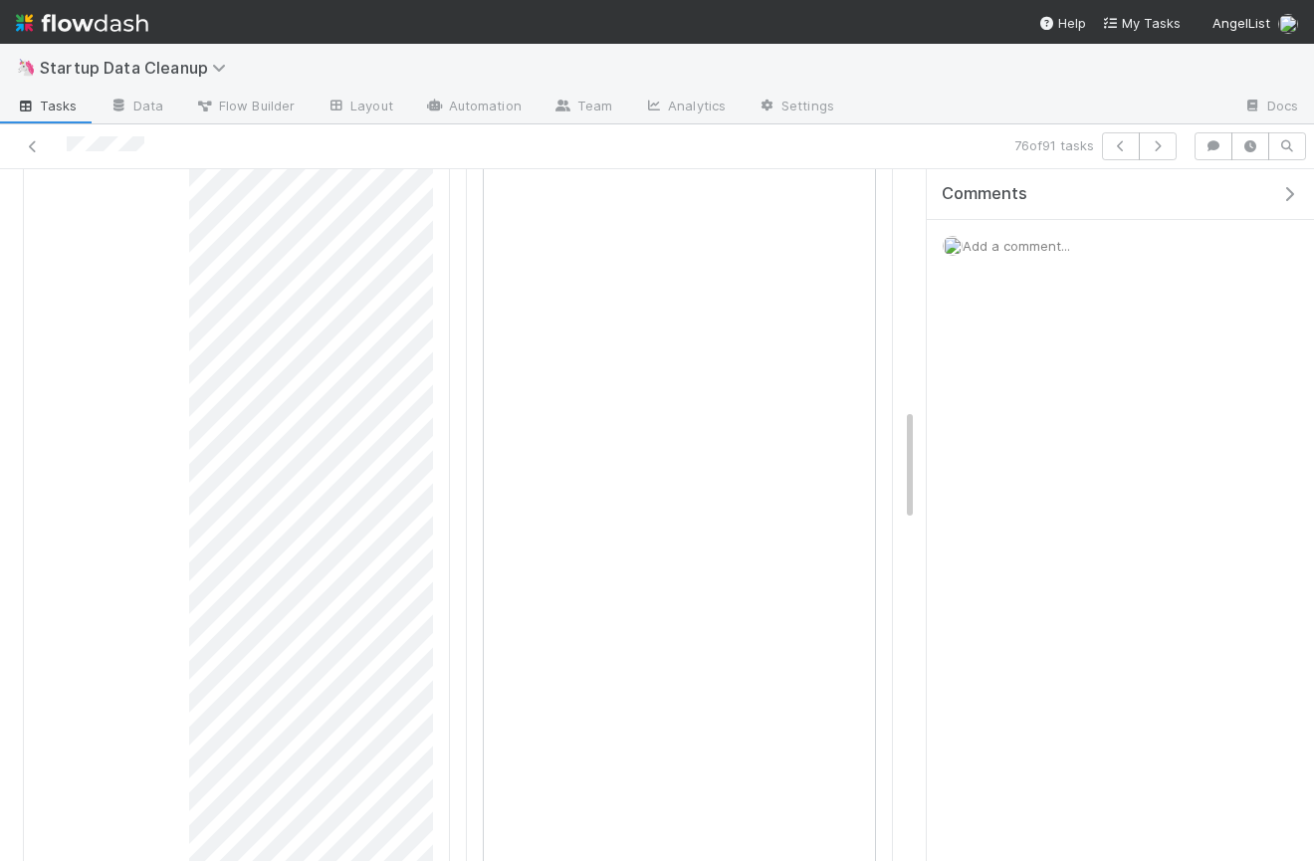
click at [1144, 244] on div "Add a comment..." at bounding box center [1120, 246] width 387 height 52
click at [1063, 240] on span "Add a comment..." at bounding box center [1015, 246] width 107 height 16
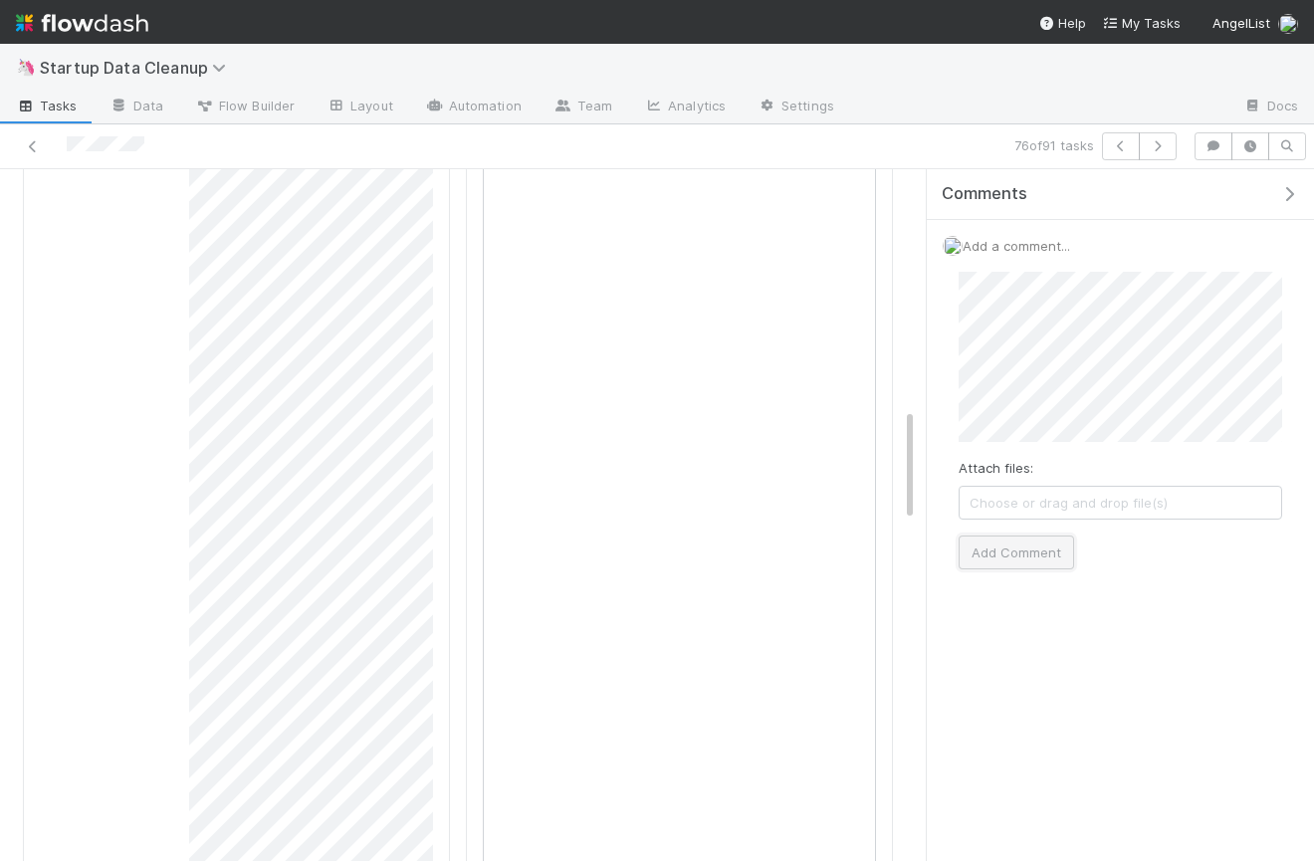
click at [1012, 550] on button "Add Comment" at bounding box center [1015, 552] width 115 height 34
click at [1289, 193] on icon "button" at bounding box center [1289, 194] width 20 height 16
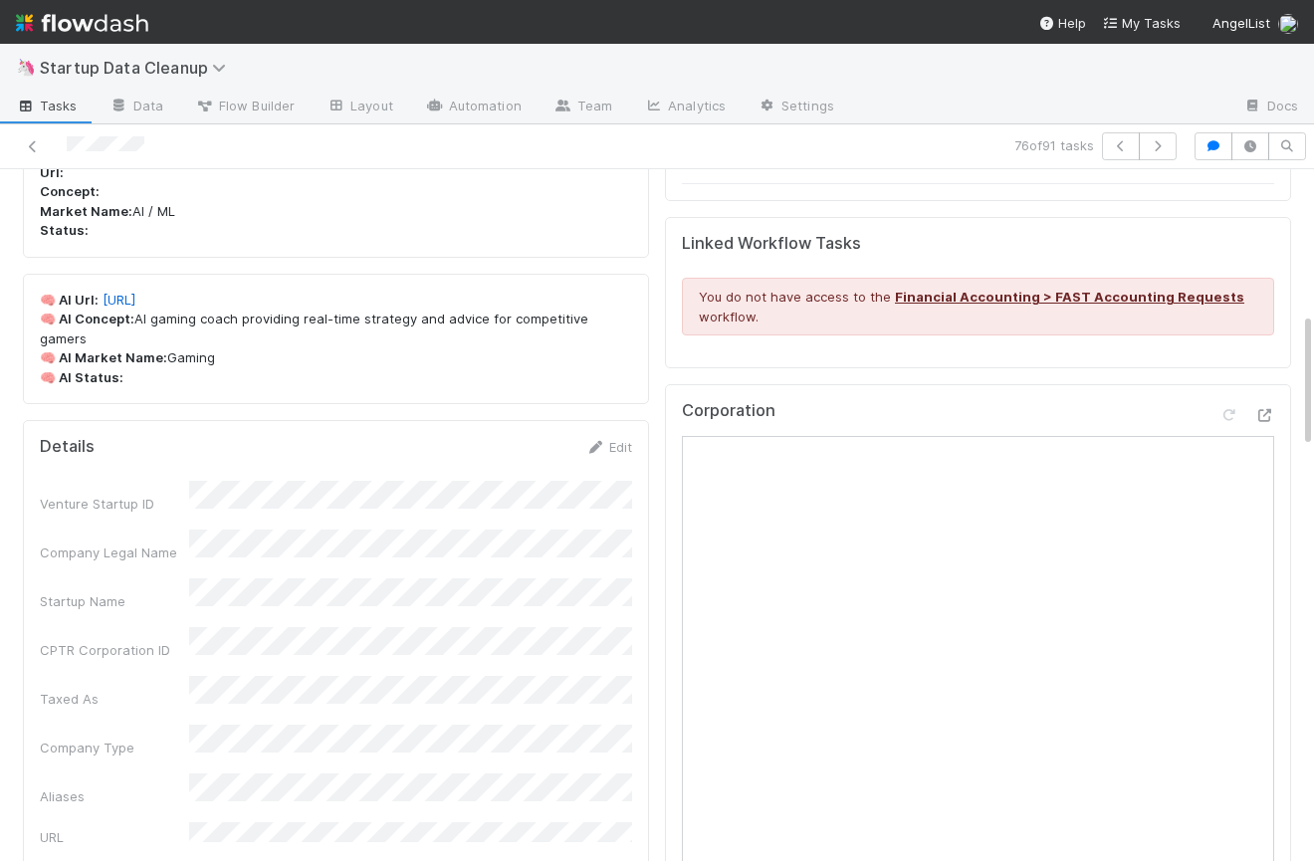
scroll to position [0, 0]
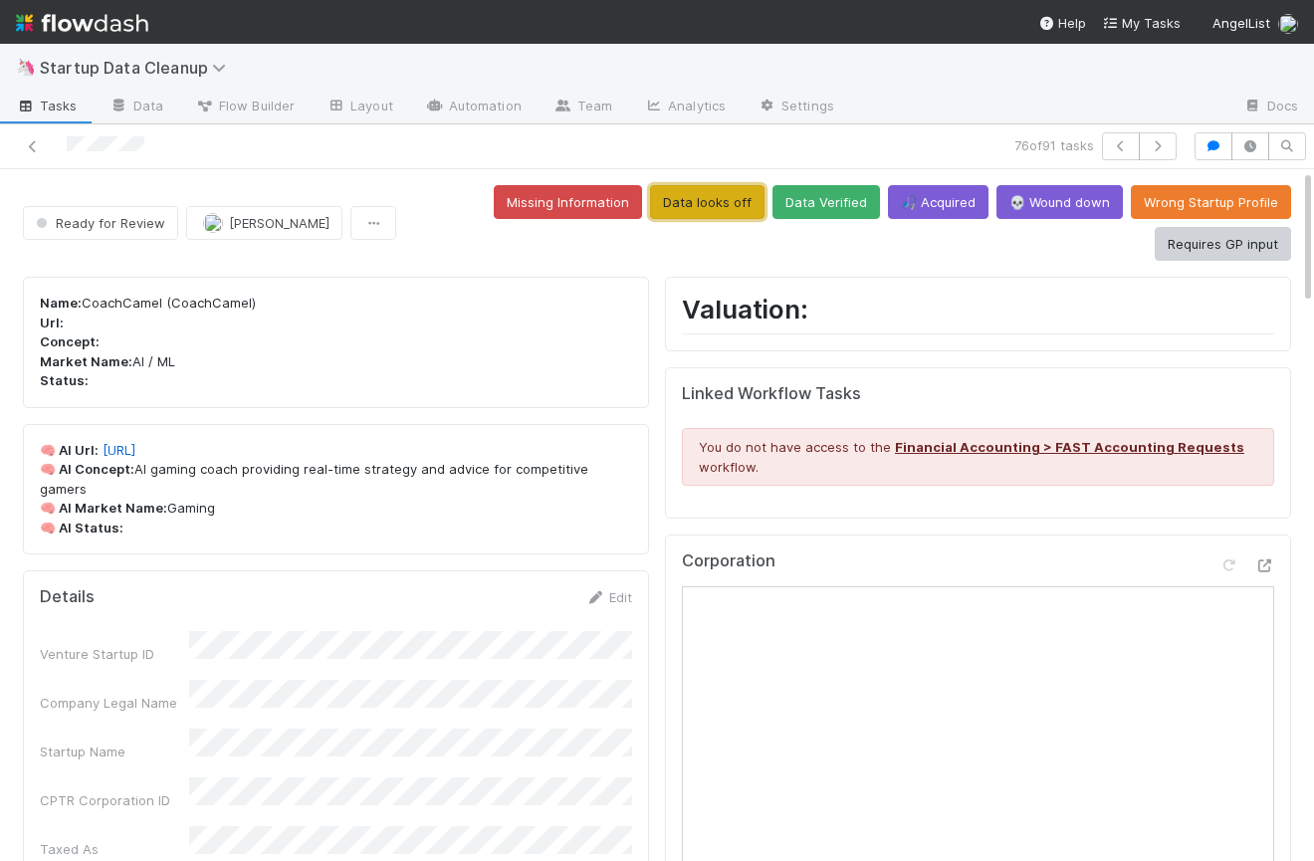
click at [729, 196] on button "Data looks off" at bounding box center [707, 202] width 114 height 34
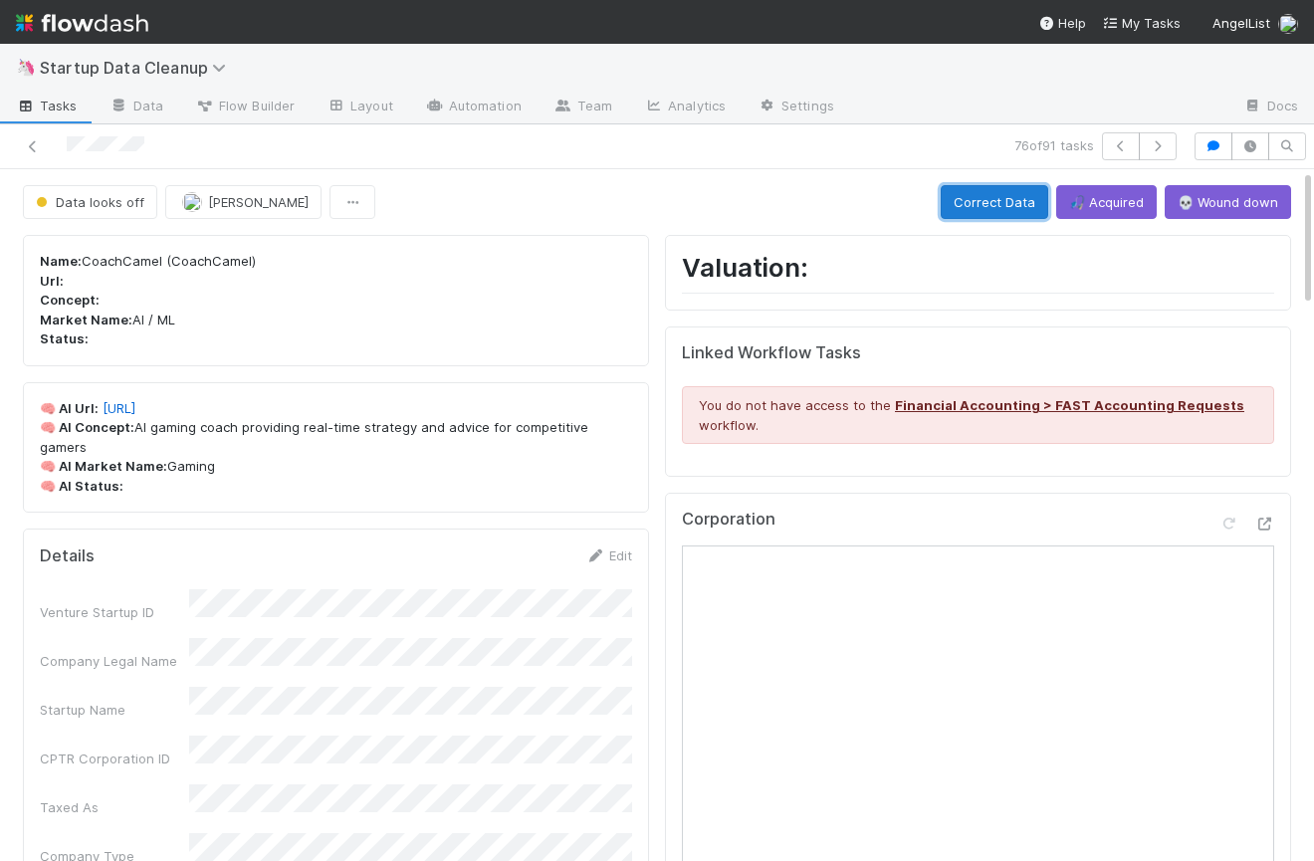
click at [980, 217] on button "Correct Data" at bounding box center [994, 202] width 107 height 34
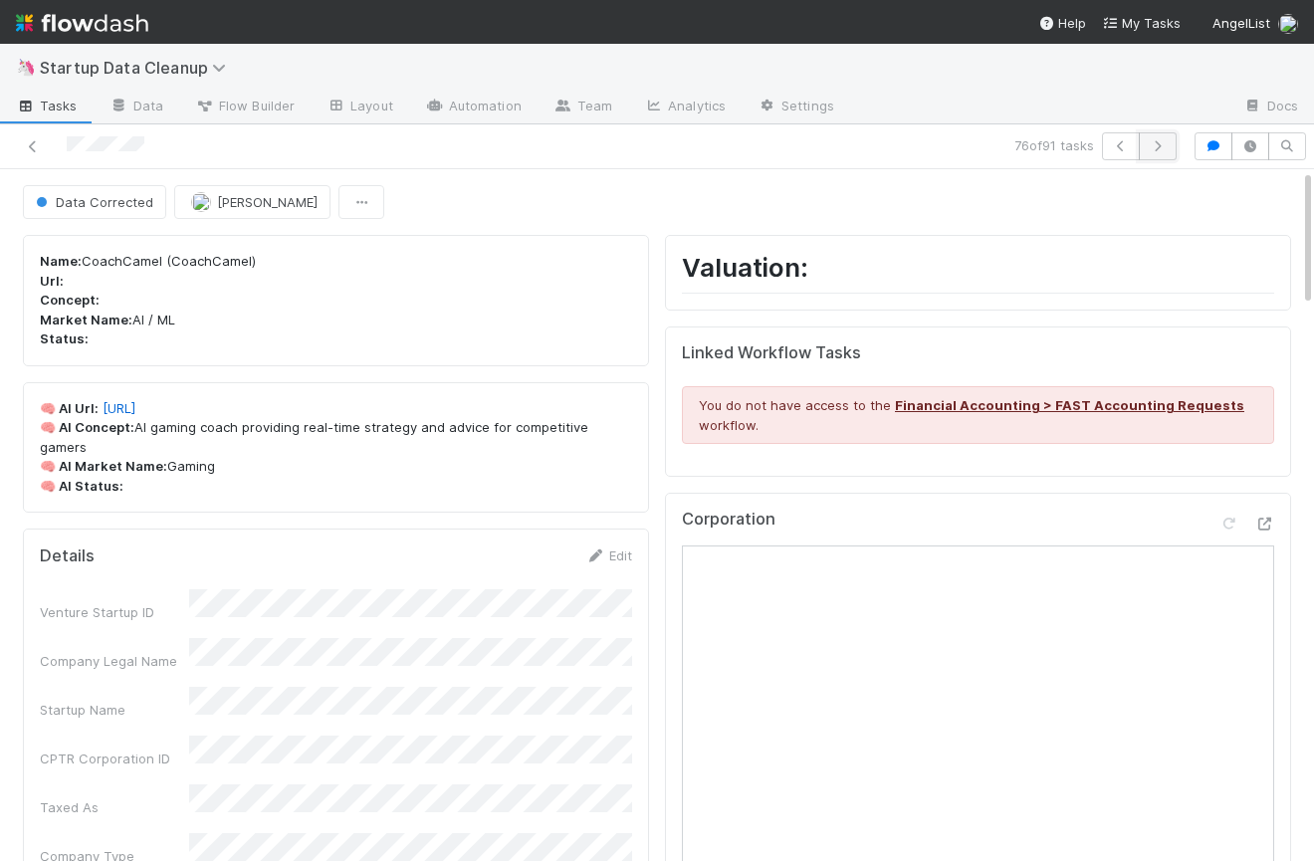
click at [1157, 145] on icon "button" at bounding box center [1158, 146] width 20 height 12
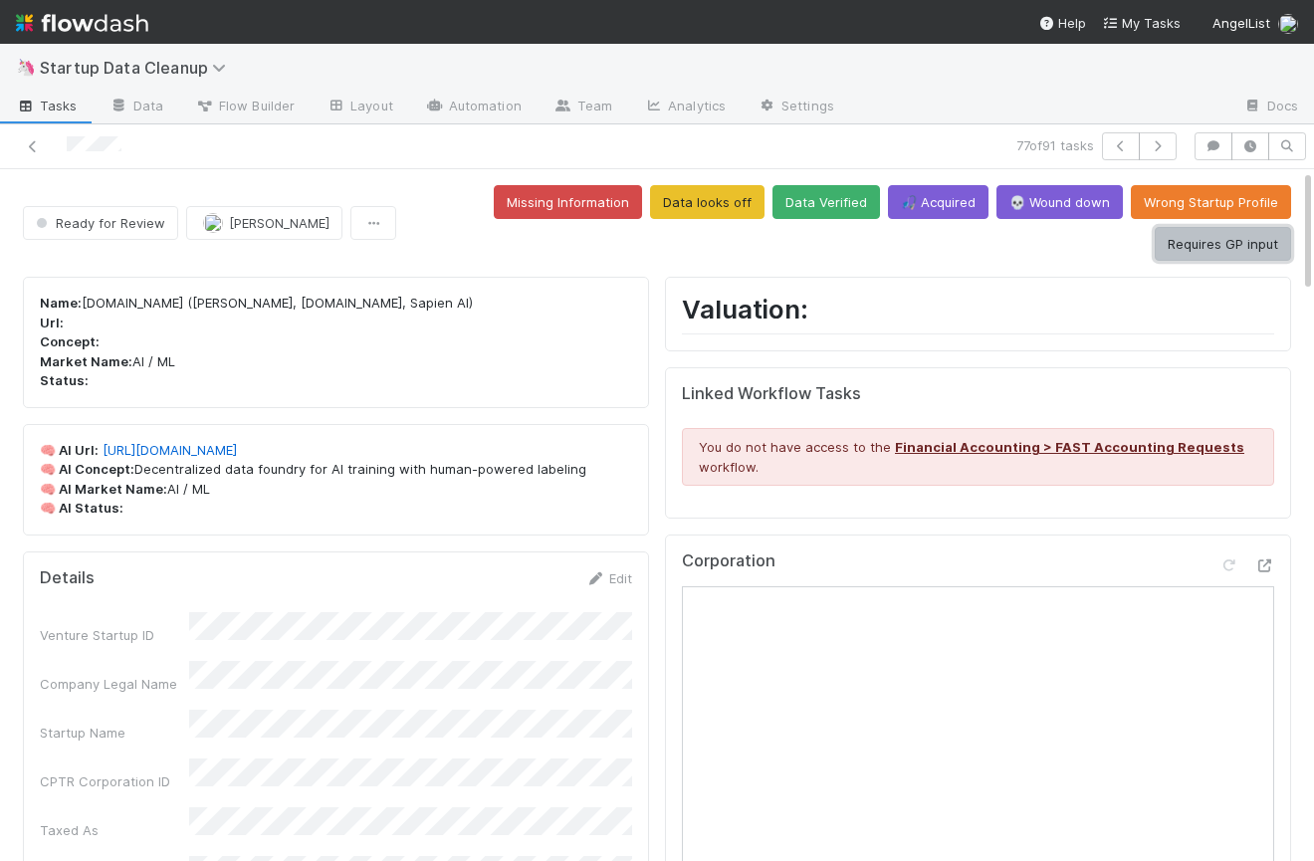
click at [1213, 240] on button "Requires GP input" at bounding box center [1223, 244] width 136 height 34
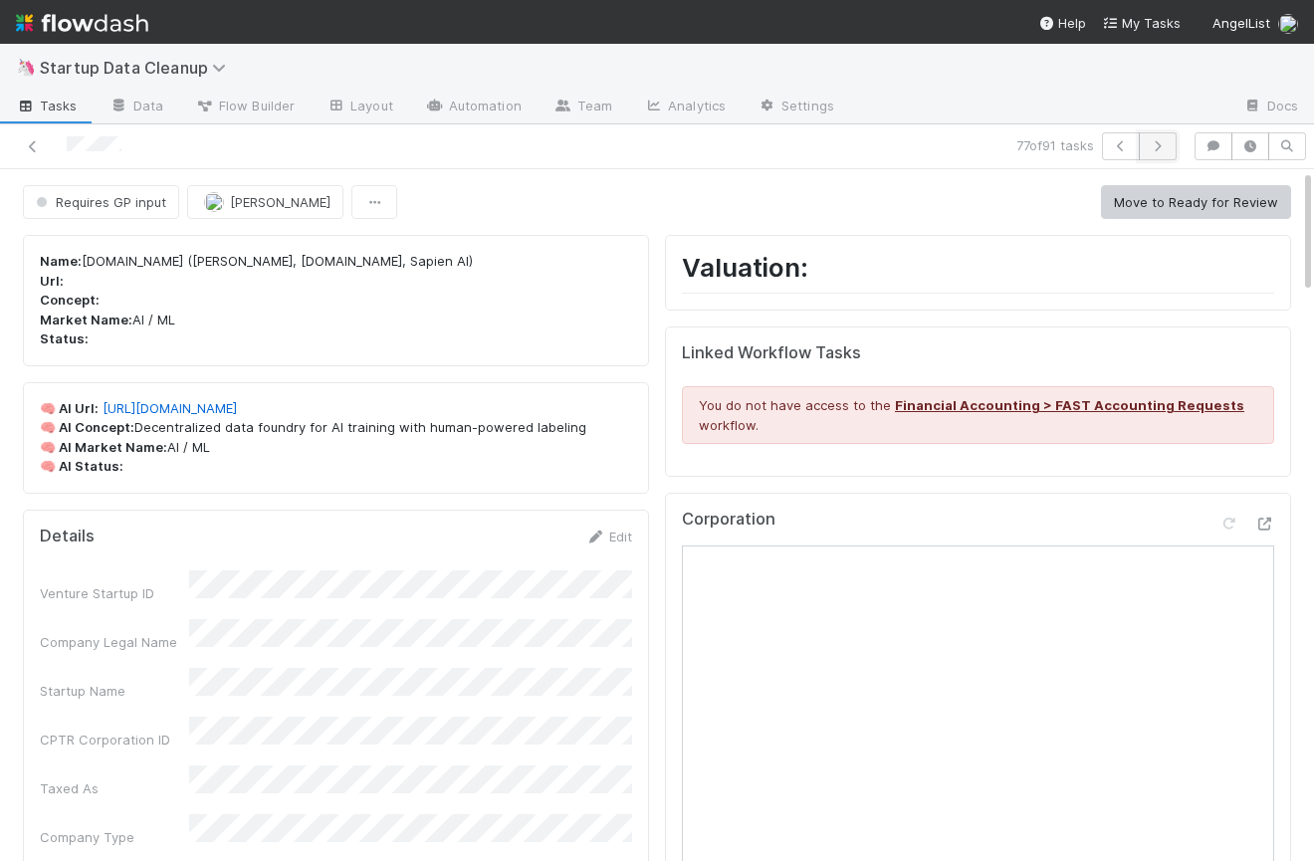
click at [1154, 143] on icon "button" at bounding box center [1158, 146] width 20 height 12
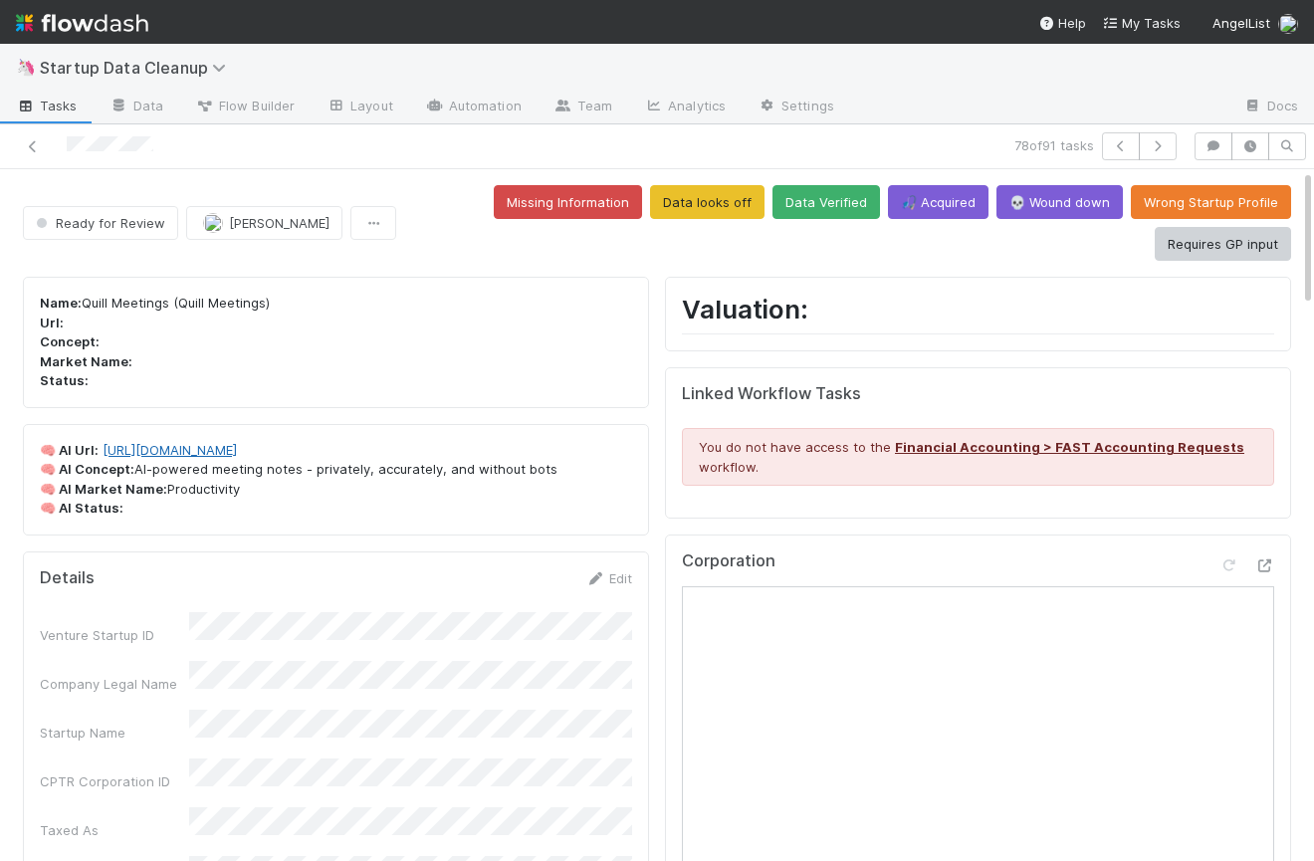
click at [223, 446] on link "https://quillmeetings.com/" at bounding box center [170, 450] width 134 height 16
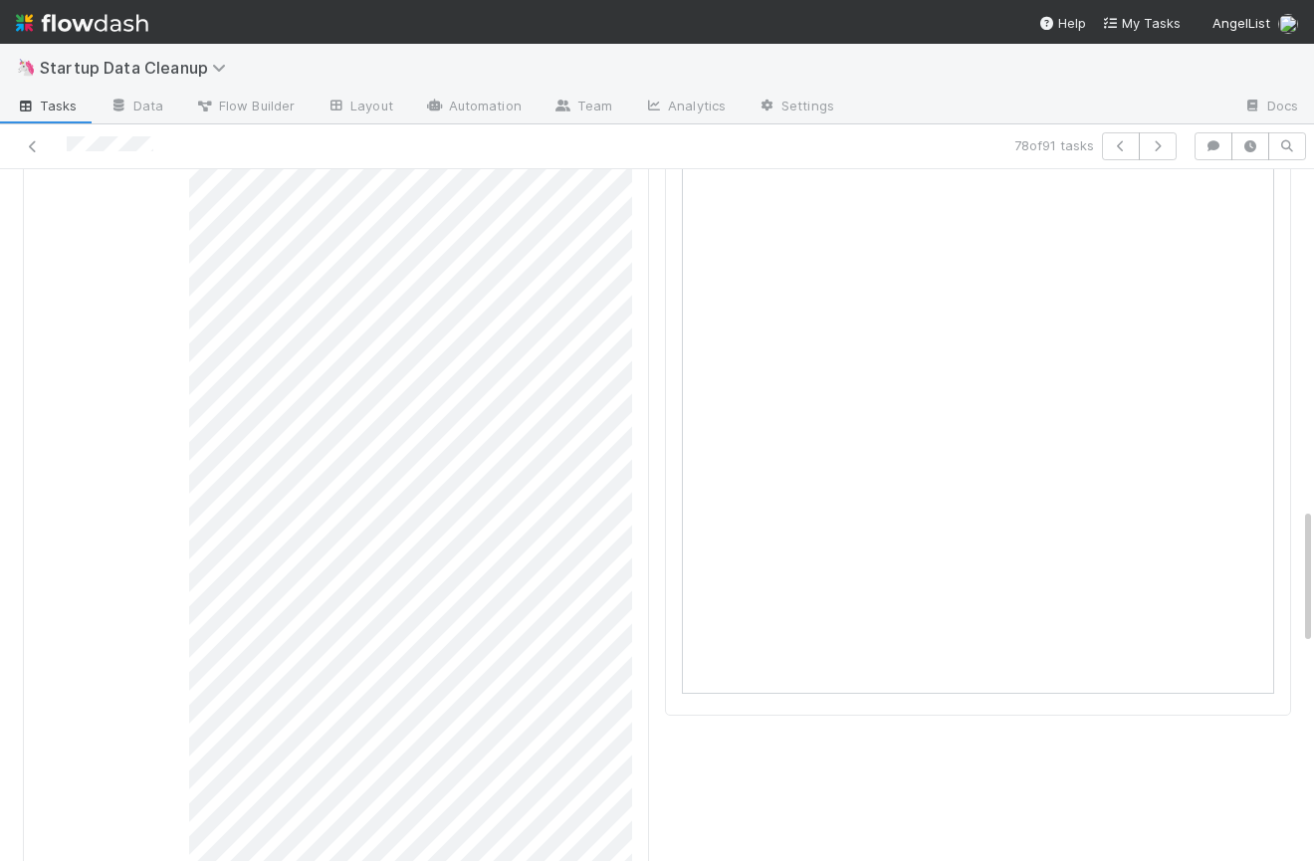
scroll to position [1597, 0]
click at [677, 412] on div "Corporation" at bounding box center [978, 258] width 626 height 1070
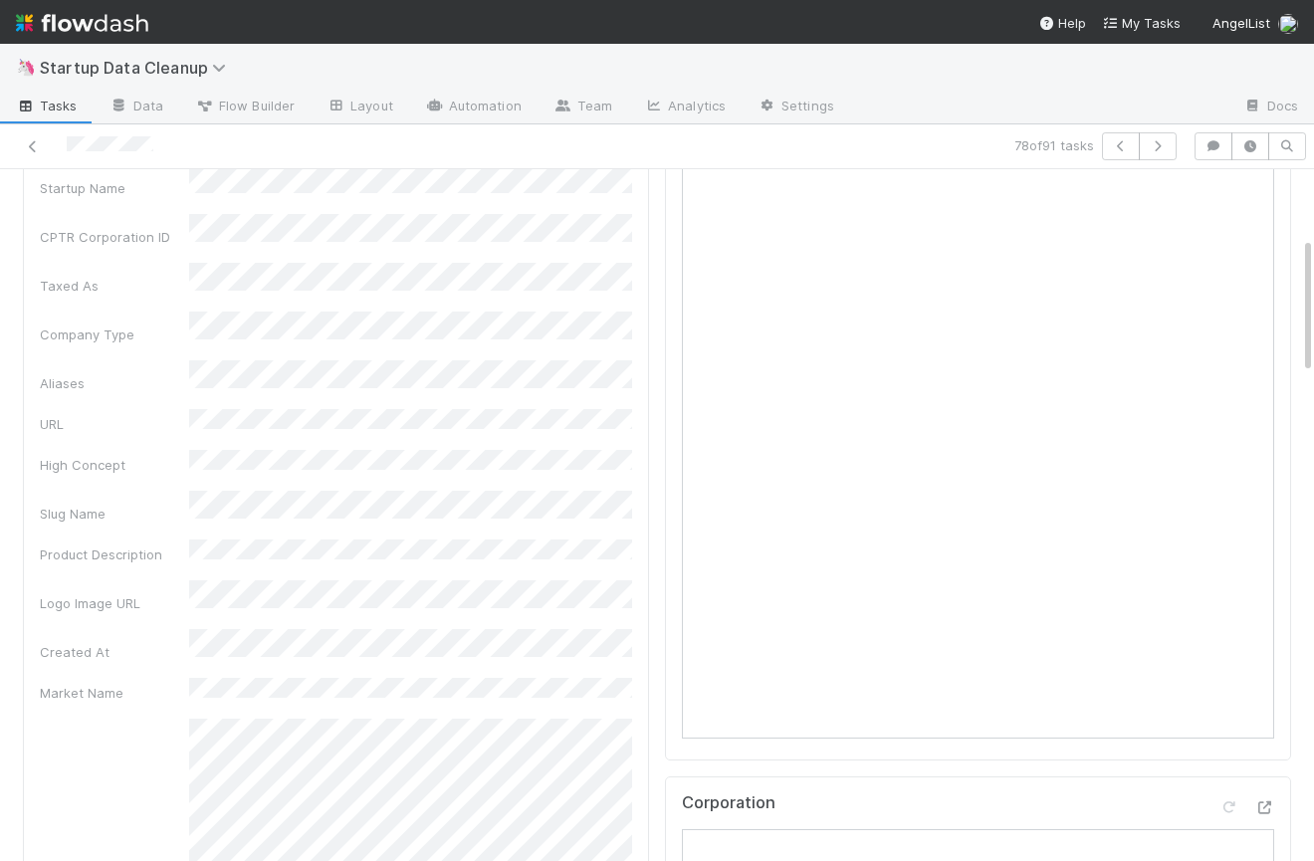
scroll to position [0, 0]
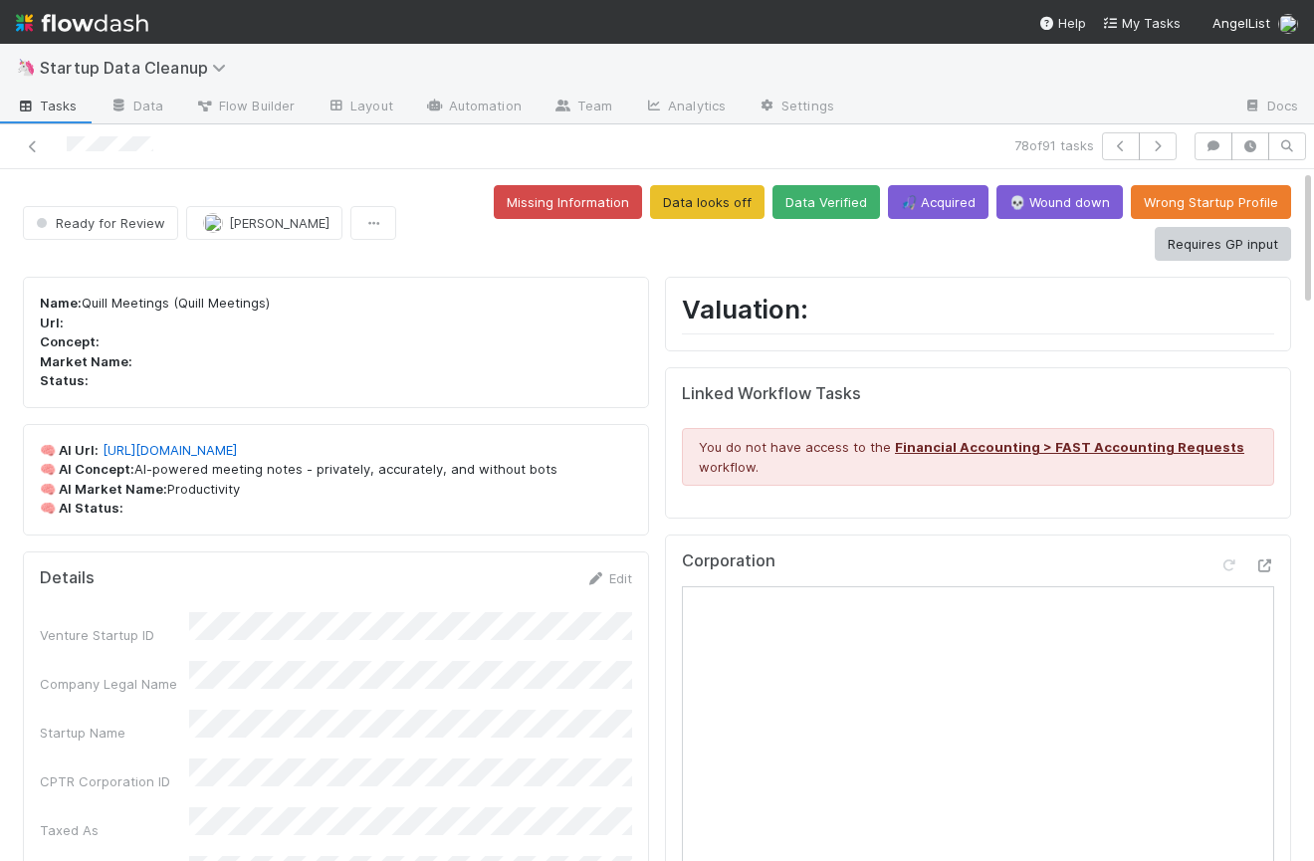
click at [729, 199] on button "Data looks off" at bounding box center [707, 202] width 114 height 34
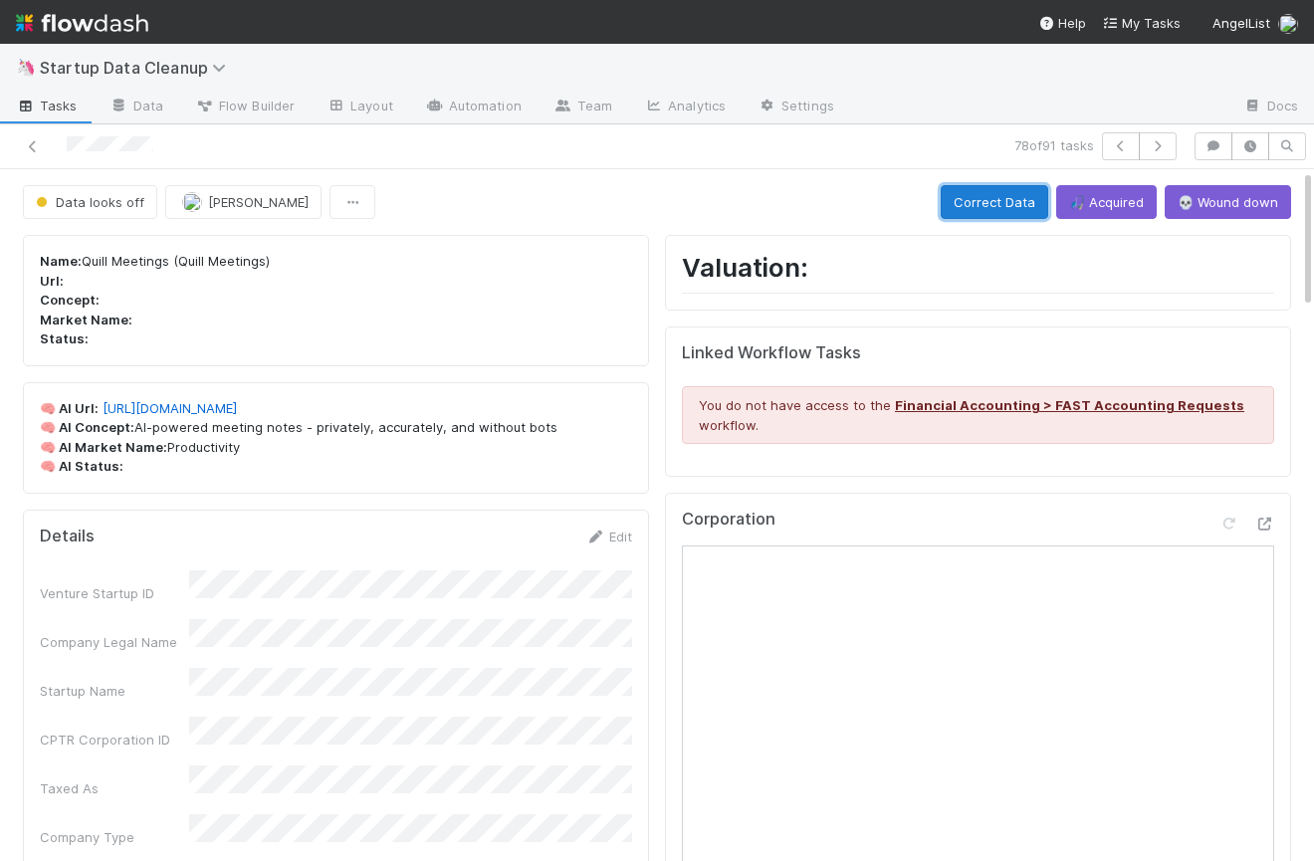
click at [1000, 207] on button "Correct Data" at bounding box center [994, 202] width 107 height 34
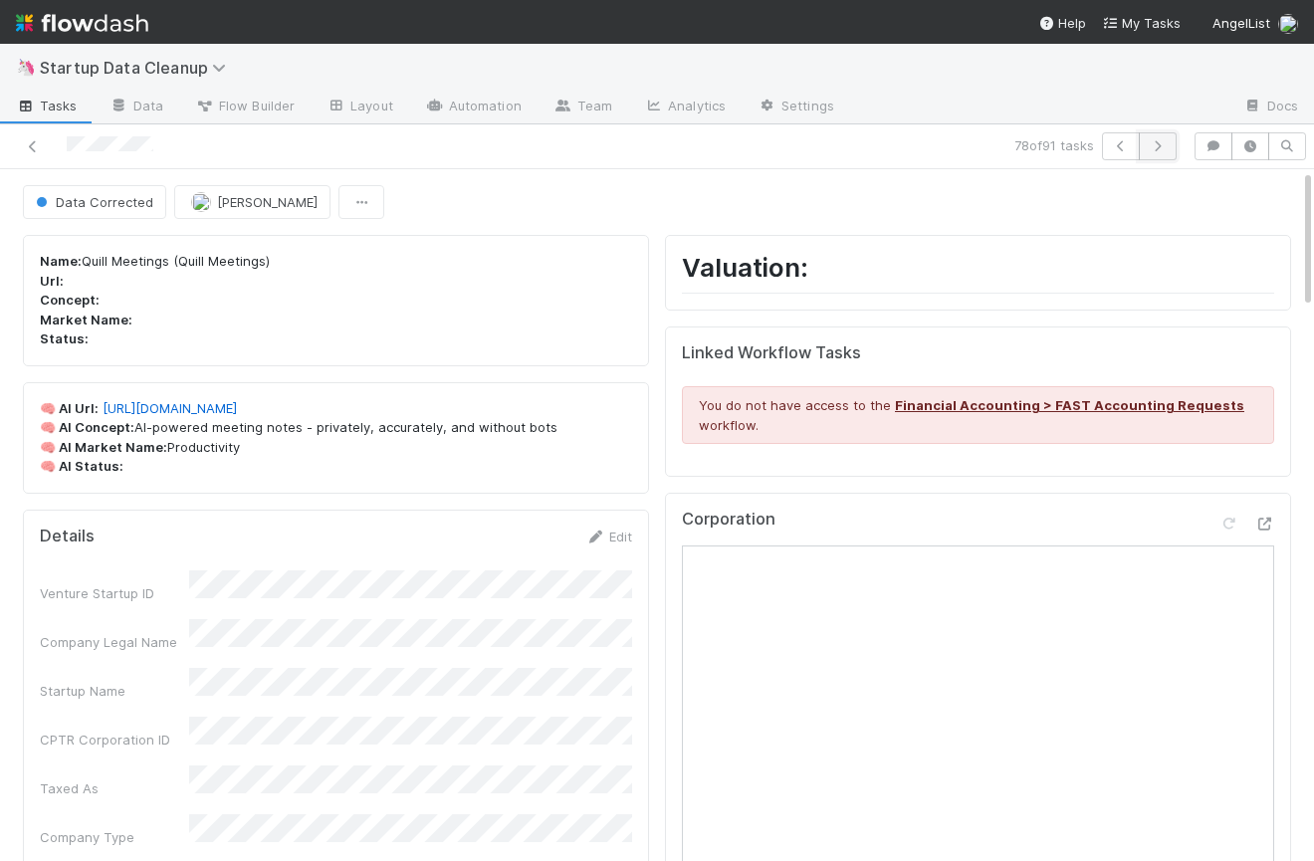
click at [1170, 150] on button "button" at bounding box center [1158, 146] width 38 height 28
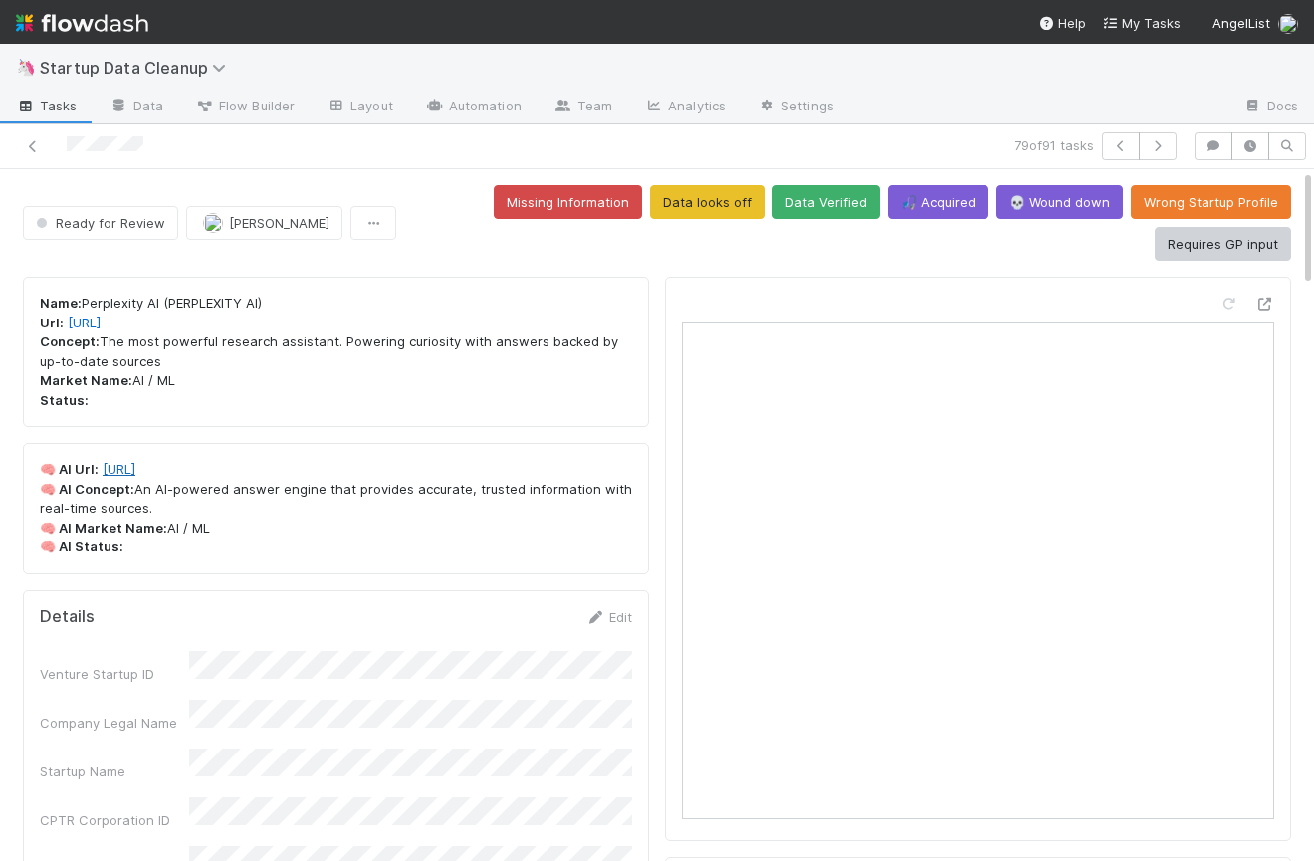
click at [135, 472] on link "https://www.perplexity.ai/" at bounding box center [119, 469] width 33 height 16
click at [853, 201] on button "Data Verified" at bounding box center [824, 202] width 107 height 34
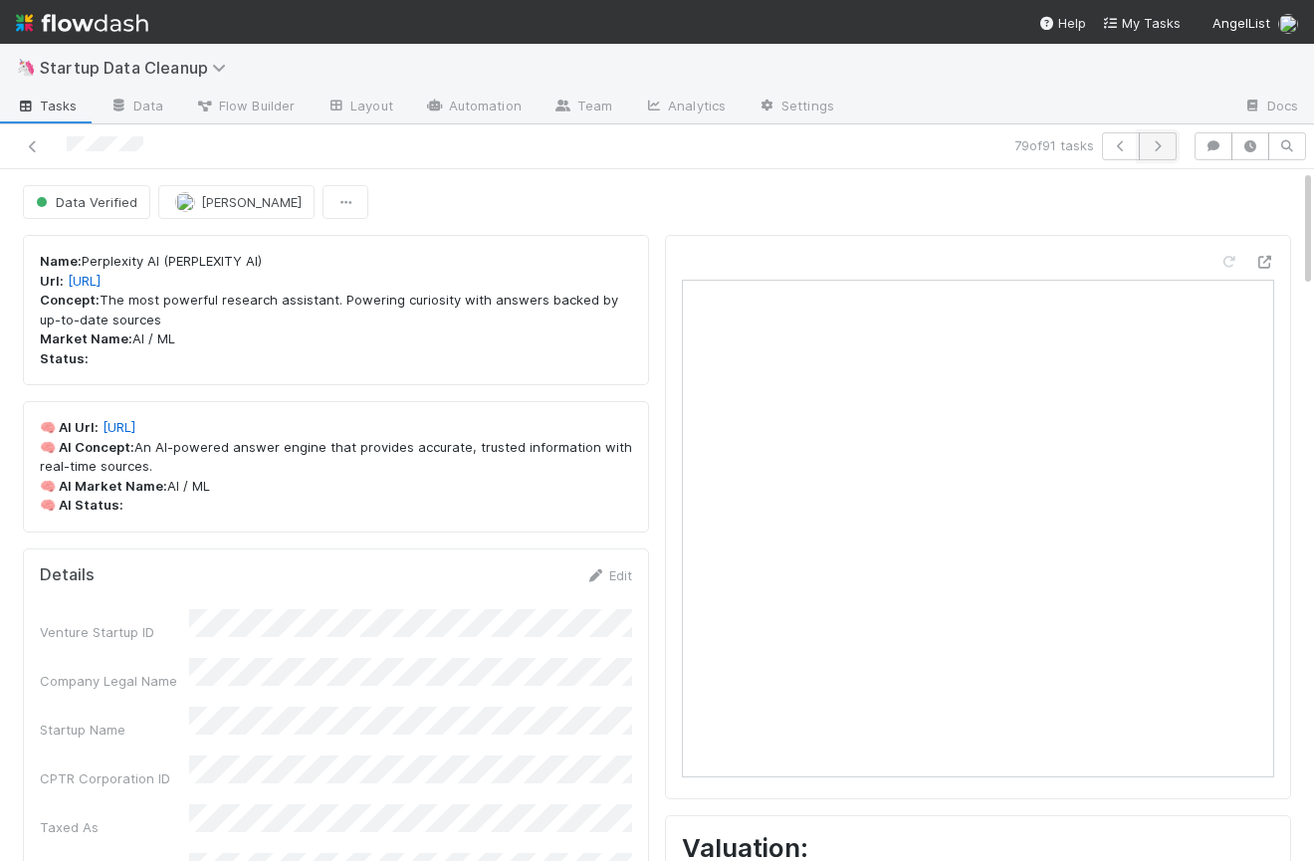
click at [1157, 140] on icon "button" at bounding box center [1158, 146] width 20 height 12
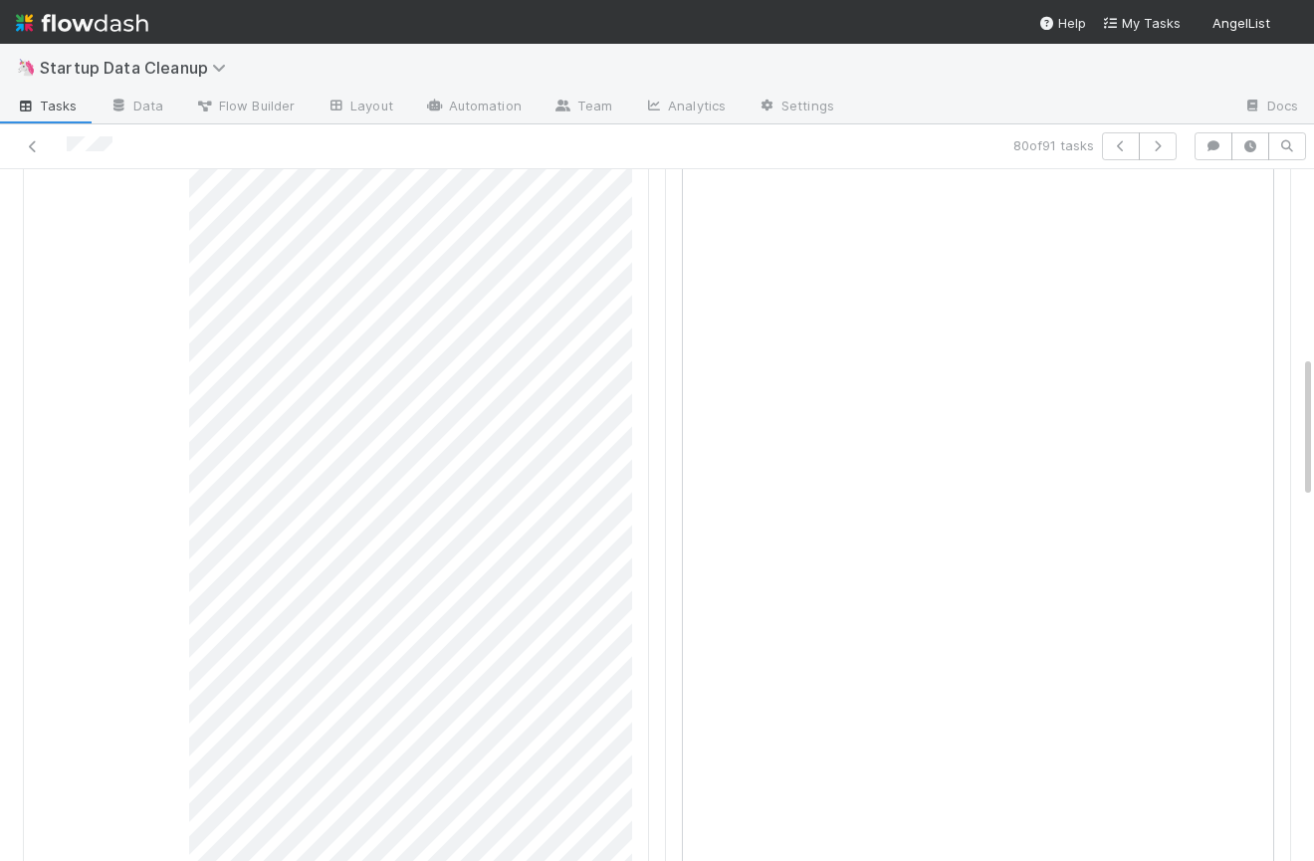
scroll to position [1458, 0]
click at [1163, 141] on icon "button" at bounding box center [1158, 146] width 20 height 12
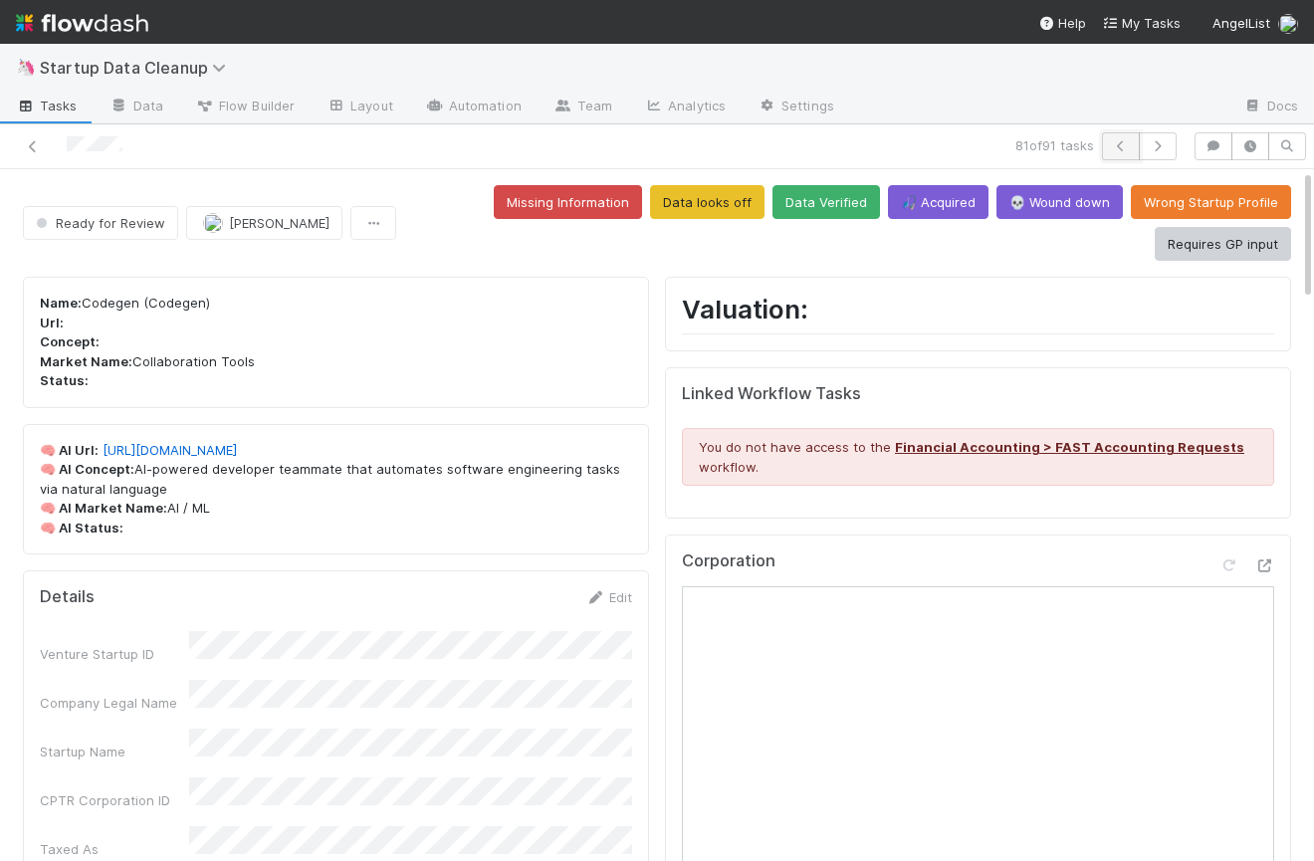
click at [1123, 148] on icon "button" at bounding box center [1121, 146] width 20 height 12
click at [720, 199] on button "Data looks off" at bounding box center [707, 202] width 114 height 34
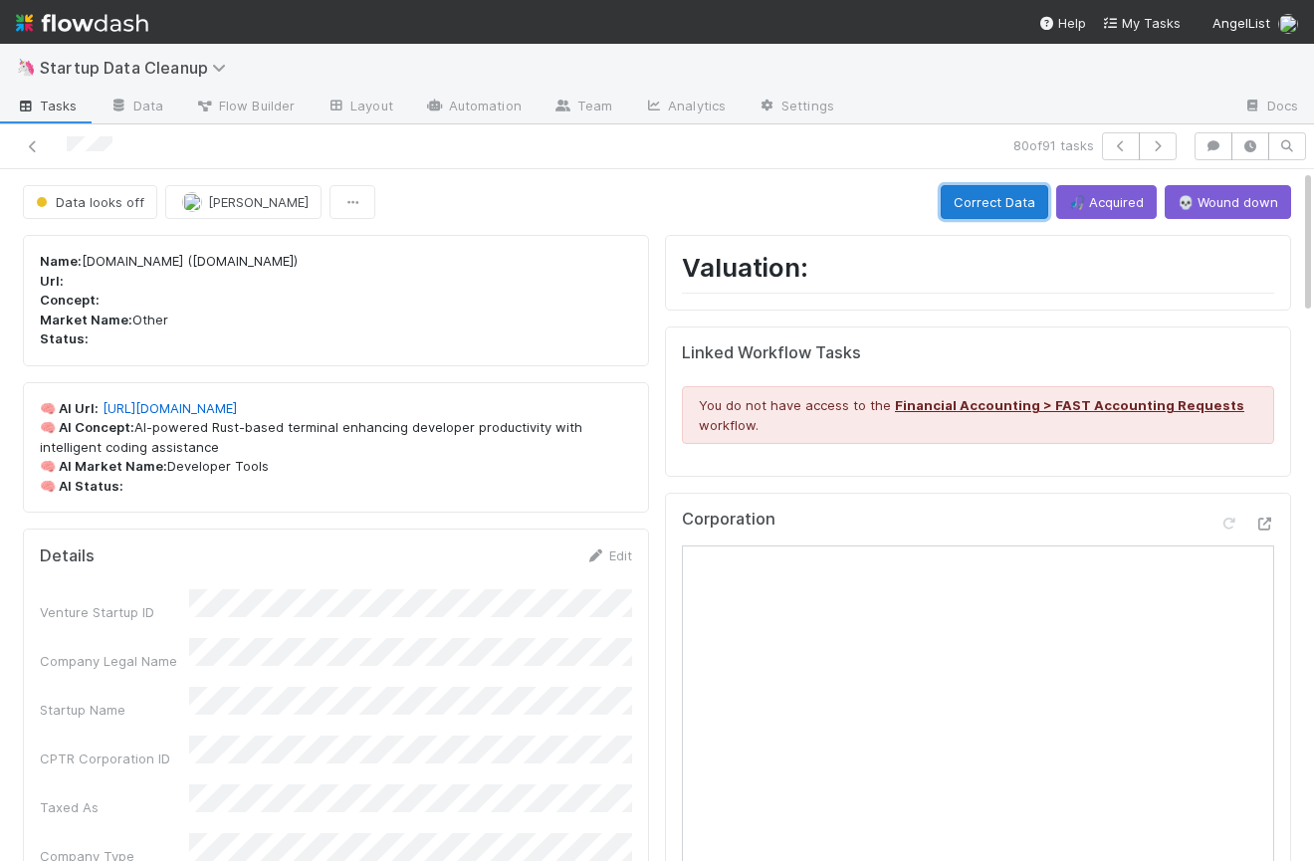
click at [997, 204] on button "Correct Data" at bounding box center [994, 202] width 107 height 34
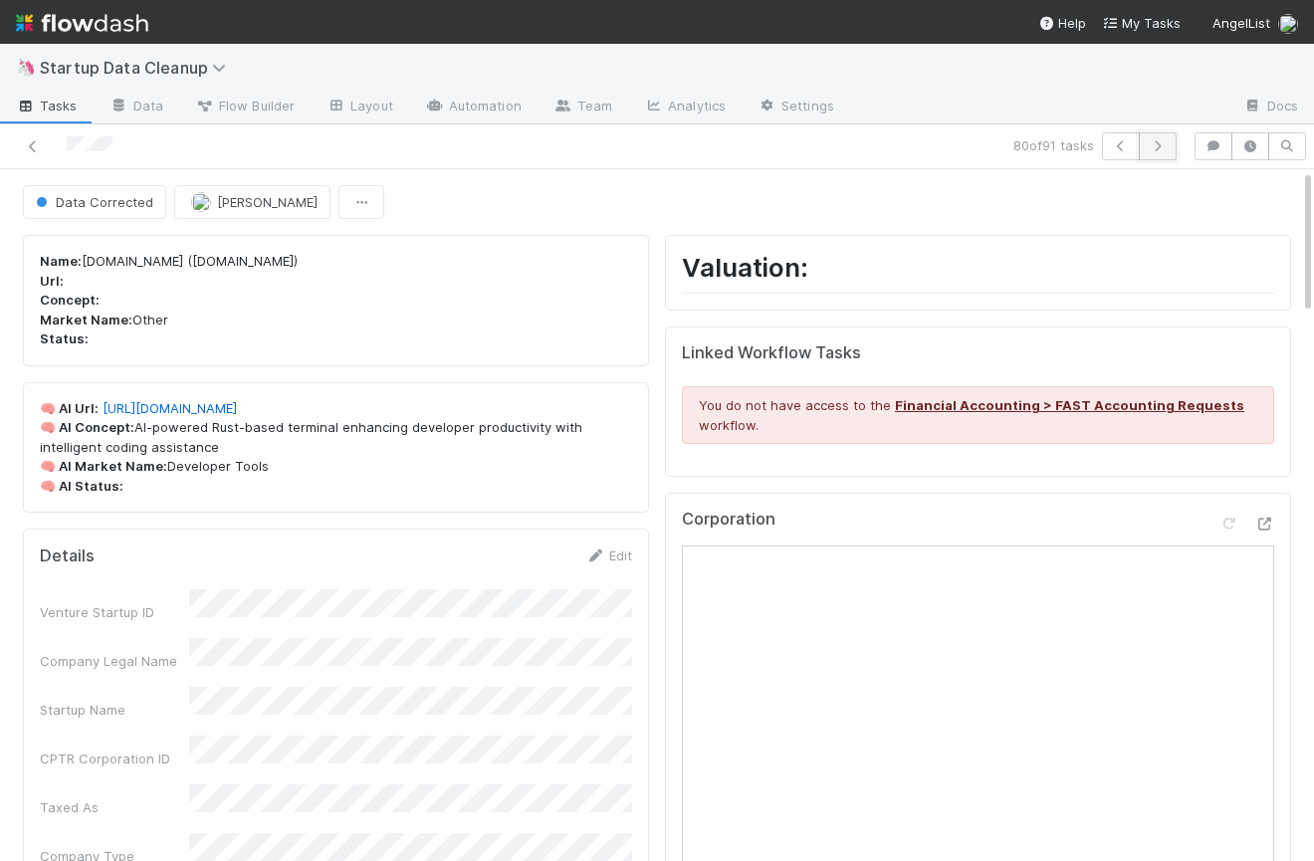
click at [1161, 151] on icon "button" at bounding box center [1158, 146] width 20 height 12
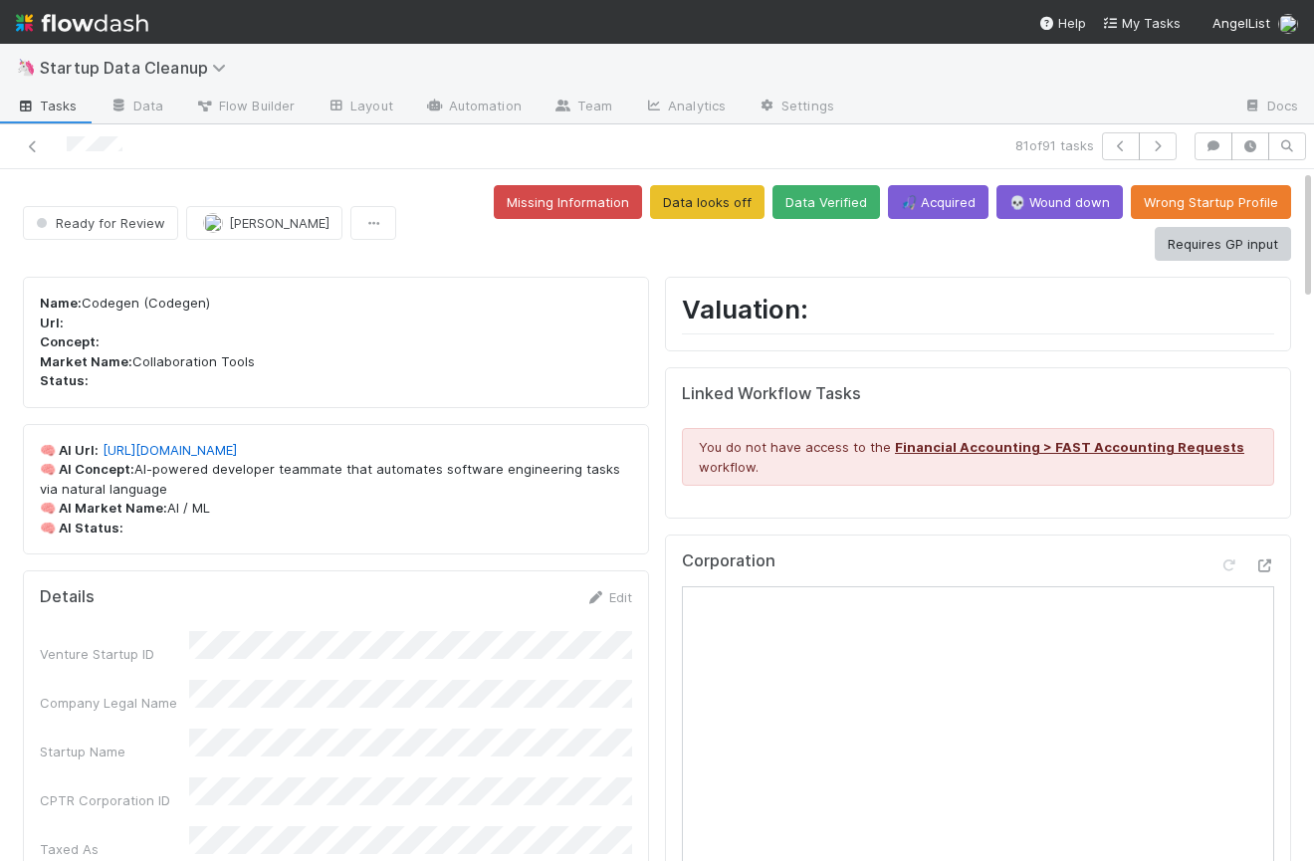
click at [101, 303] on p "Name: Codegen (Codegen) Url: Concept: Market Name: Collaboration Tools Status:" at bounding box center [336, 343] width 592 height 98
click at [206, 446] on link "[URL][DOMAIN_NAME]" at bounding box center [170, 450] width 134 height 16
click at [709, 195] on button "Data looks off" at bounding box center [707, 202] width 114 height 34
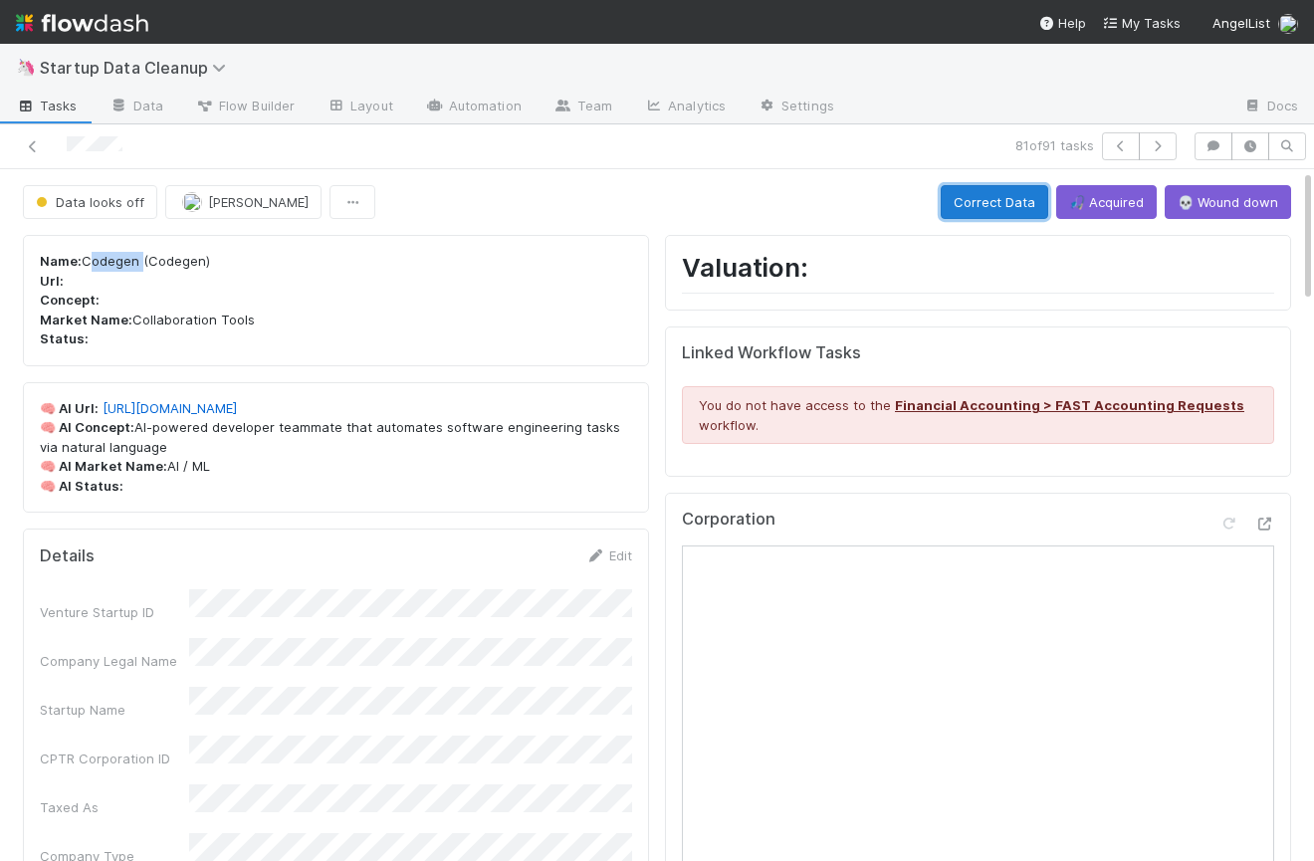
click at [984, 203] on button "Correct Data" at bounding box center [994, 202] width 107 height 34
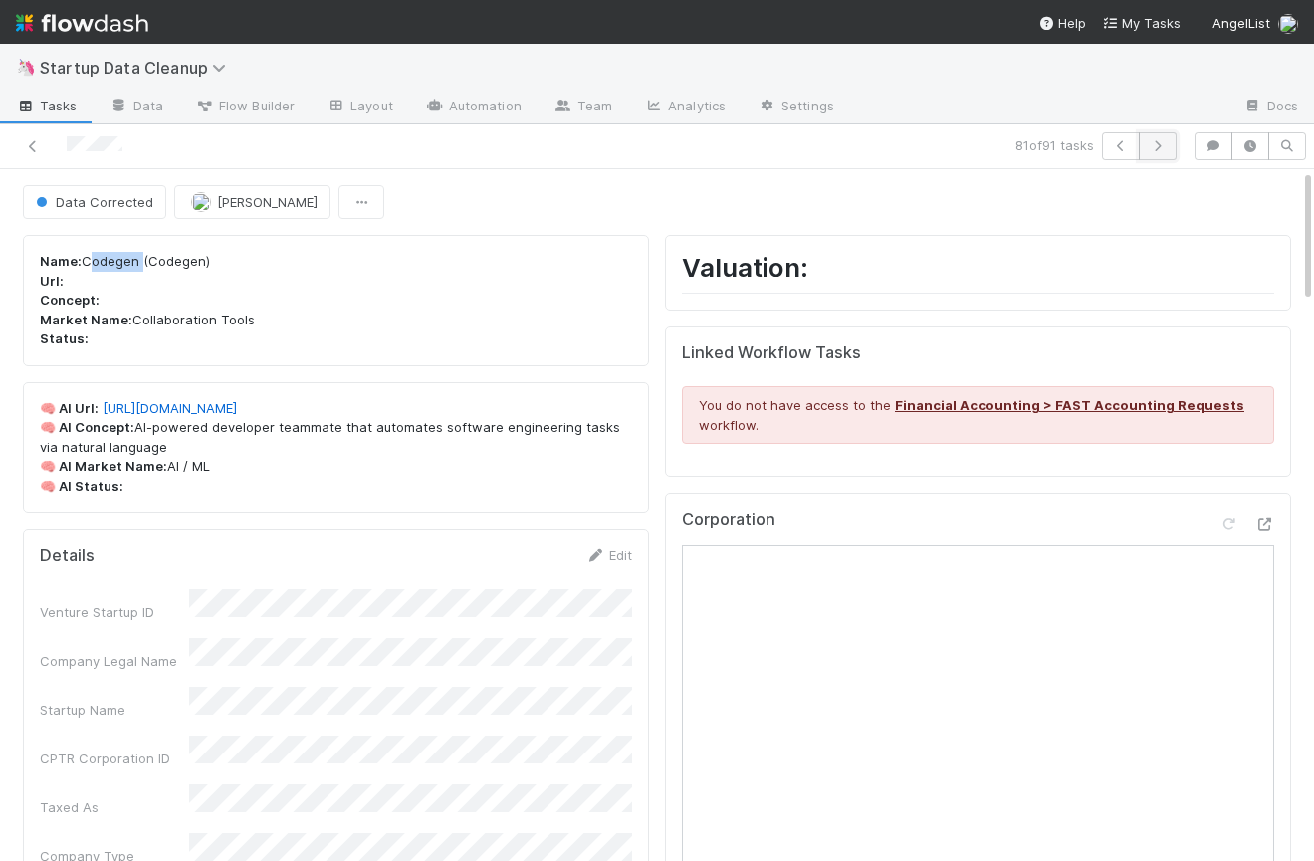
click at [1163, 147] on icon "button" at bounding box center [1158, 146] width 20 height 12
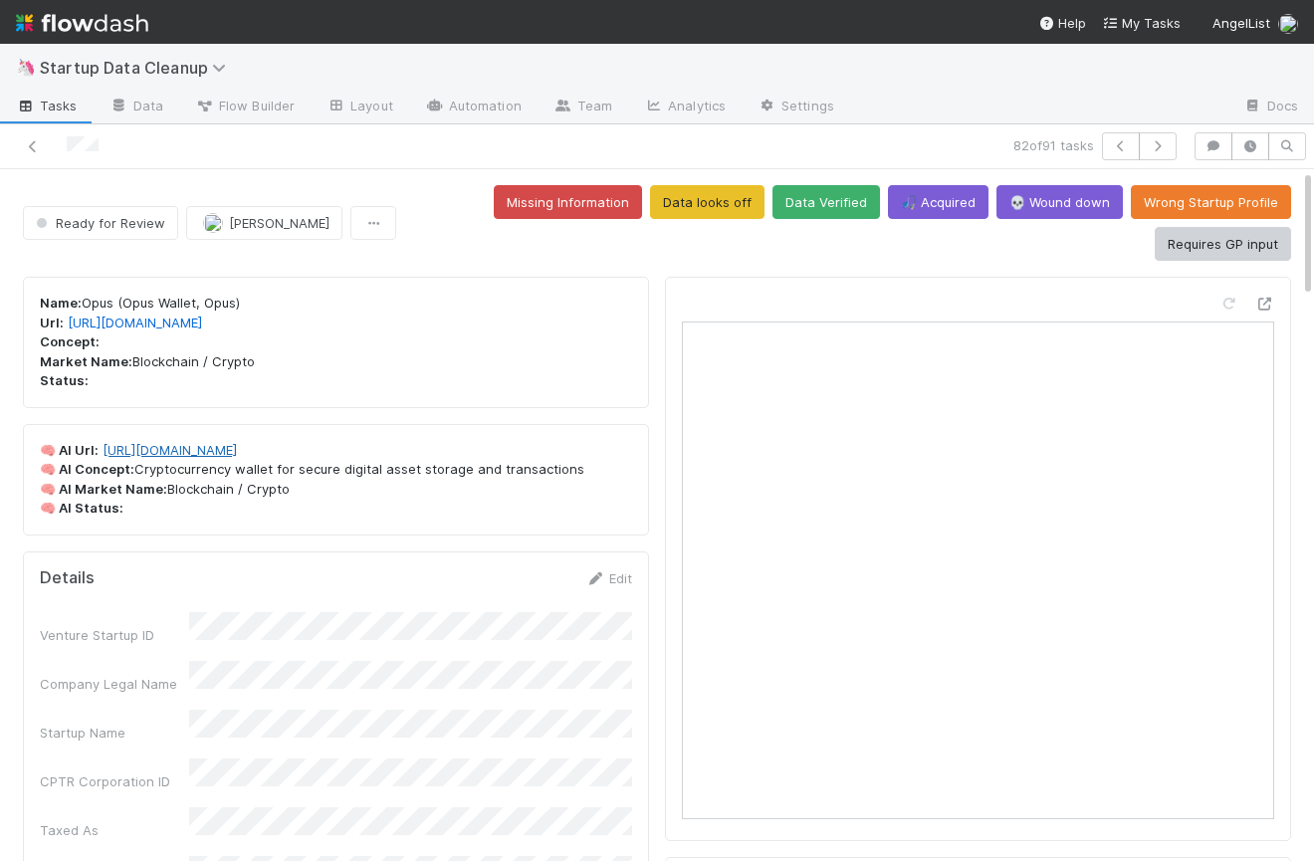
click at [206, 455] on link "[URL][DOMAIN_NAME]" at bounding box center [170, 450] width 134 height 16
click at [1261, 302] on icon at bounding box center [1264, 304] width 20 height 13
click at [1036, 202] on button "💀 Wound down" at bounding box center [1059, 202] width 126 height 34
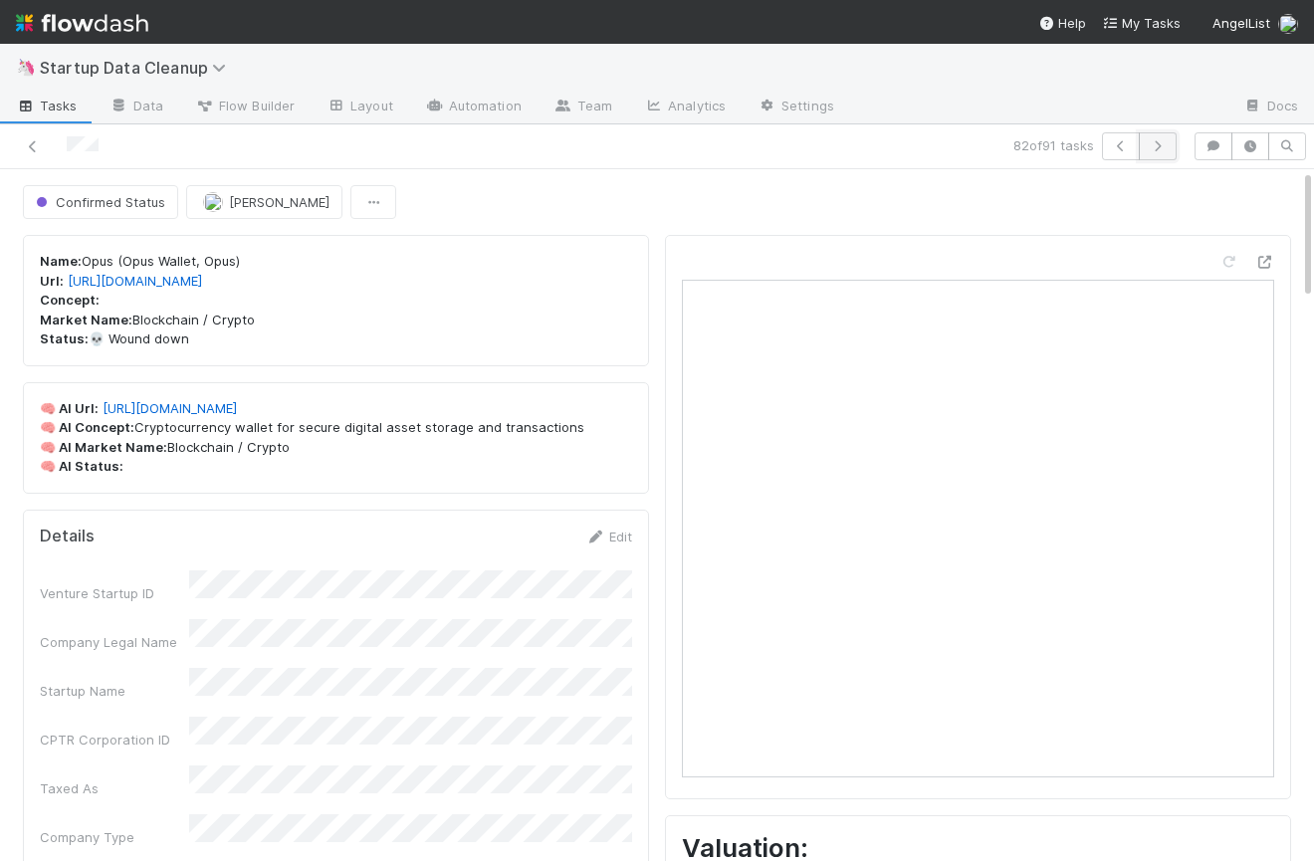
click at [1165, 141] on icon "button" at bounding box center [1158, 146] width 20 height 12
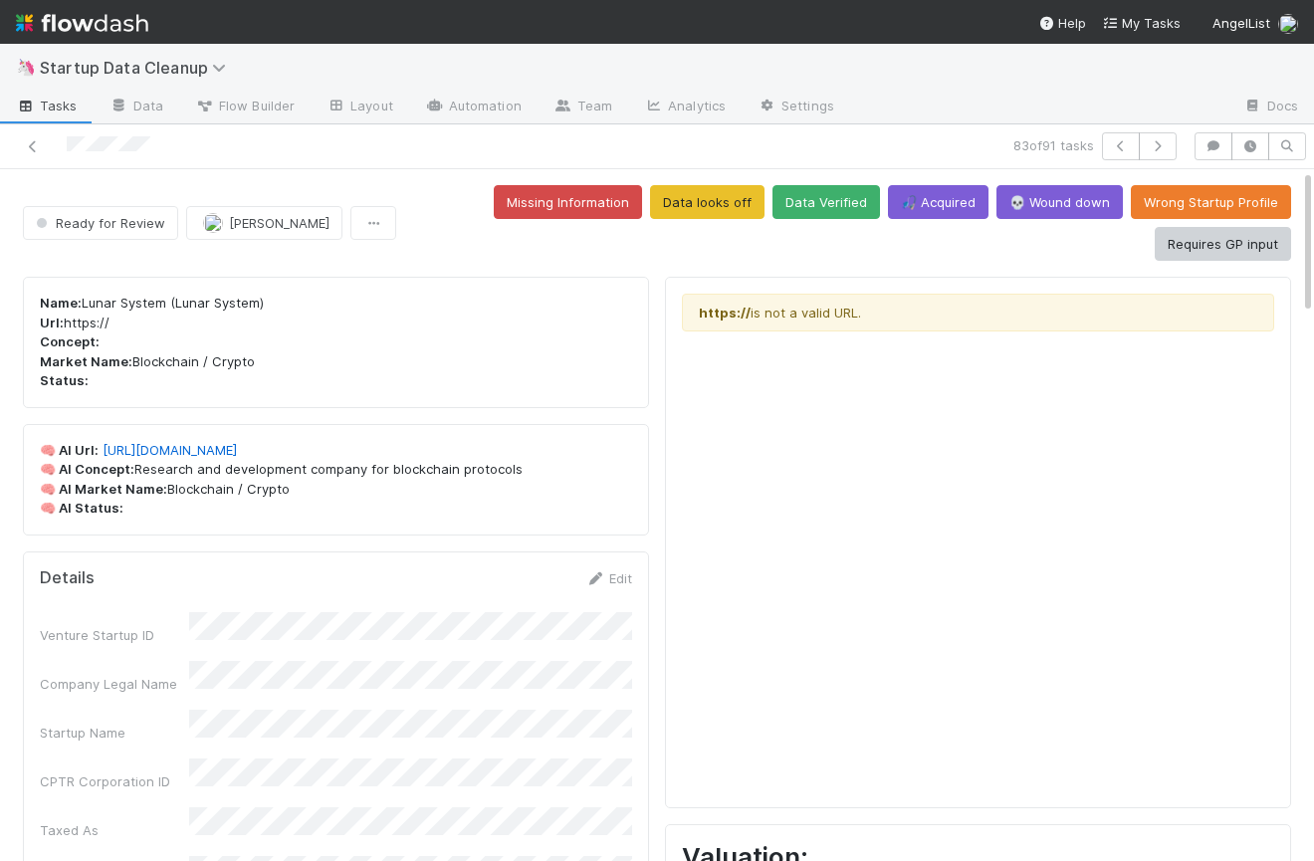
click at [1283, 440] on div "https:// is not a valid URL." at bounding box center [978, 543] width 626 height 532
click at [205, 449] on link "[URL][DOMAIN_NAME]" at bounding box center [170, 450] width 134 height 16
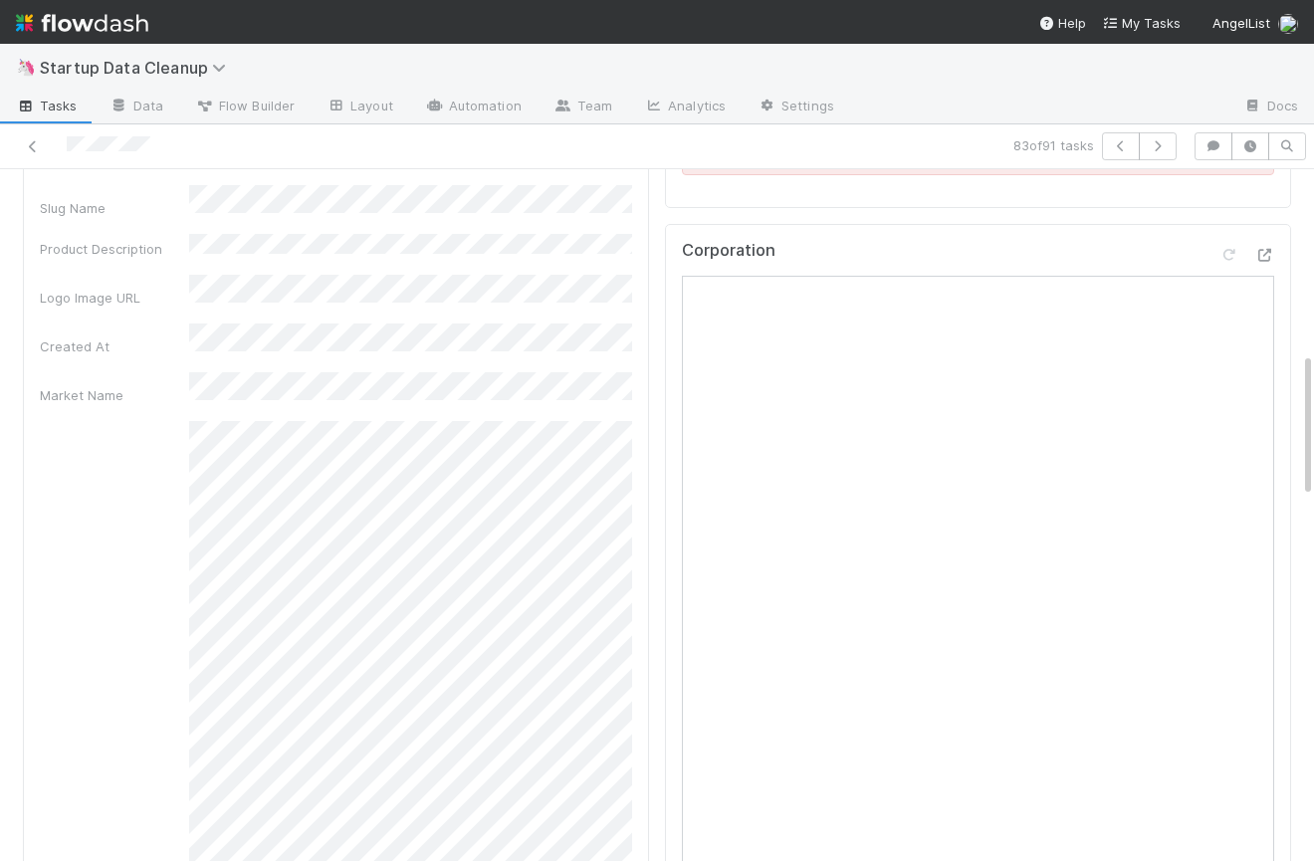
scroll to position [832, 0]
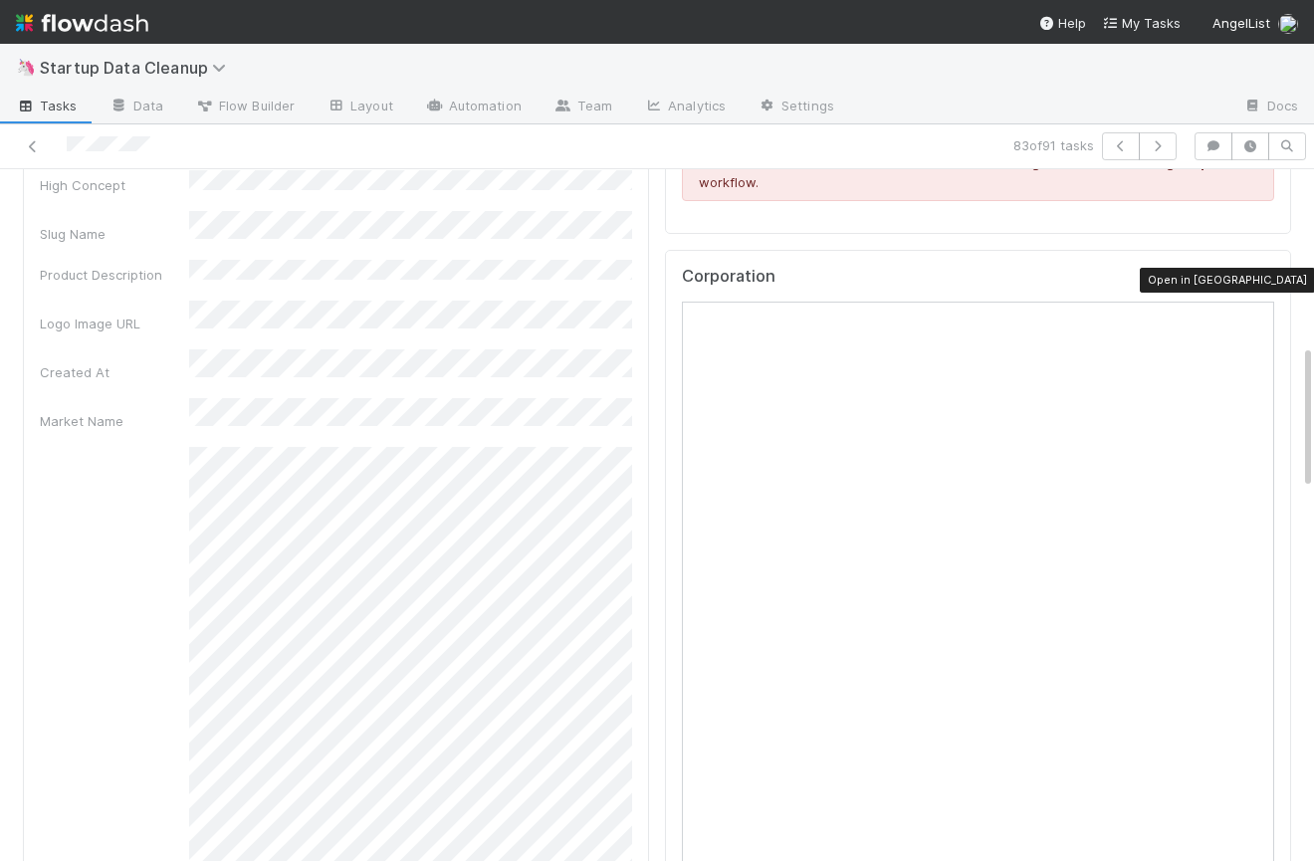
click at [1256, 281] on icon at bounding box center [1264, 281] width 20 height 13
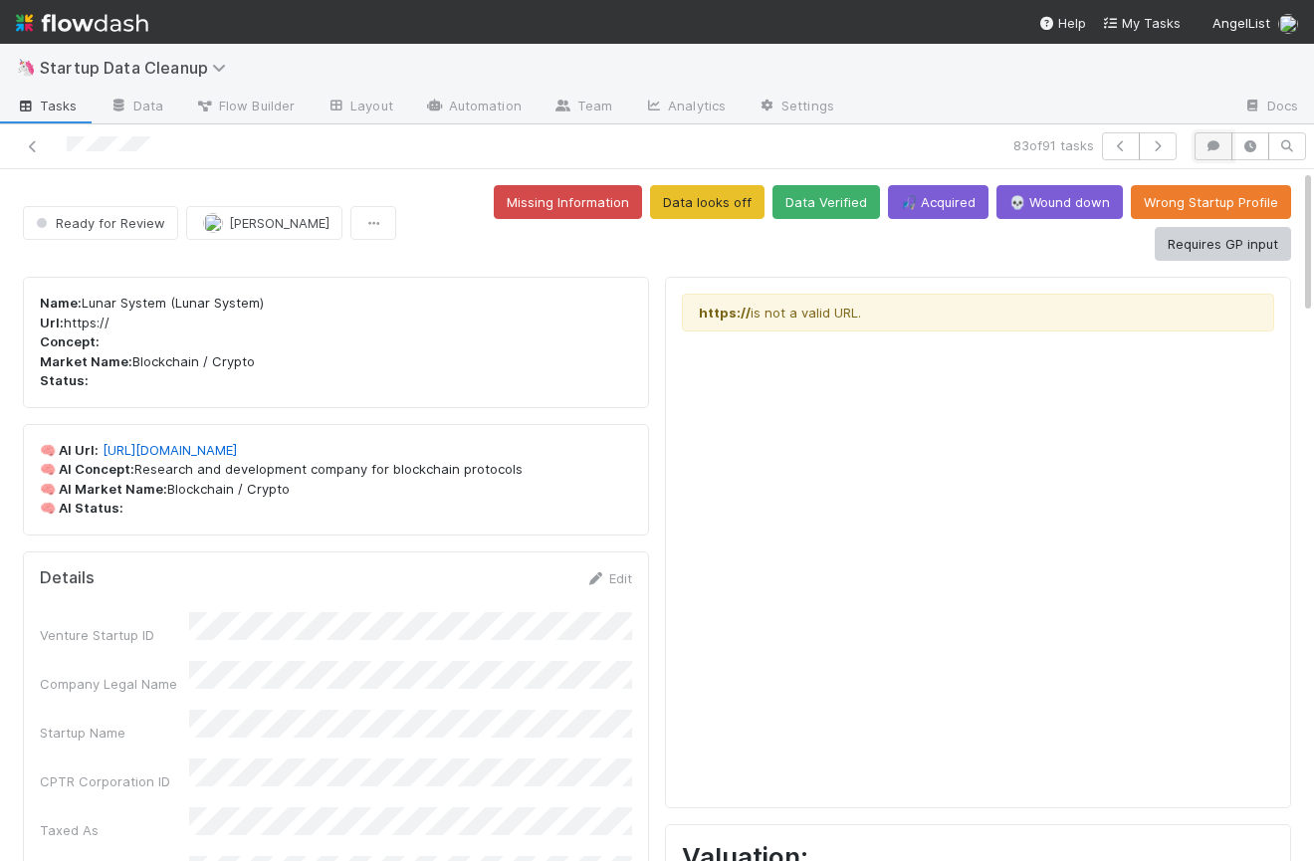
click at [1200, 147] on button "button" at bounding box center [1213, 146] width 38 height 28
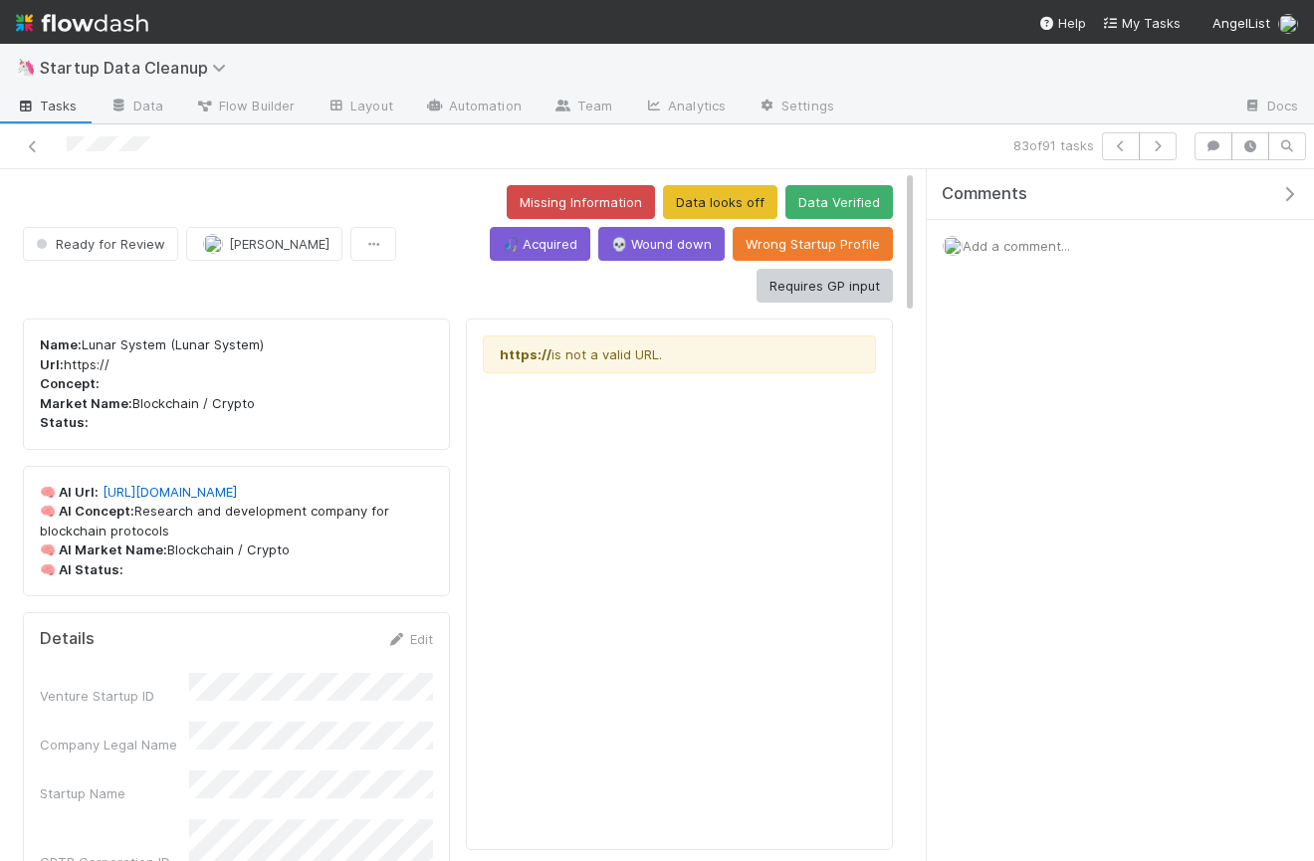
click at [1056, 242] on span "Add a comment..." at bounding box center [1015, 246] width 107 height 16
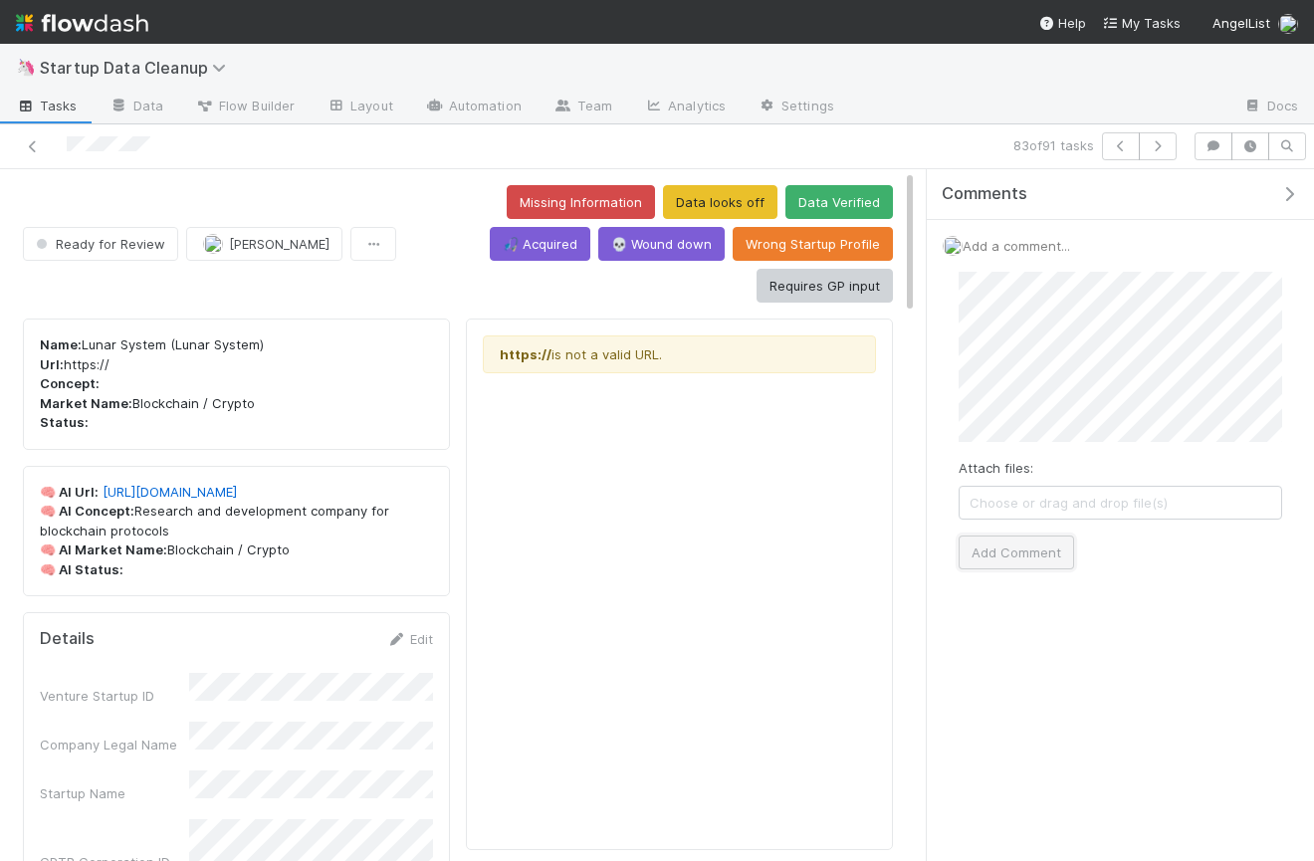
click at [1017, 557] on button "Add Comment" at bounding box center [1015, 552] width 115 height 34
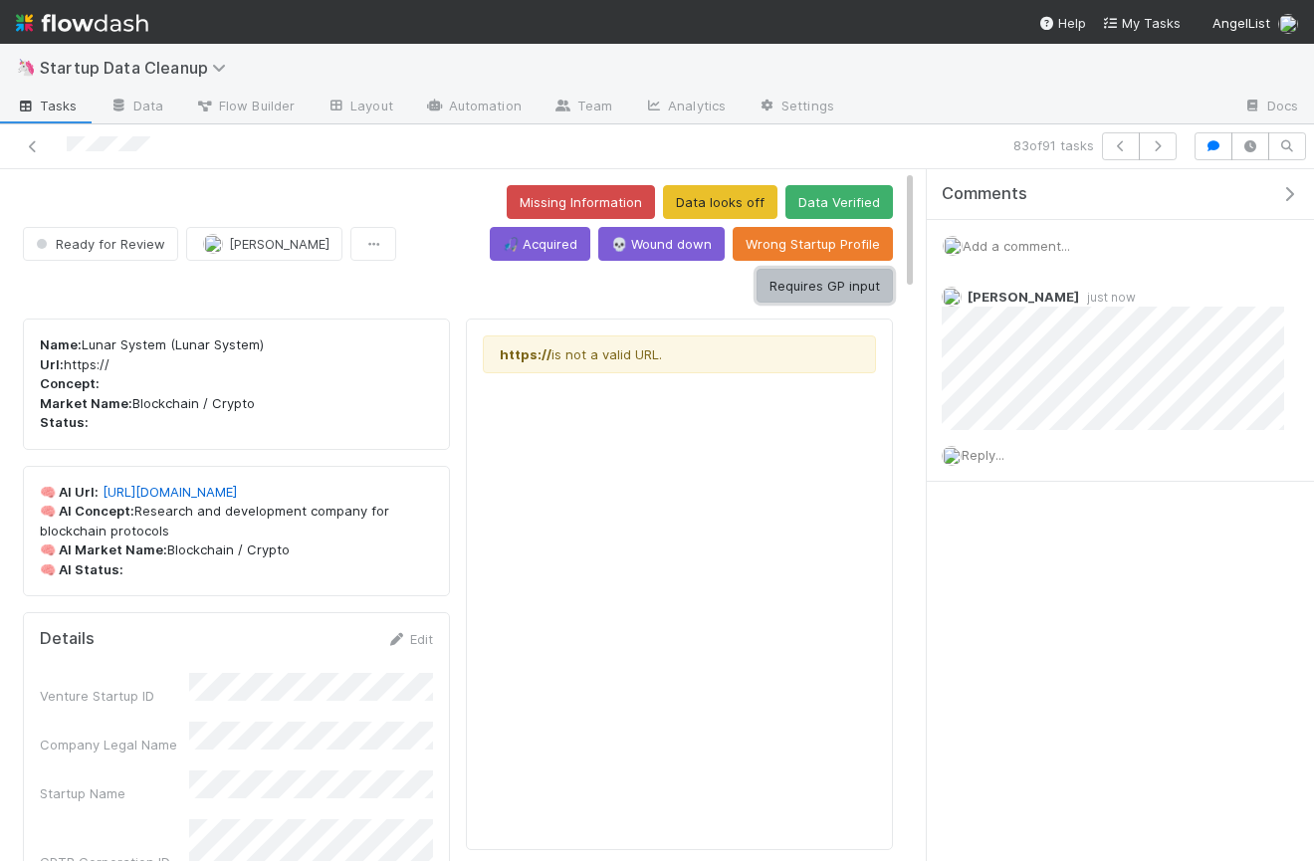
click at [838, 269] on button "Requires GP input" at bounding box center [824, 286] width 136 height 34
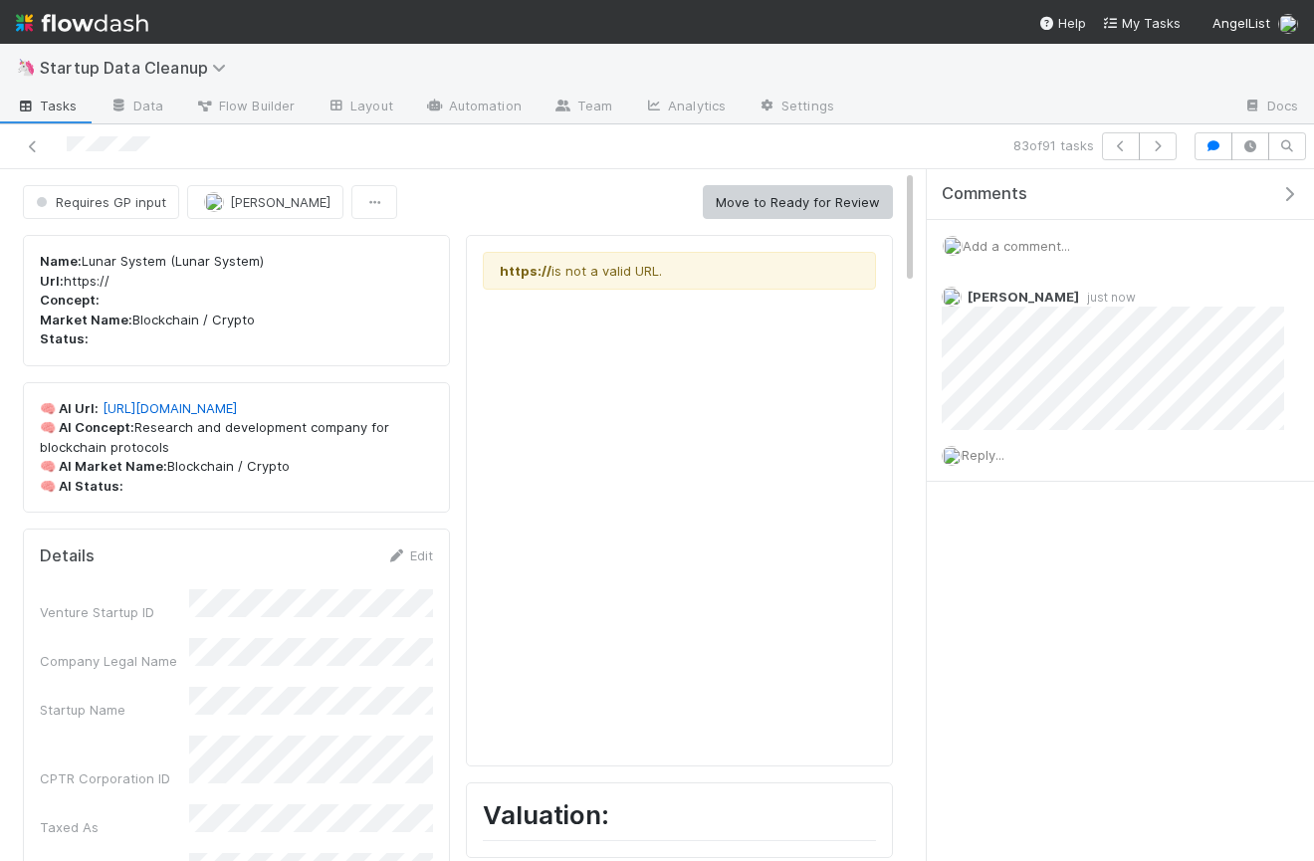
click at [1293, 190] on icon "button" at bounding box center [1289, 194] width 20 height 16
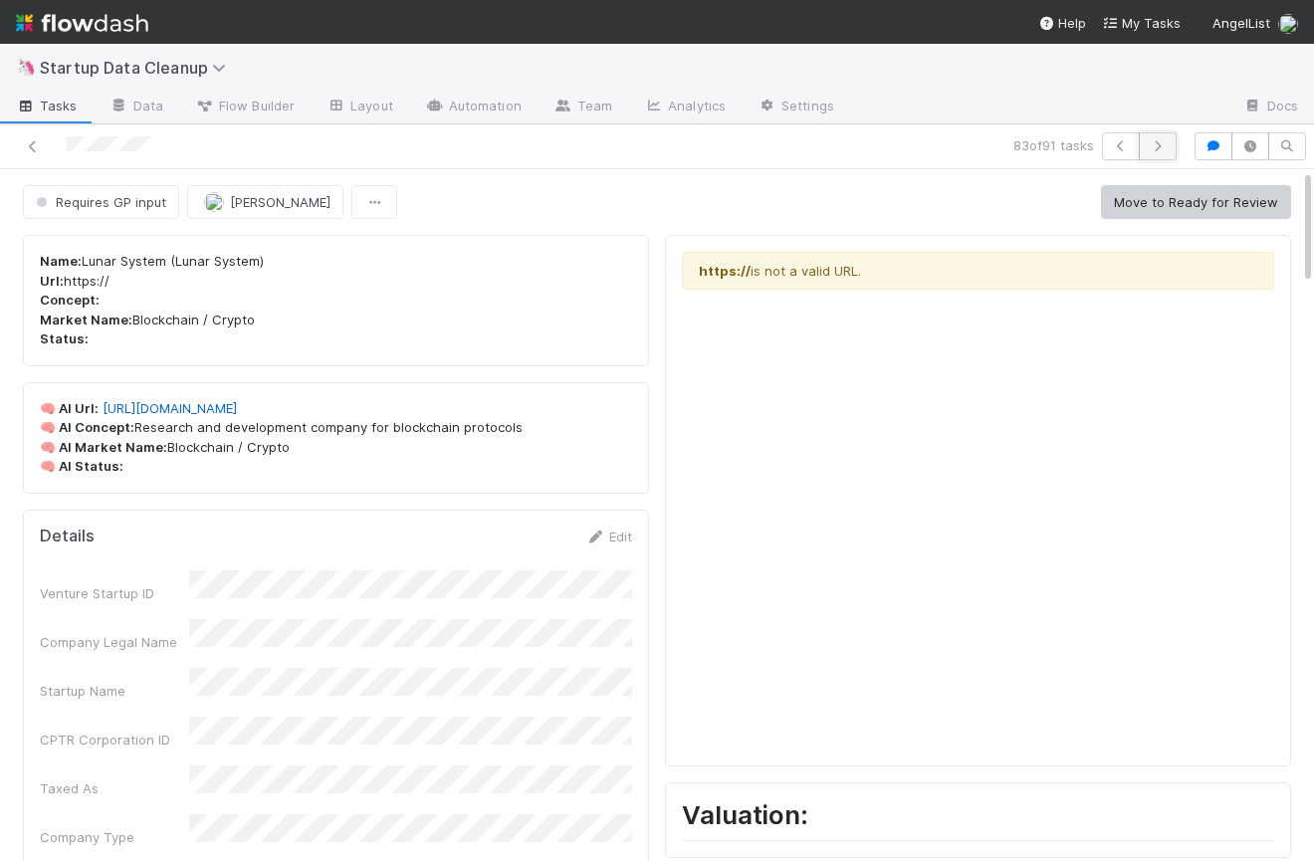
click at [1161, 140] on icon "button" at bounding box center [1158, 146] width 20 height 12
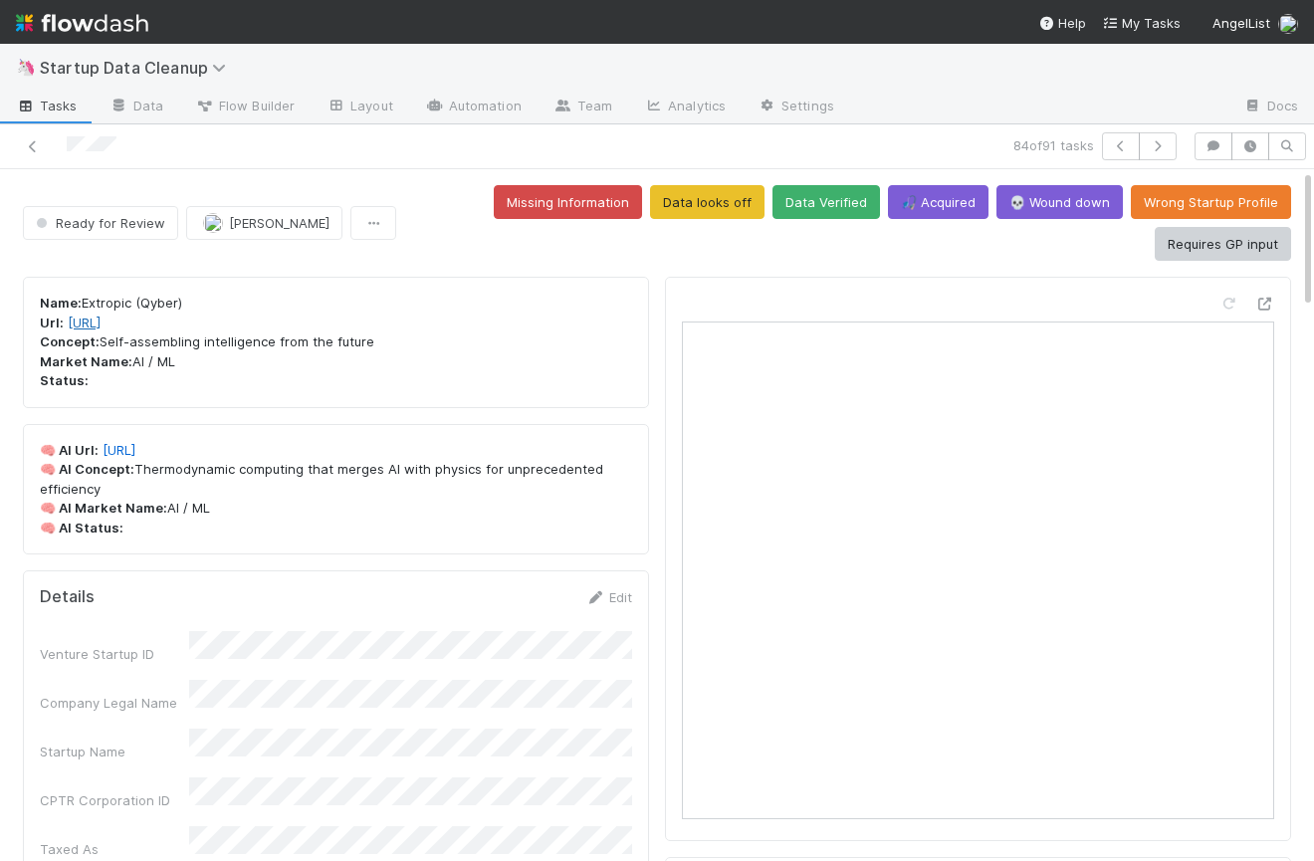
click at [101, 323] on link "[URL]" at bounding box center [84, 323] width 33 height 16
click at [720, 200] on button "Data looks off" at bounding box center [707, 202] width 114 height 34
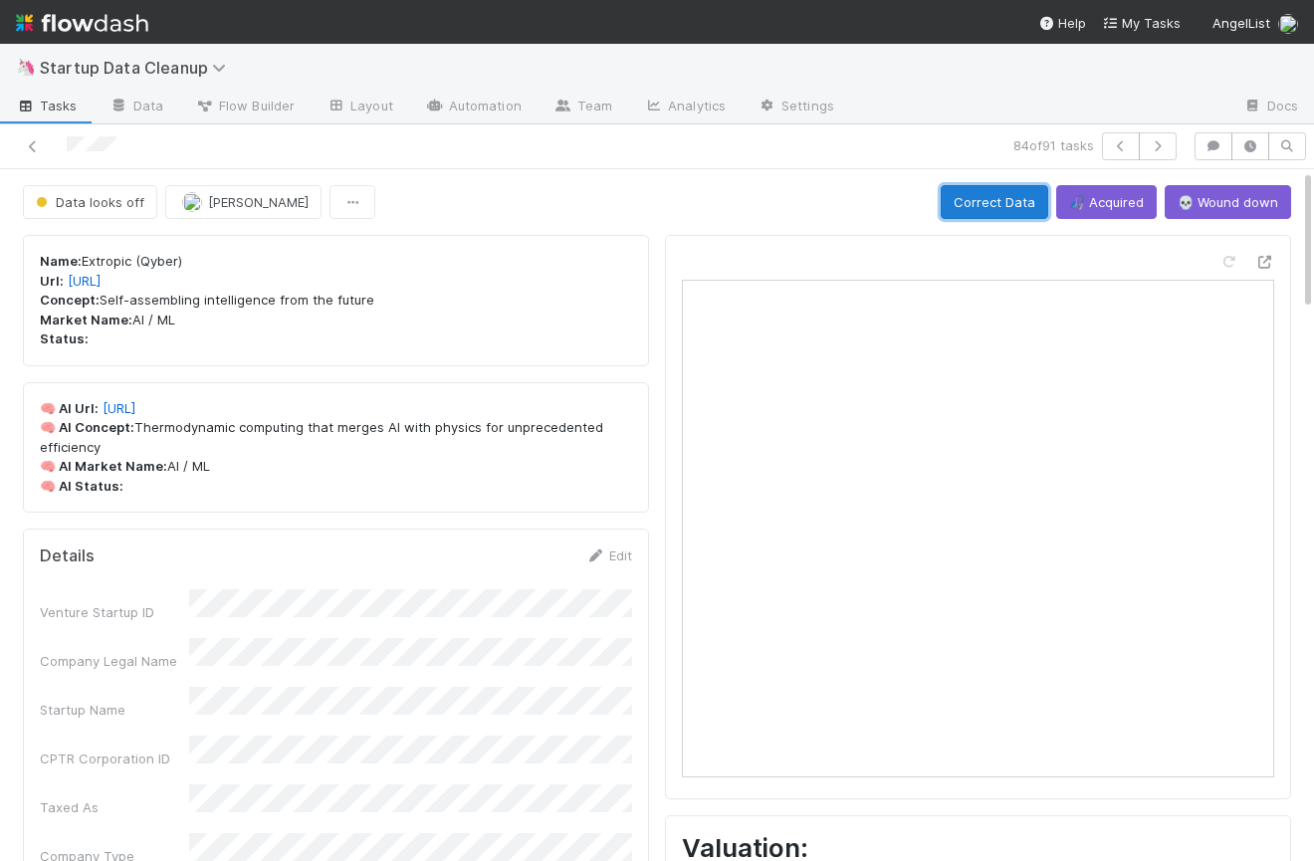
click at [982, 202] on button "Correct Data" at bounding box center [994, 202] width 107 height 34
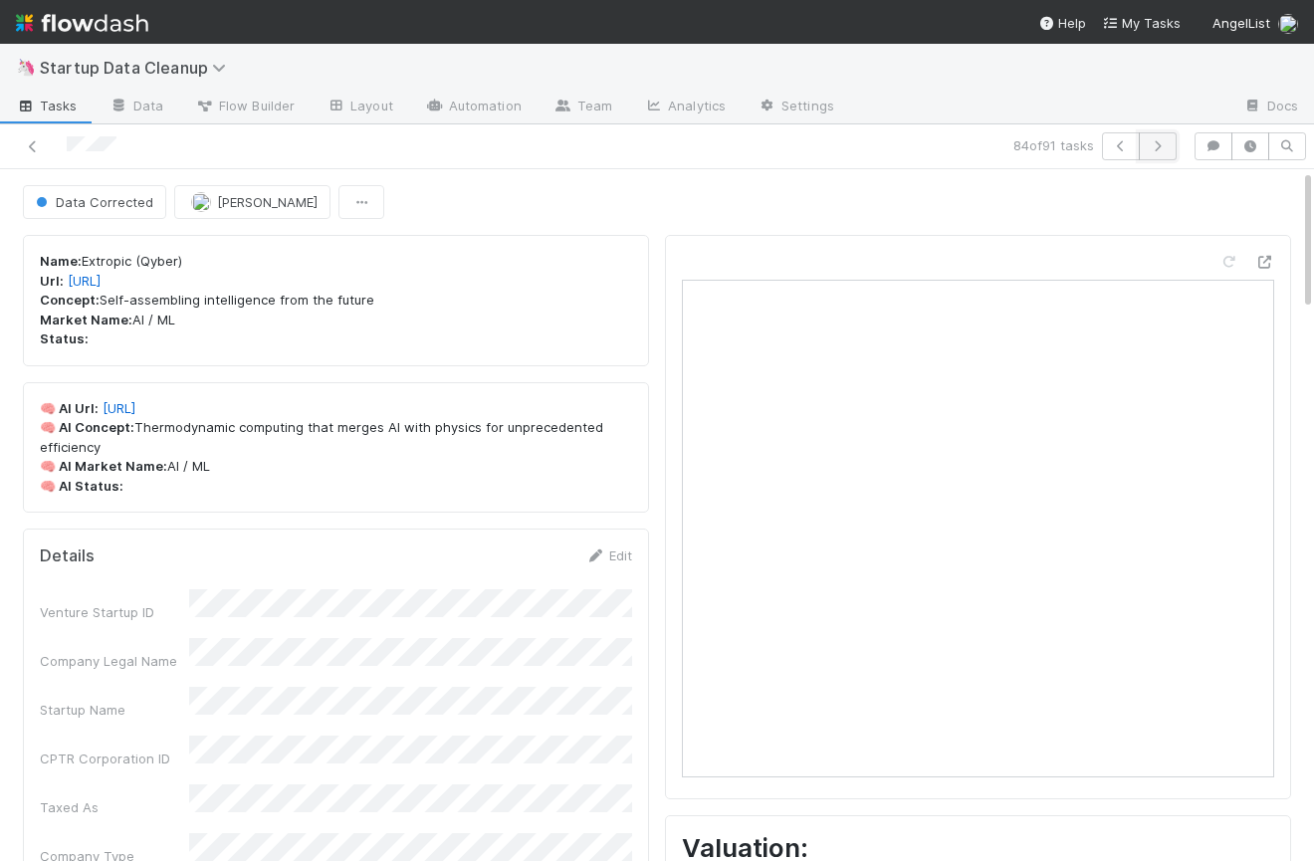
click at [1154, 147] on icon "button" at bounding box center [1158, 146] width 20 height 12
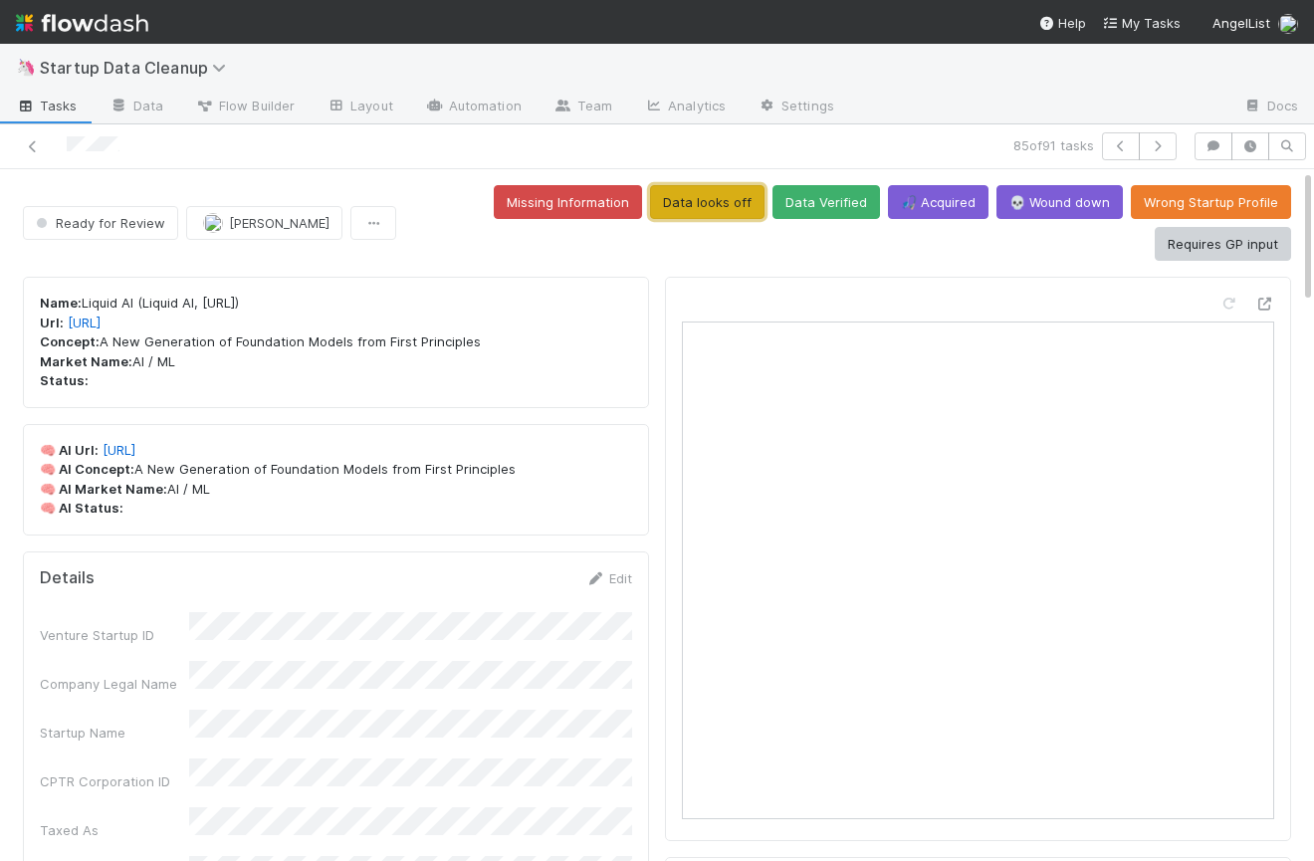
click at [713, 202] on button "Data looks off" at bounding box center [707, 202] width 114 height 34
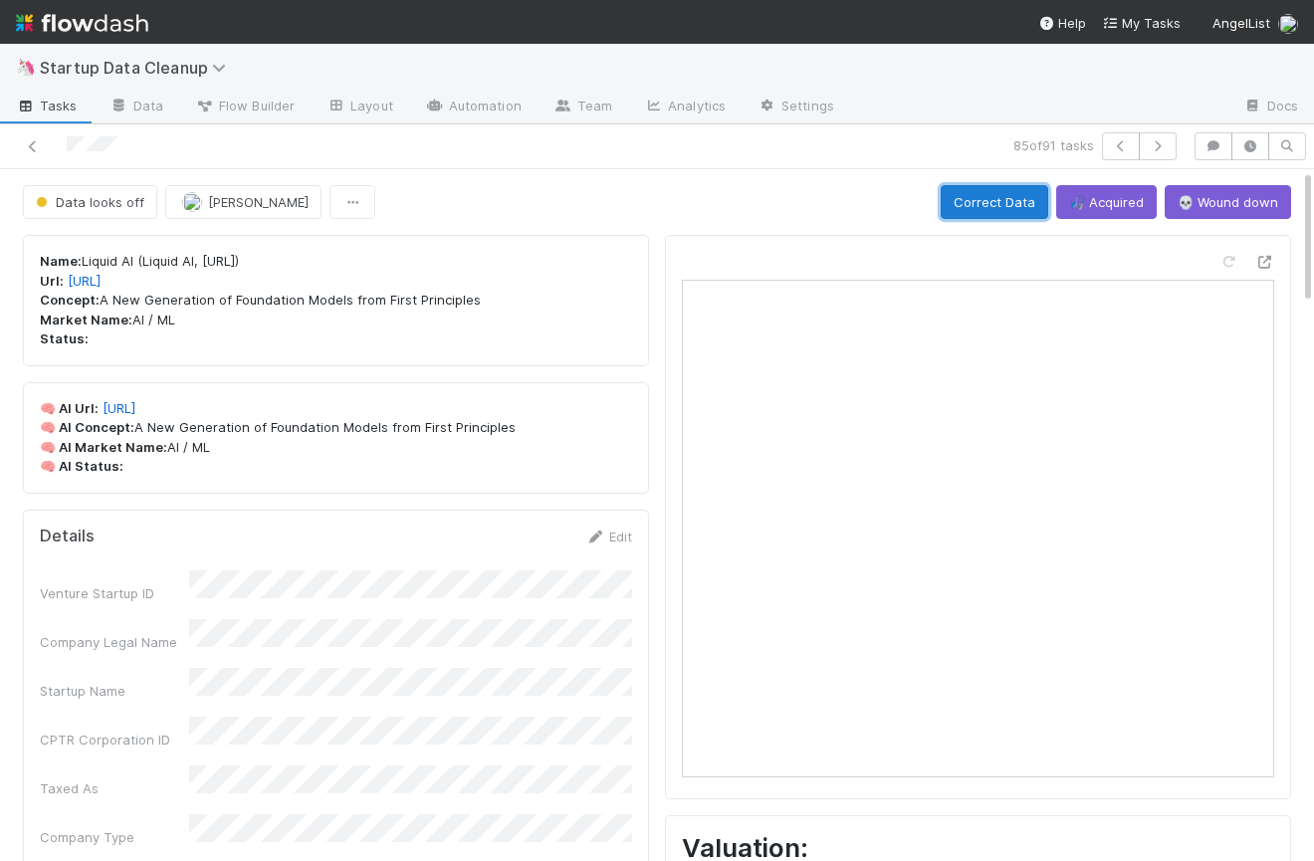
click at [989, 201] on button "Correct Data" at bounding box center [994, 202] width 107 height 34
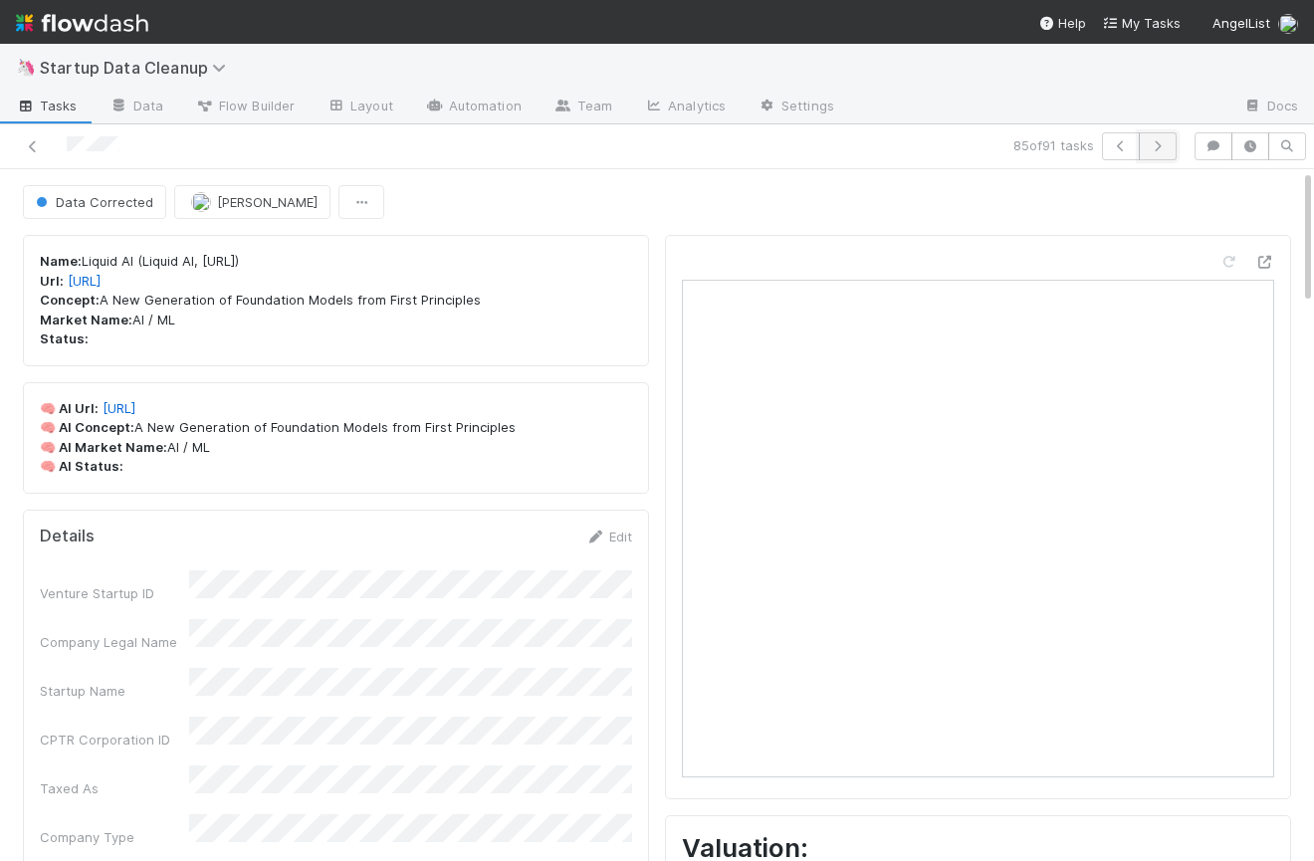
click at [1161, 141] on icon "button" at bounding box center [1158, 146] width 20 height 12
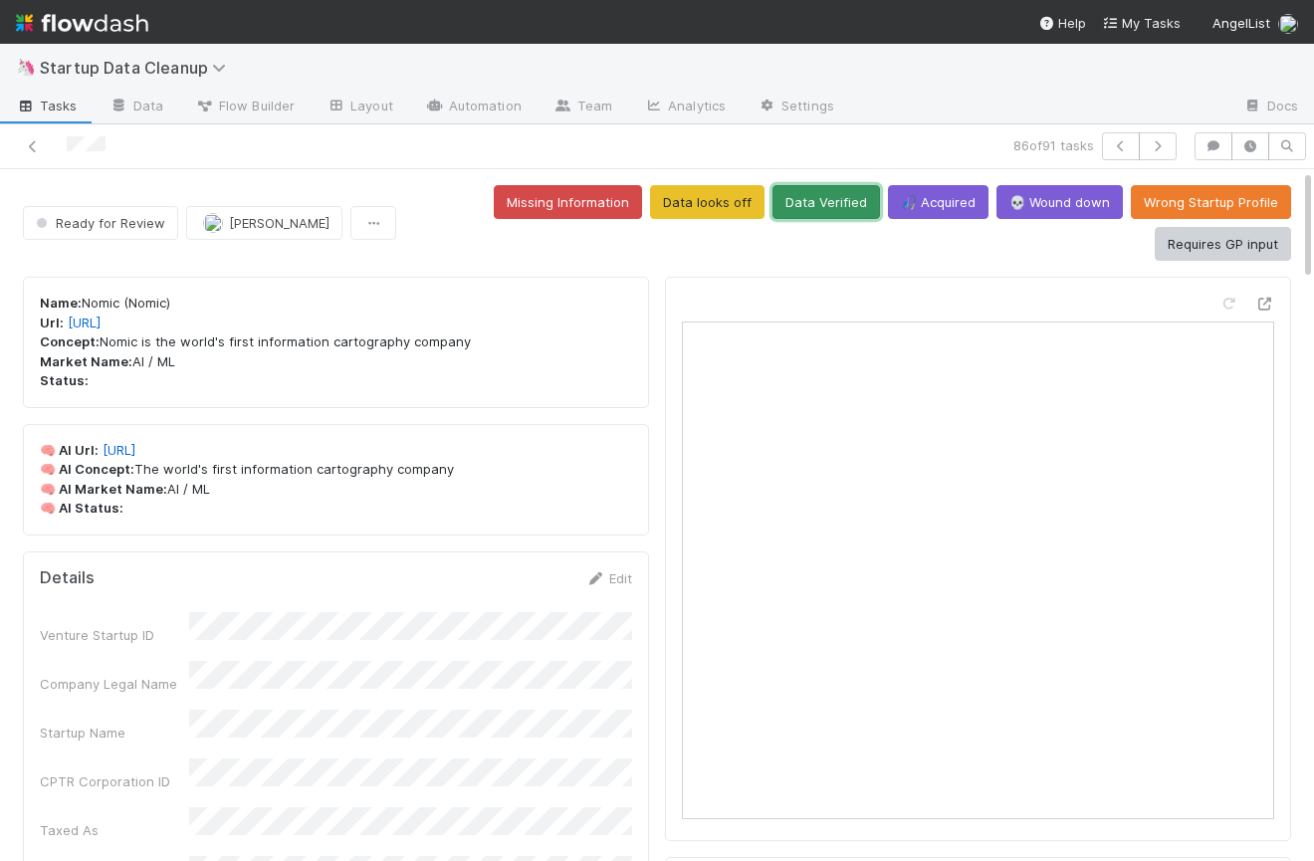
click at [831, 185] on button "Data Verified" at bounding box center [825, 202] width 107 height 34
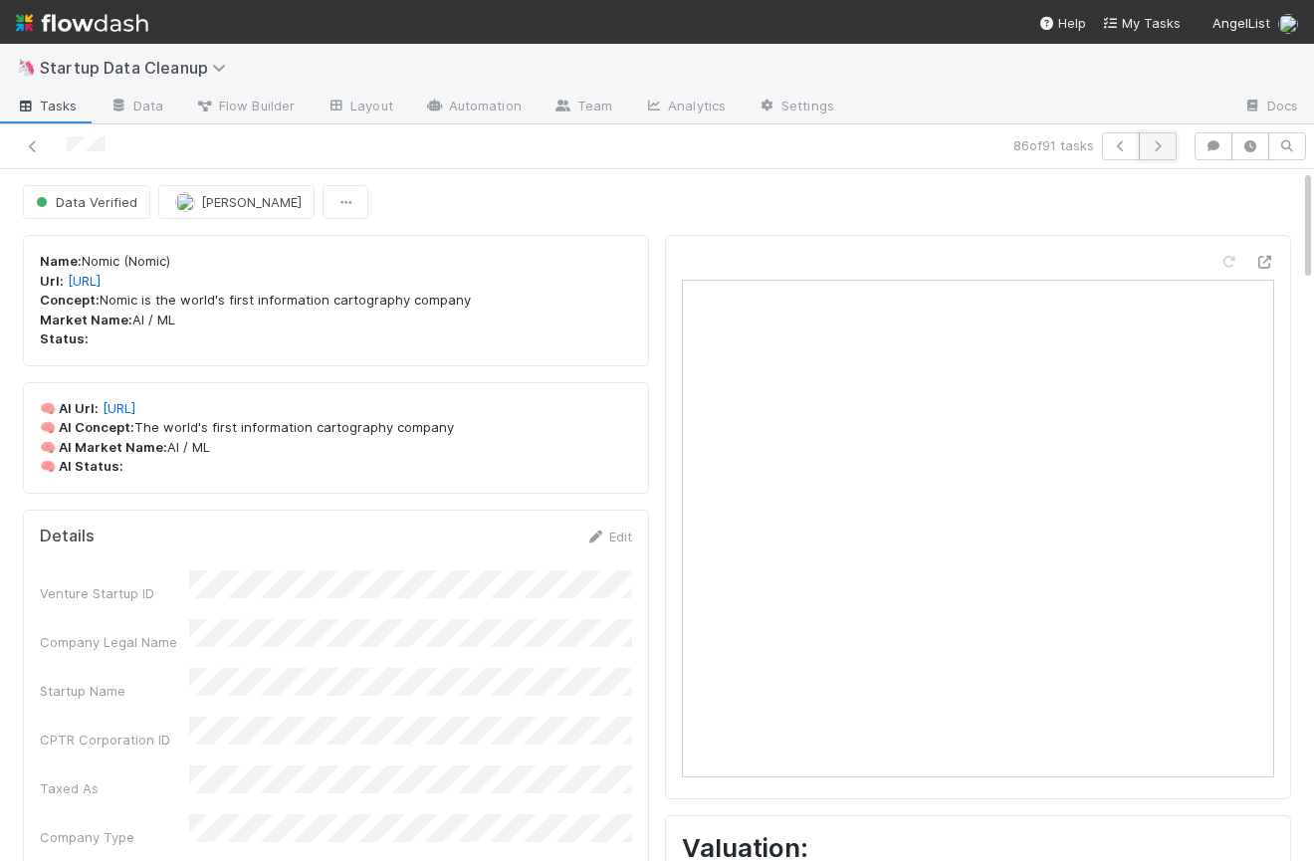
click at [1159, 140] on icon "button" at bounding box center [1158, 146] width 20 height 12
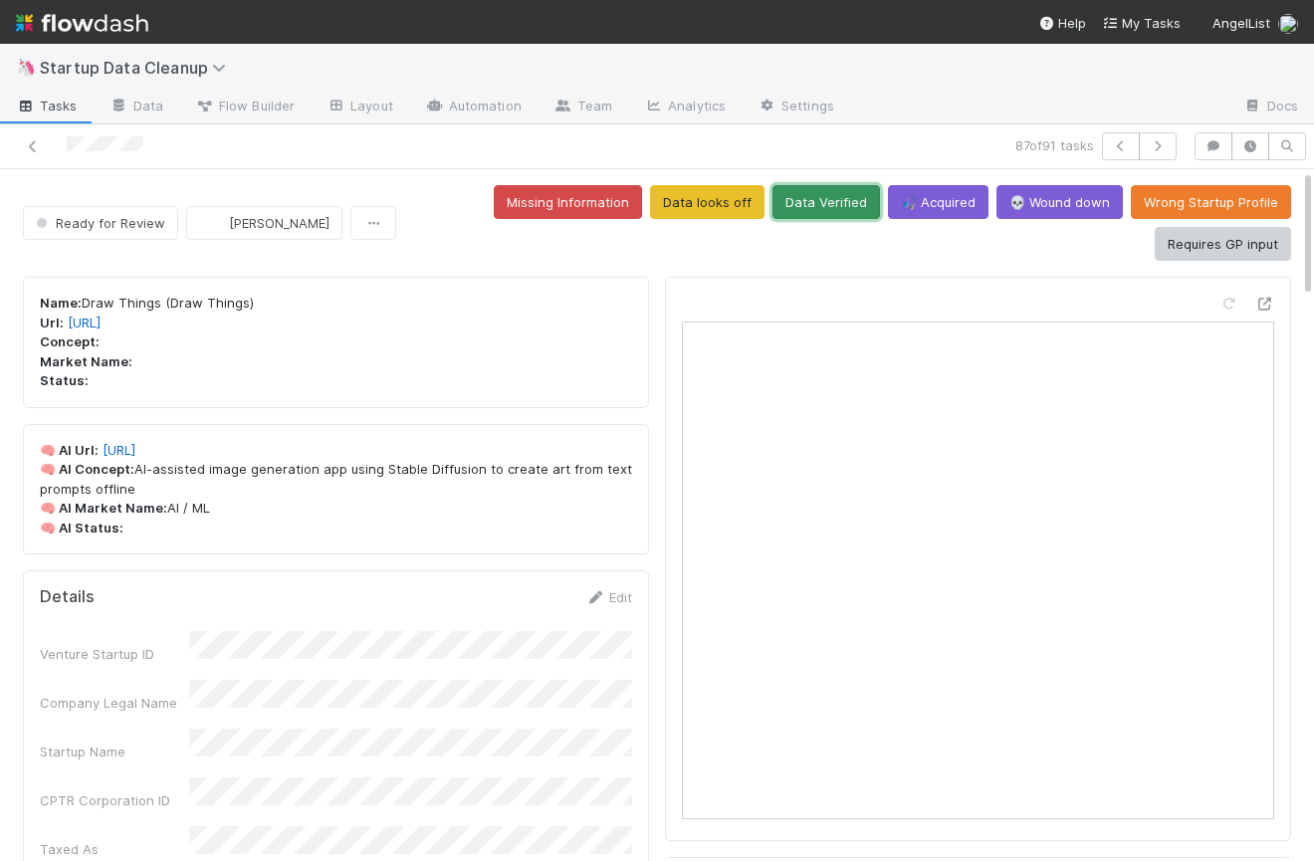
click at [824, 198] on button "Data Verified" at bounding box center [825, 202] width 107 height 34
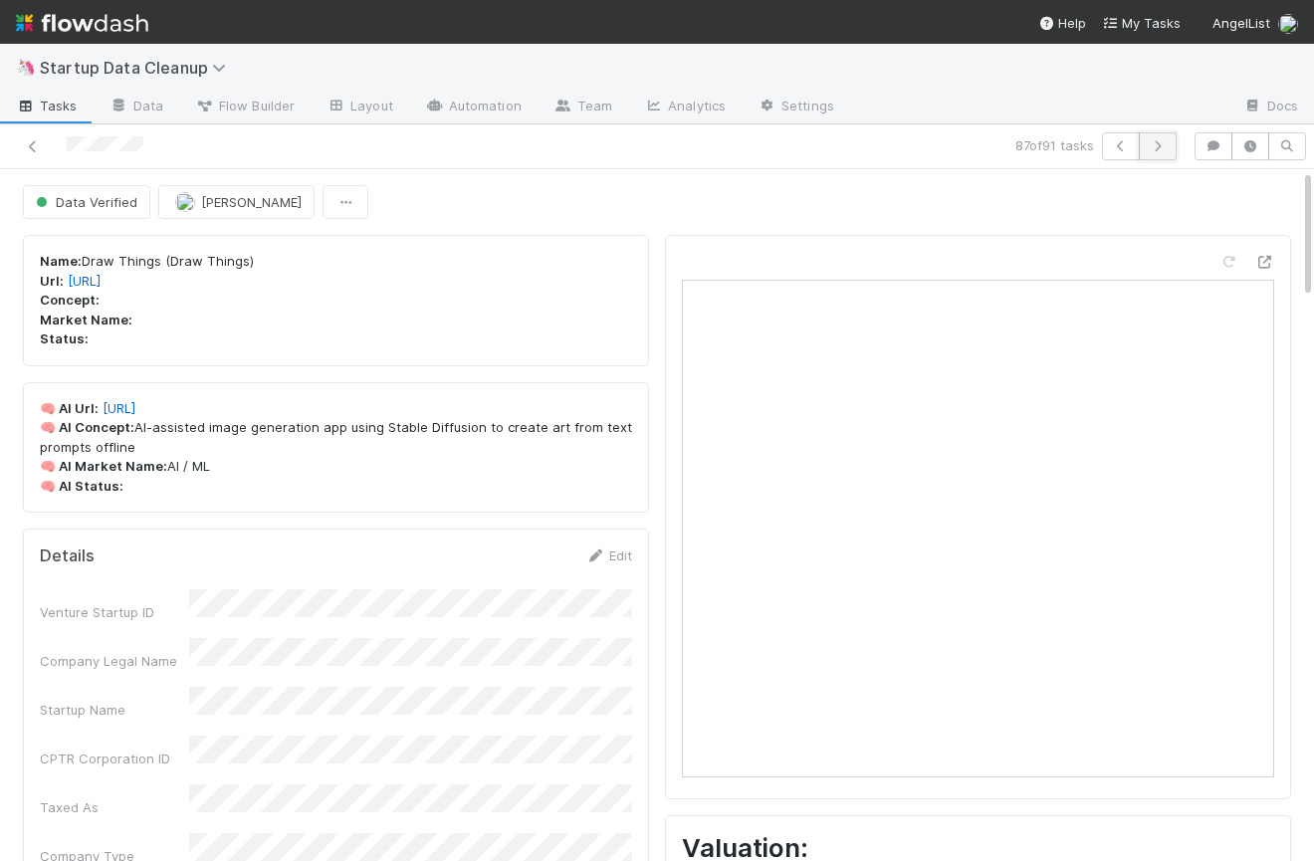
click at [1161, 150] on icon "button" at bounding box center [1158, 146] width 20 height 12
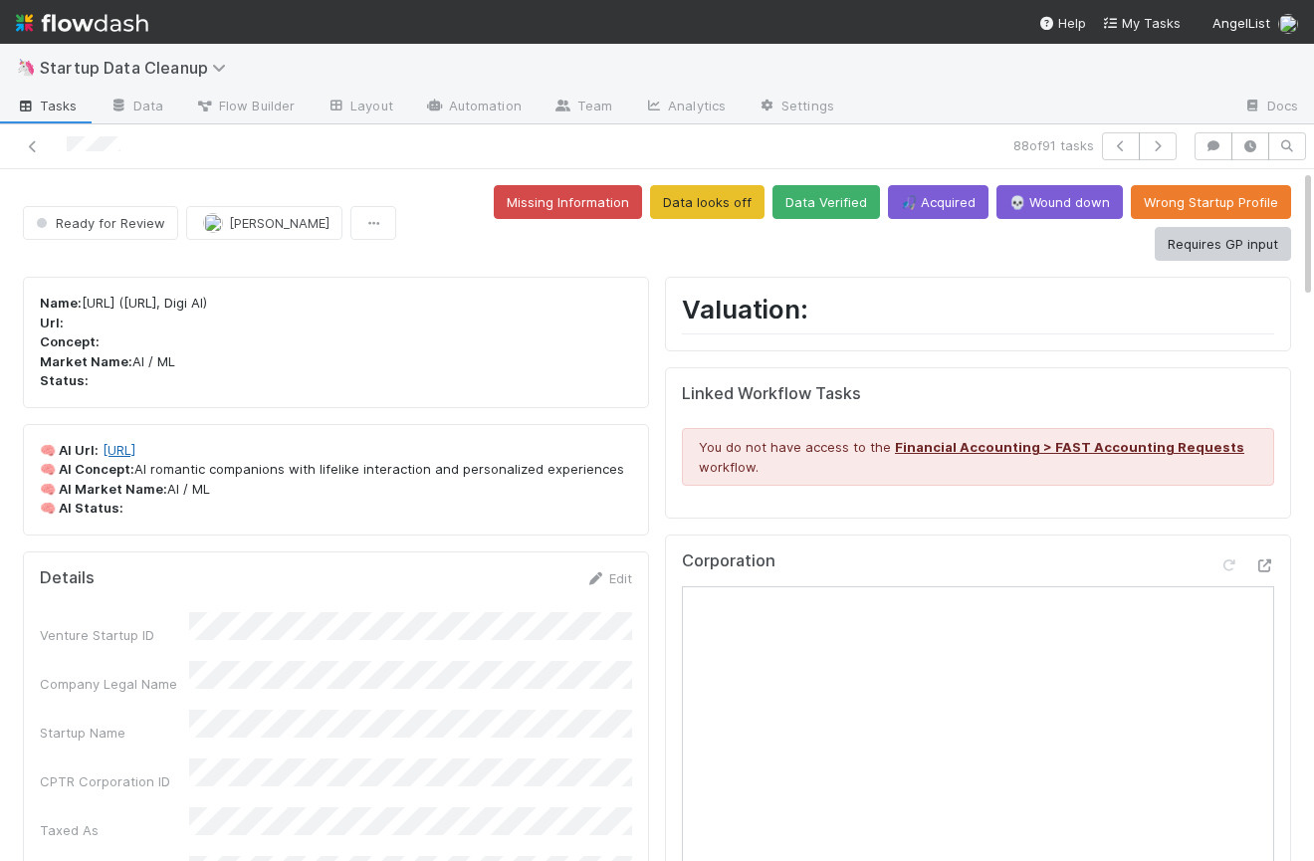
click at [135, 456] on link "[URL]" at bounding box center [119, 450] width 33 height 16
click at [1228, 247] on button "Requires GP input" at bounding box center [1223, 244] width 136 height 34
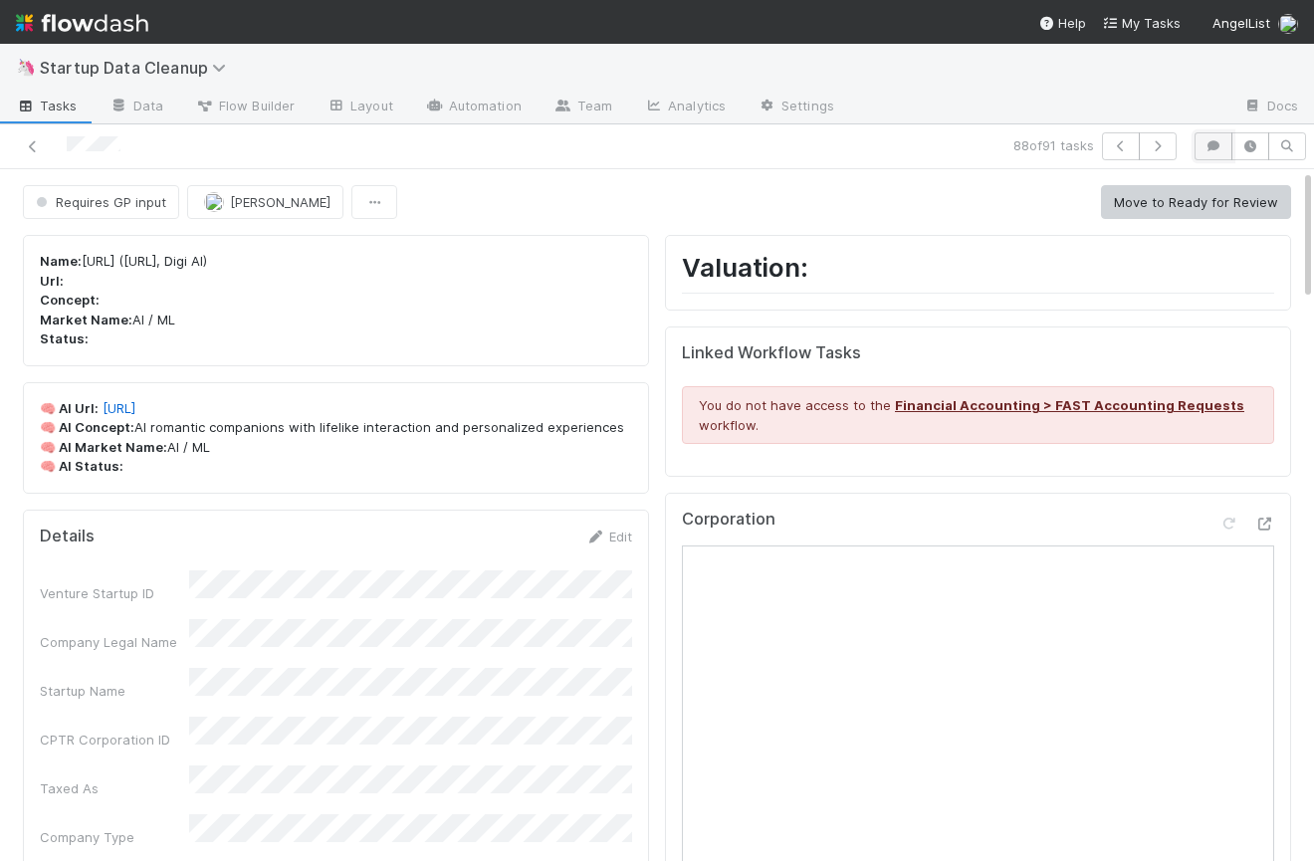
click at [1210, 149] on icon "button" at bounding box center [1213, 146] width 20 height 12
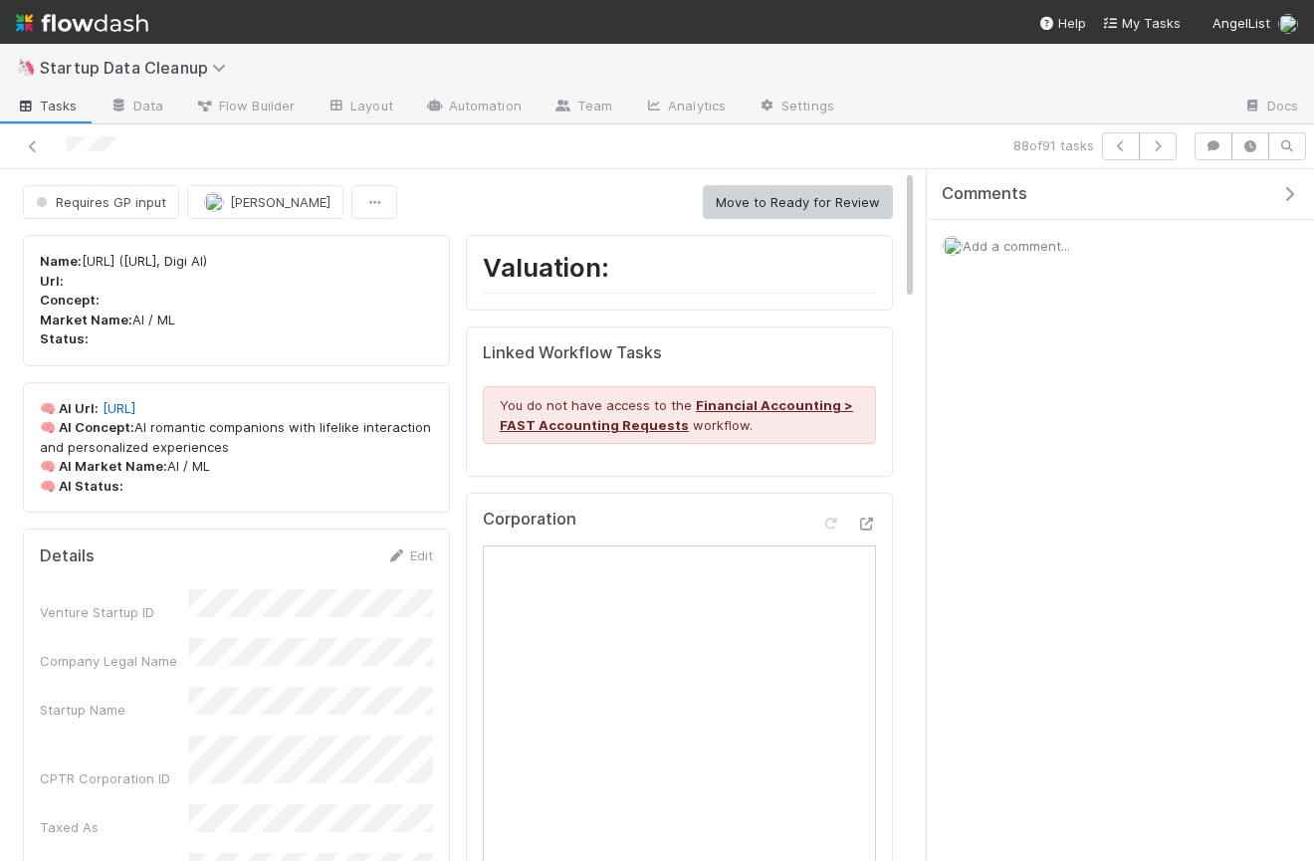
click at [1046, 263] on div "Add a comment..." at bounding box center [1120, 246] width 387 height 52
click at [1032, 246] on span "Add a comment..." at bounding box center [1015, 246] width 107 height 16
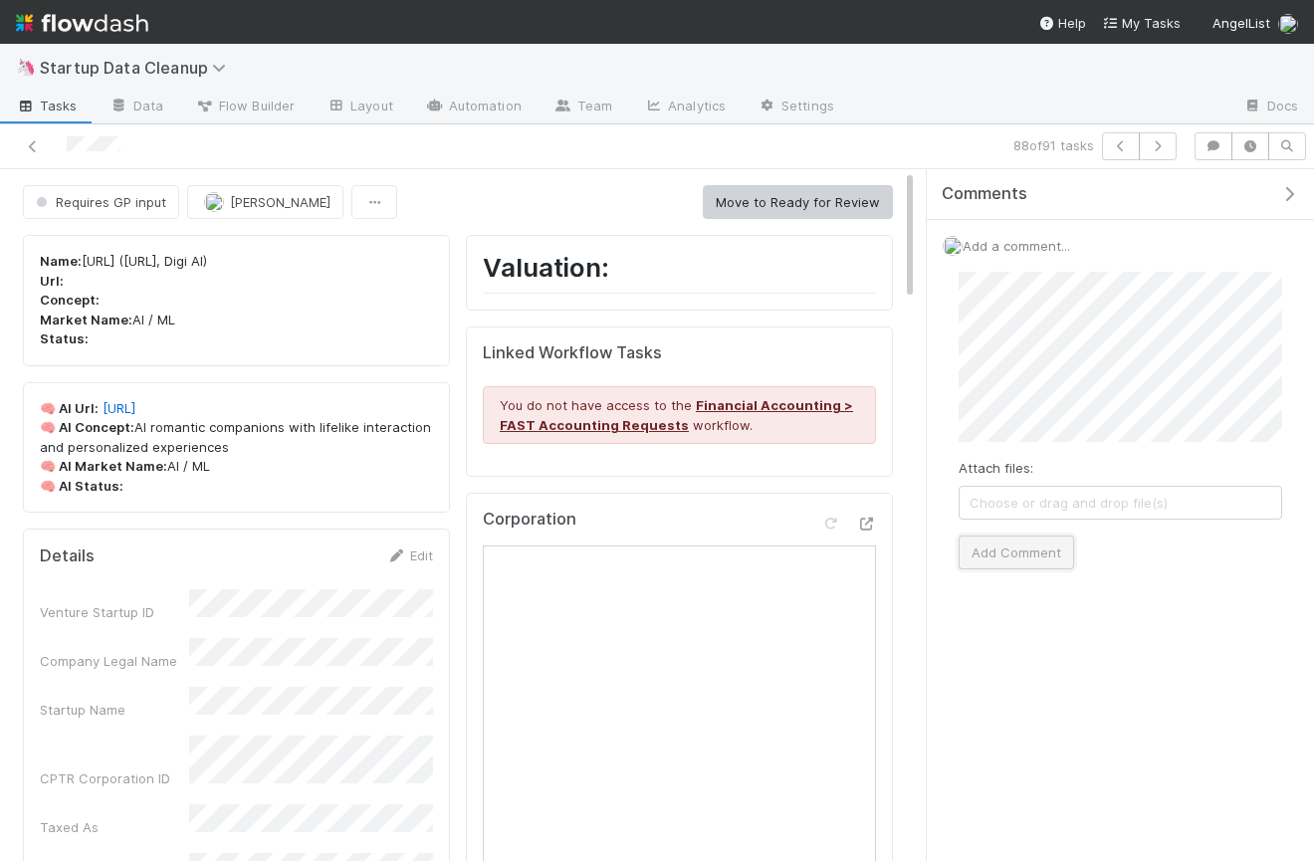
click at [994, 551] on button "Add Comment" at bounding box center [1015, 552] width 115 height 34
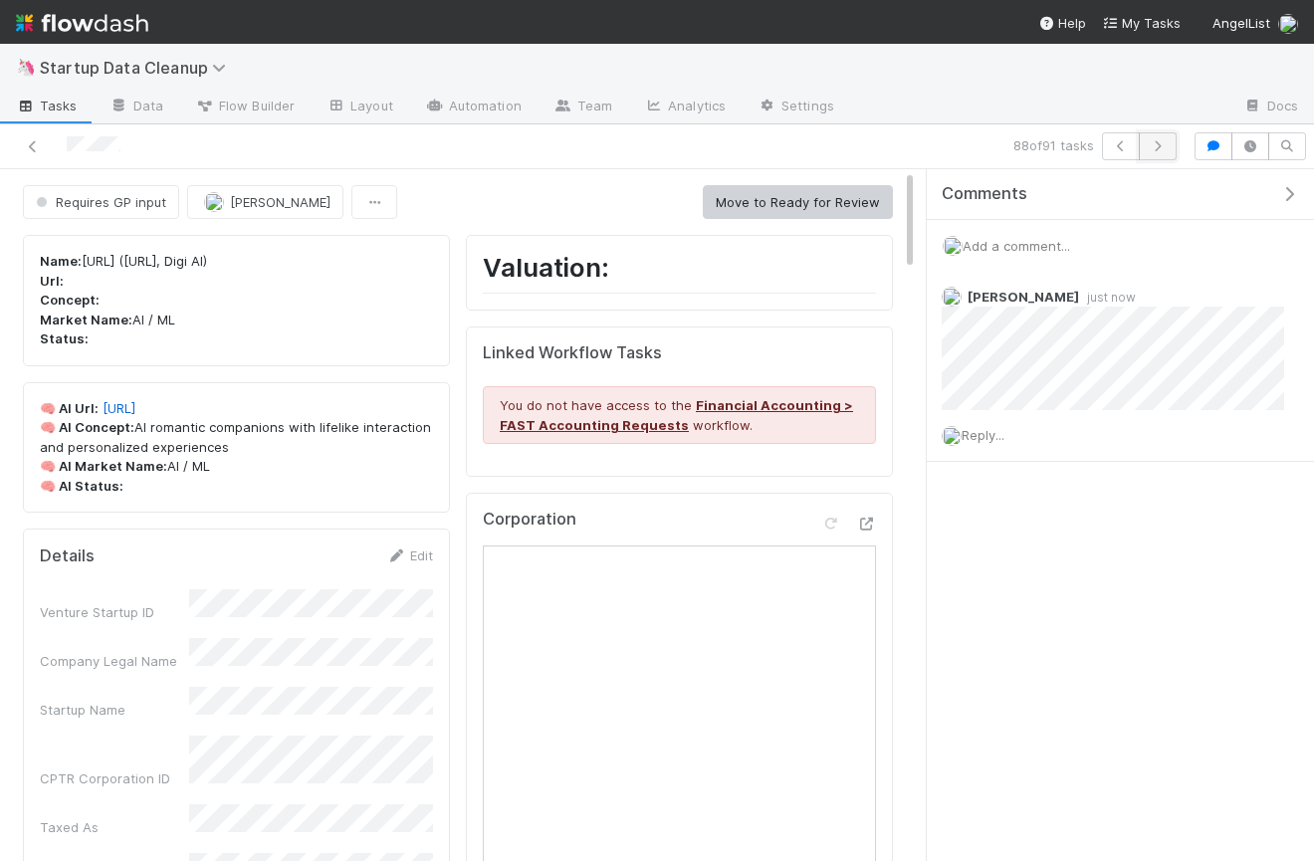
click at [1159, 144] on icon "button" at bounding box center [1158, 146] width 20 height 12
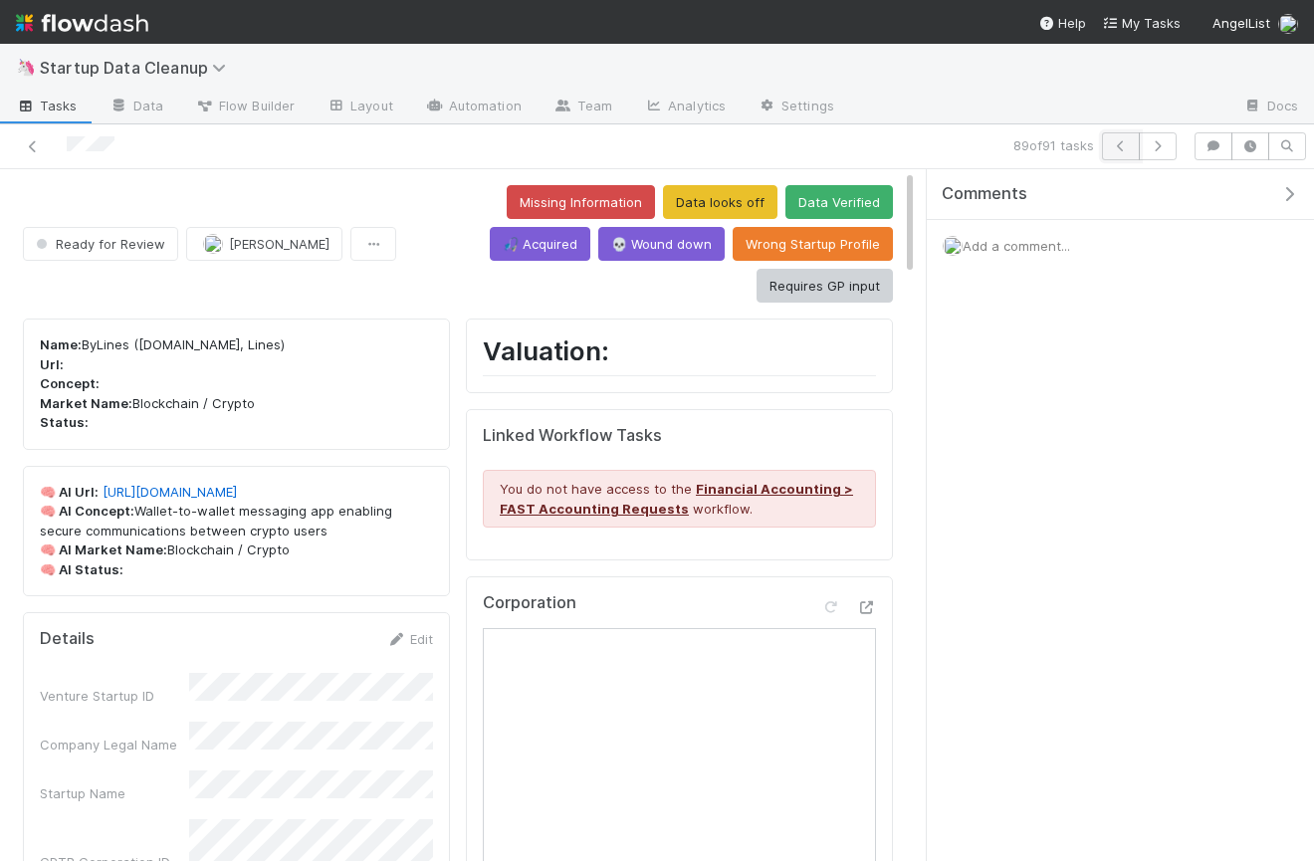
click at [1118, 145] on icon "button" at bounding box center [1121, 146] width 20 height 12
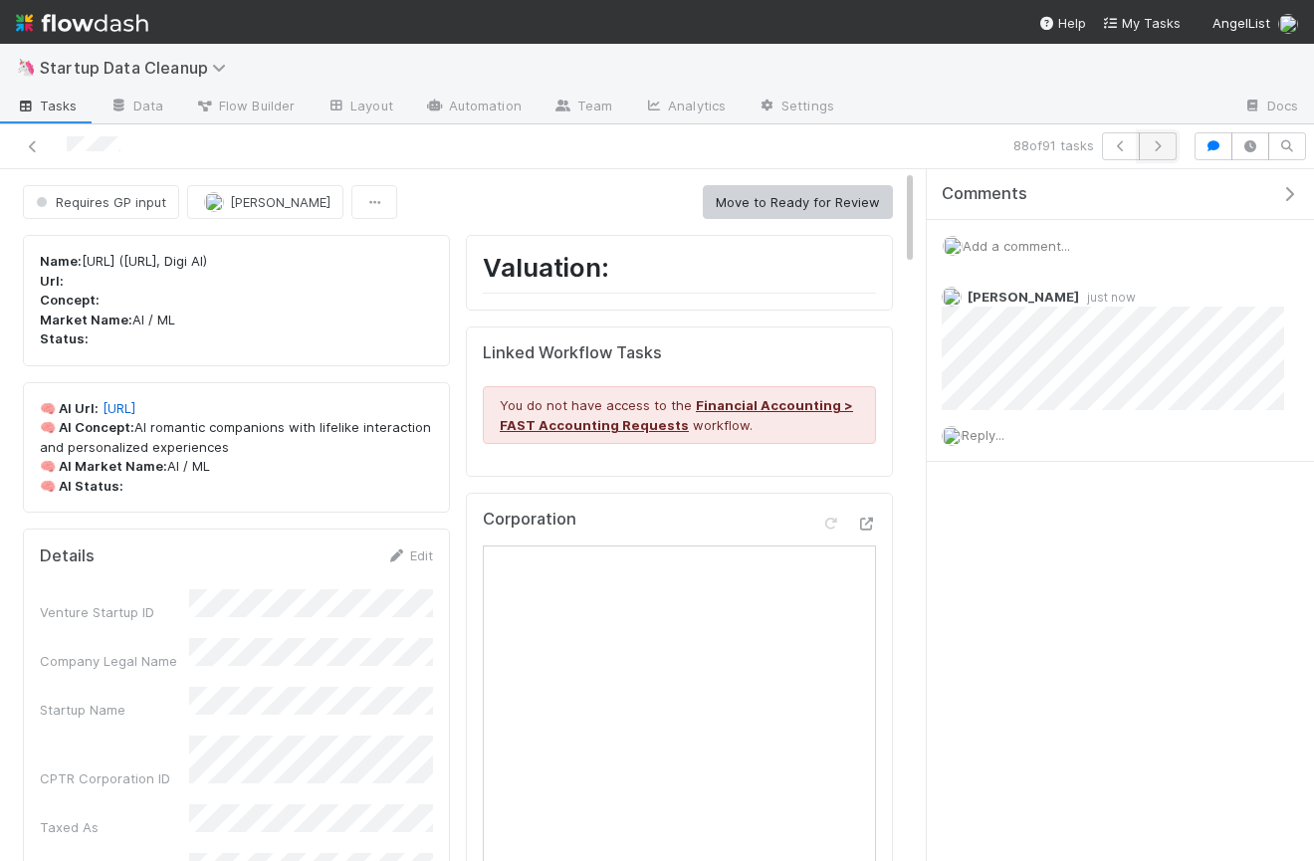
click at [1169, 143] on button "button" at bounding box center [1158, 146] width 38 height 28
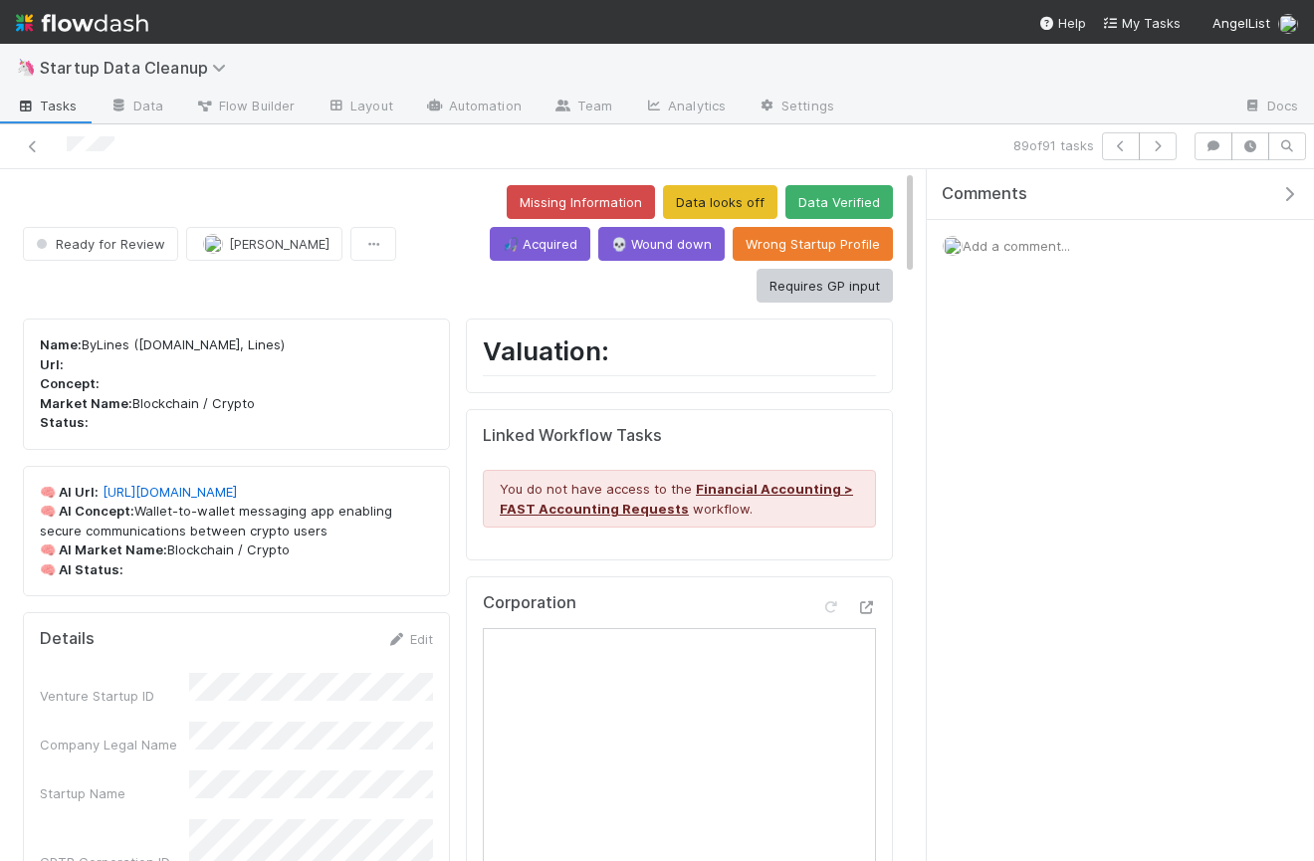
click at [170, 483] on p "🧠 AI Url: [URL][DOMAIN_NAME] 🧠 AI Concept: Wallet-to-wallet messaging app enabl…" at bounding box center [236, 532] width 393 height 98
click at [170, 484] on link "[URL][DOMAIN_NAME]" at bounding box center [170, 492] width 134 height 16
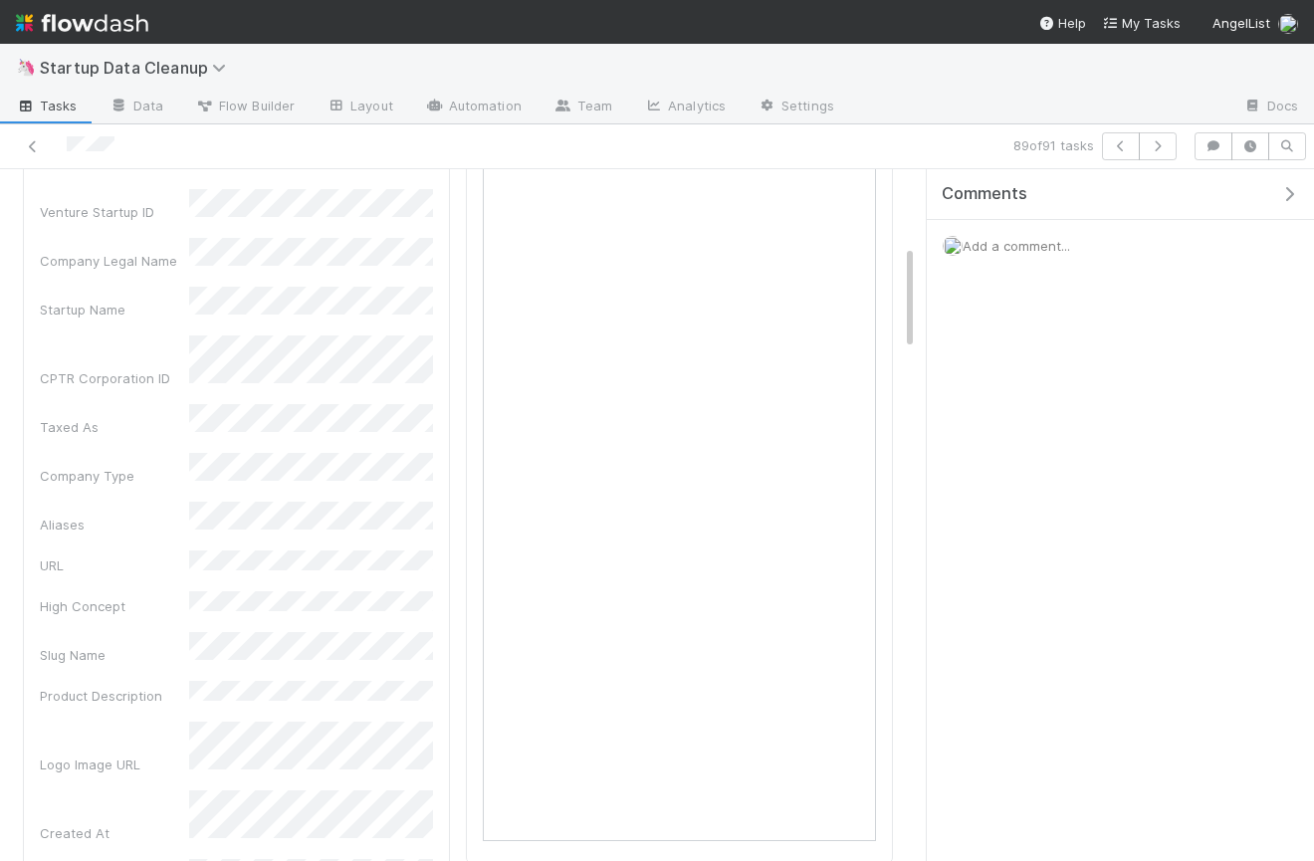
scroll to position [555, 0]
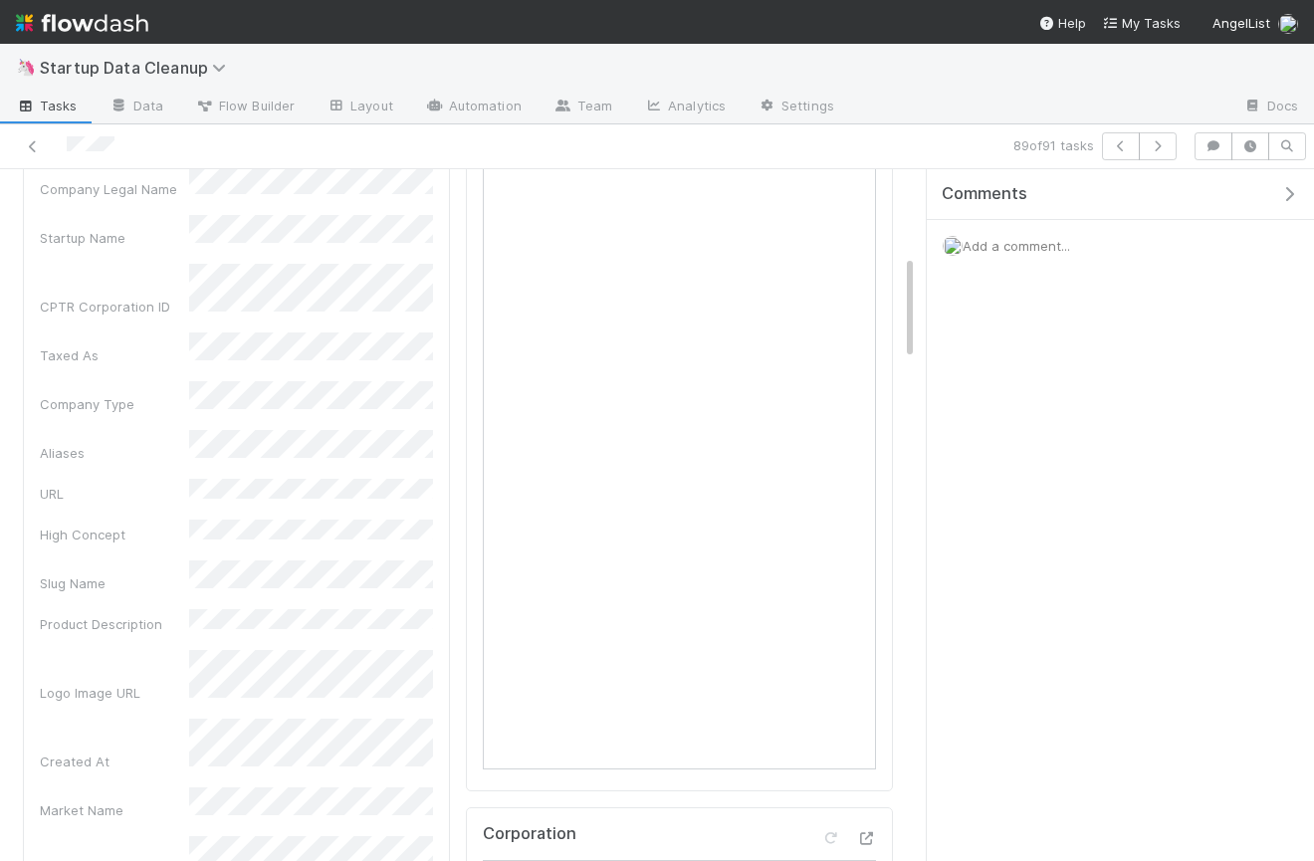
click at [1282, 189] on icon "button" at bounding box center [1289, 194] width 20 height 16
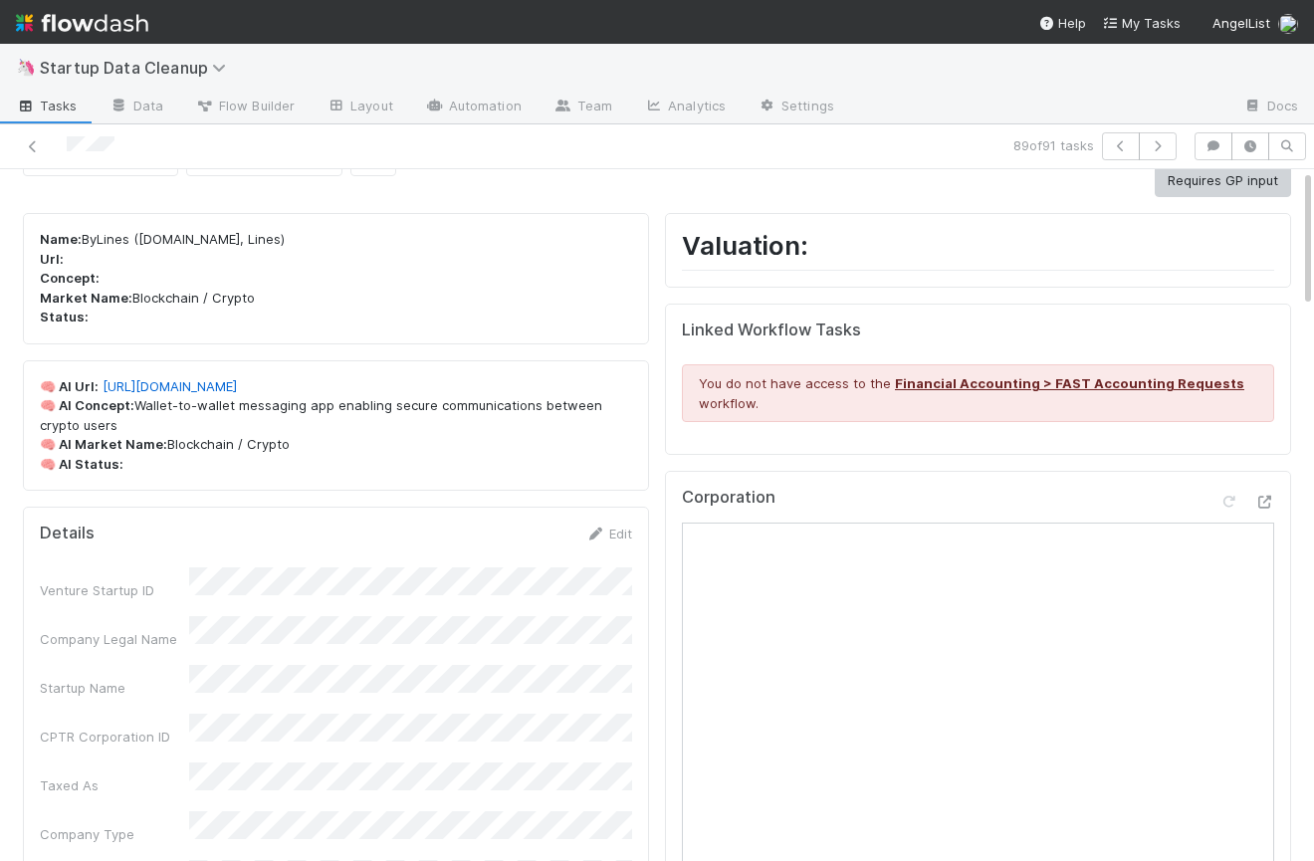
scroll to position [0, 0]
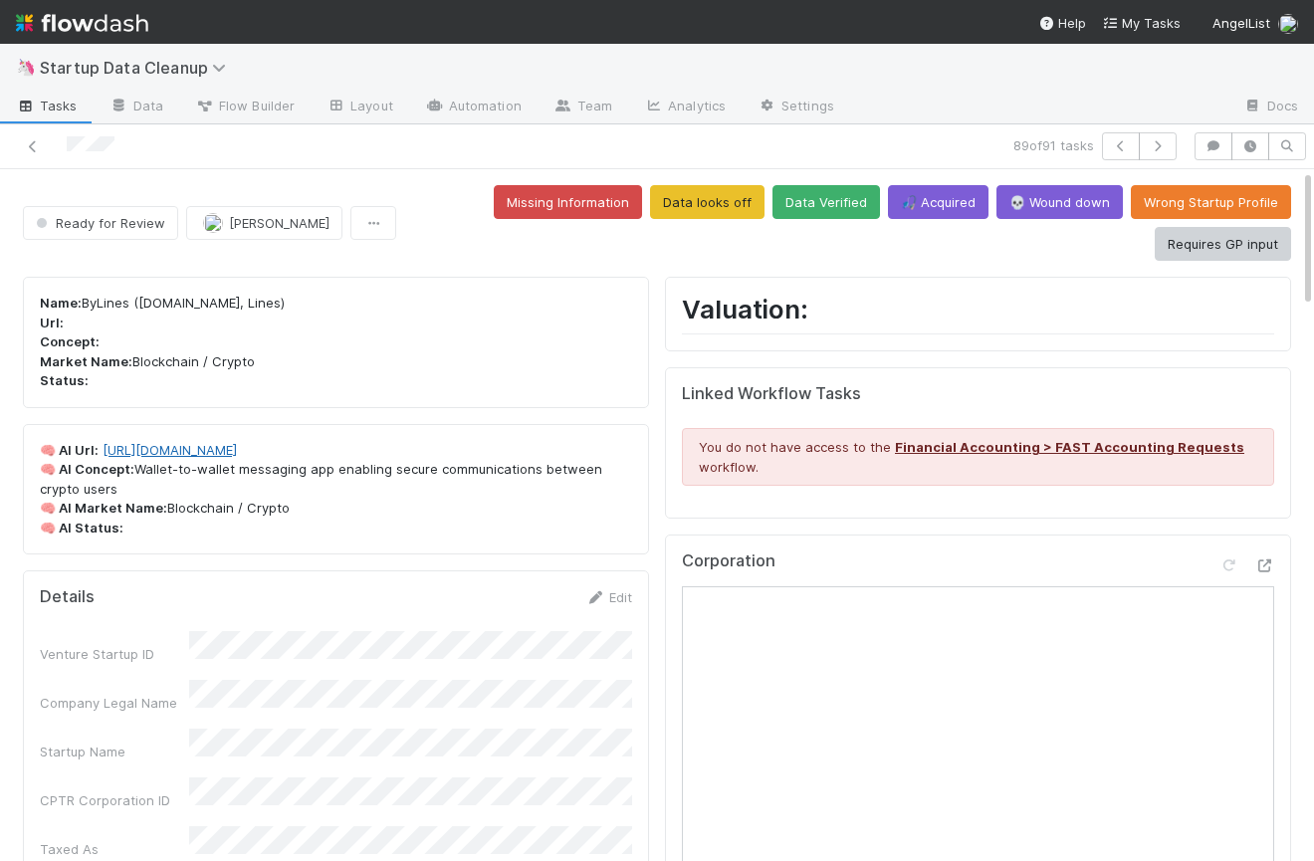
click at [150, 449] on link "[URL][DOMAIN_NAME]" at bounding box center [170, 450] width 134 height 16
click at [1218, 240] on button "Requires GP input" at bounding box center [1223, 244] width 136 height 34
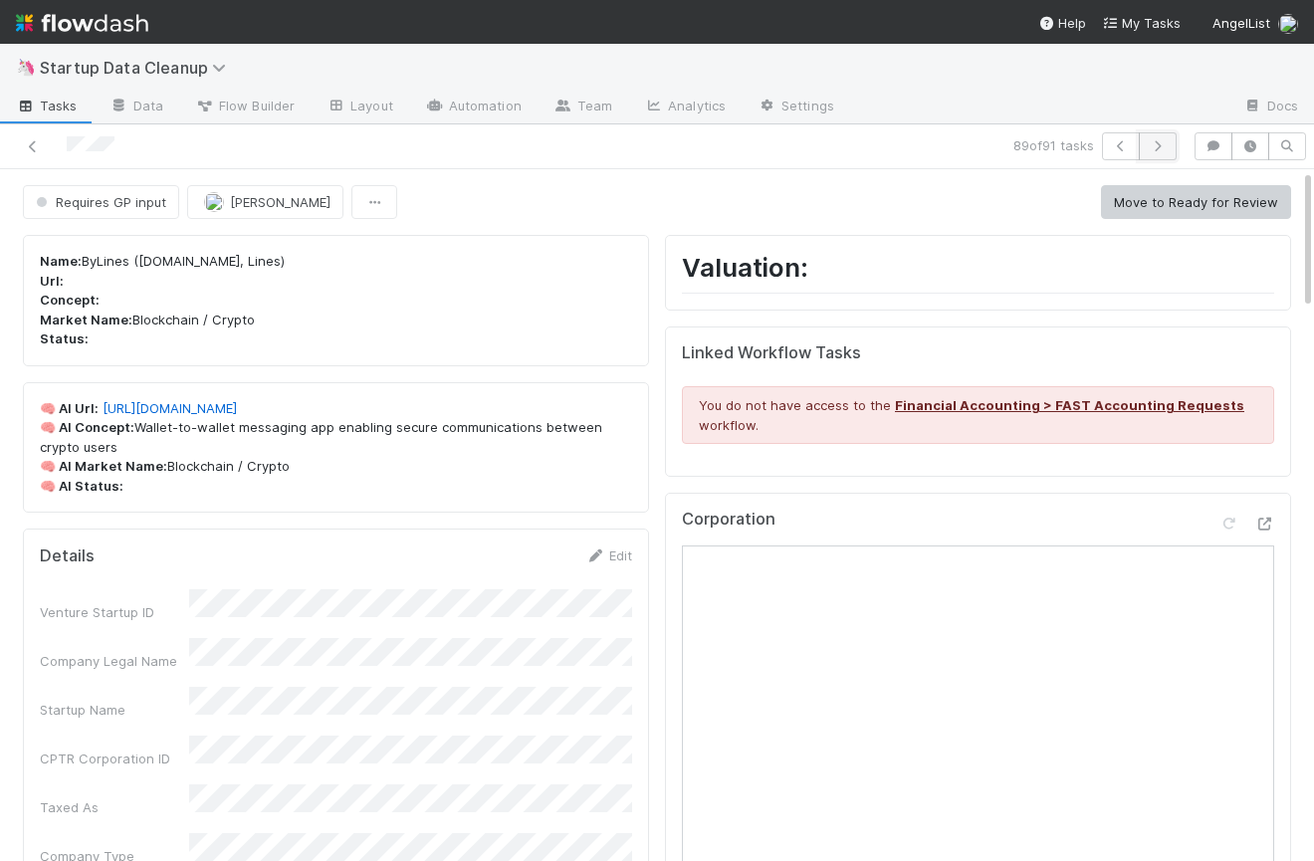
click at [1158, 135] on button "button" at bounding box center [1158, 146] width 38 height 28
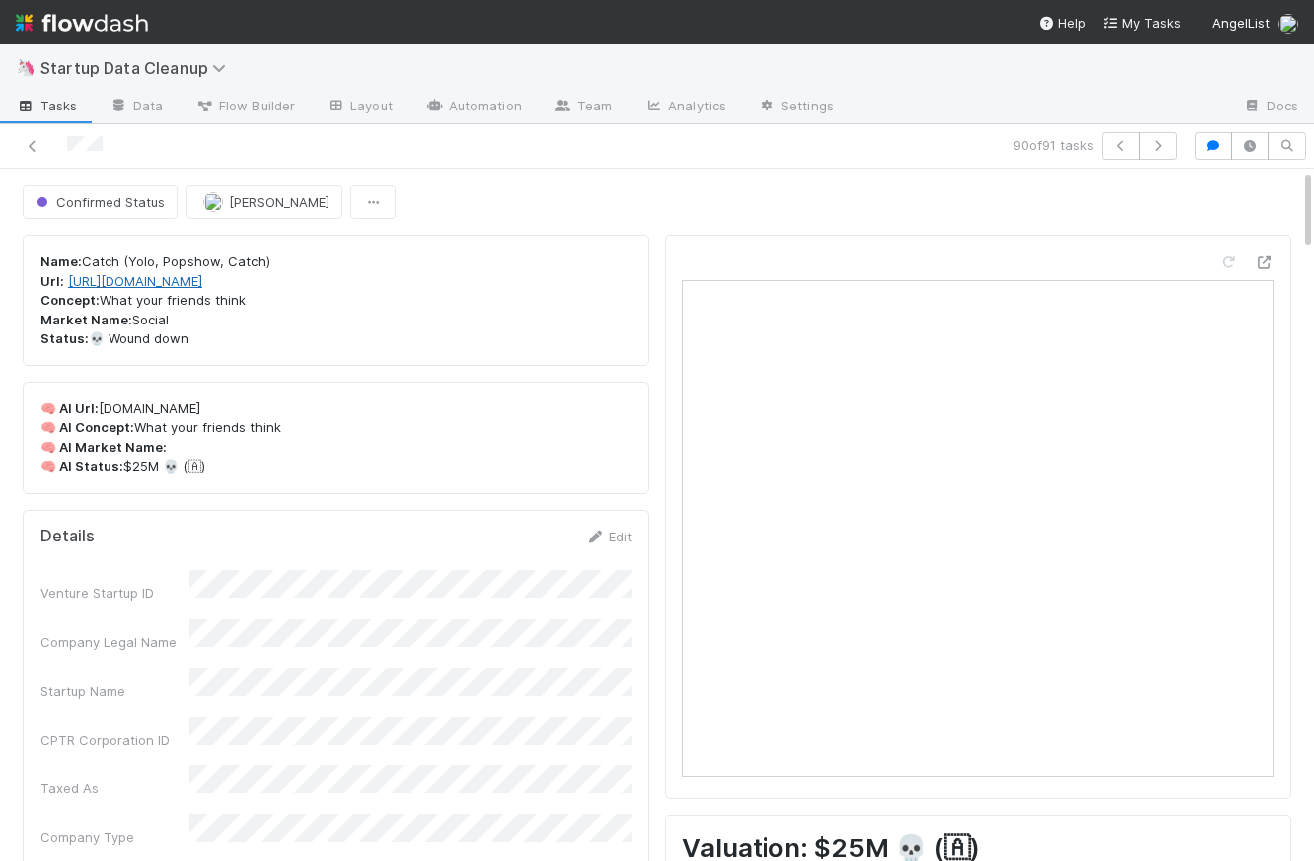
click at [143, 283] on link "[URL][DOMAIN_NAME]" at bounding box center [135, 281] width 134 height 16
drag, startPoint x: 190, startPoint y: 407, endPoint x: 98, endPoint y: 409, distance: 92.6
click at [98, 409] on p "🧠 AI Url: [DOMAIN_NAME] 🧠 AI Concept: What your friends think 🧠 AI Market Name:…" at bounding box center [336, 438] width 592 height 78
copy p "[DOMAIN_NAME]"
click at [342, 460] on p "🧠 AI Url: [DOMAIN_NAME] 🧠 AI Concept: What your friends think 🧠 AI Market Name:…" at bounding box center [336, 438] width 592 height 78
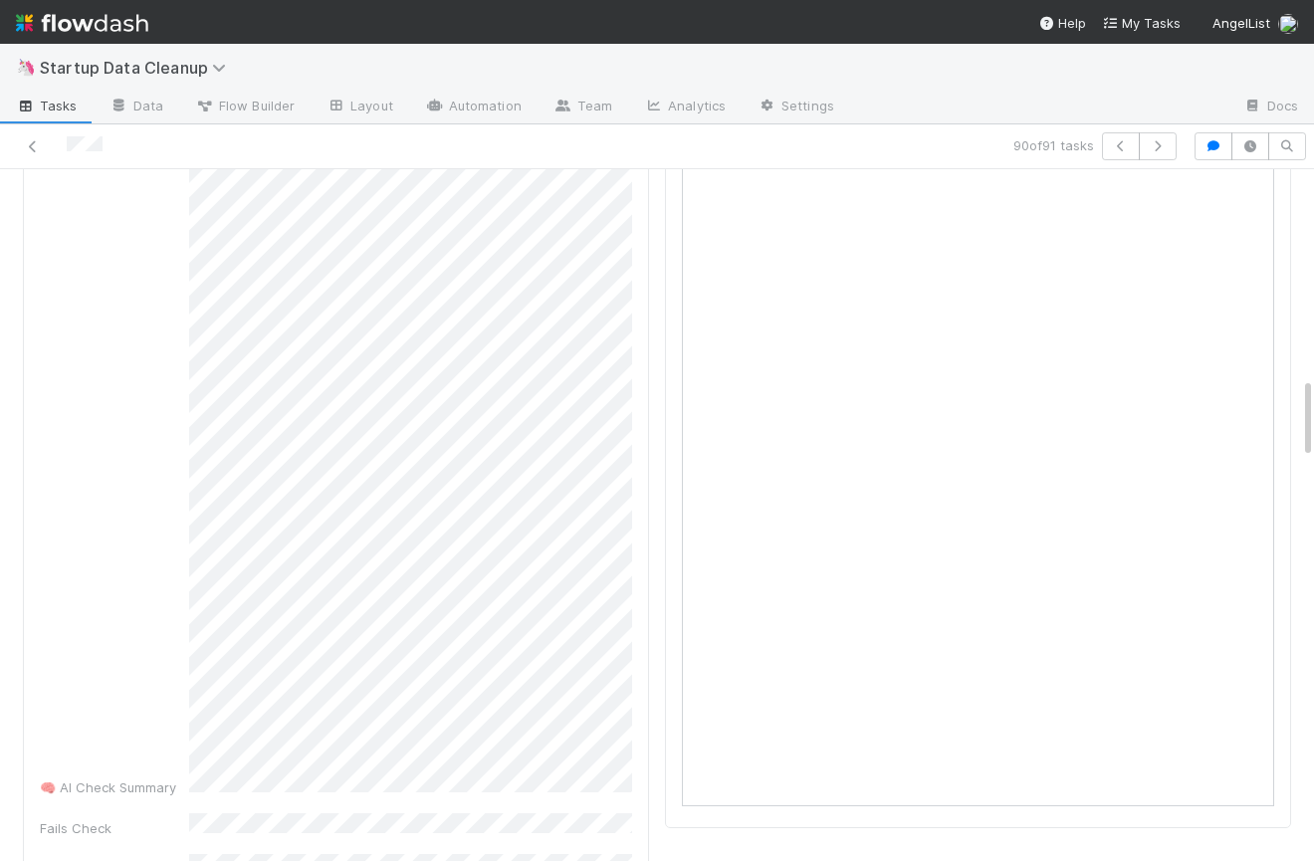
scroll to position [2156, 0]
click at [1214, 142] on icon "button" at bounding box center [1213, 146] width 20 height 12
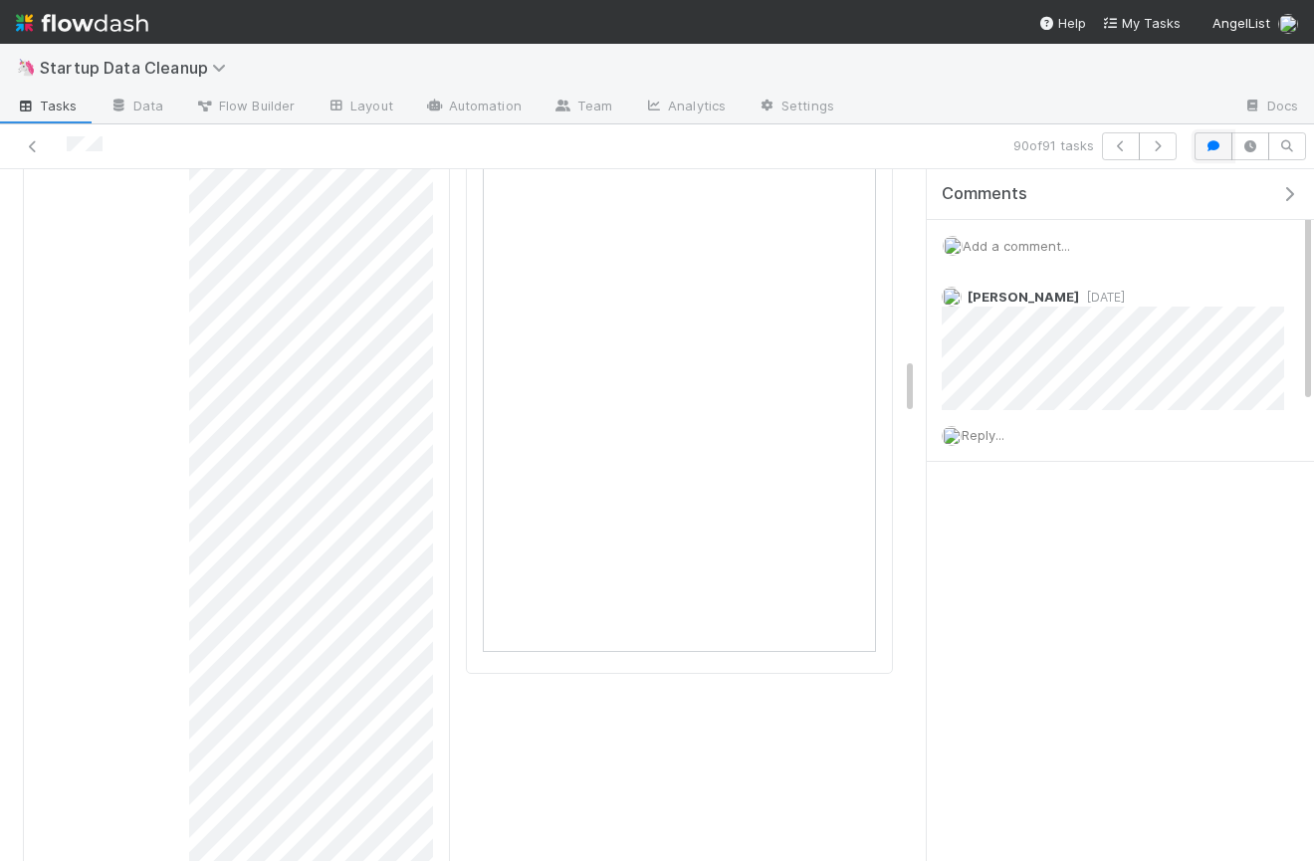
scroll to position [2275, 0]
click at [1290, 191] on icon "button" at bounding box center [1289, 194] width 20 height 16
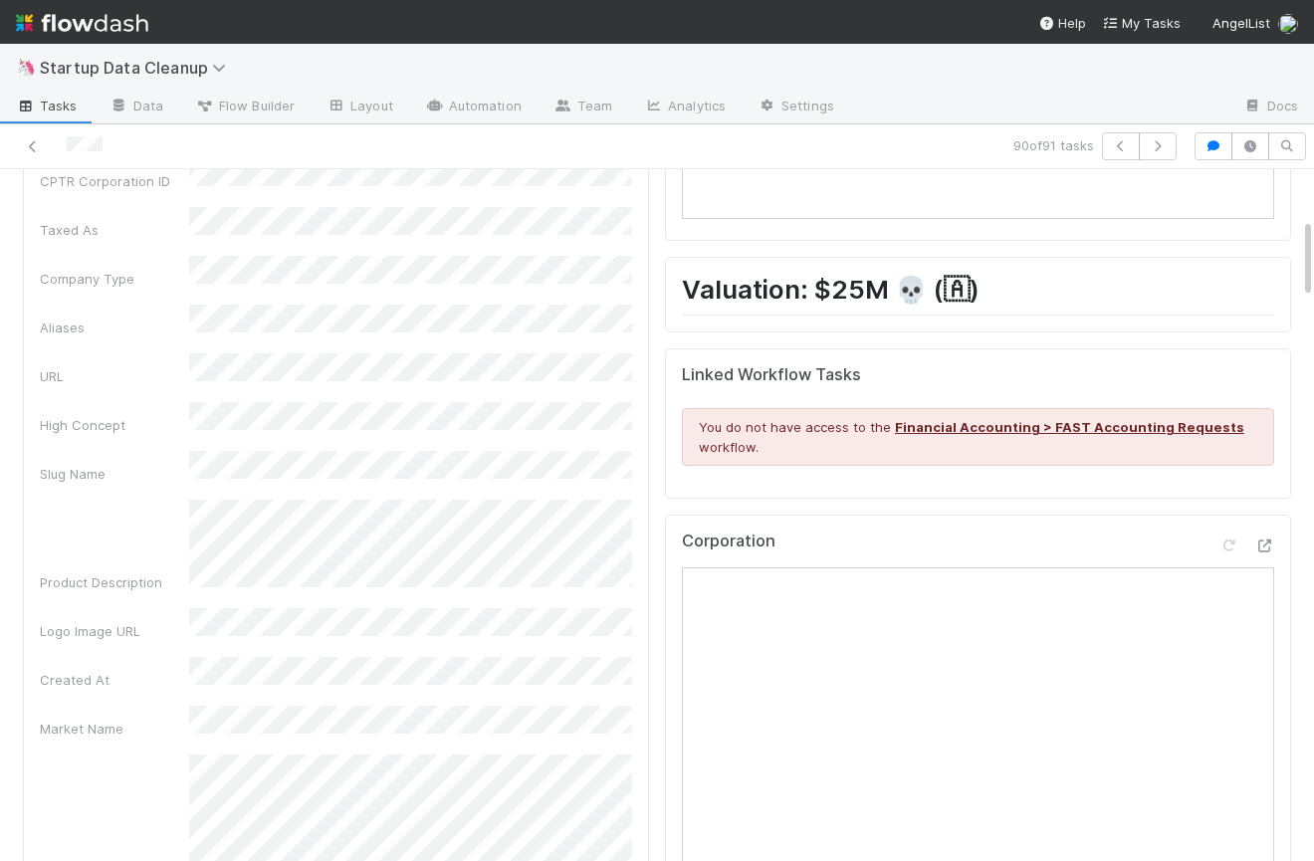
scroll to position [780, 0]
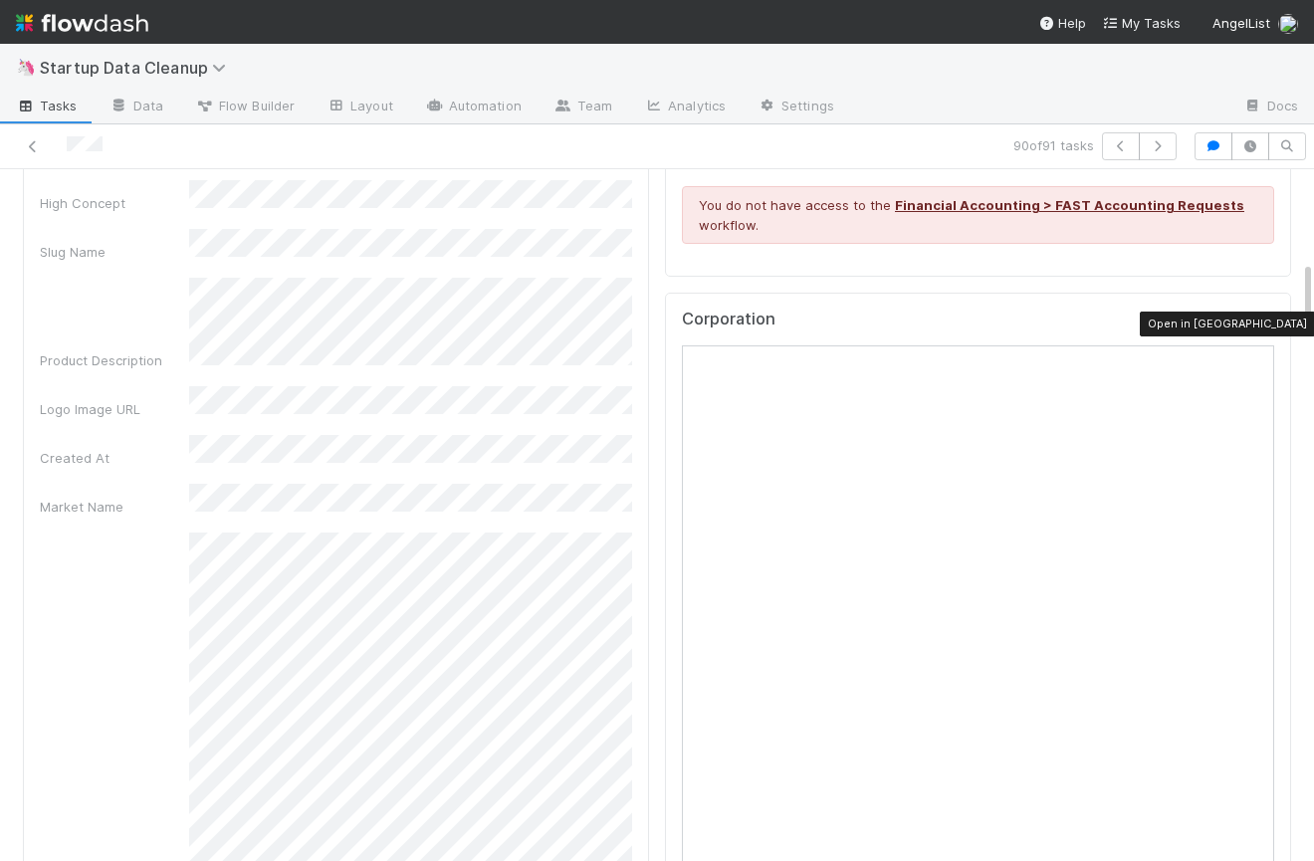
click at [1269, 320] on icon at bounding box center [1264, 324] width 20 height 13
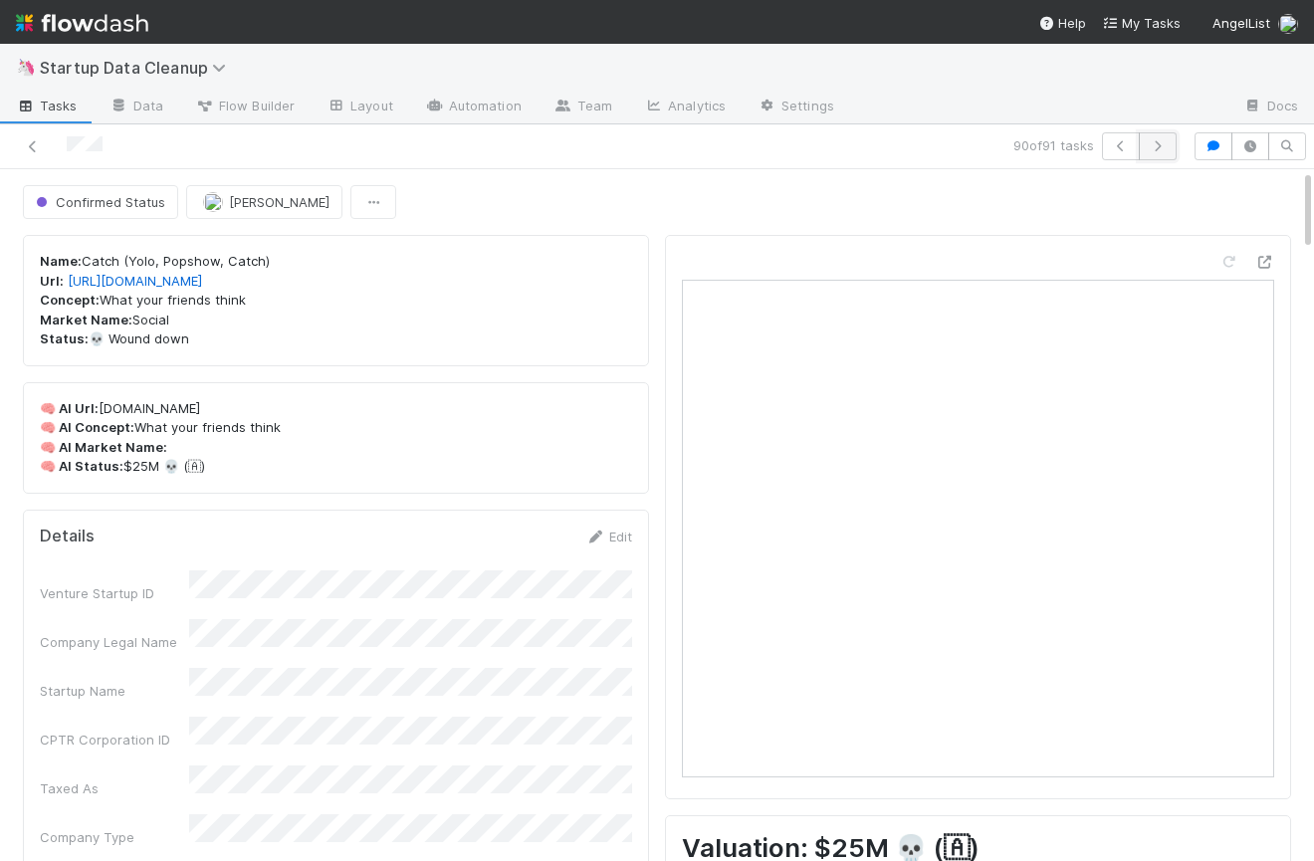
click at [1170, 144] on button "button" at bounding box center [1158, 146] width 38 height 28
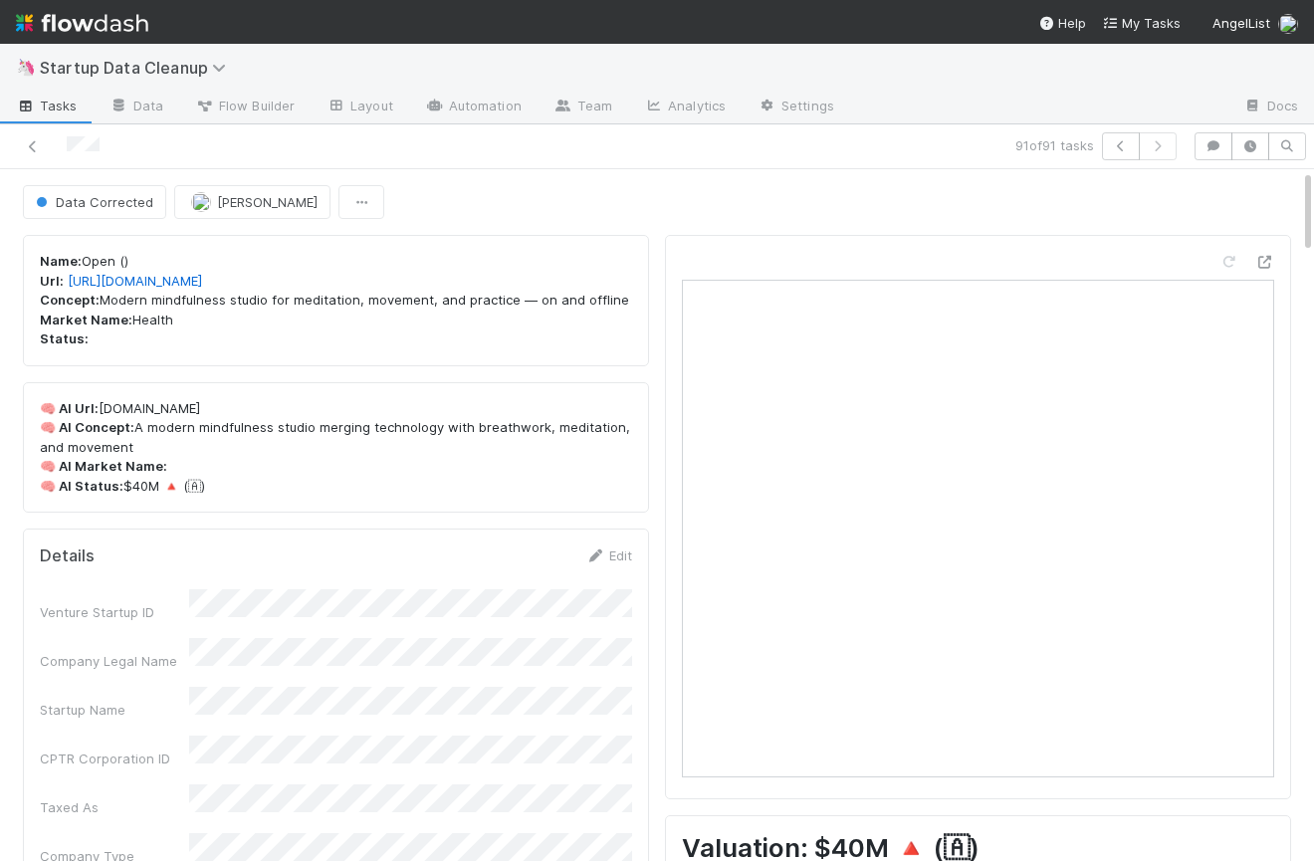
click at [43, 107] on span "Tasks" at bounding box center [47, 106] width 62 height 20
